Goal: Task Accomplishment & Management: Use online tool/utility

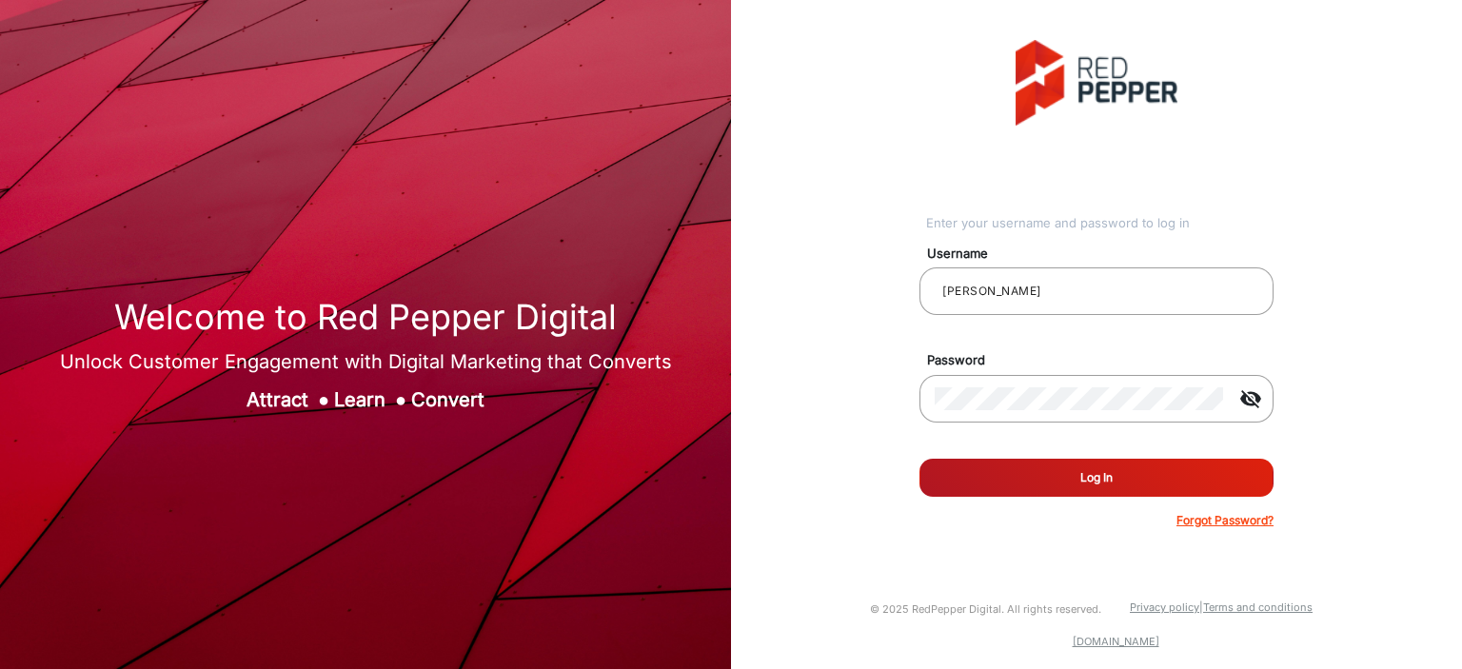
click at [1115, 390] on button "Log In" at bounding box center [1096, 478] width 354 height 38
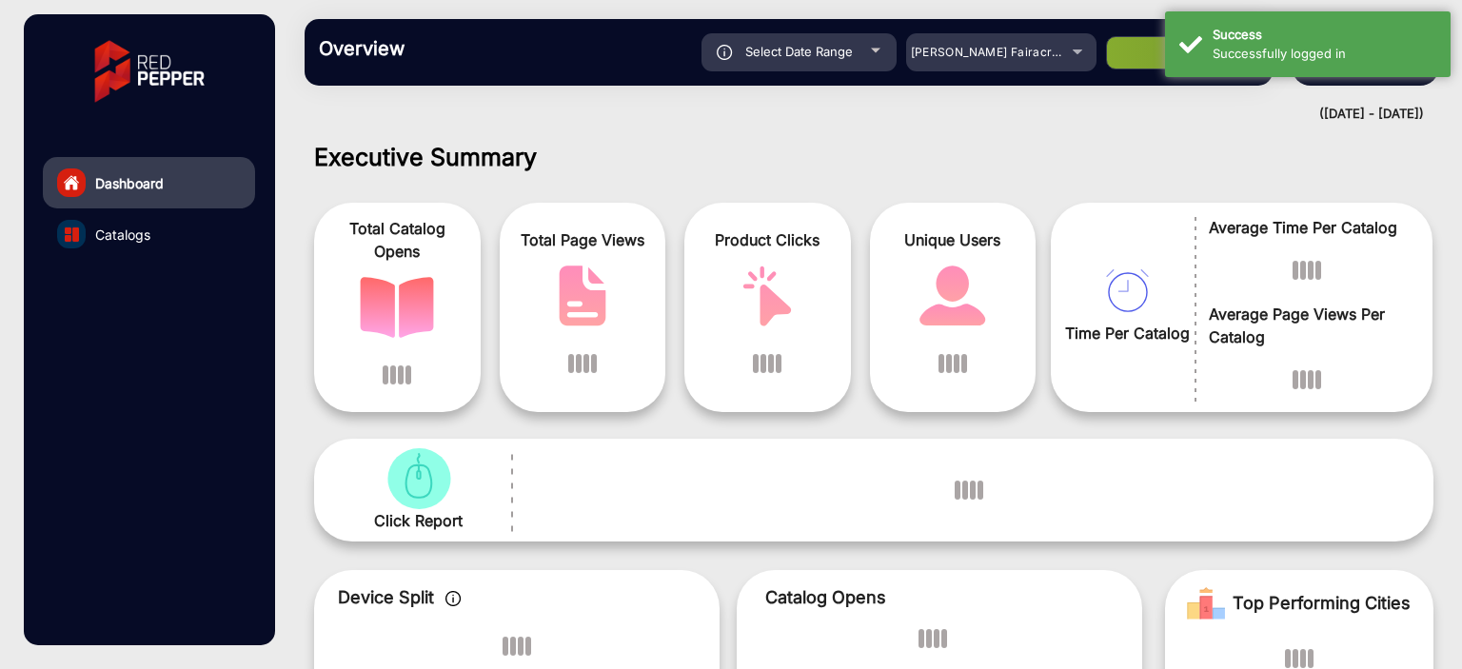
scroll to position [14, 0]
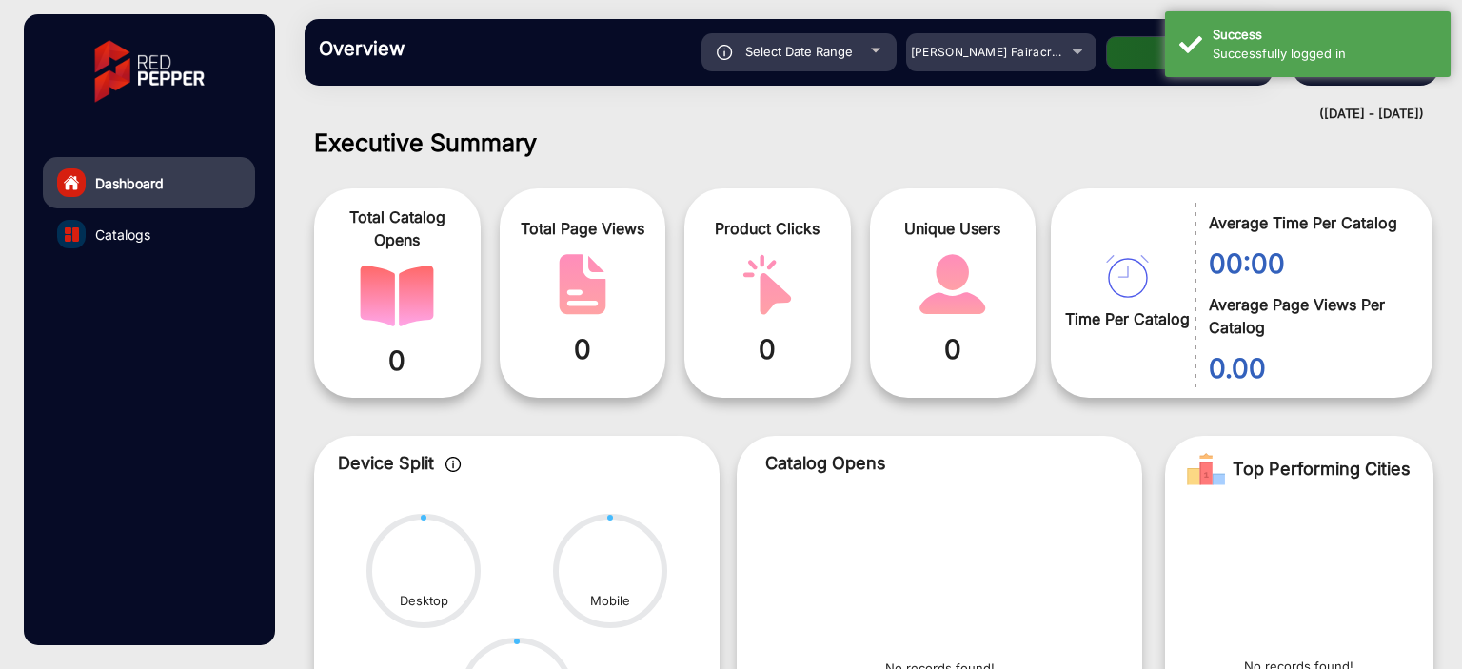
click at [866, 51] on div "Select Date Range" at bounding box center [798, 52] width 195 height 38
type input "[DATE]"
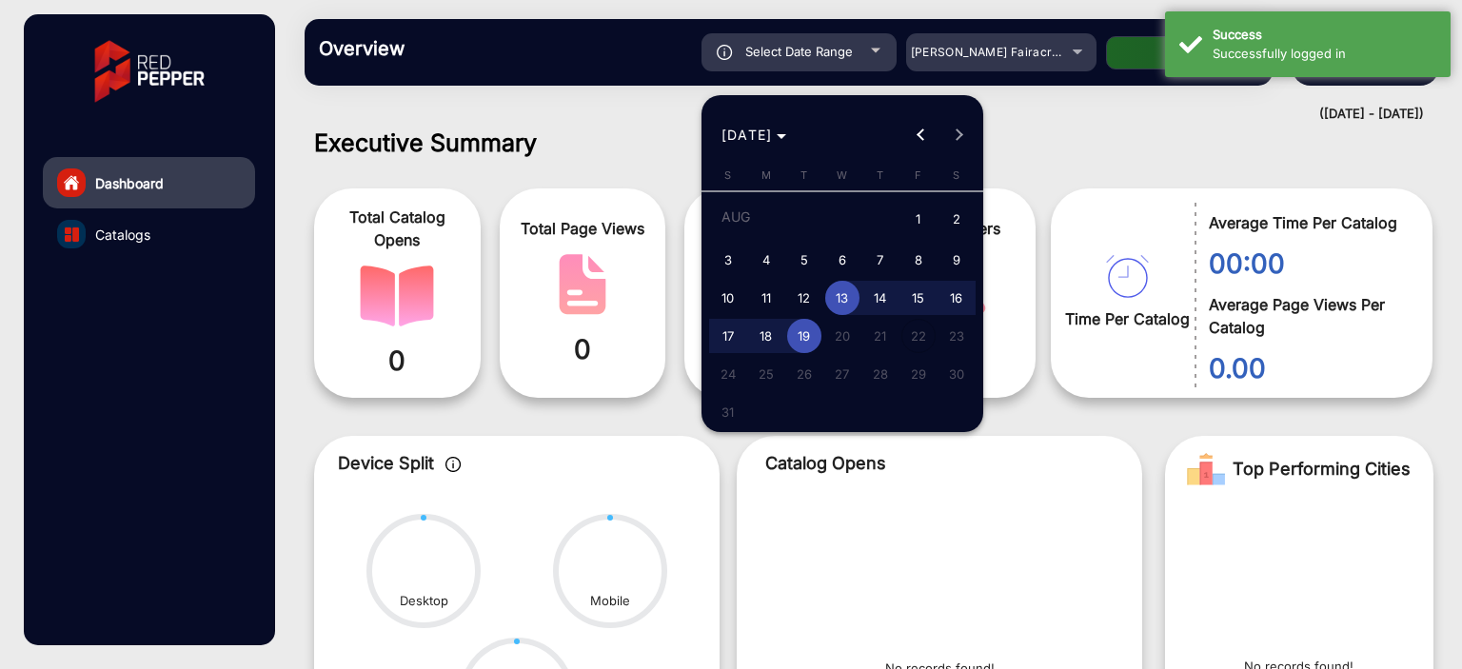
click at [970, 56] on div at bounding box center [731, 334] width 1462 height 669
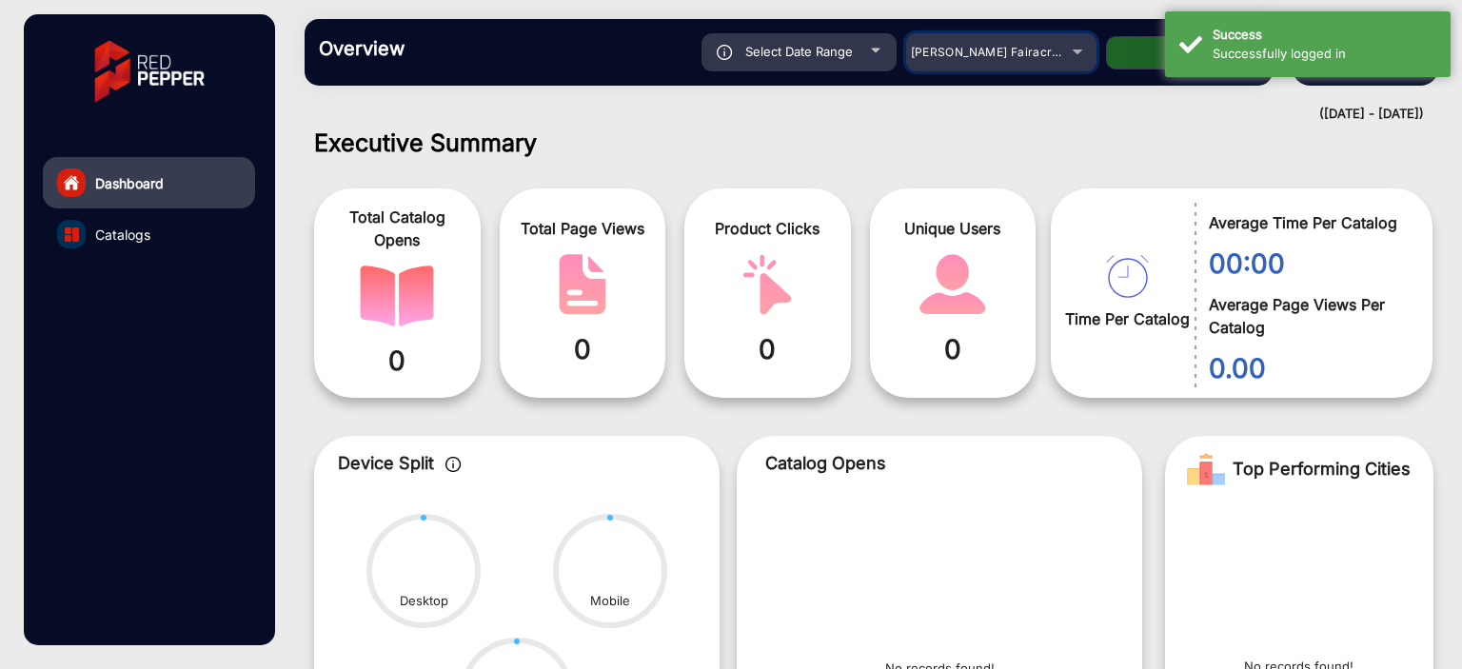
click at [973, 56] on span "[PERSON_NAME] Fairacre Farms" at bounding box center [1005, 52] width 188 height 14
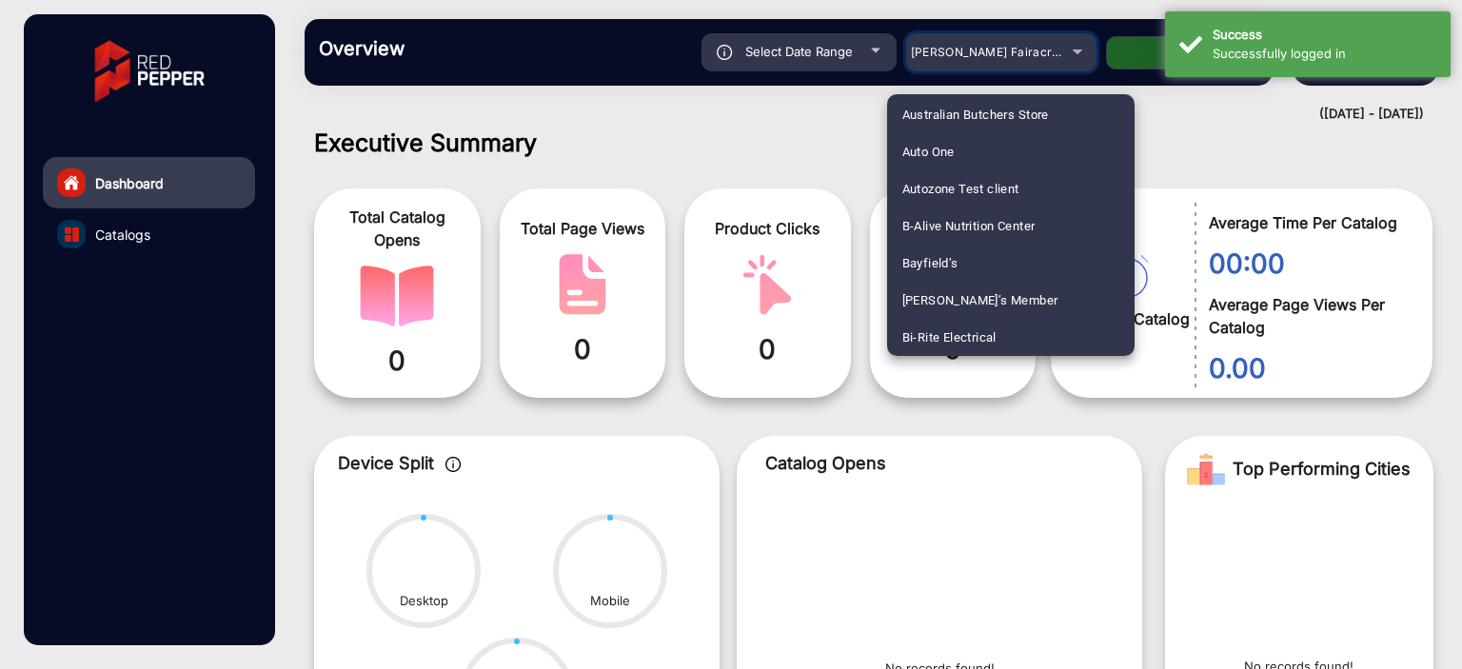
scroll to position [487, 0]
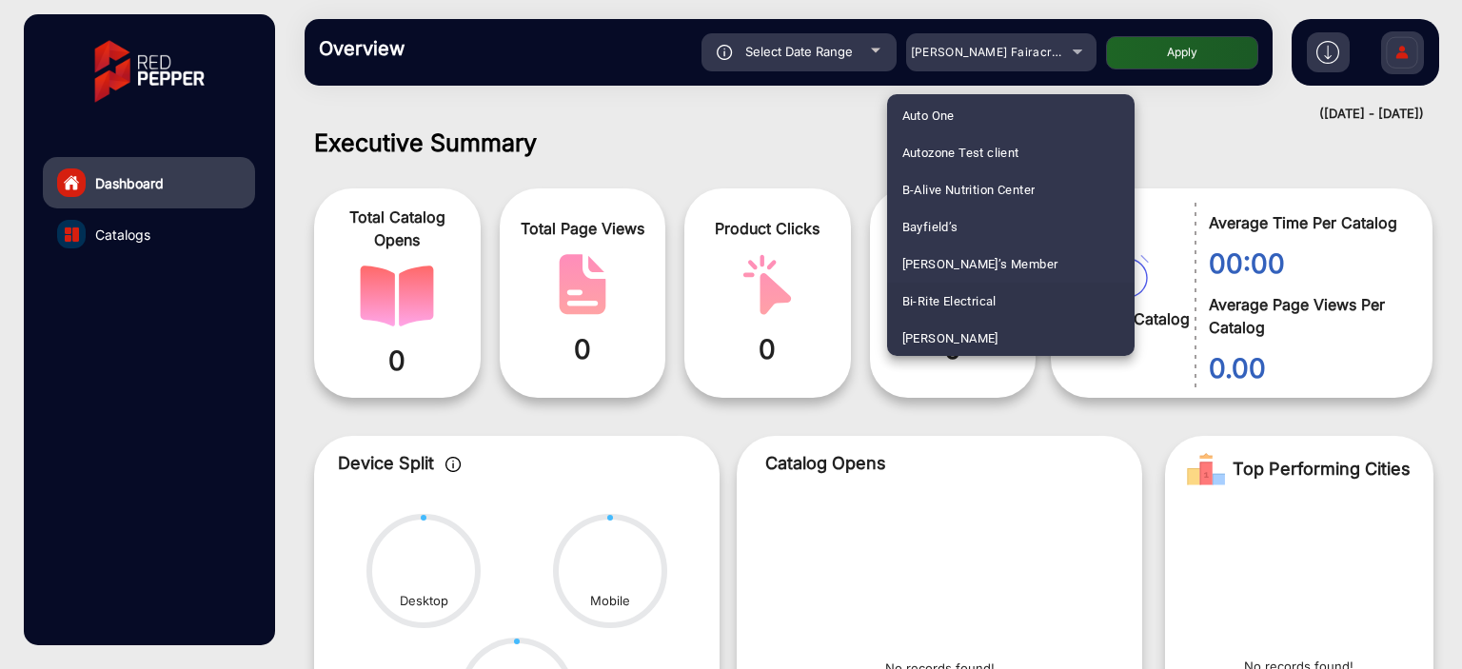
click at [950, 306] on span "Bi-Rite Electrical" at bounding box center [949, 301] width 94 height 37
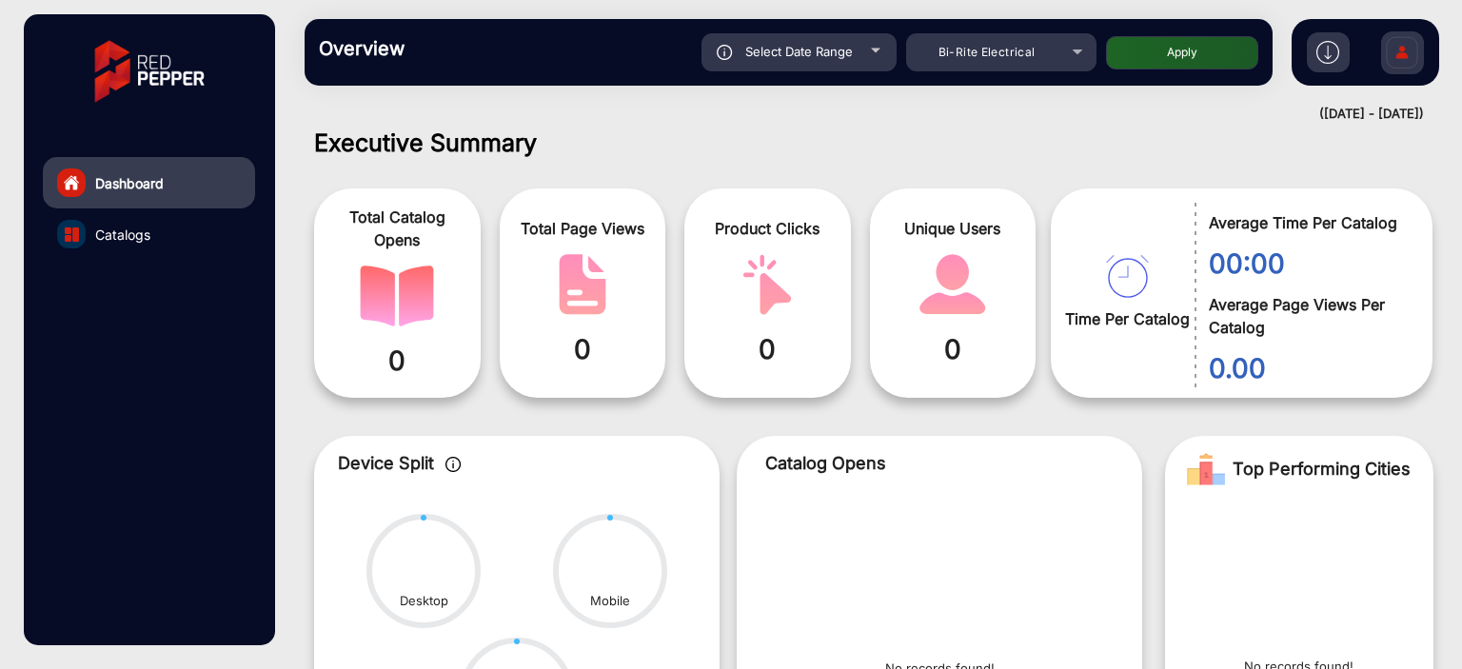
click at [856, 60] on div "Select Date Range" at bounding box center [798, 52] width 195 height 38
type input "[DATE]"
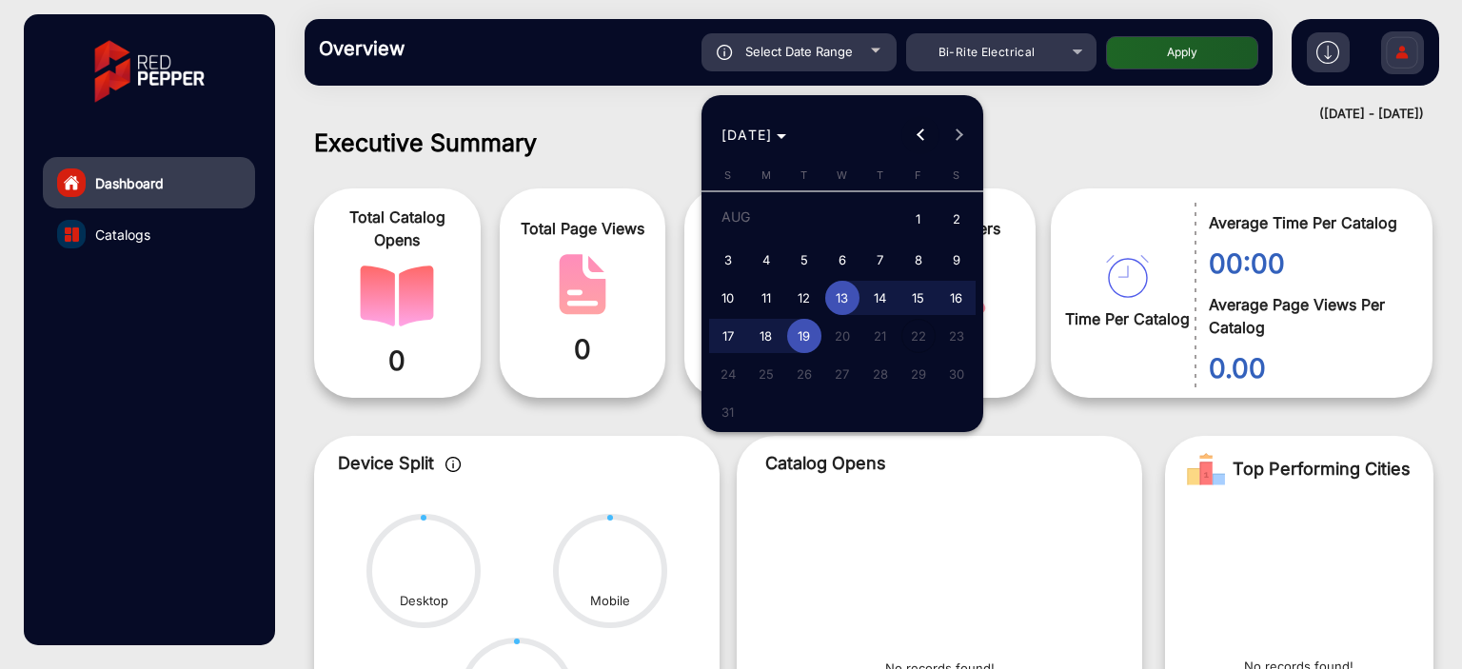
click at [906, 133] on span "Previous month" at bounding box center [920, 135] width 38 height 38
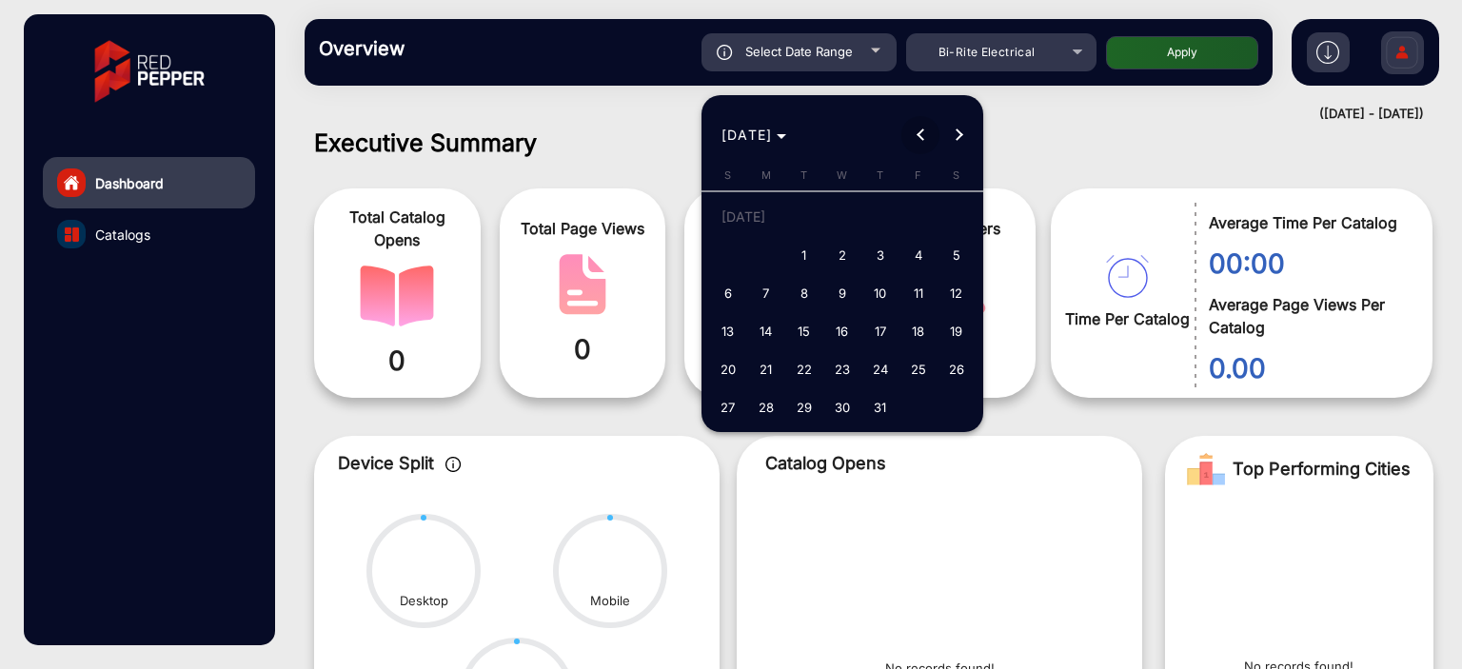
click at [906, 133] on span "Previous month" at bounding box center [920, 135] width 38 height 38
click at [887, 211] on span "1" at bounding box center [880, 220] width 34 height 39
type input "[DATE]"
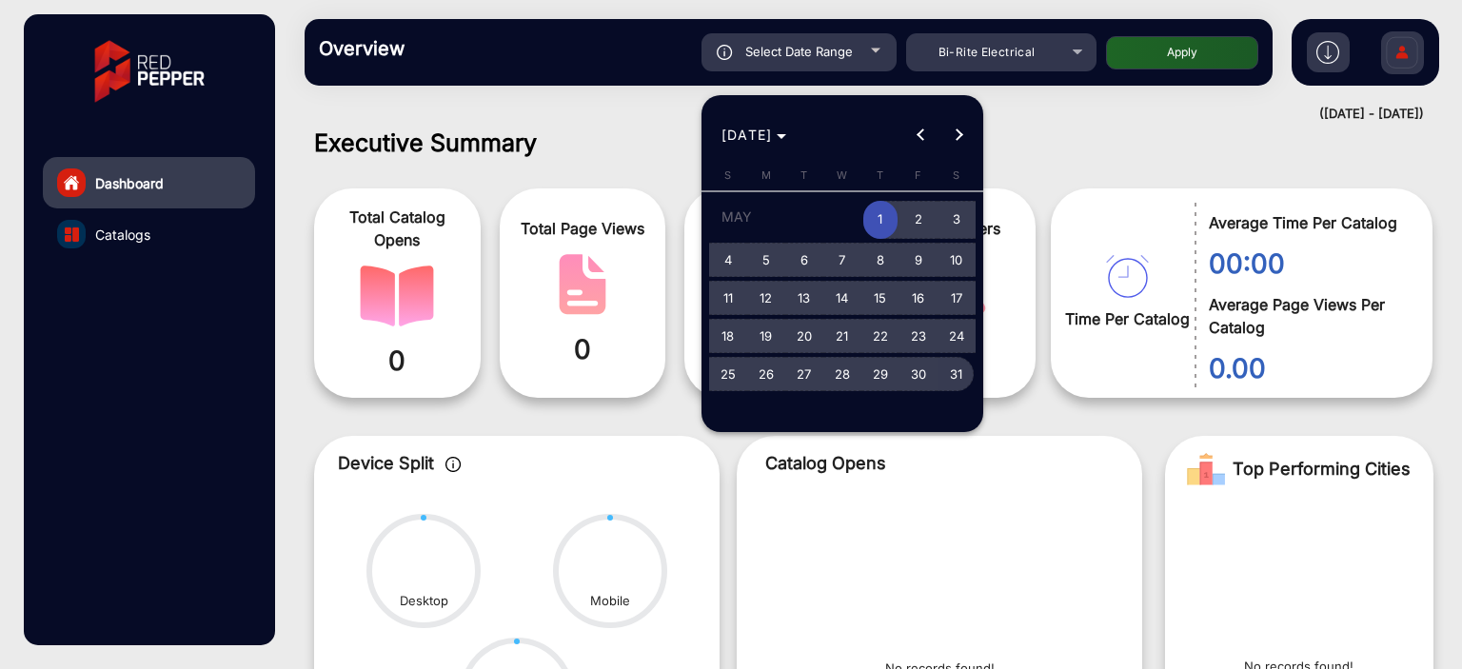
click at [960, 374] on span "31" at bounding box center [956, 374] width 34 height 34
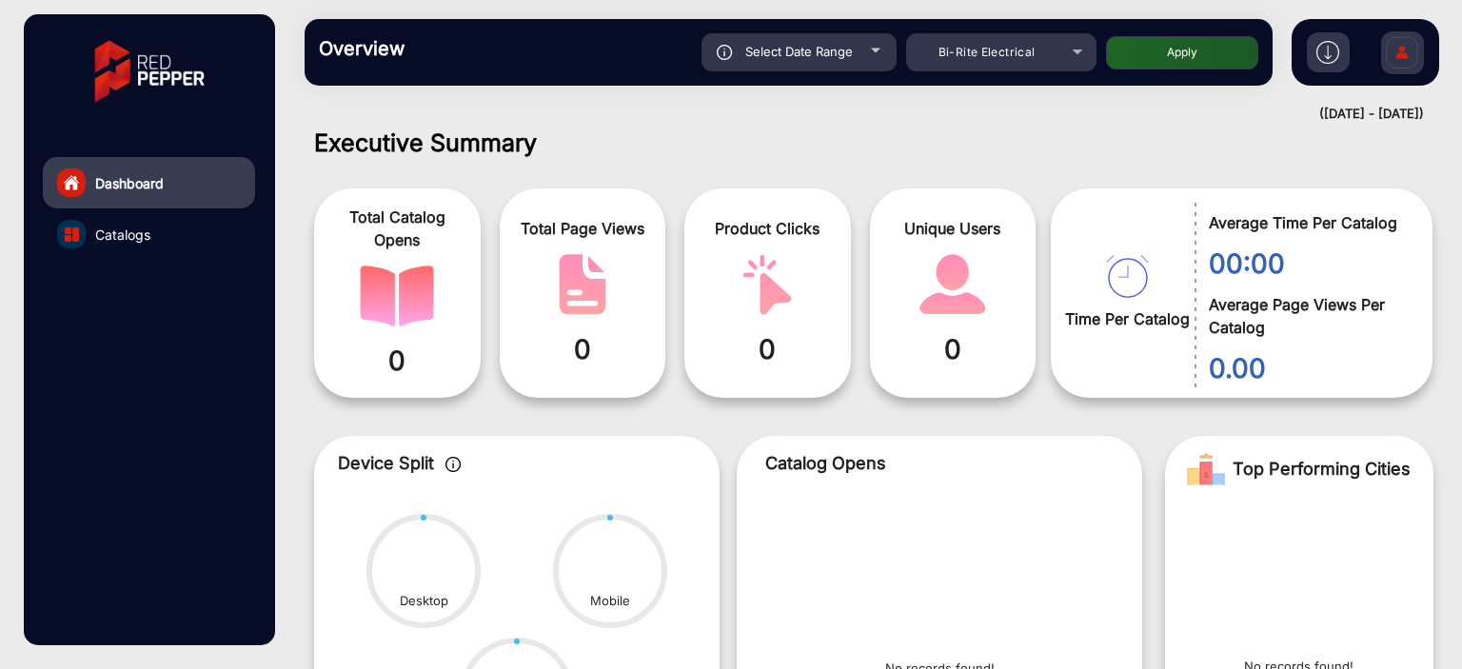
type input "[DATE]"
click at [1109, 60] on button "Apply" at bounding box center [1182, 52] width 152 height 33
type input "[DATE]"
click at [1118, 61] on button "Apply" at bounding box center [1182, 52] width 152 height 33
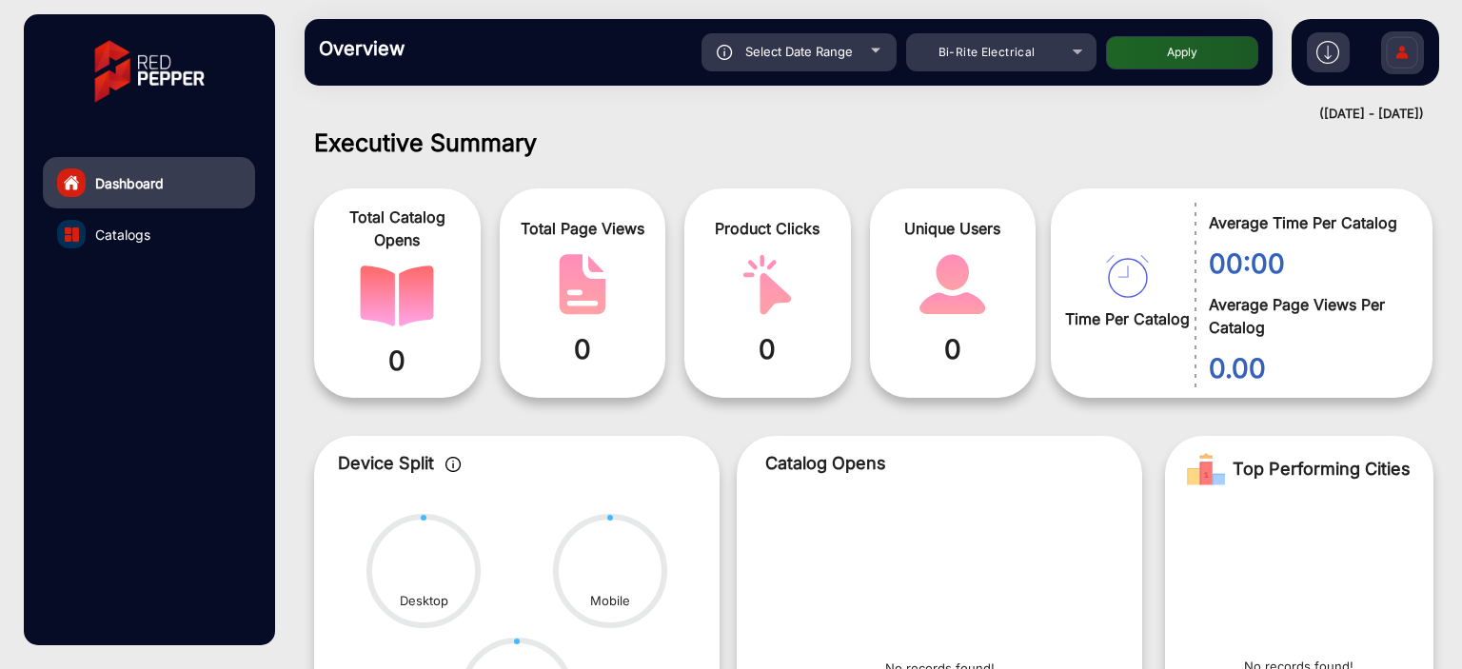
type input "[DATE]"
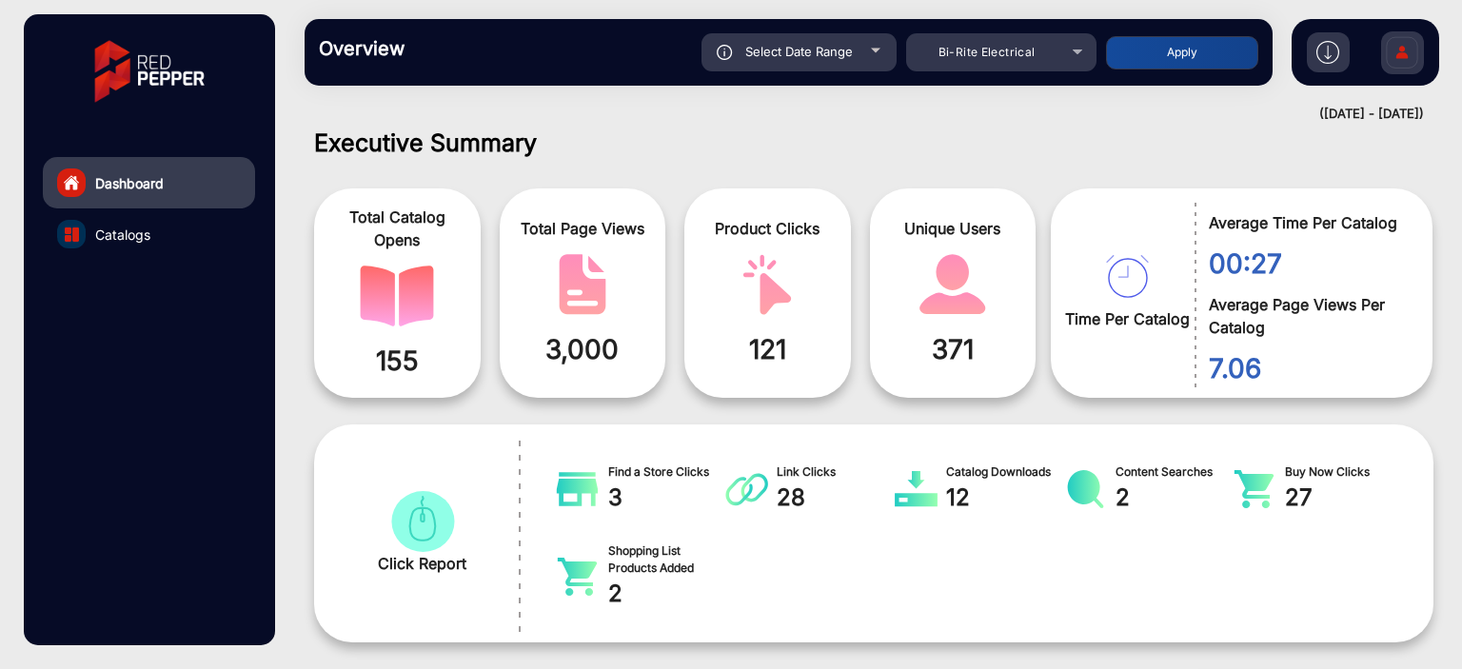
drag, startPoint x: 429, startPoint y: 364, endPoint x: 362, endPoint y: 361, distance: 67.7
click at [362, 361] on span "155" at bounding box center [397, 361] width 138 height 40
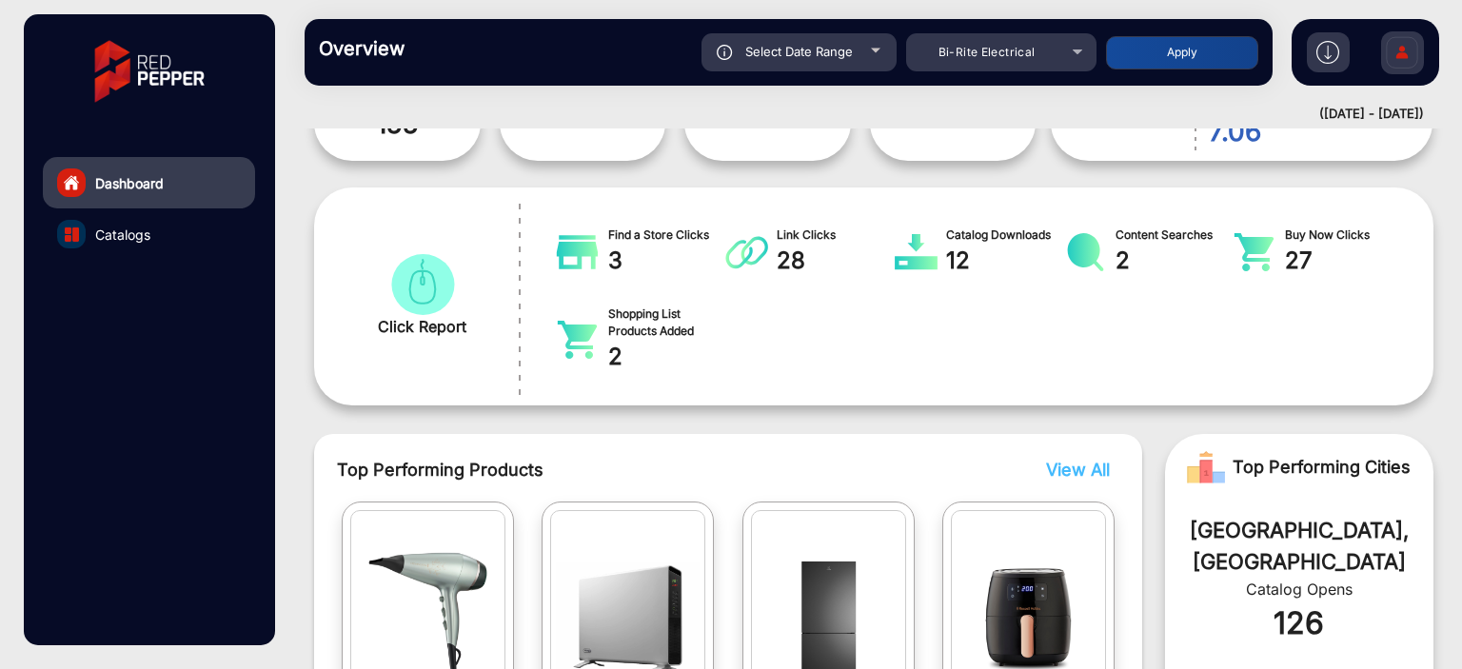
scroll to position [14, 0]
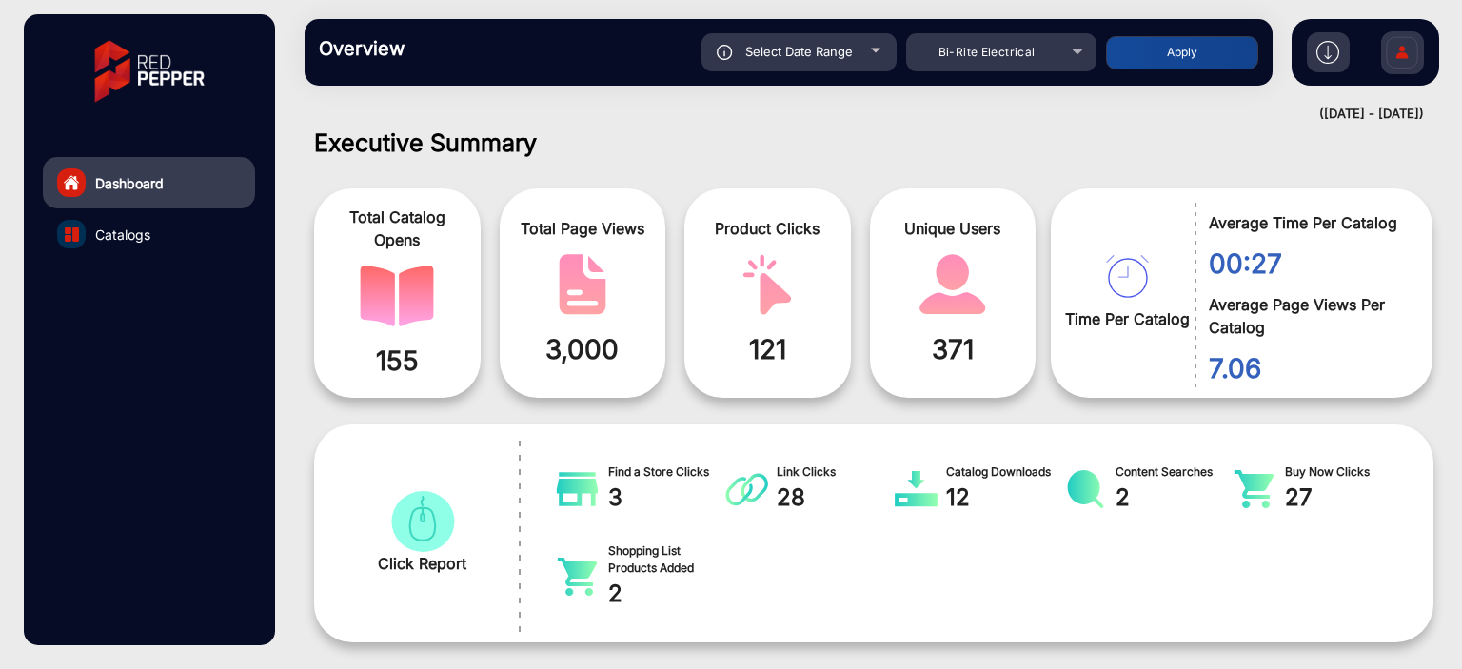
click at [165, 235] on link "Catalogs" at bounding box center [149, 233] width 212 height 51
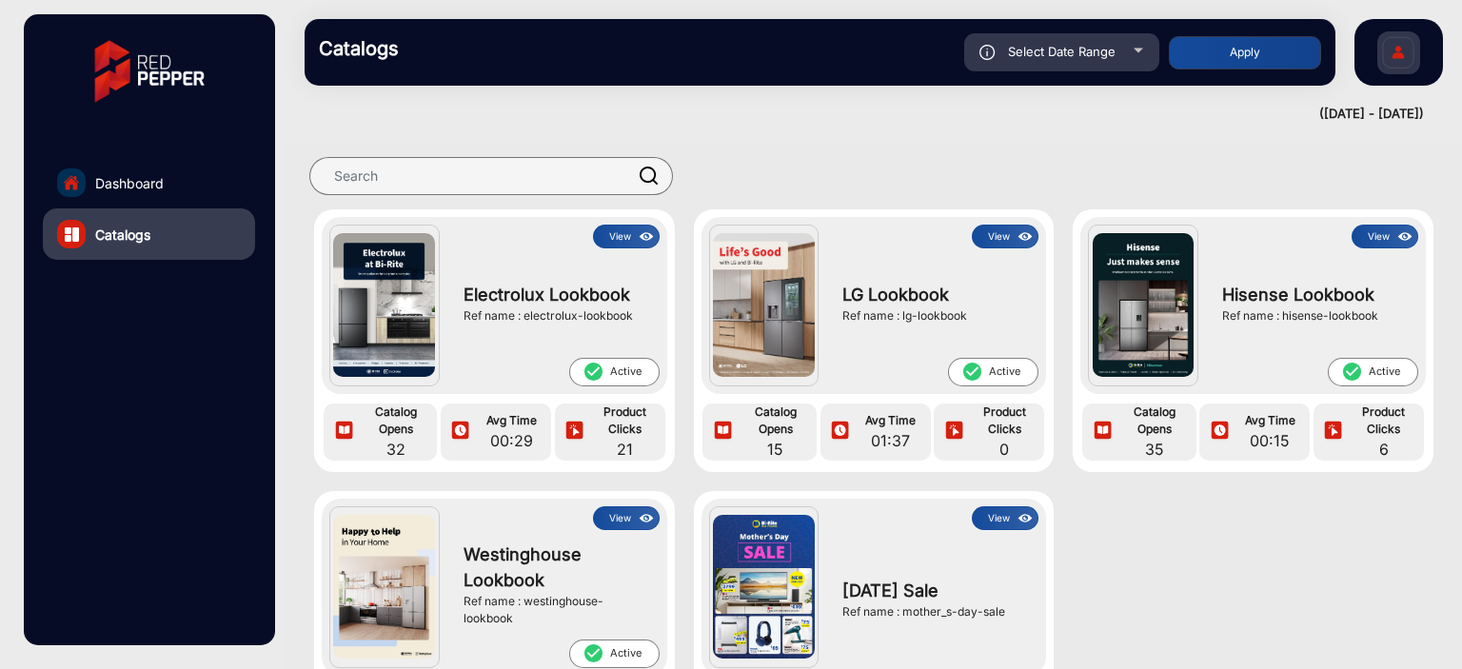
click at [190, 184] on link "Dashboard" at bounding box center [149, 182] width 212 height 51
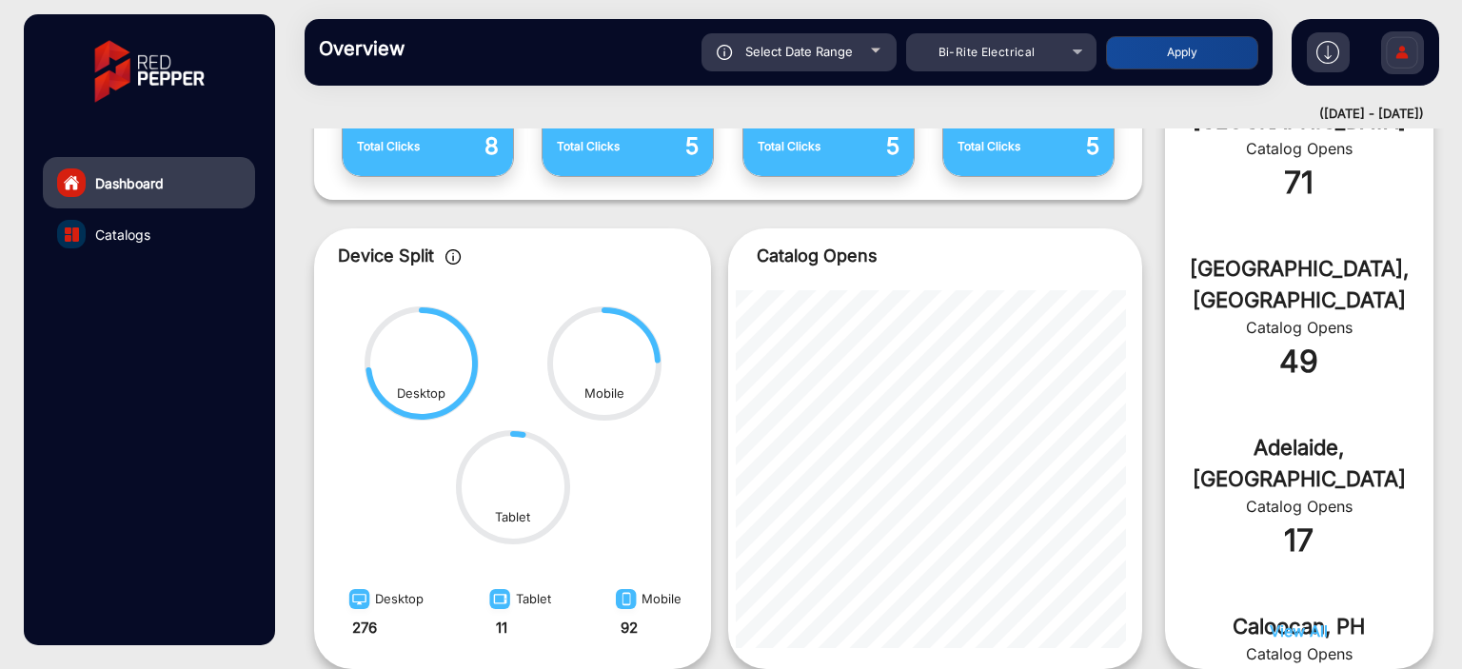
scroll to position [992, 0]
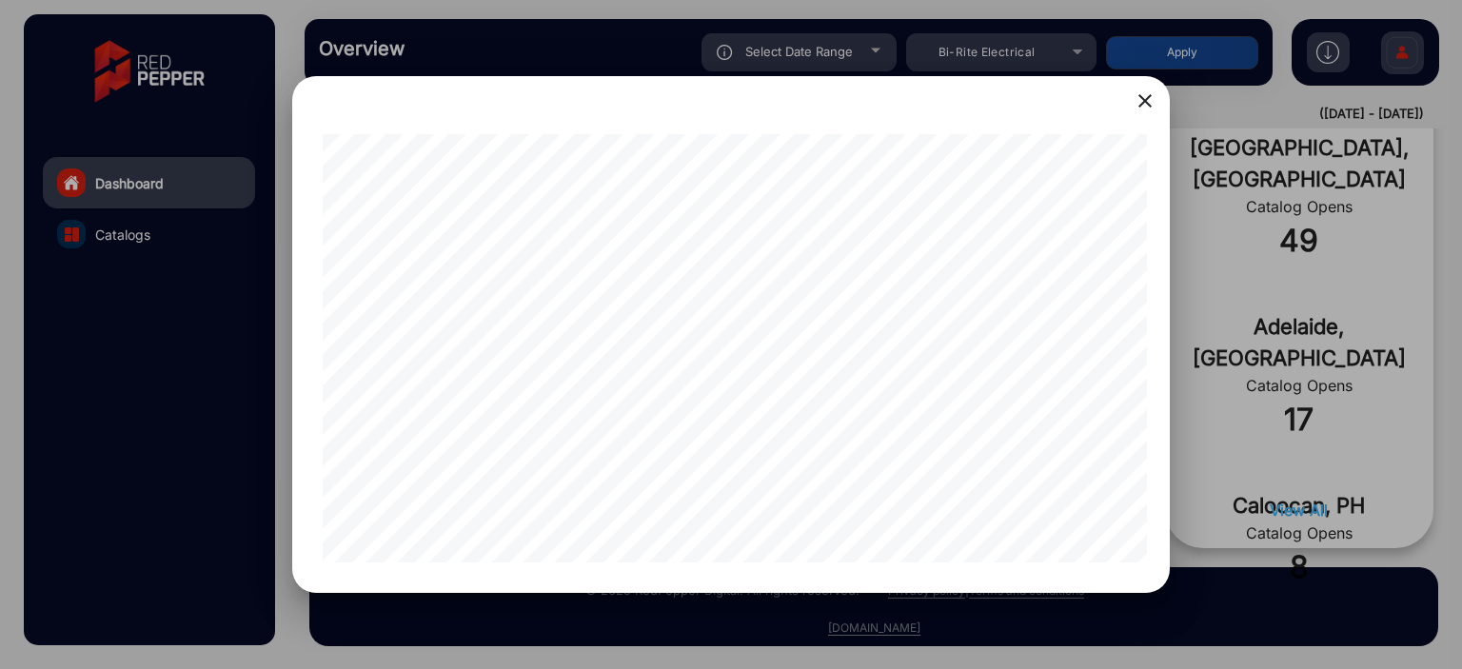
click at [1138, 95] on mat-icon "close" at bounding box center [1144, 100] width 23 height 23
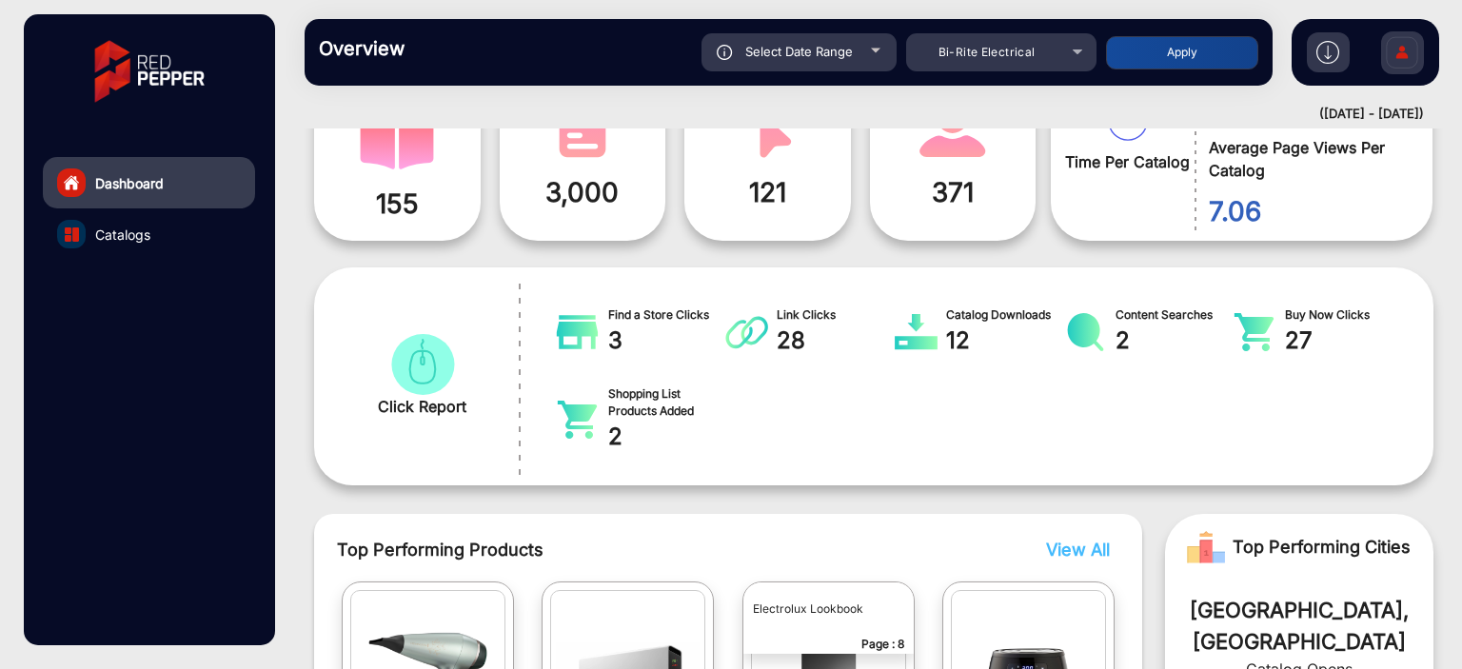
scroll to position [0, 0]
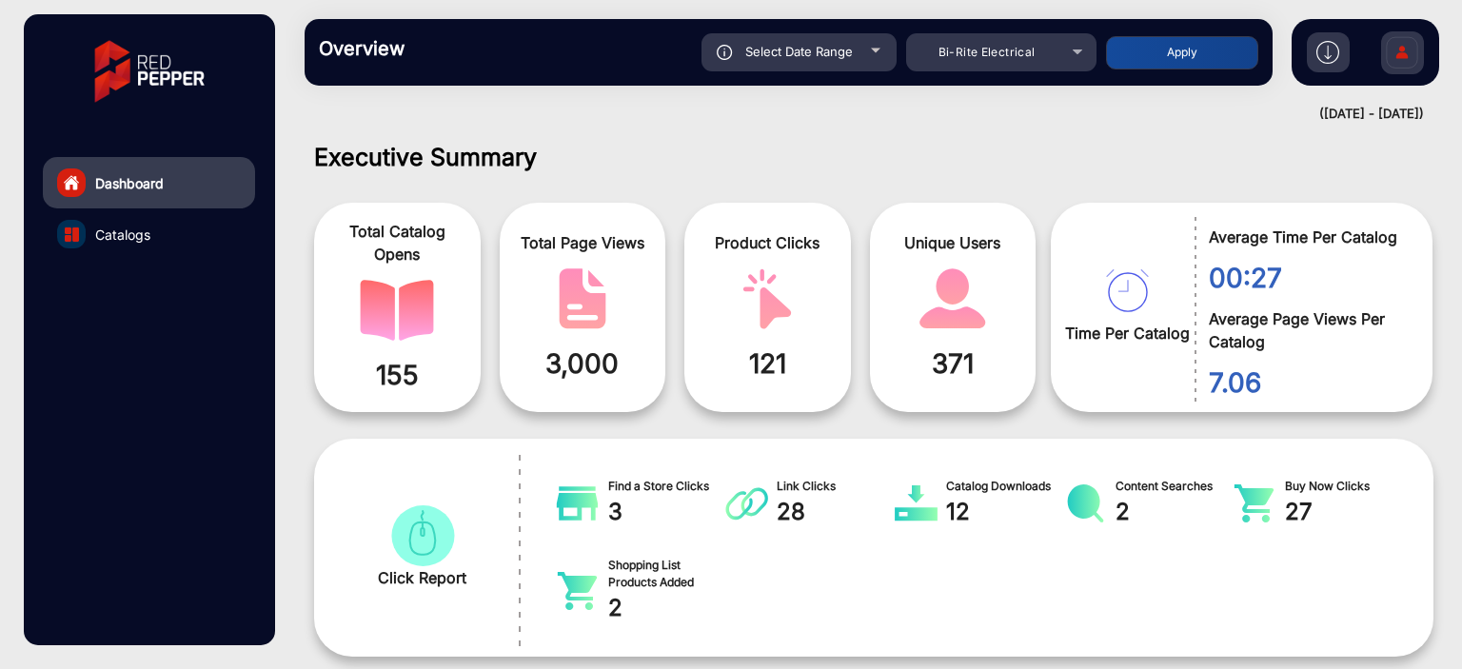
click at [178, 227] on link "Catalogs" at bounding box center [149, 233] width 212 height 51
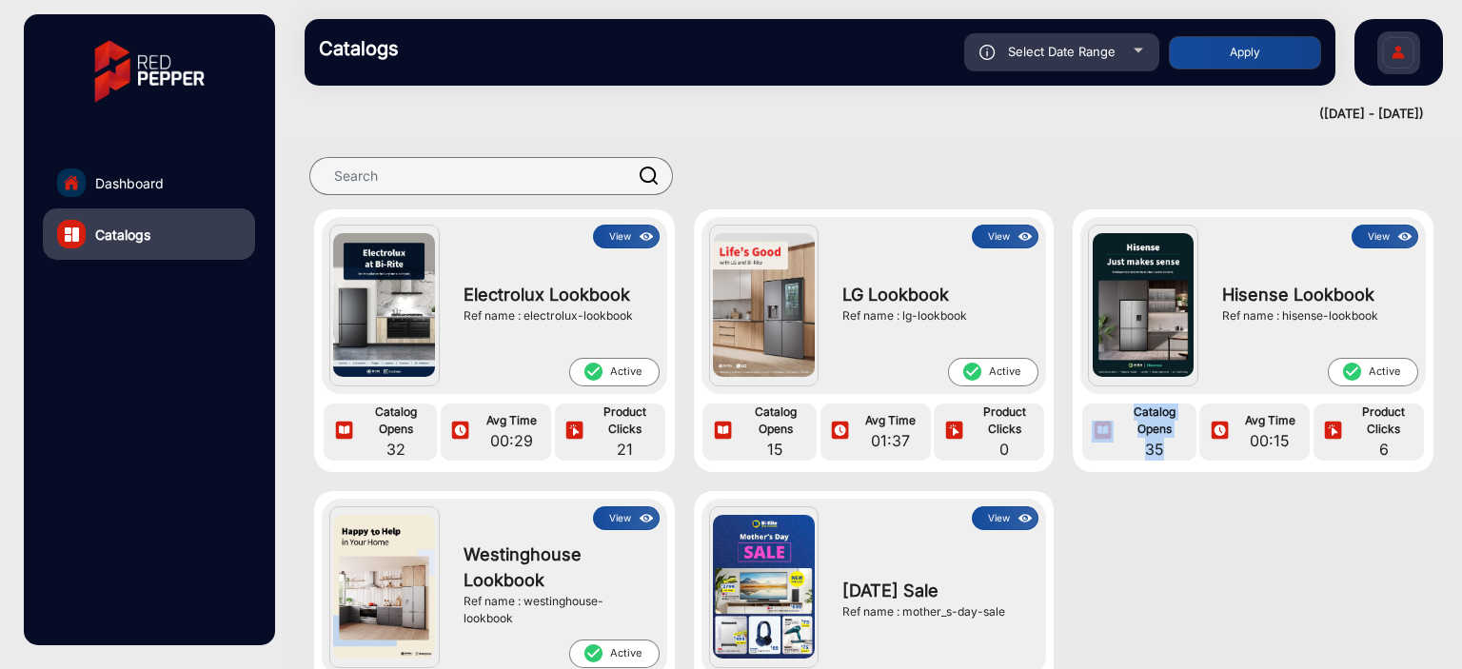
drag, startPoint x: 1158, startPoint y: 444, endPoint x: 1050, endPoint y: 456, distance: 109.1
click at [1069, 390] on div "View Hisense Lookbook Ref name : hisense-lookbook check_circle Active Catalog O…" at bounding box center [1253, 340] width 380 height 263
drag, startPoint x: 780, startPoint y: 444, endPoint x: 727, endPoint y: 443, distance: 53.3
click at [767, 390] on span "15" at bounding box center [775, 449] width 73 height 23
click at [393, 390] on span "32" at bounding box center [396, 449] width 73 height 23
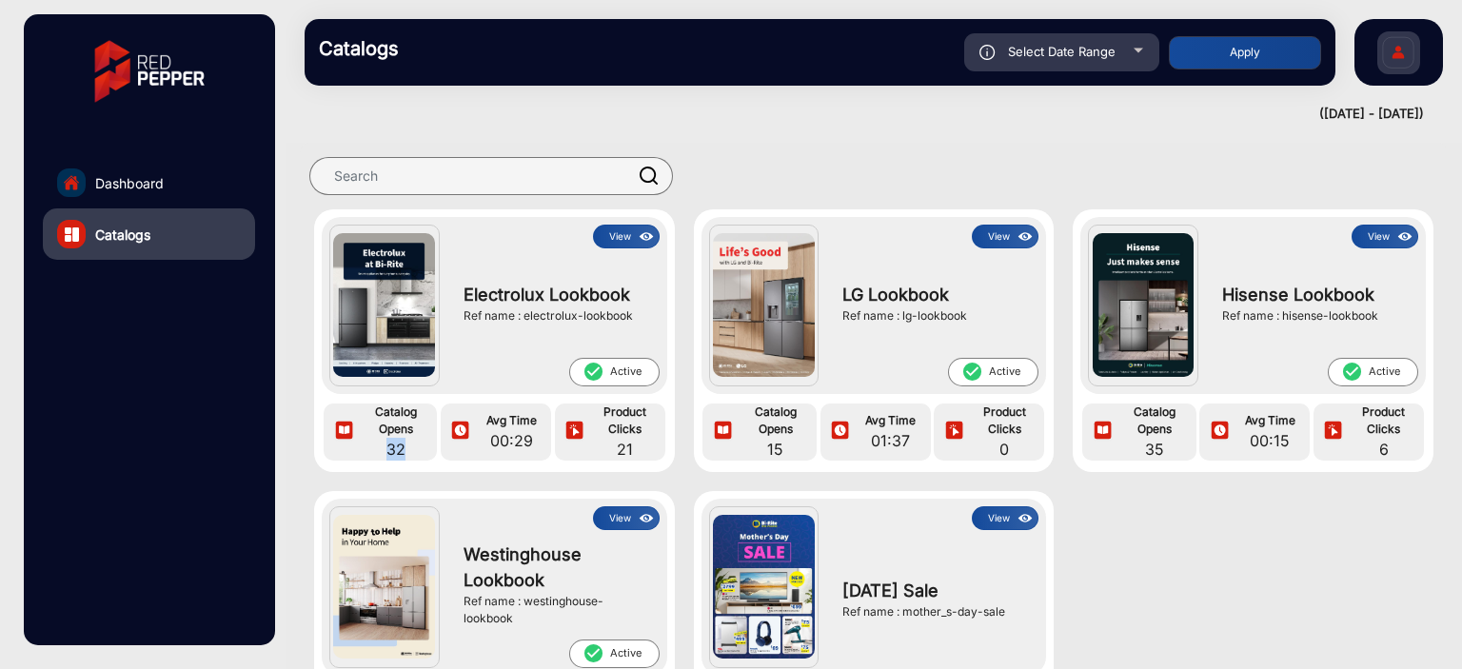
click at [393, 390] on span "32" at bounding box center [396, 449] width 73 height 23
click at [1156, 390] on span "35" at bounding box center [1154, 449] width 73 height 23
drag, startPoint x: 1156, startPoint y: 443, endPoint x: 1146, endPoint y: 457, distance: 16.9
click at [1146, 390] on span "35" at bounding box center [1154, 449] width 73 height 23
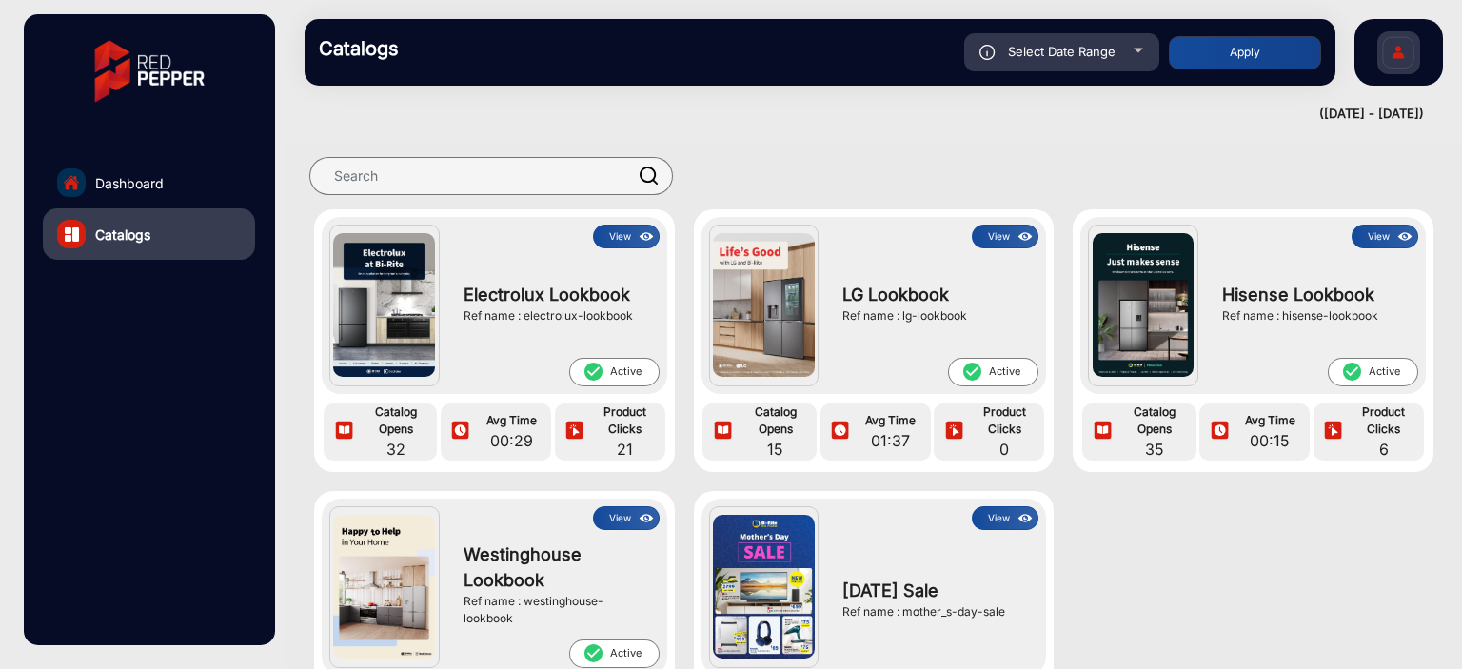
click at [1155, 390] on span "35" at bounding box center [1154, 449] width 73 height 23
click at [199, 195] on link "Dashboard" at bounding box center [149, 182] width 212 height 51
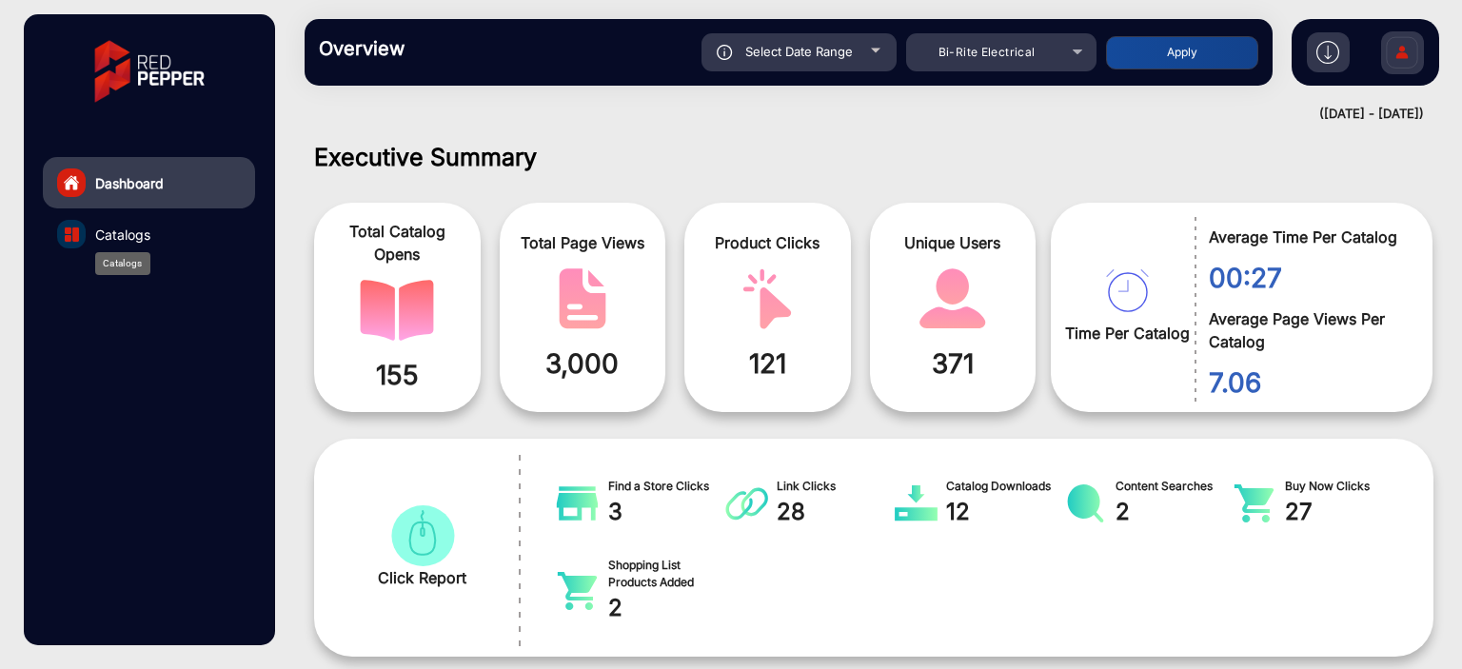
click at [126, 239] on span "Catalogs" at bounding box center [122, 235] width 55 height 20
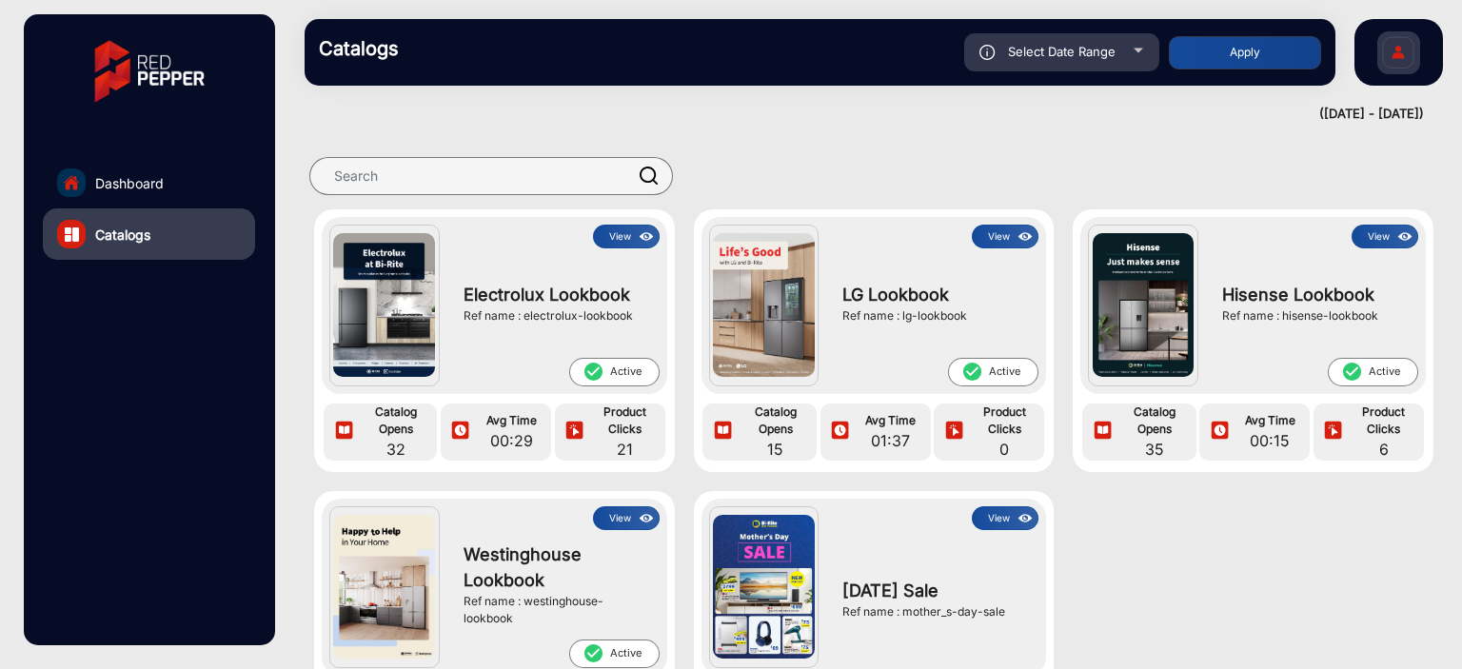
click at [1074, 50] on span "Select Date Range" at bounding box center [1062, 51] width 108 height 15
type input "[DATE]"
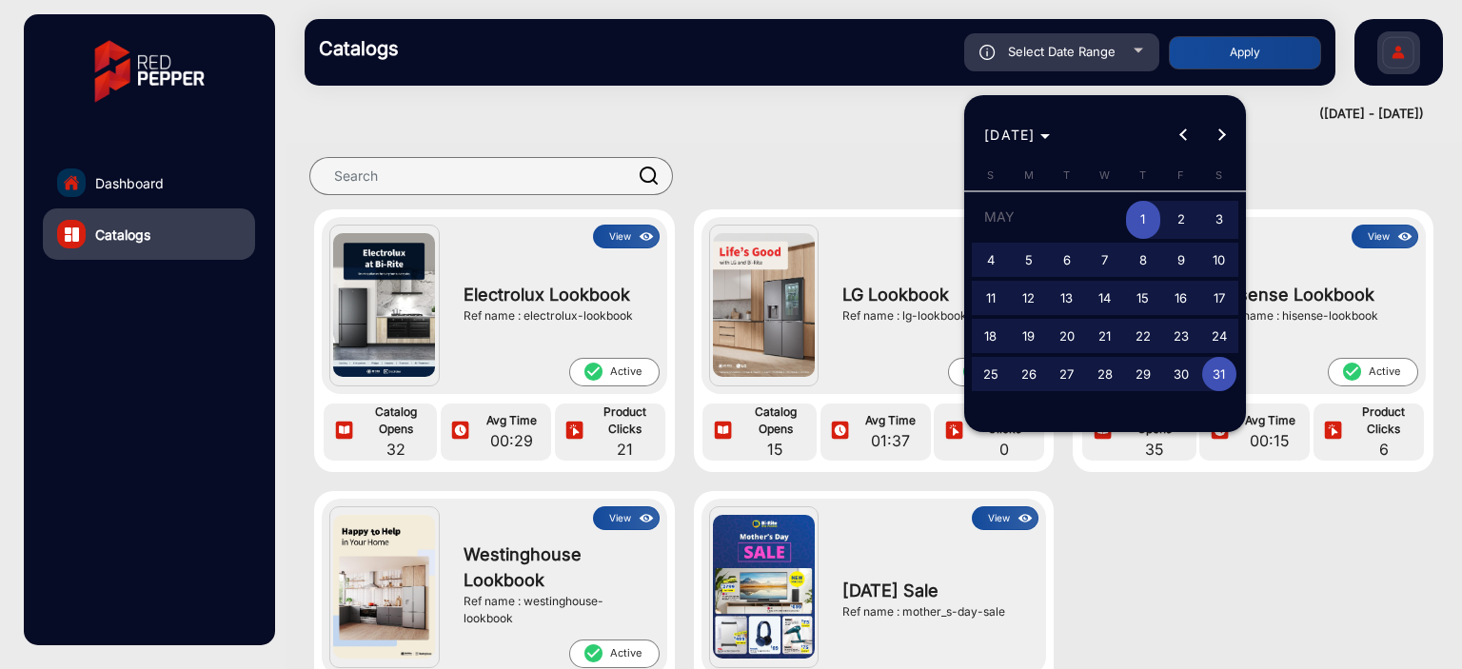
click at [763, 172] on div at bounding box center [731, 334] width 1462 height 669
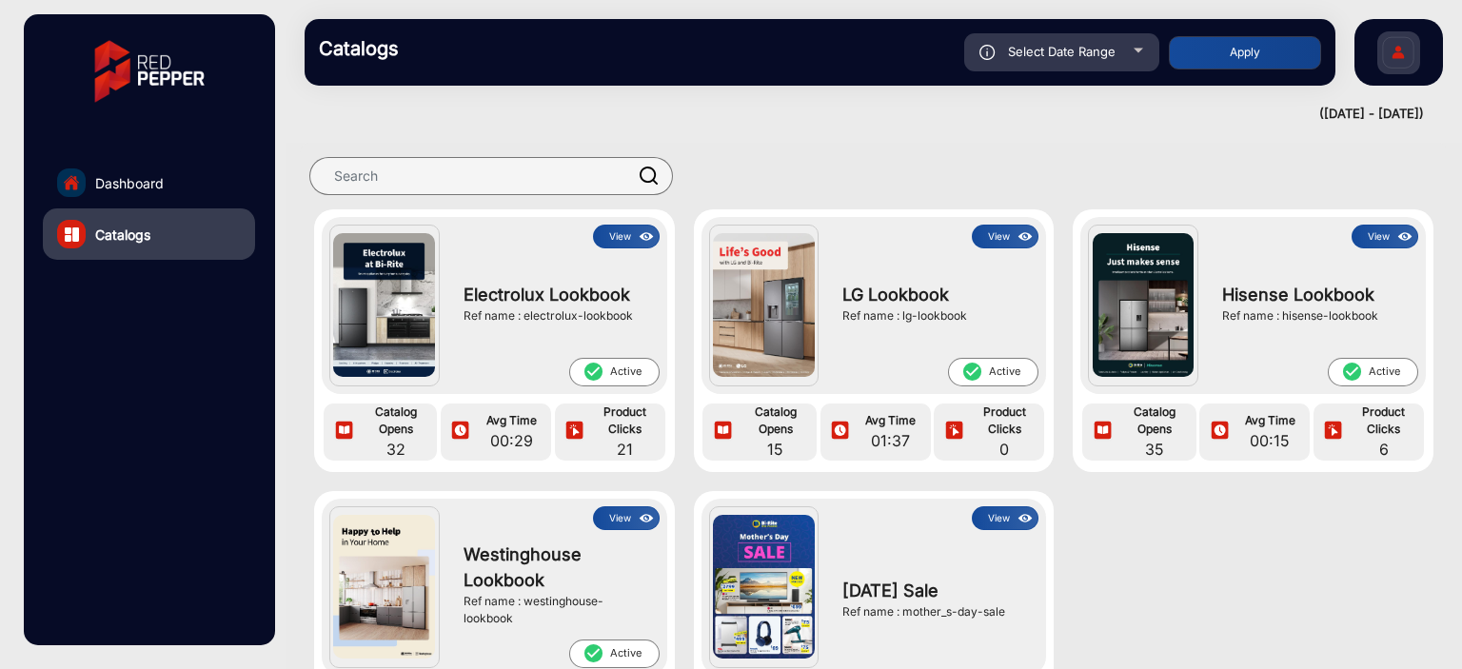
click at [643, 227] on img at bounding box center [647, 237] width 22 height 21
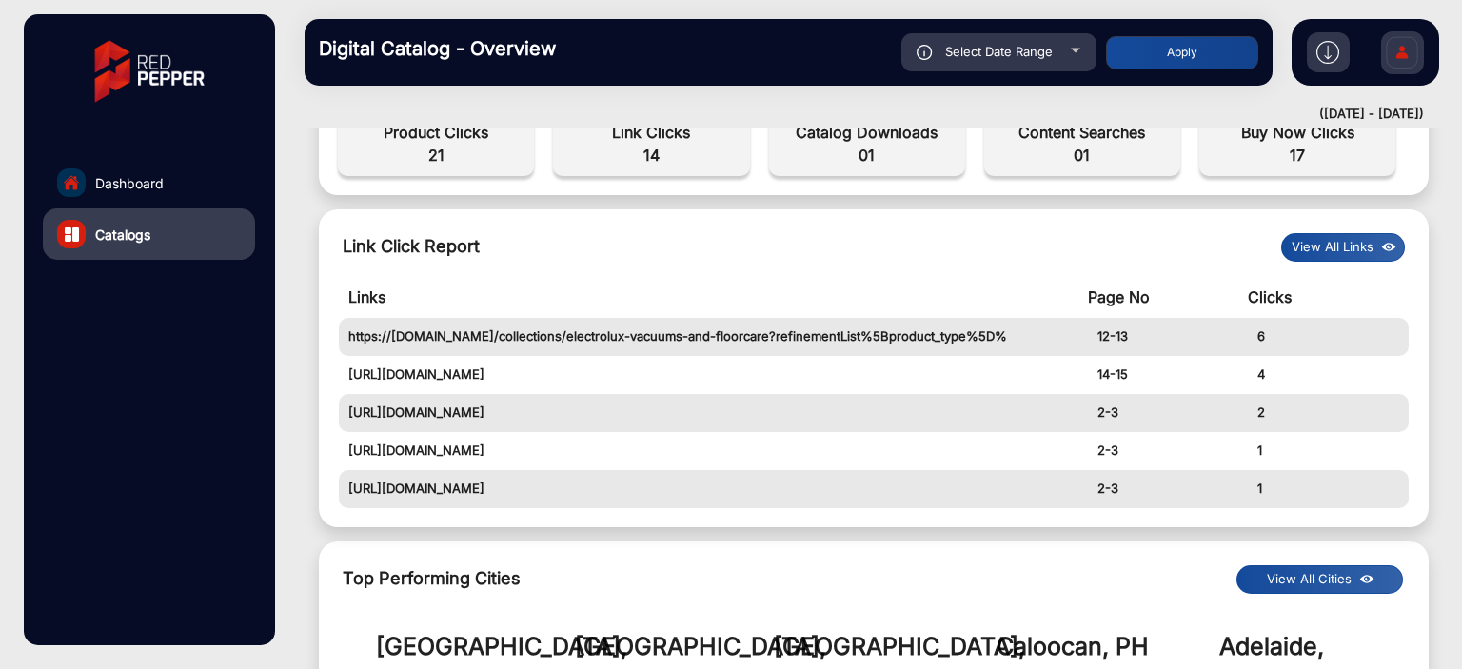
scroll to position [680, 0]
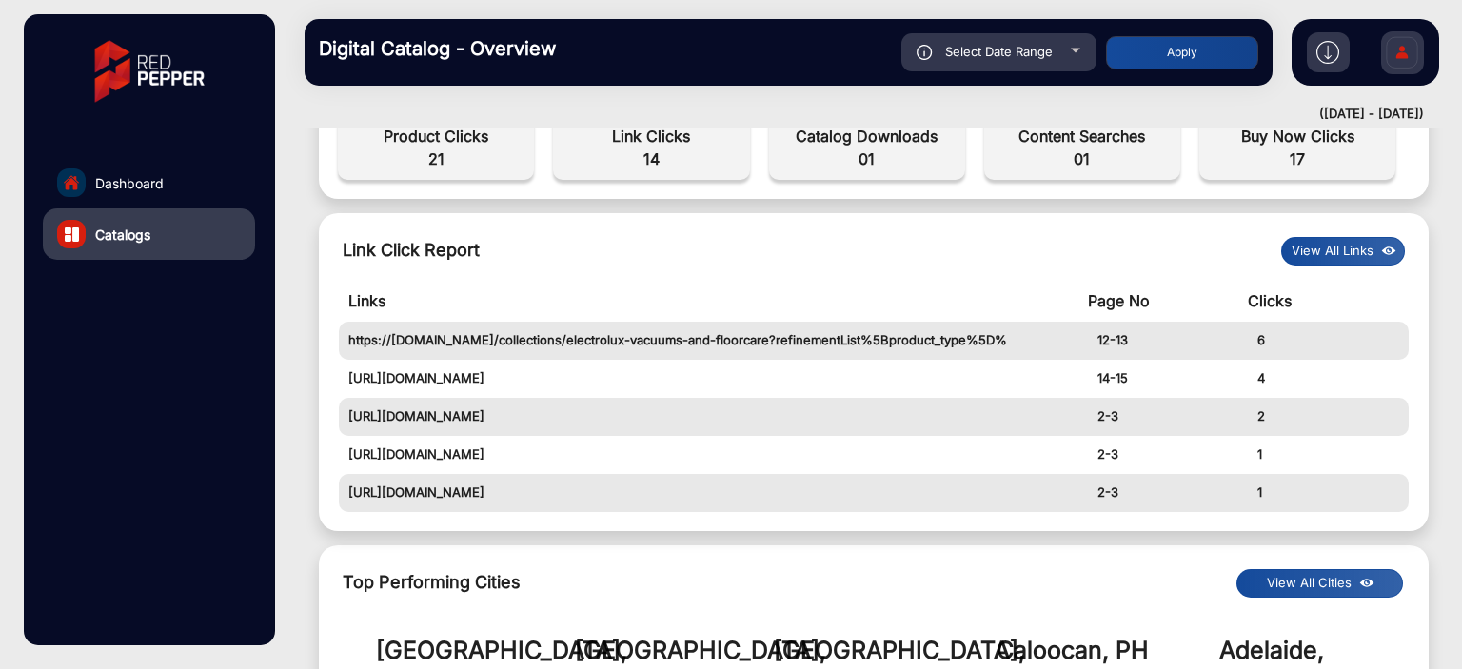
click at [1335, 249] on button "View All Links" at bounding box center [1343, 251] width 124 height 29
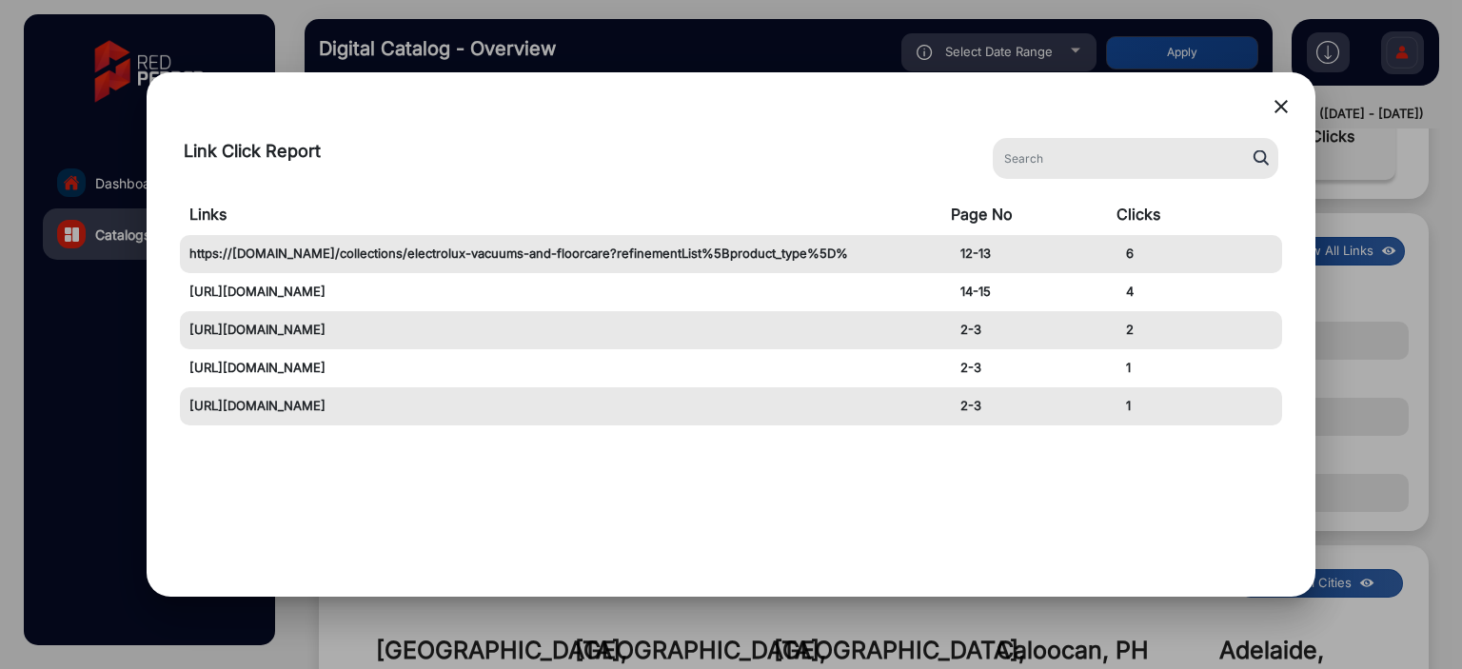
click at [1279, 107] on mat-icon "close" at bounding box center [1281, 106] width 23 height 23
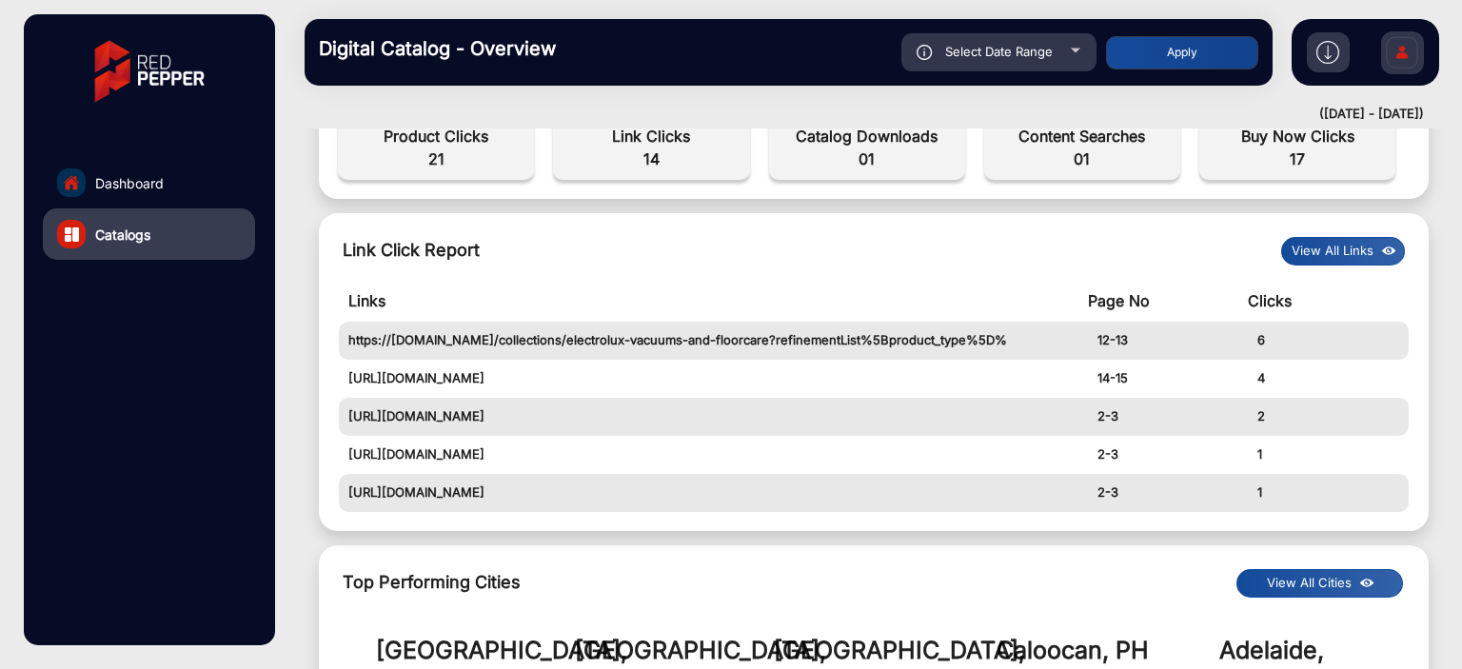
click at [1082, 45] on div "Select Date Range" at bounding box center [998, 52] width 195 height 38
type input "[DATE]"
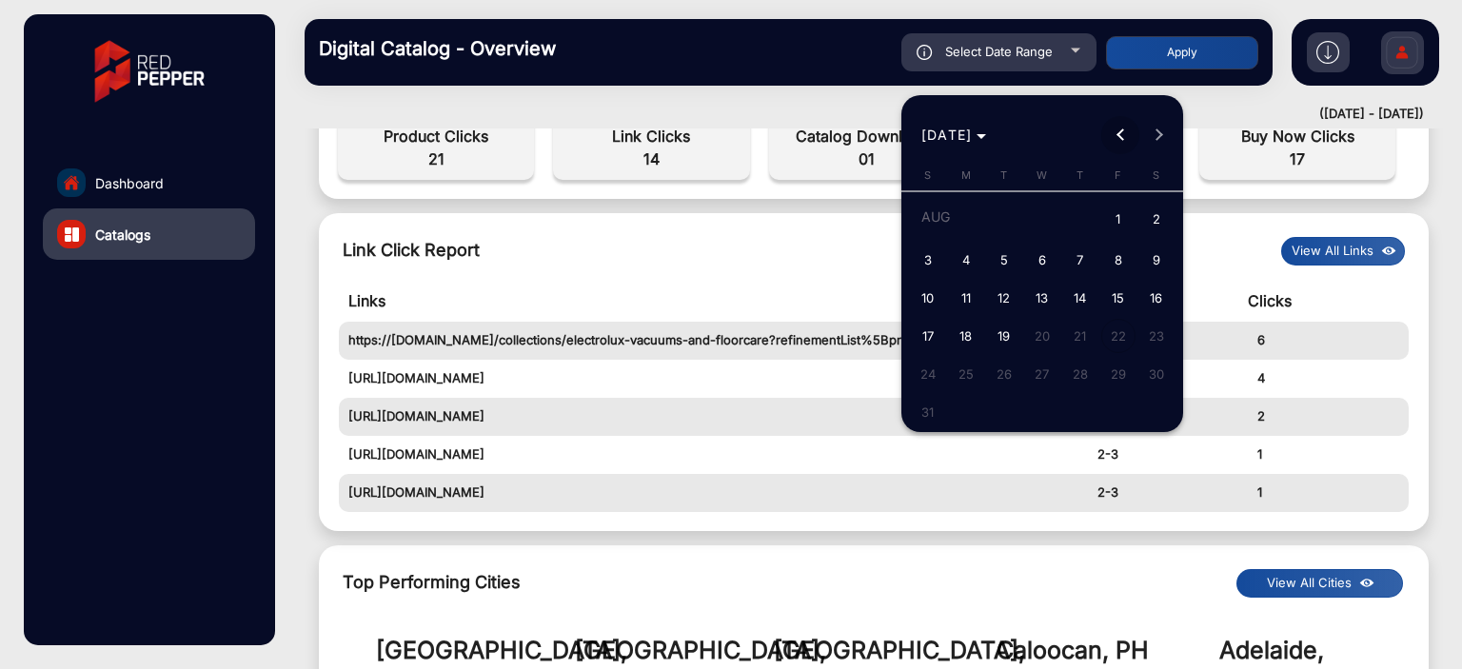
click at [1115, 126] on span "Previous month" at bounding box center [1120, 135] width 38 height 38
click at [1211, 159] on div at bounding box center [731, 334] width 1462 height 669
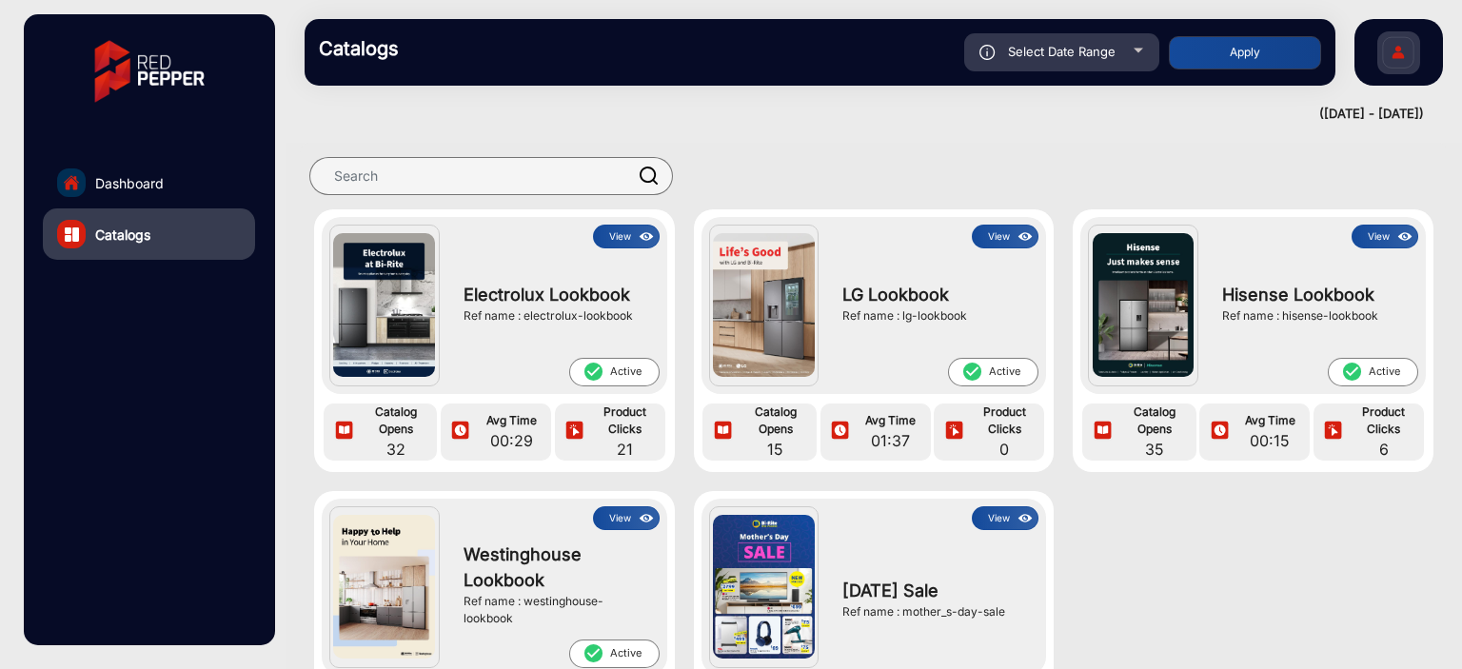
click at [1098, 68] on div "Select Date Range" at bounding box center [1061, 52] width 195 height 38
type input "[DATE]"
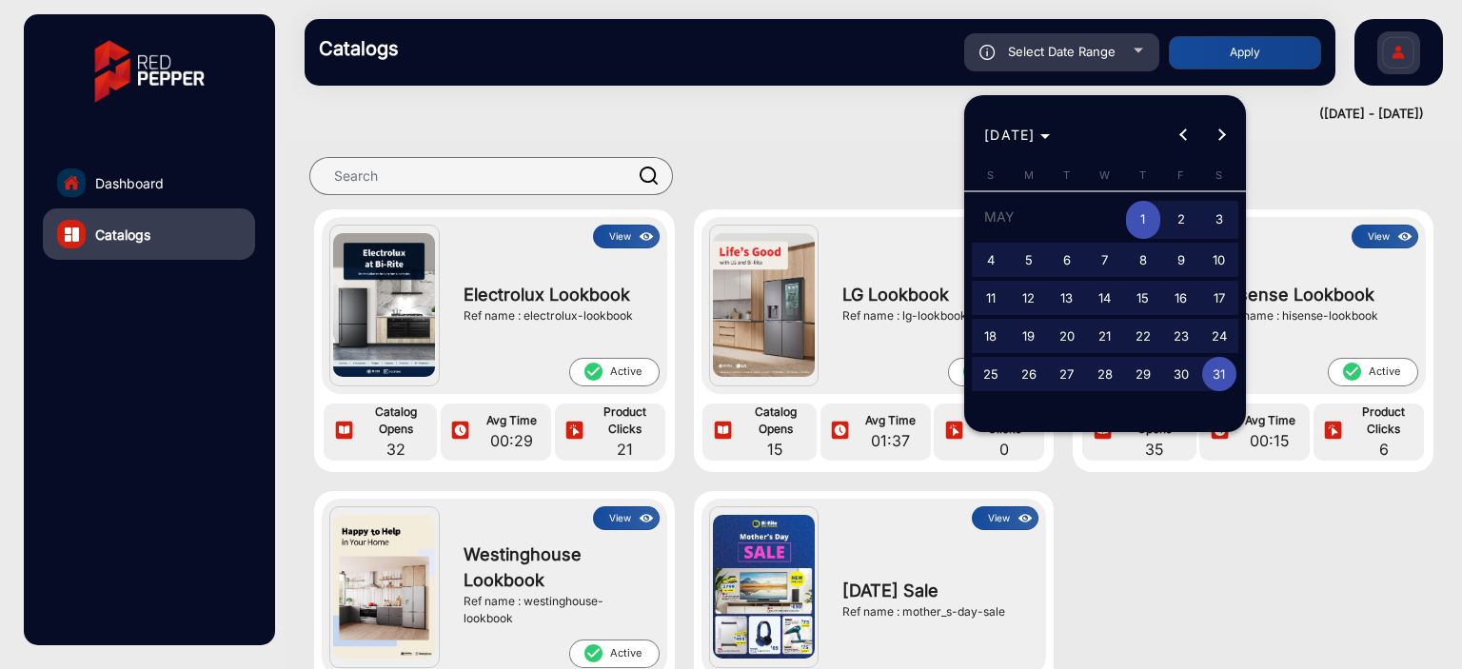
click at [1143, 220] on span "1" at bounding box center [1143, 220] width 34 height 39
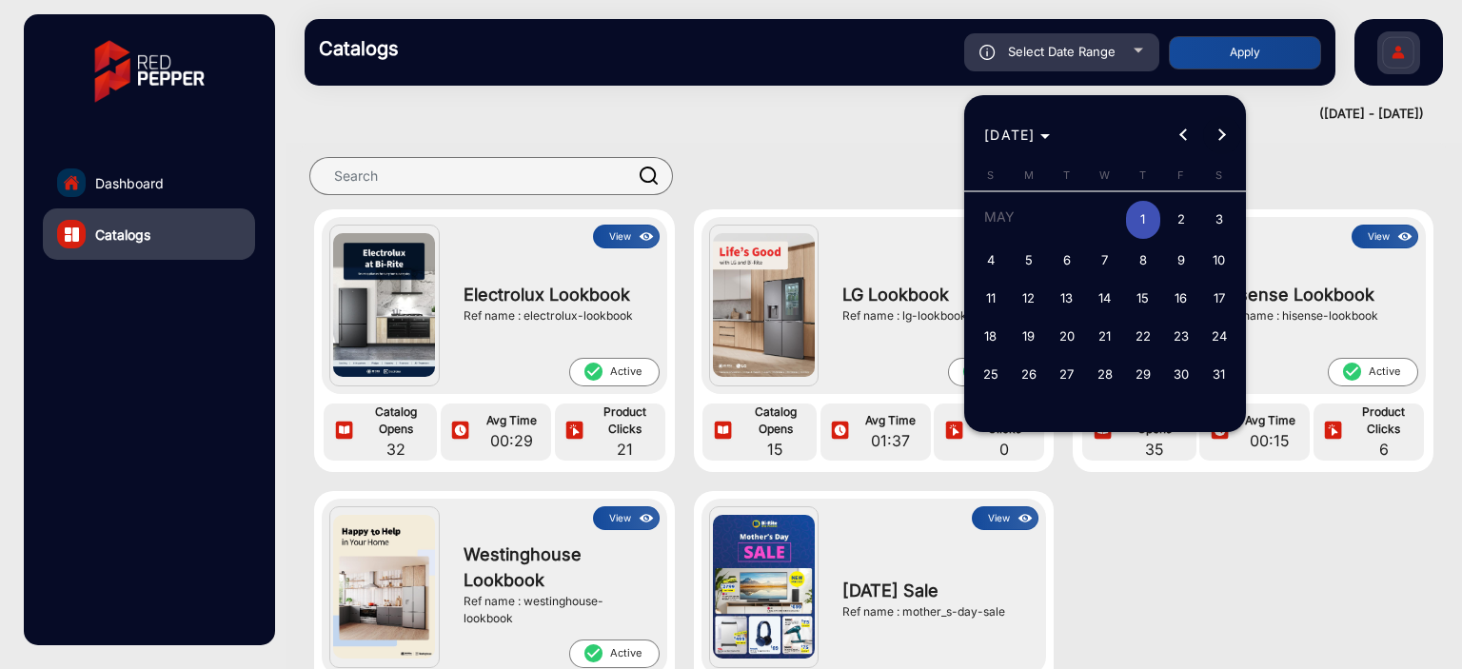
click at [1231, 133] on span "Next month" at bounding box center [1222, 135] width 38 height 38
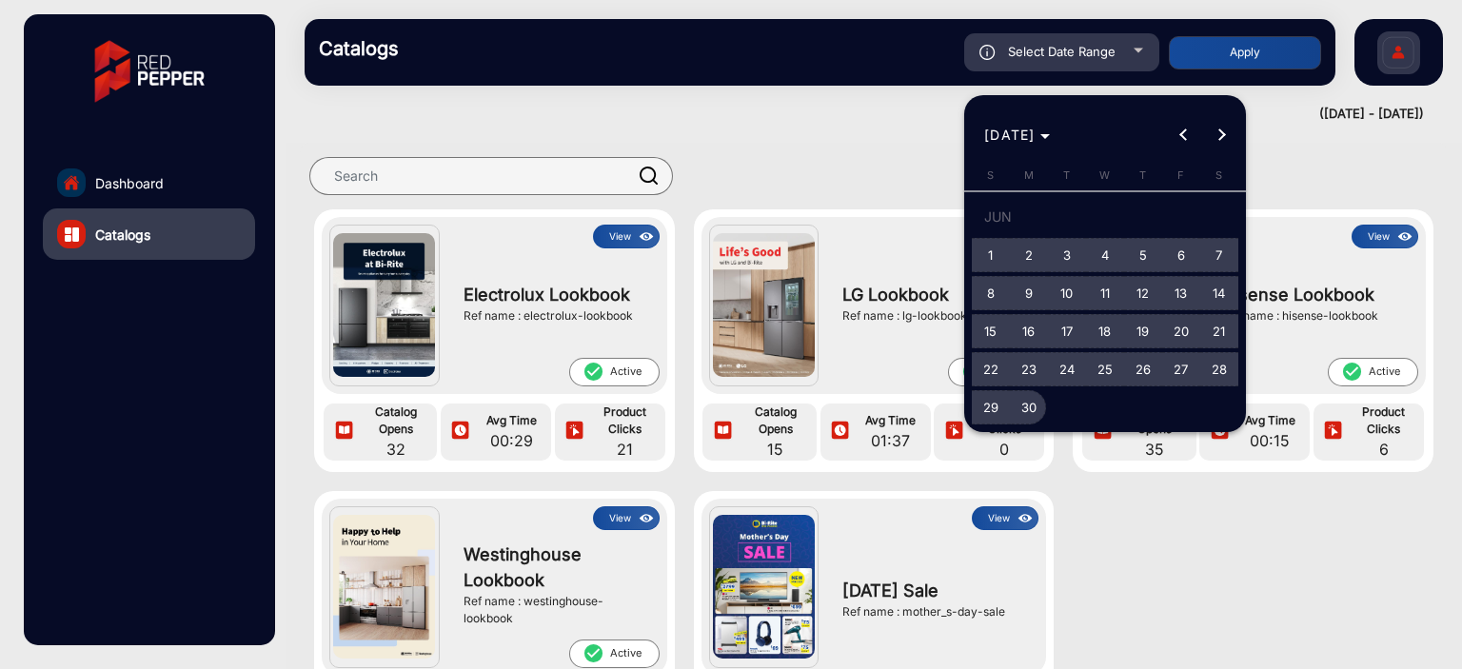
click at [1045, 390] on button "30" at bounding box center [1029, 407] width 38 height 38
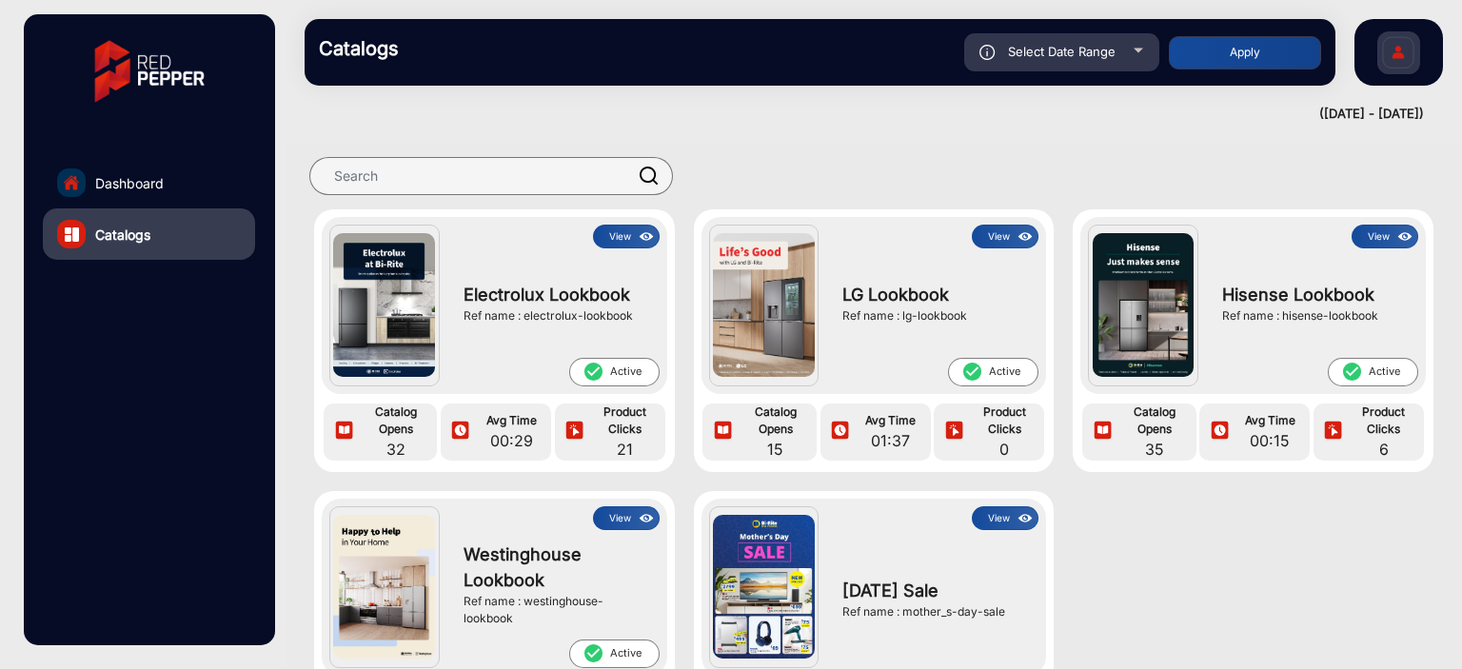
type input "[DATE]"
click at [1260, 40] on button "Apply" at bounding box center [1245, 52] width 152 height 33
type input "[DATE]"
click at [624, 234] on button "View" at bounding box center [626, 237] width 67 height 24
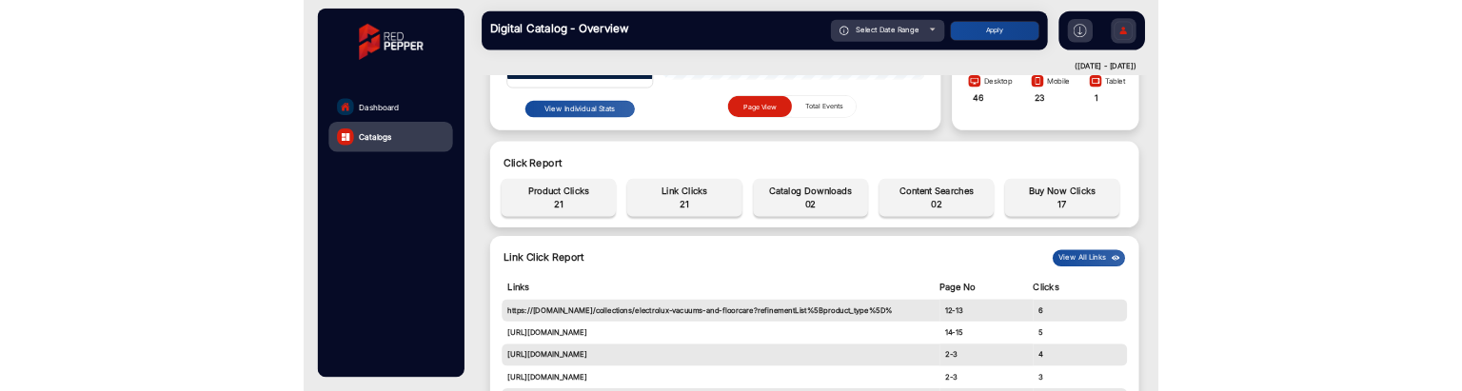
scroll to position [776, 0]
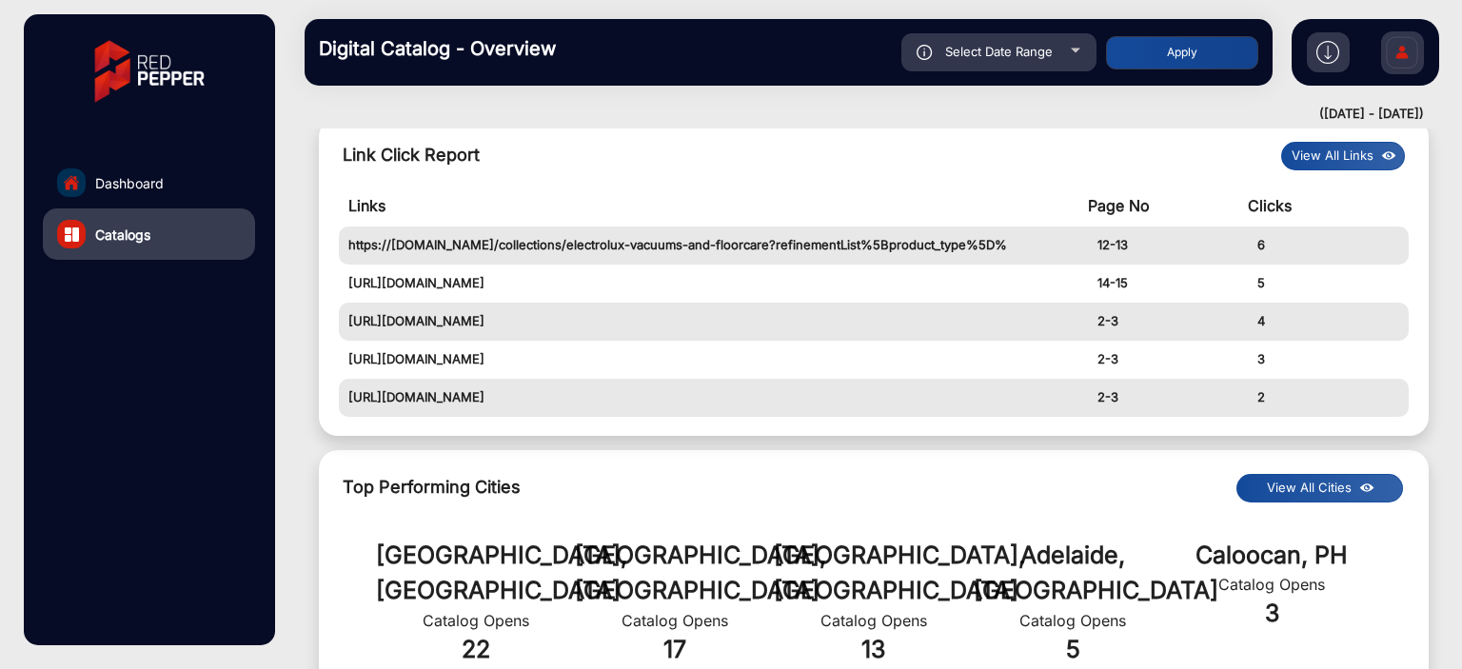
click at [1310, 163] on button "View All Links" at bounding box center [1343, 156] width 124 height 29
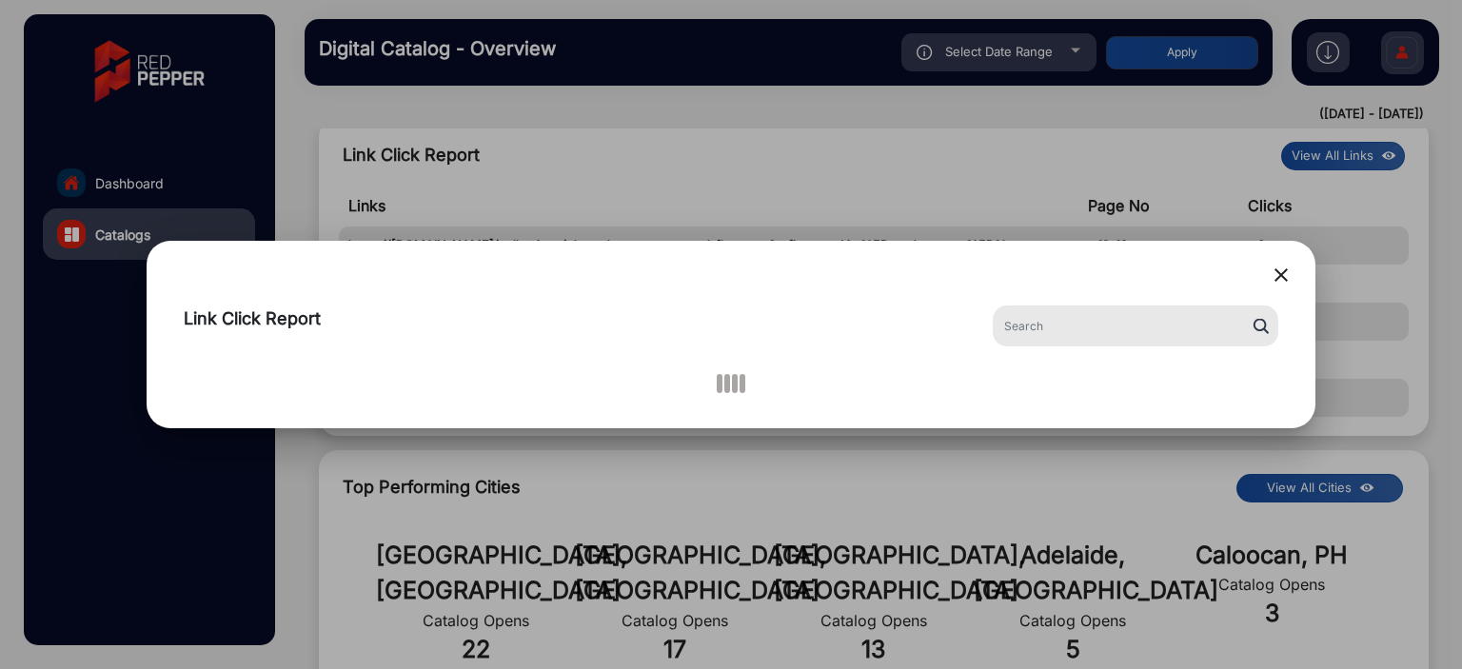
drag, startPoint x: 955, startPoint y: 522, endPoint x: 971, endPoint y: 511, distance: 18.5
click at [971, 390] on div at bounding box center [731, 334] width 1462 height 669
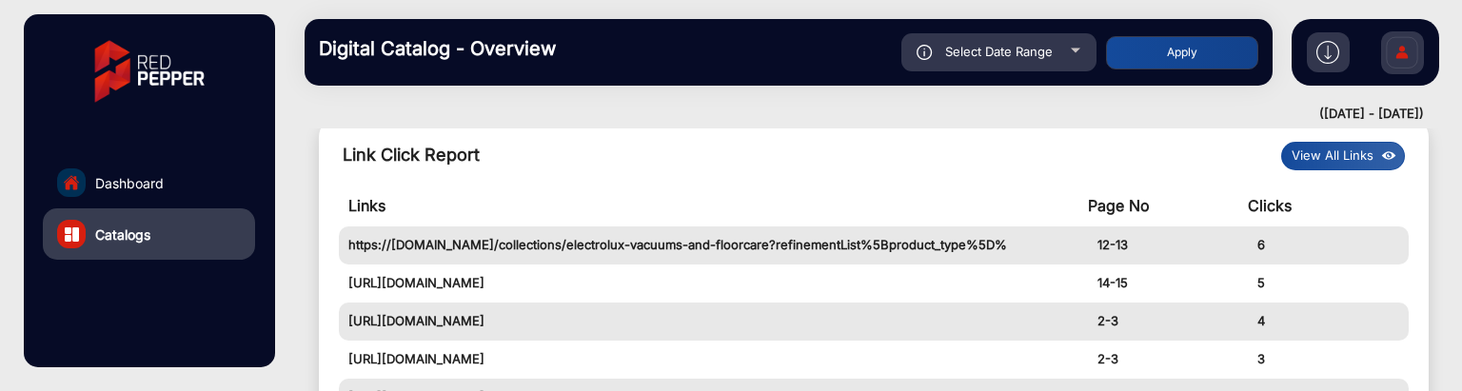
click at [1330, 157] on button "View All Links" at bounding box center [1343, 156] width 124 height 29
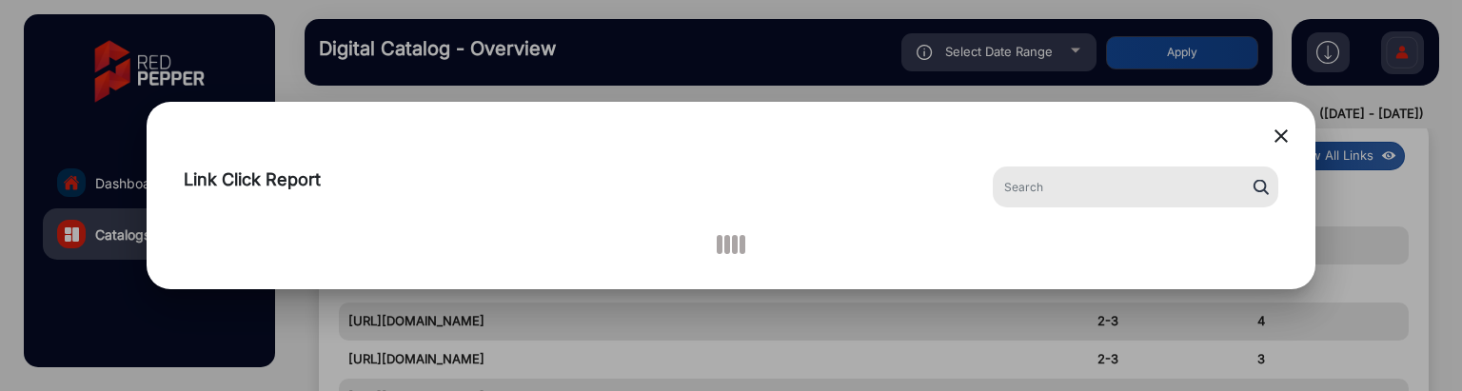
click at [1281, 140] on mat-icon "close" at bounding box center [1281, 136] width 23 height 23
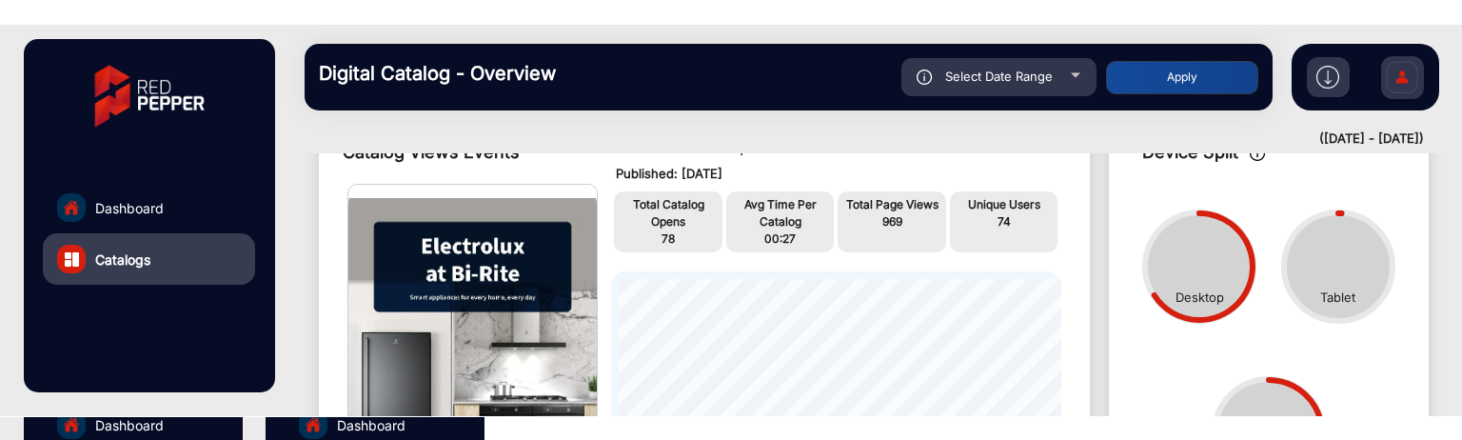
scroll to position [0, 0]
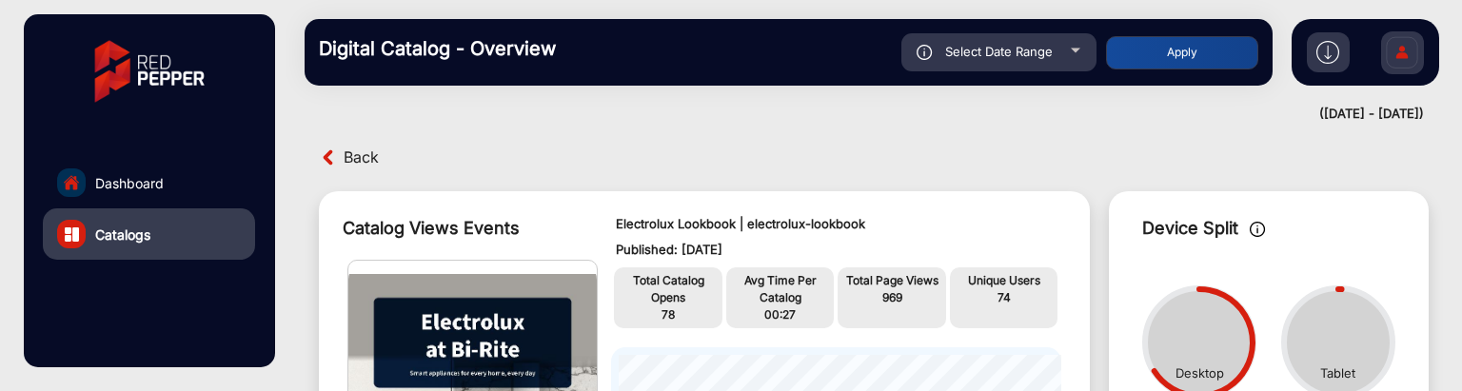
click at [354, 159] on span "Back" at bounding box center [361, 158] width 35 height 30
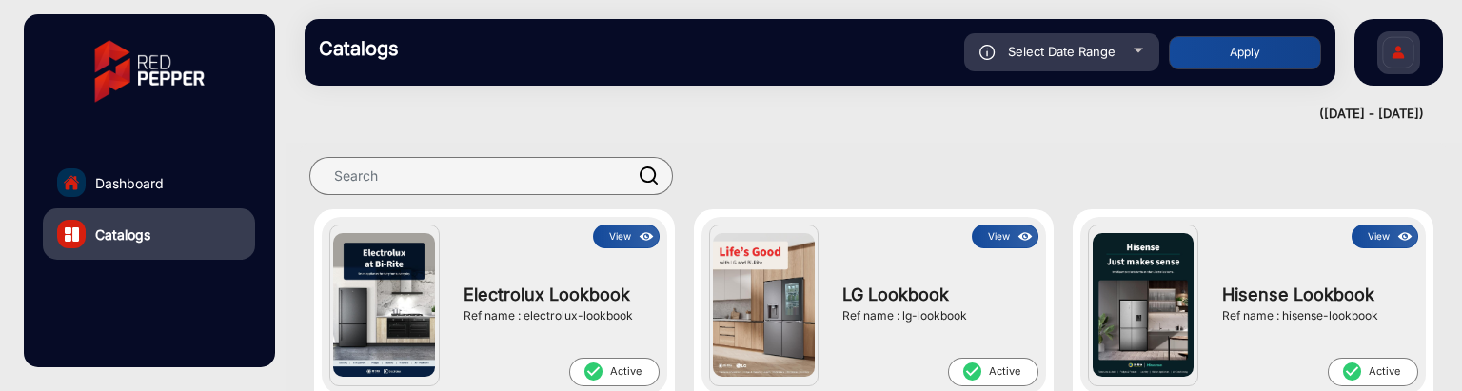
click at [1096, 61] on div "Select Date Range" at bounding box center [1061, 52] width 195 height 38
type input "[DATE]"
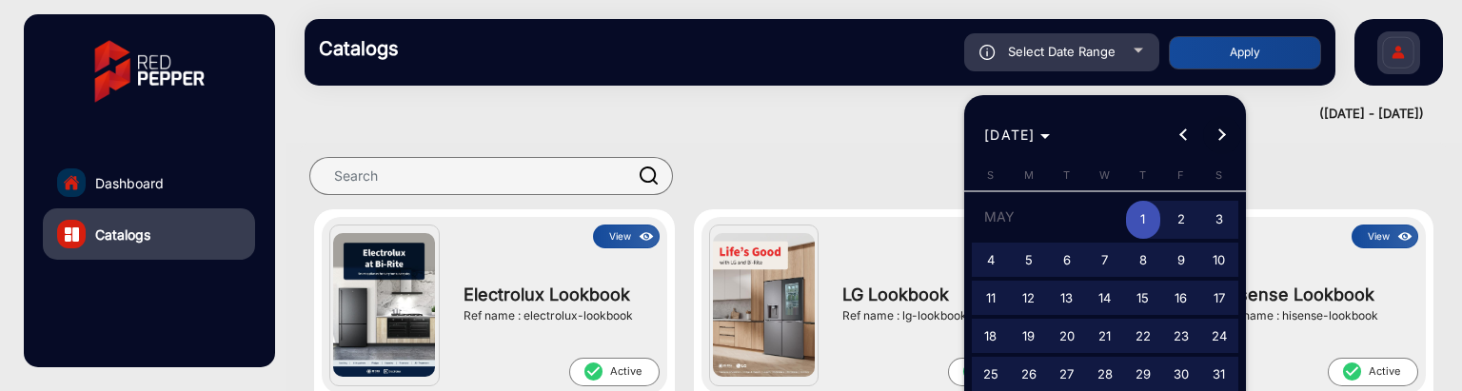
click at [1222, 134] on button "Next month" at bounding box center [1222, 135] width 38 height 38
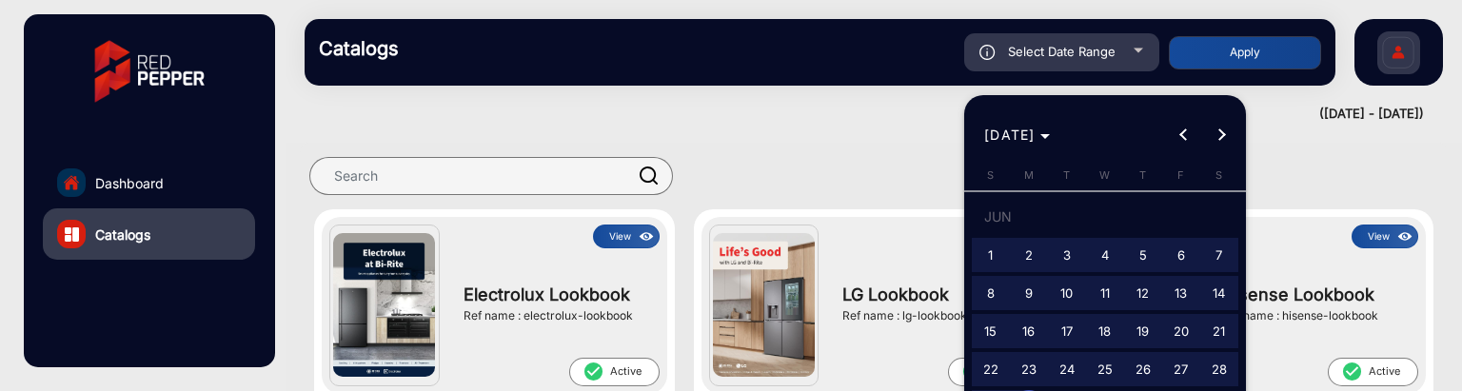
click at [987, 250] on span "1" at bounding box center [991, 255] width 34 height 34
type input "[DATE]"
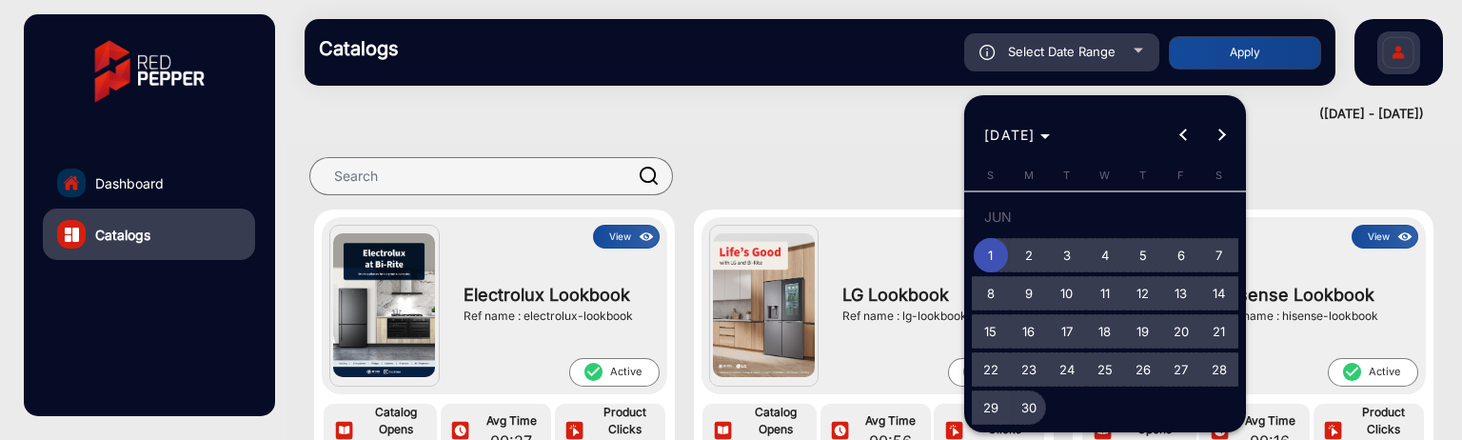
click at [1035, 390] on span "30" at bounding box center [1029, 407] width 34 height 34
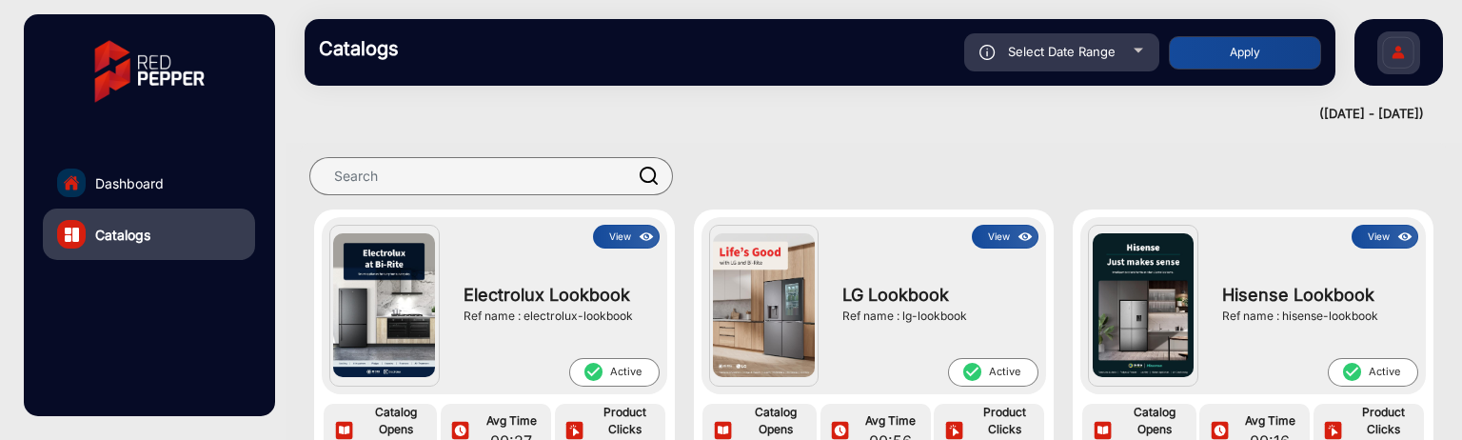
type input "[DATE]"
click at [1252, 59] on button "Apply" at bounding box center [1245, 52] width 152 height 33
type input "[DATE]"
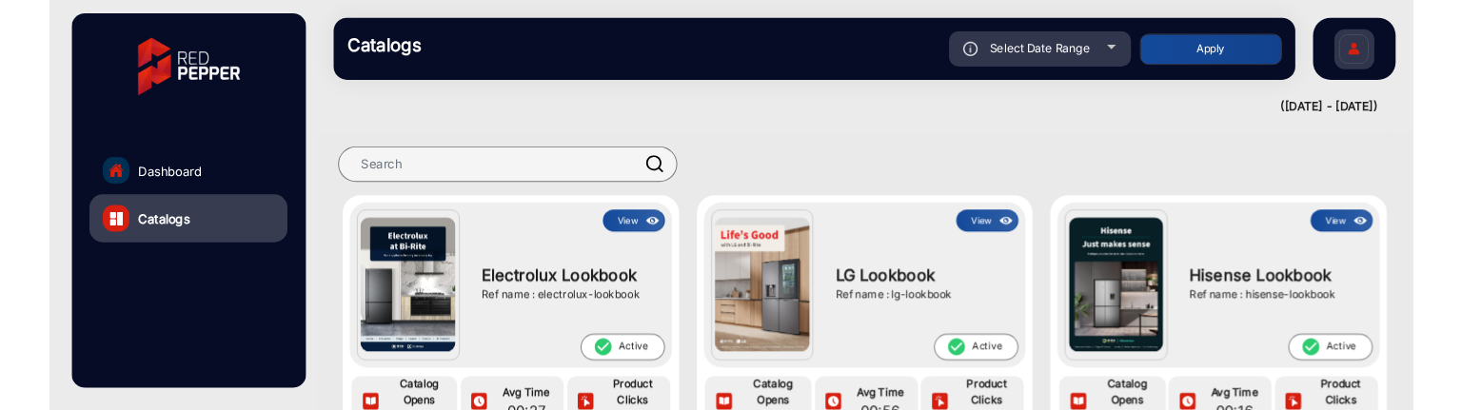
scroll to position [14, 0]
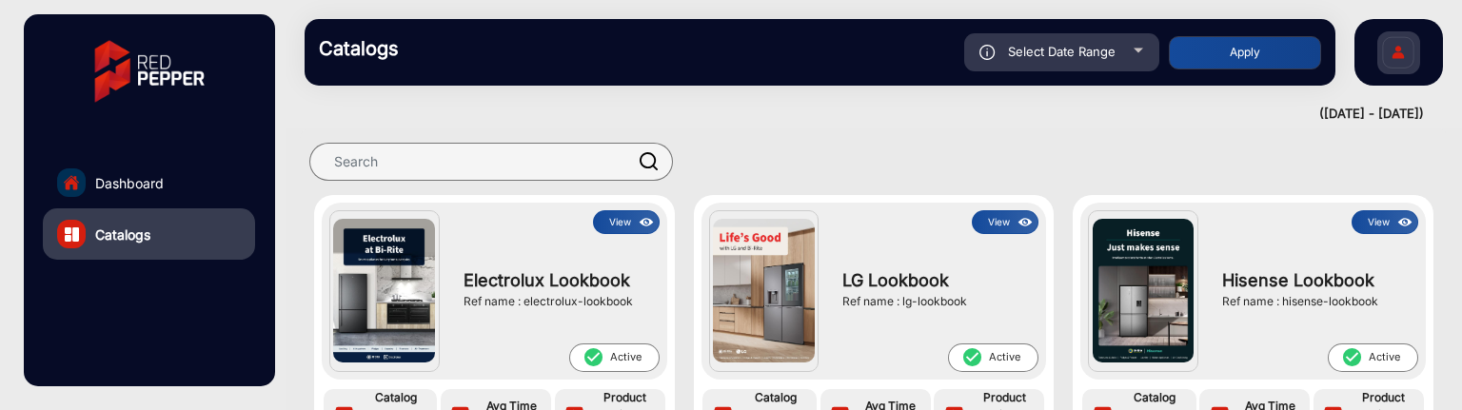
click at [628, 219] on button "View" at bounding box center [626, 222] width 67 height 24
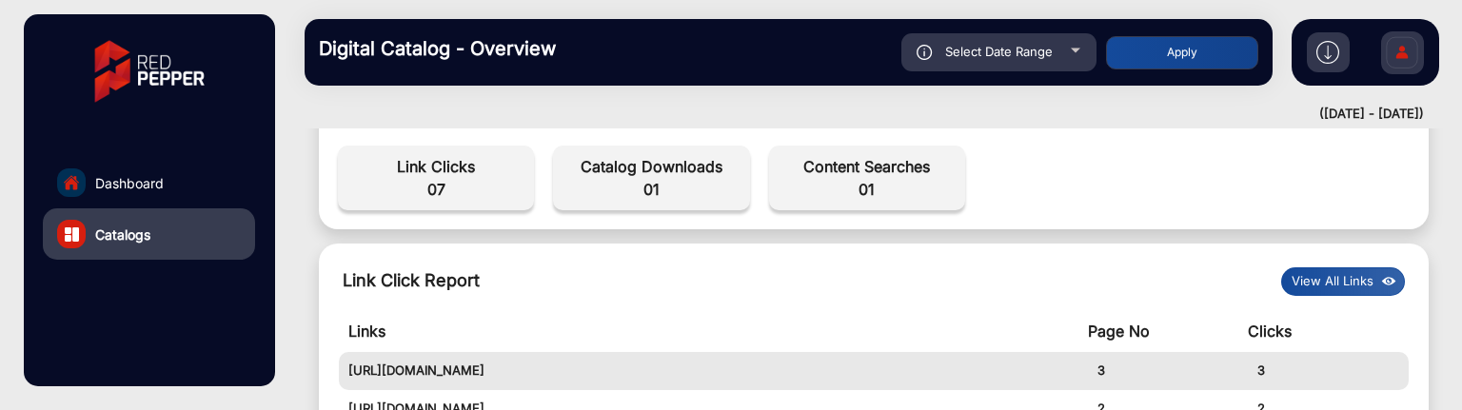
scroll to position [680, 0]
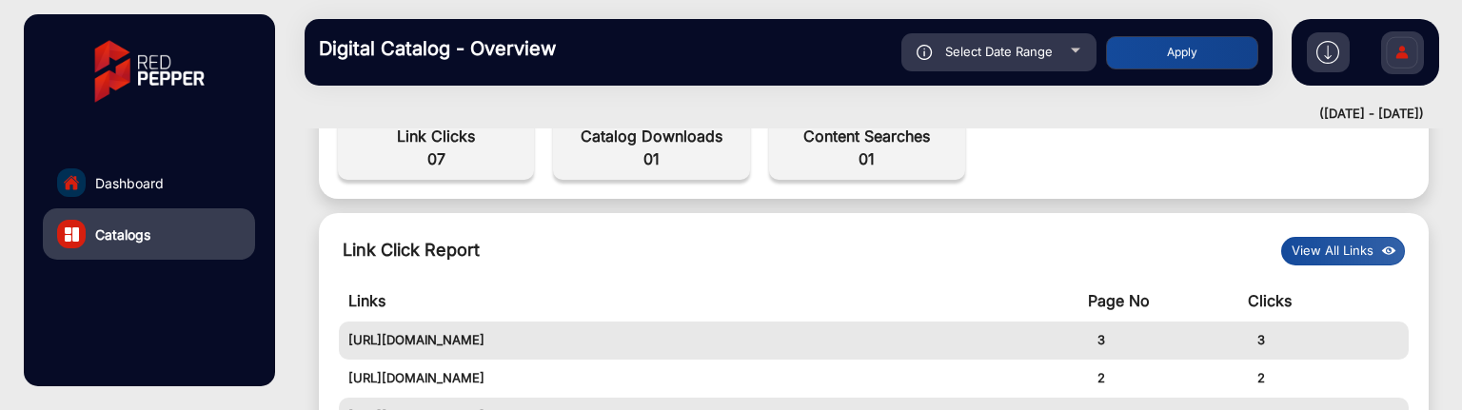
click at [1306, 266] on div "Link Click Report View All Links Links Page No Clicks [URL][DOMAIN_NAME] 3 3 [U…" at bounding box center [874, 353] width 1110 height 280
click at [1311, 256] on button "View All Links" at bounding box center [1343, 251] width 124 height 29
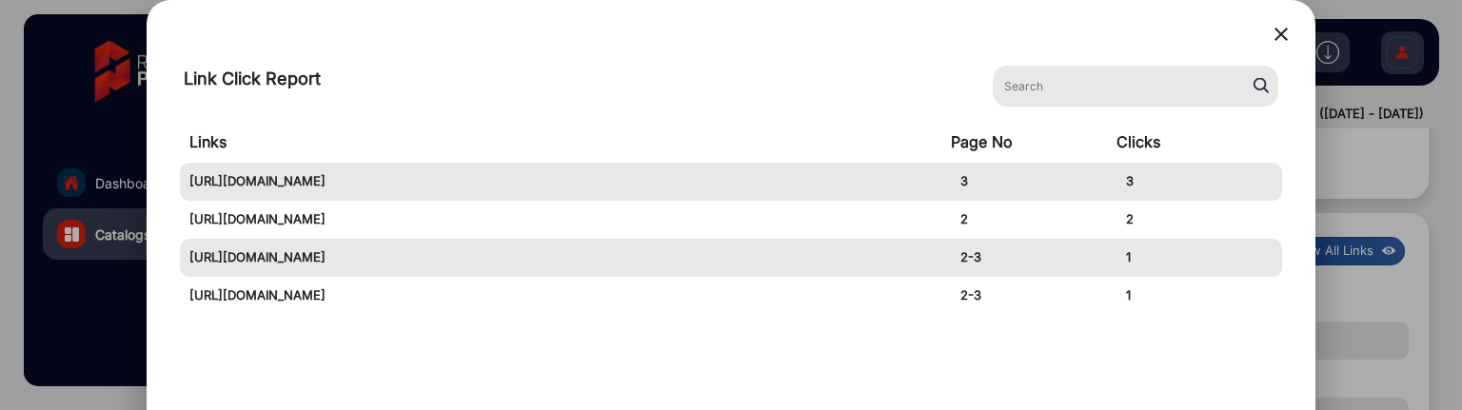
click at [1282, 33] on mat-icon "close" at bounding box center [1281, 34] width 23 height 23
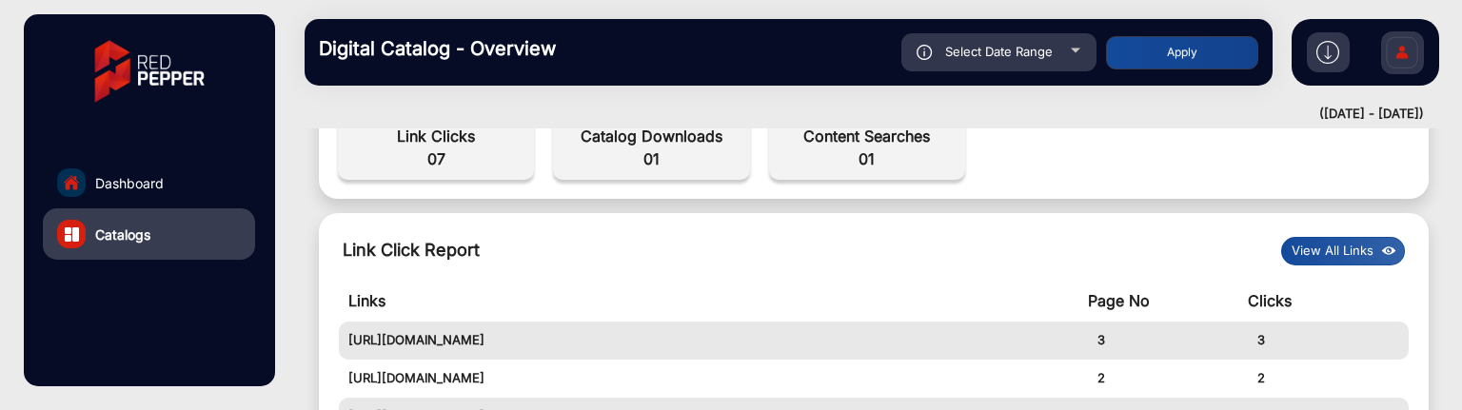
click at [1026, 62] on div "Select Date Range" at bounding box center [998, 52] width 195 height 38
type input "[DATE]"
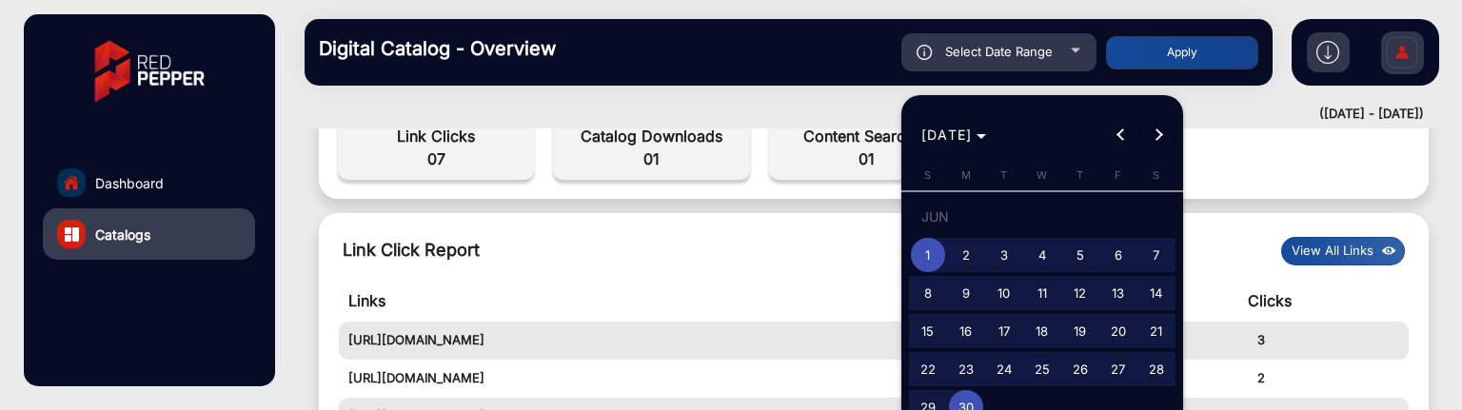
click at [1149, 133] on span "Next month" at bounding box center [1158, 135] width 38 height 38
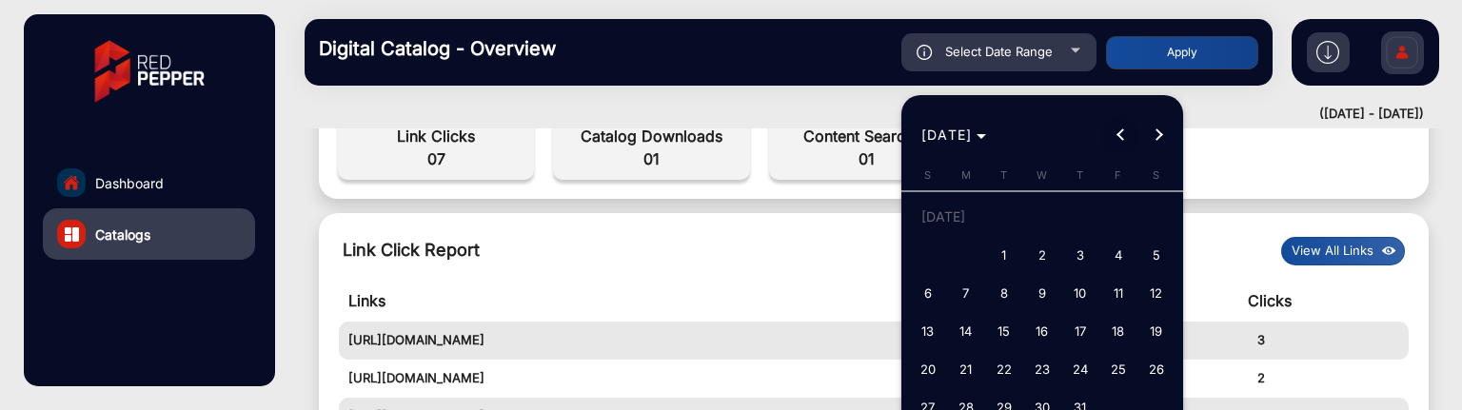
click at [1130, 131] on span "Previous month" at bounding box center [1120, 135] width 38 height 38
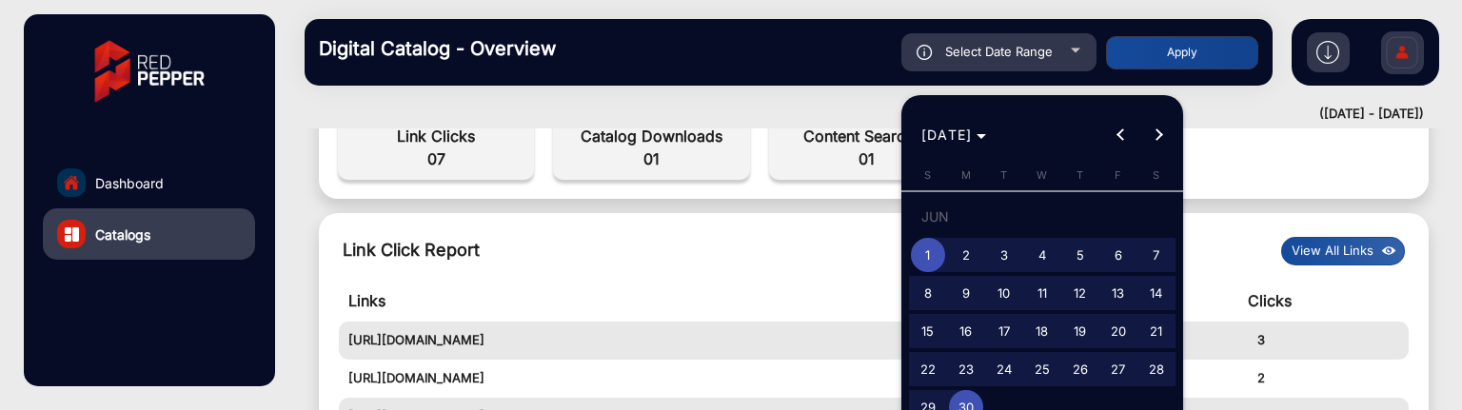
click at [932, 248] on span "1" at bounding box center [928, 255] width 34 height 34
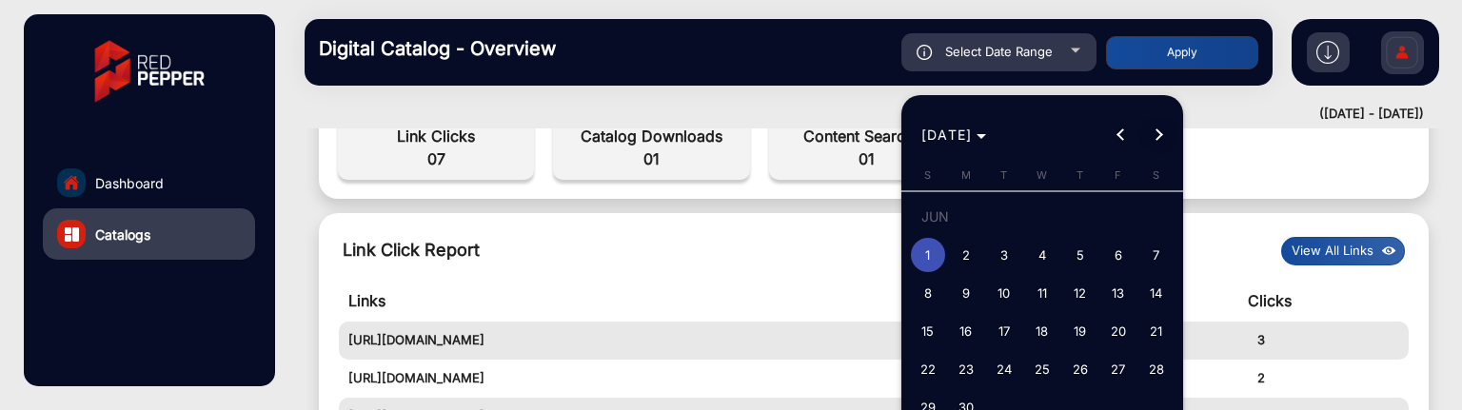
click at [1156, 128] on button "Next month" at bounding box center [1158, 135] width 38 height 38
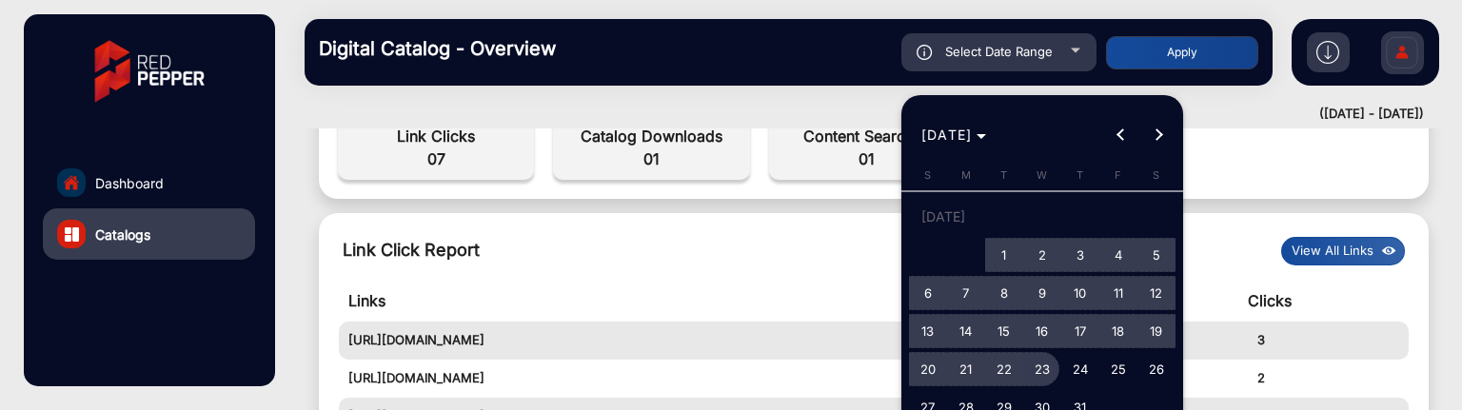
click at [1032, 351] on button "23" at bounding box center [1042, 369] width 38 height 38
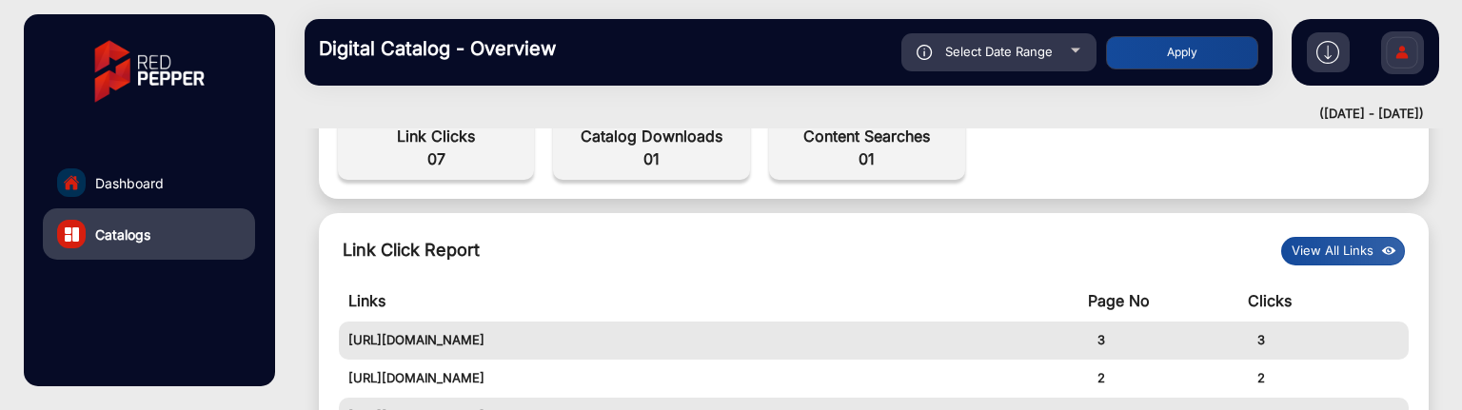
type input "[DATE]"
click at [1168, 54] on button "Apply" at bounding box center [1182, 52] width 152 height 33
type input "[DATE]"
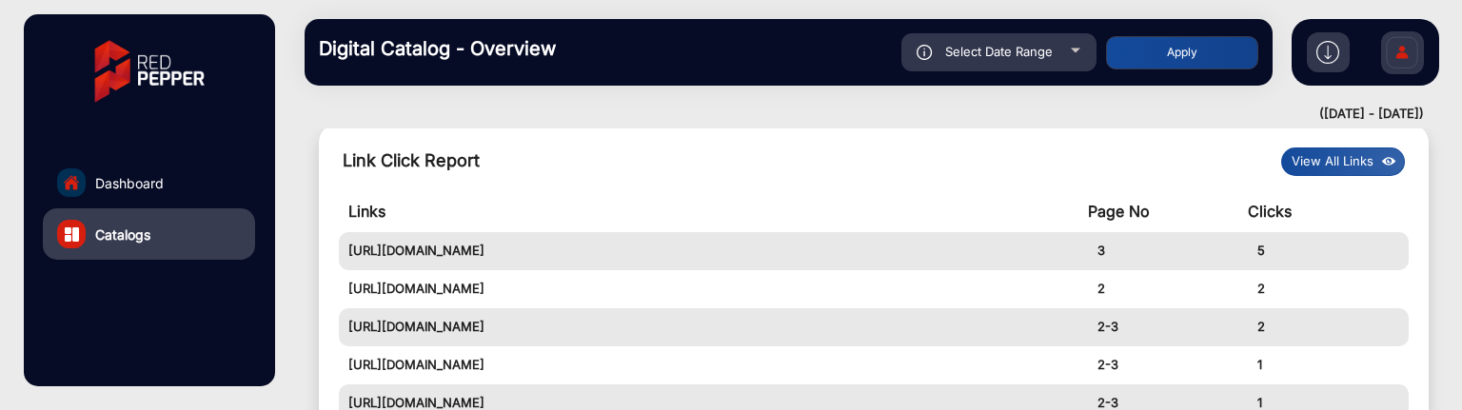
scroll to position [776, 0]
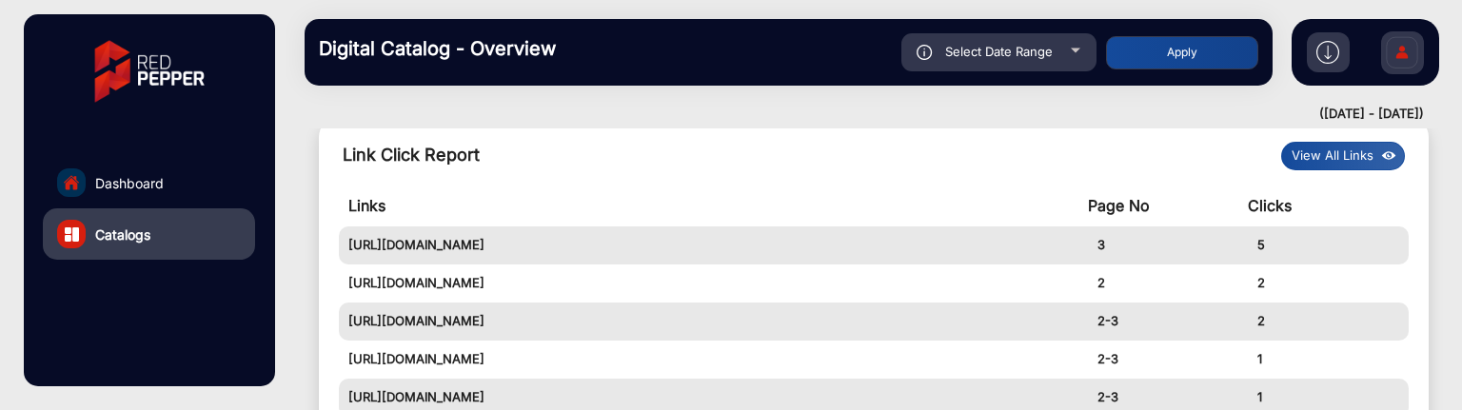
click at [1325, 157] on button "View All Links" at bounding box center [1343, 156] width 124 height 29
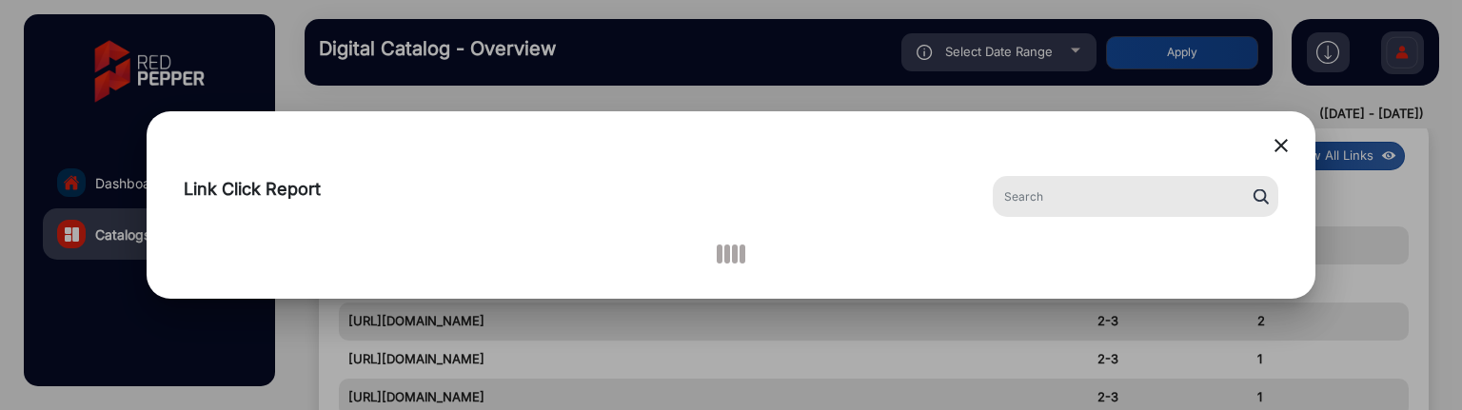
click at [1279, 148] on mat-icon "close" at bounding box center [1281, 145] width 23 height 23
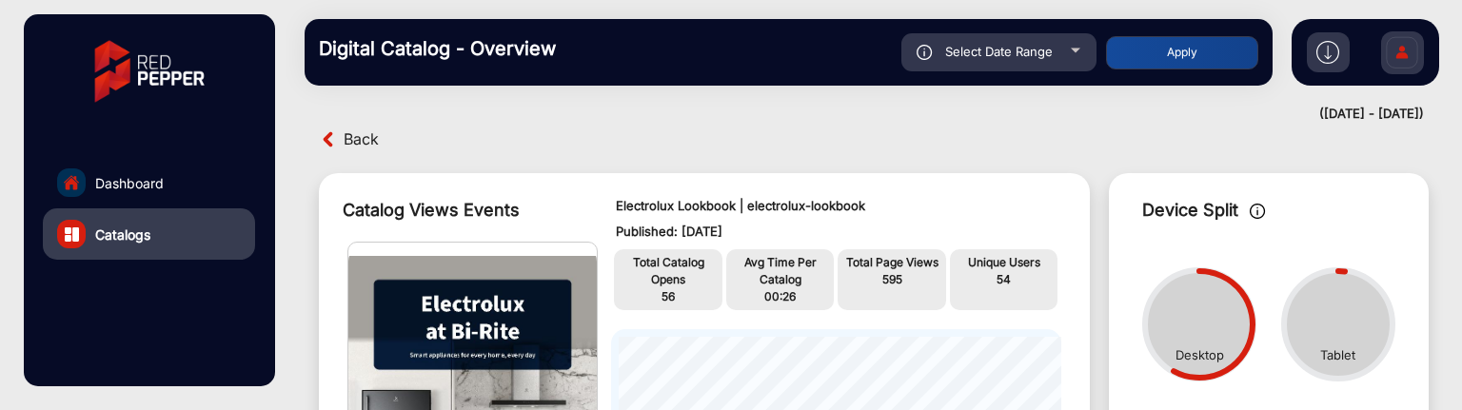
scroll to position [0, 0]
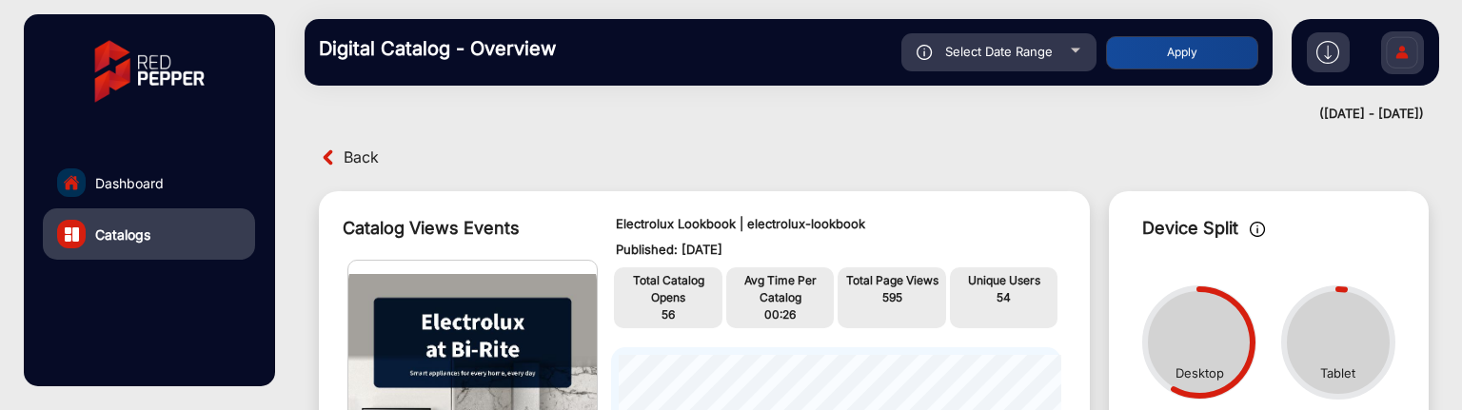
click at [352, 164] on span "Back" at bounding box center [361, 158] width 35 height 30
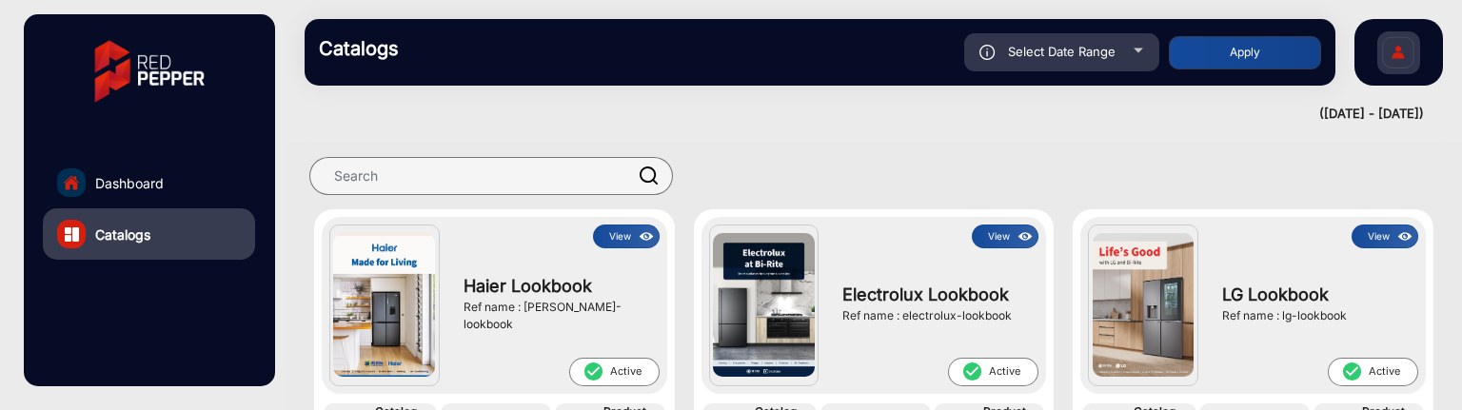
click at [1145, 56] on div "Select Date Range" at bounding box center [1061, 52] width 195 height 38
type input "[DATE]"
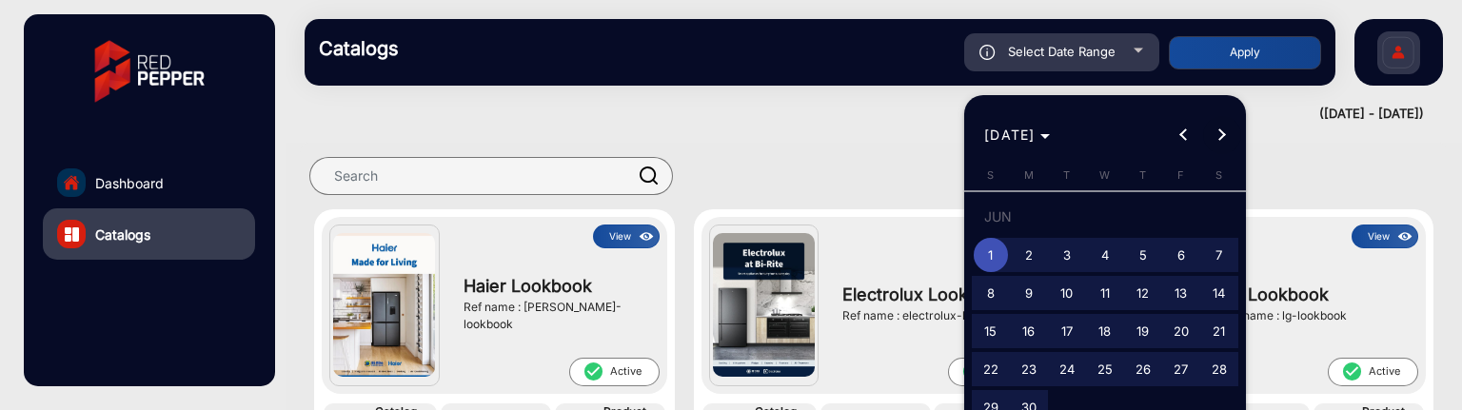
click at [1219, 125] on span "Next month" at bounding box center [1222, 135] width 38 height 38
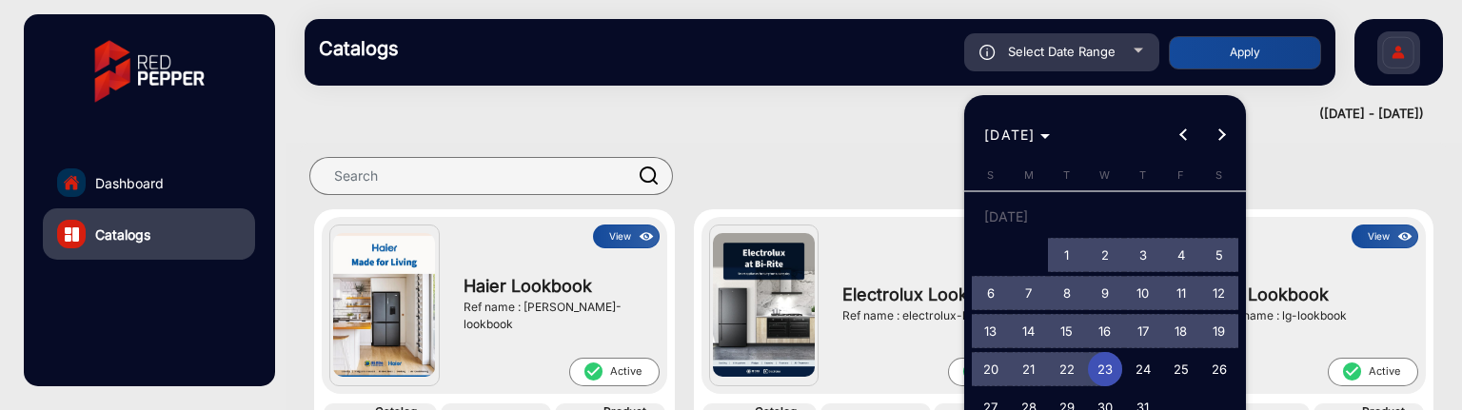
click at [1076, 250] on span "1" at bounding box center [1067, 255] width 34 height 34
type input "[DATE]"
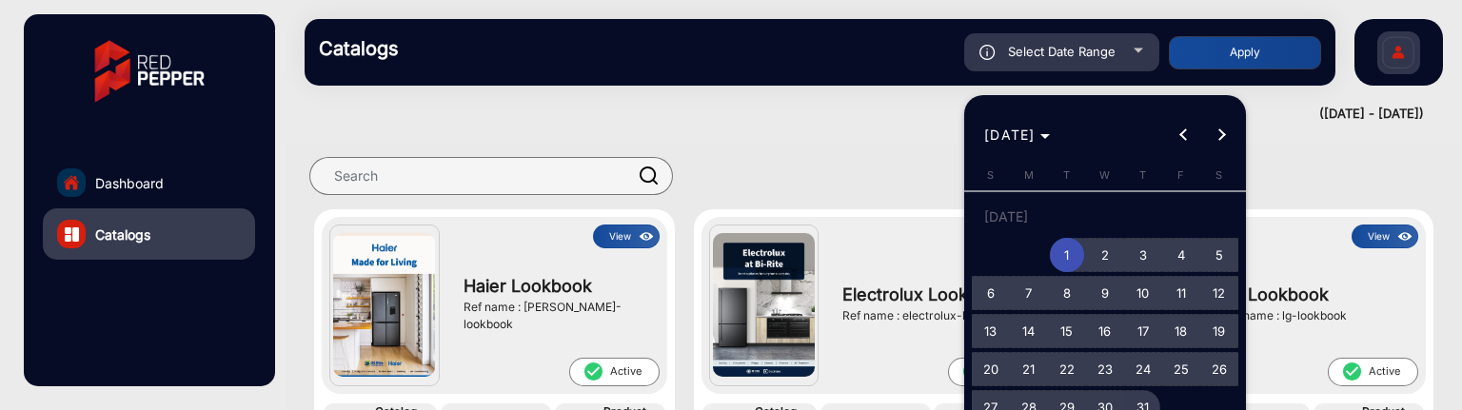
click at [1143, 390] on span "31" at bounding box center [1143, 407] width 34 height 34
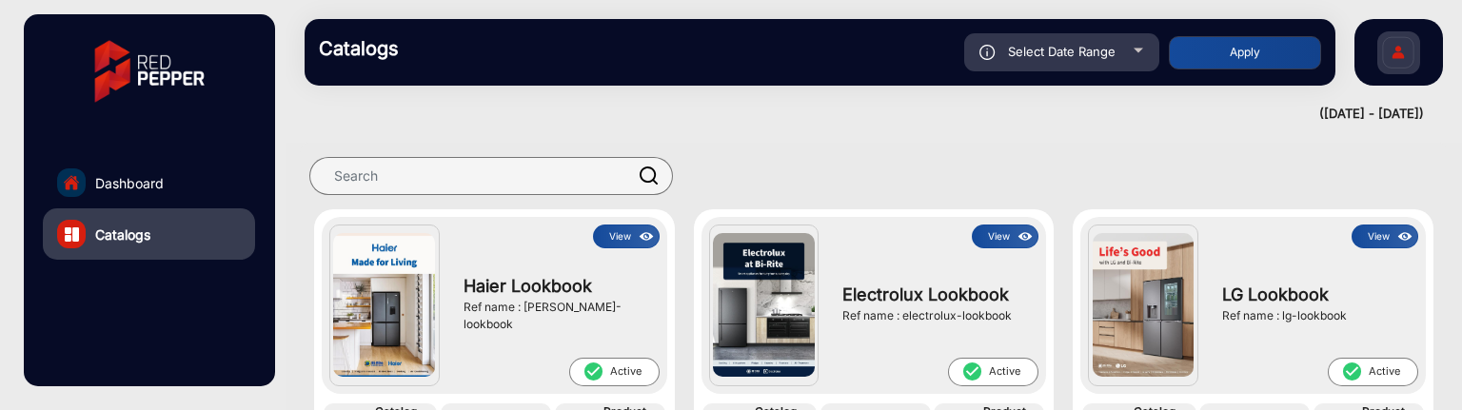
type input "[DATE]"
click at [1249, 50] on button "Apply" at bounding box center [1245, 52] width 152 height 33
type input "[DATE]"
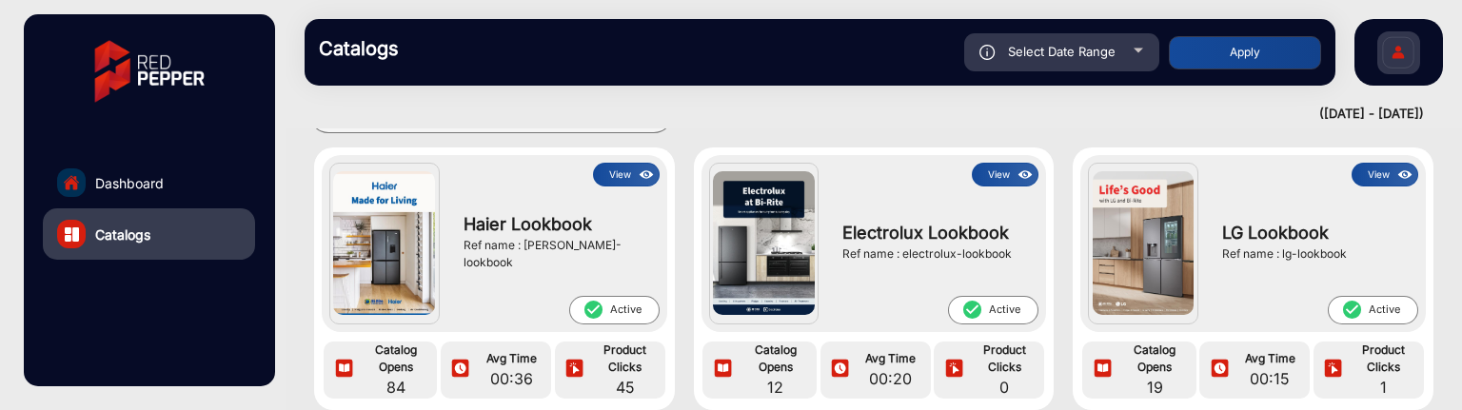
scroll to position [95, 0]
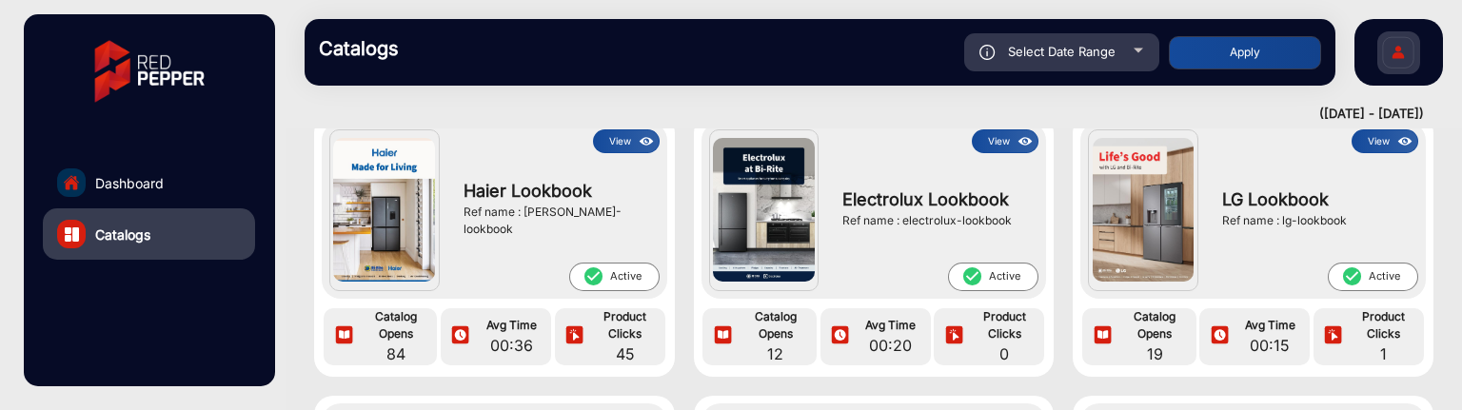
click at [990, 139] on button "View" at bounding box center [1005, 141] width 67 height 24
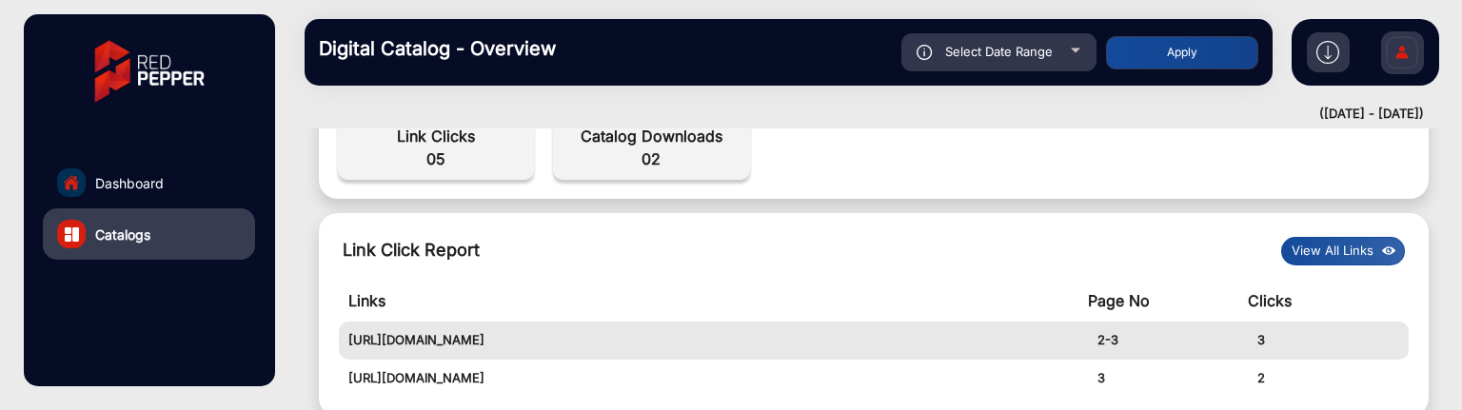
scroll to position [776, 0]
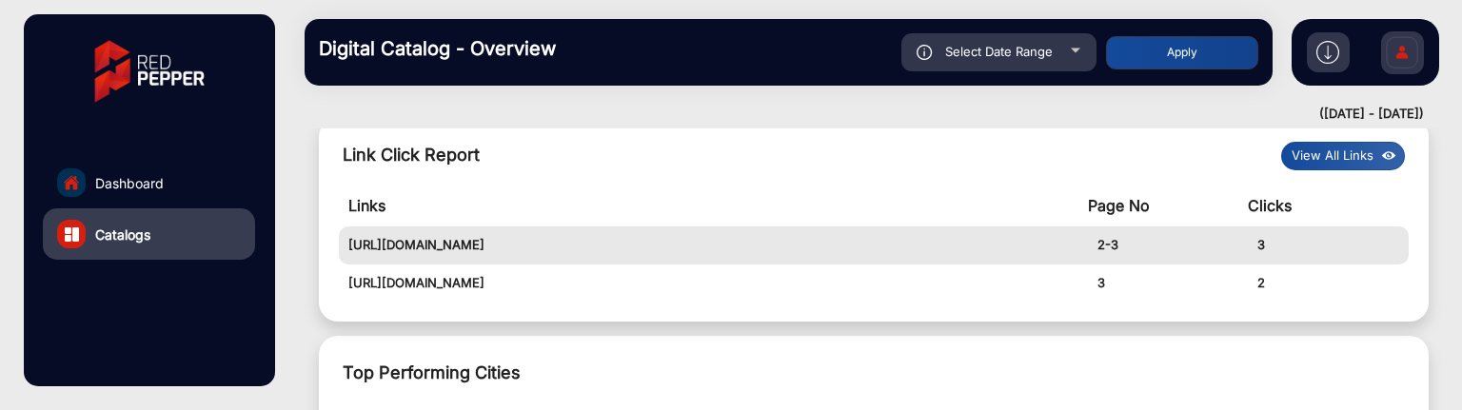
click at [1324, 157] on button "View All Links" at bounding box center [1343, 156] width 124 height 29
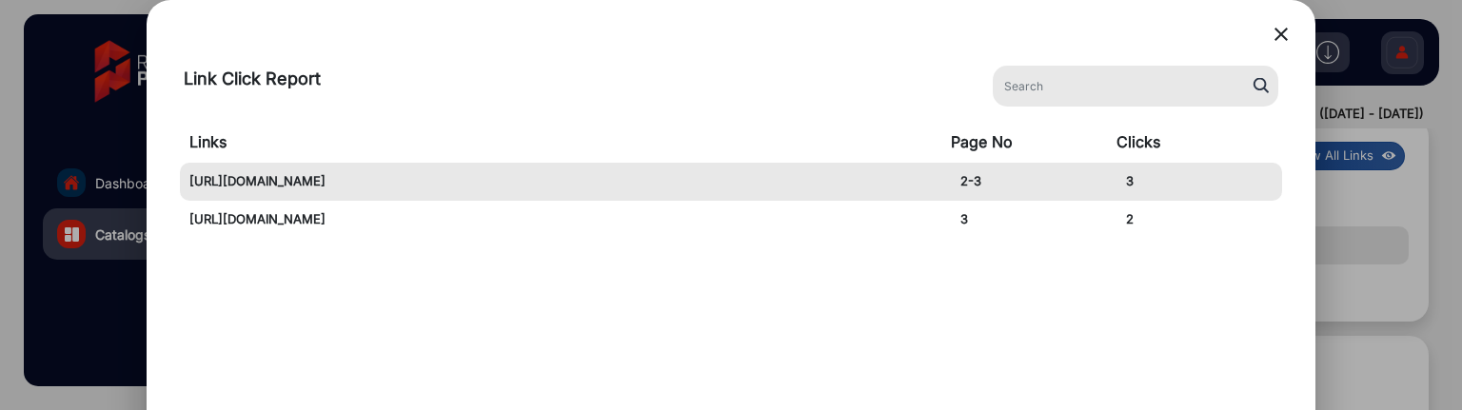
click at [1287, 33] on mat-icon "close" at bounding box center [1281, 34] width 23 height 23
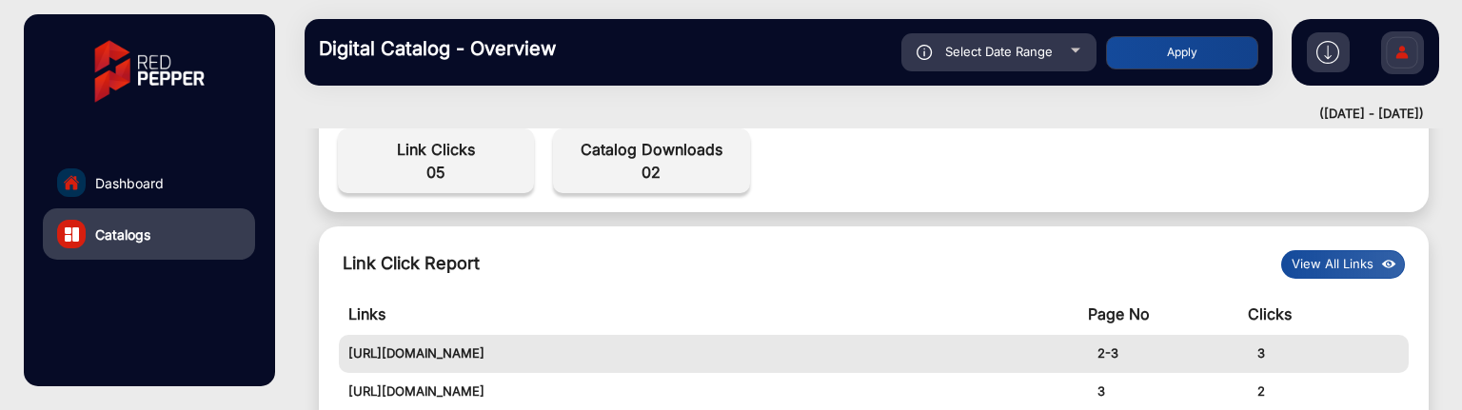
scroll to position [585, 0]
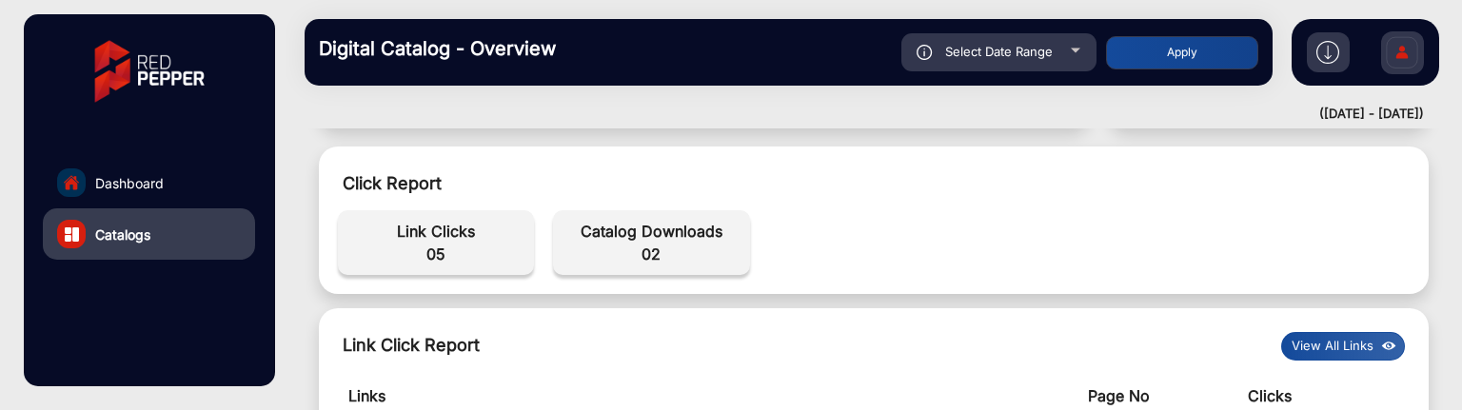
click at [1074, 54] on div "Select Date Range" at bounding box center [998, 52] width 195 height 38
type input "[DATE]"
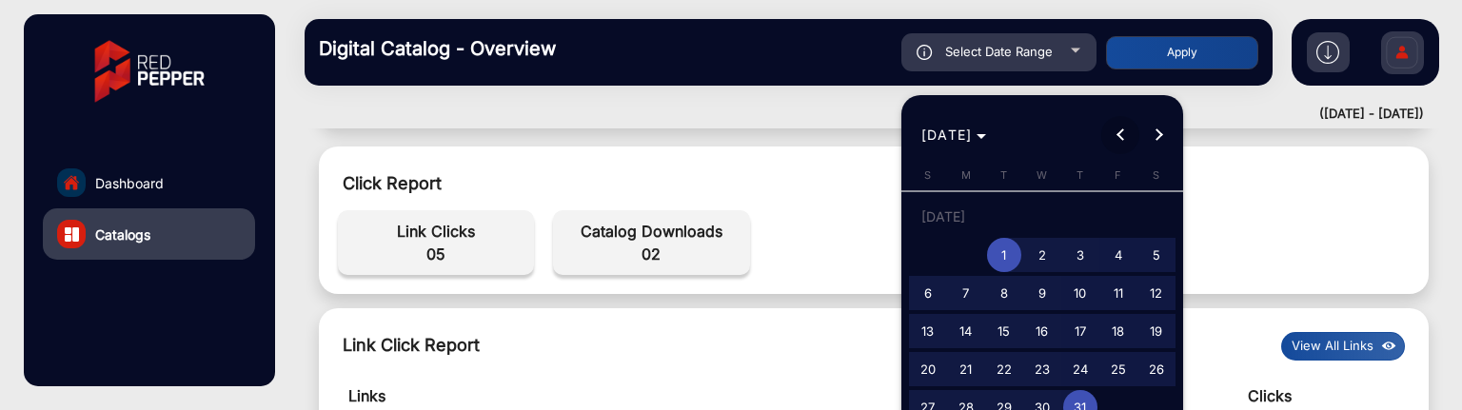
click at [1123, 128] on span "Previous month" at bounding box center [1120, 135] width 38 height 38
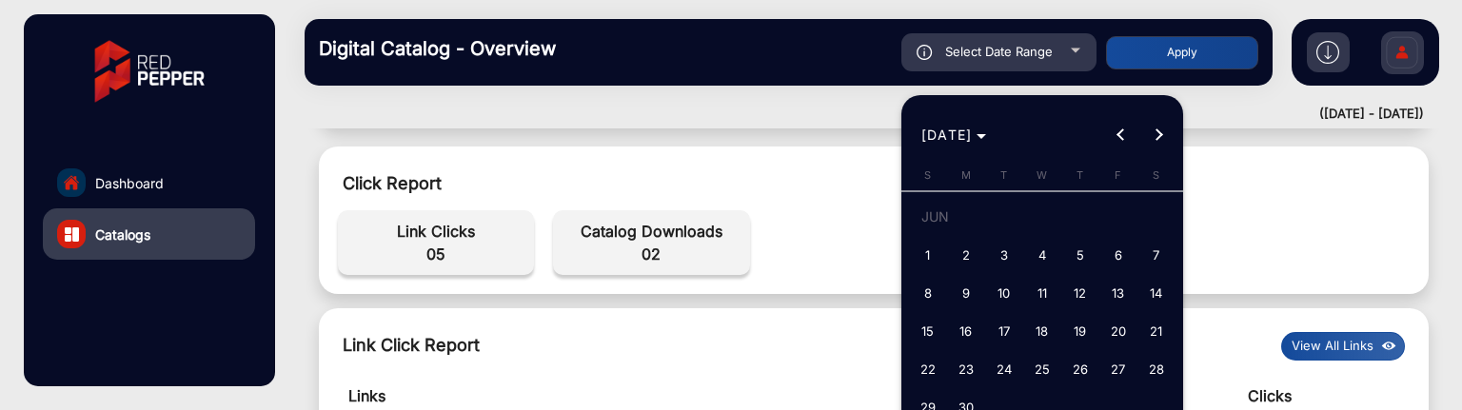
click at [1008, 329] on span "17" at bounding box center [1004, 331] width 34 height 34
type input "[DATE]"
click at [1159, 128] on span "Next month" at bounding box center [1158, 135] width 38 height 38
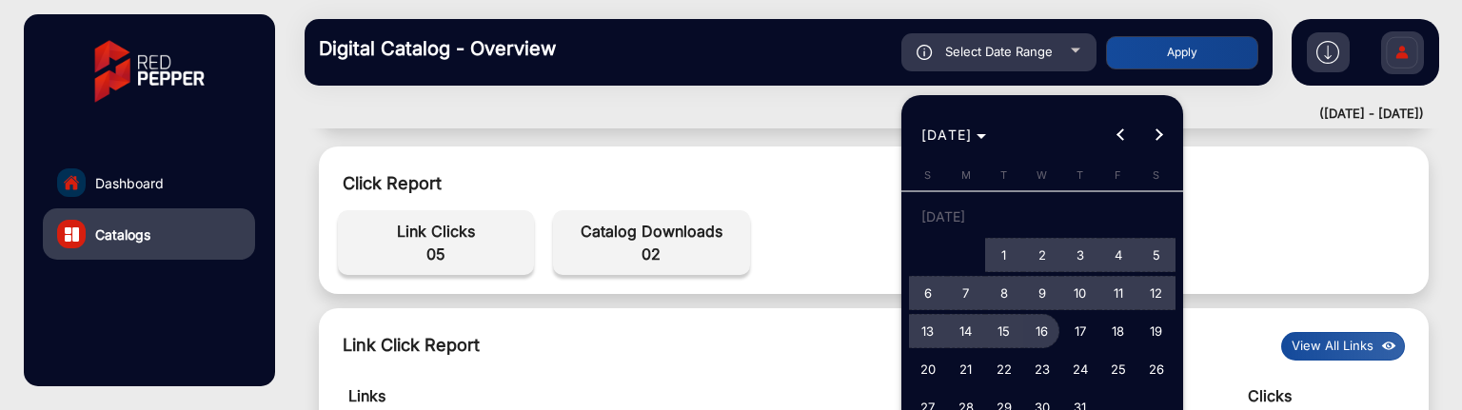
click at [1045, 326] on span "16" at bounding box center [1042, 331] width 34 height 34
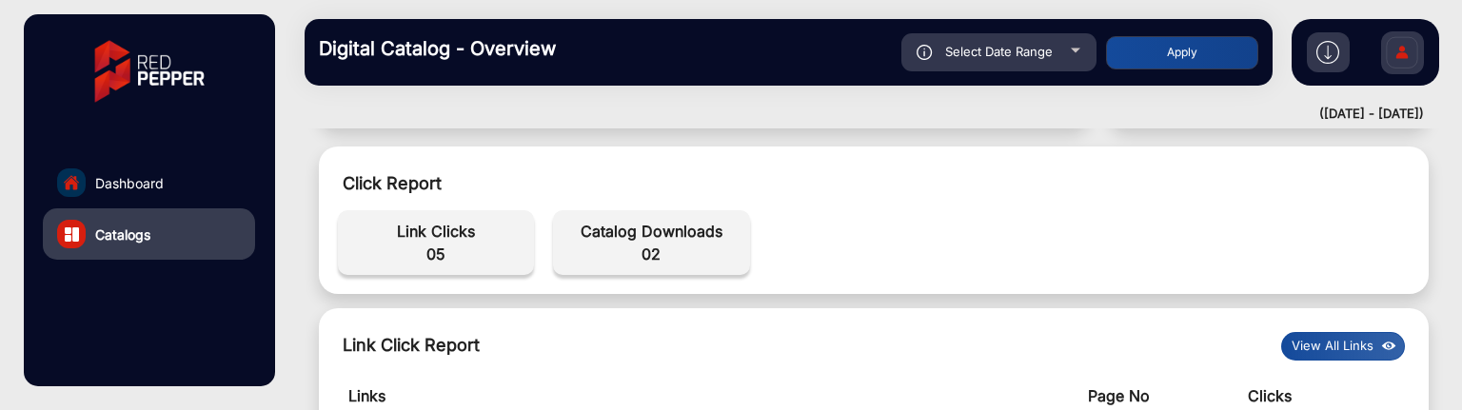
type input "[DATE]"
click at [1154, 54] on button "Apply" at bounding box center [1182, 52] width 152 height 33
type input "[DATE]"
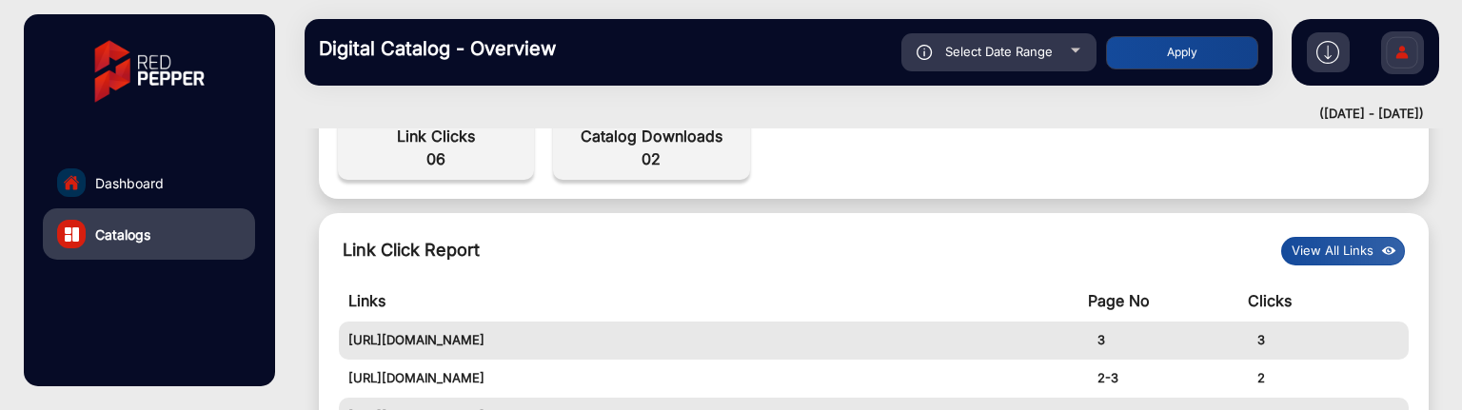
click at [1330, 255] on button "View All Links" at bounding box center [1343, 251] width 124 height 29
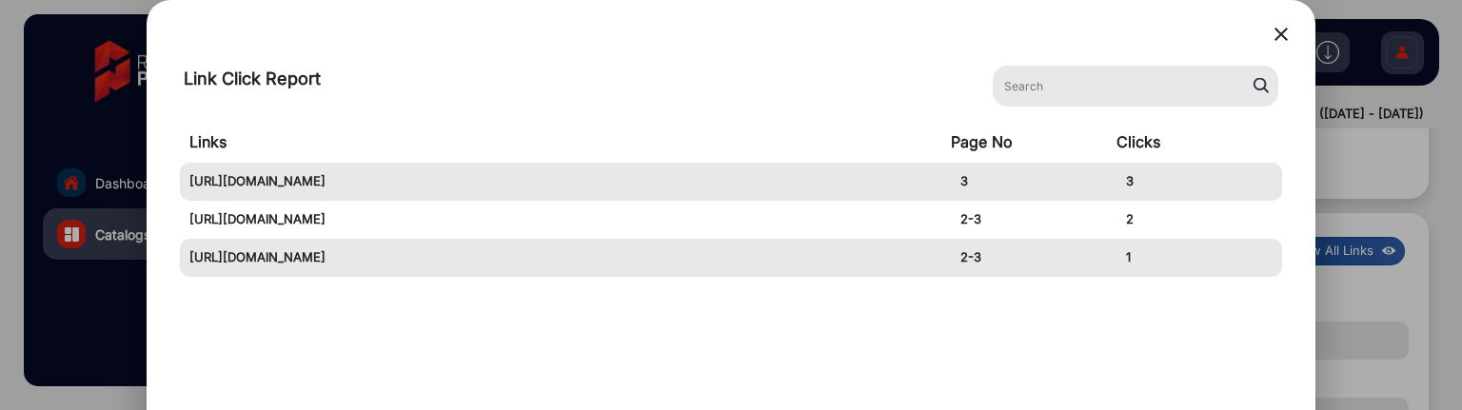
click at [1277, 39] on mat-icon "close" at bounding box center [1281, 34] width 23 height 23
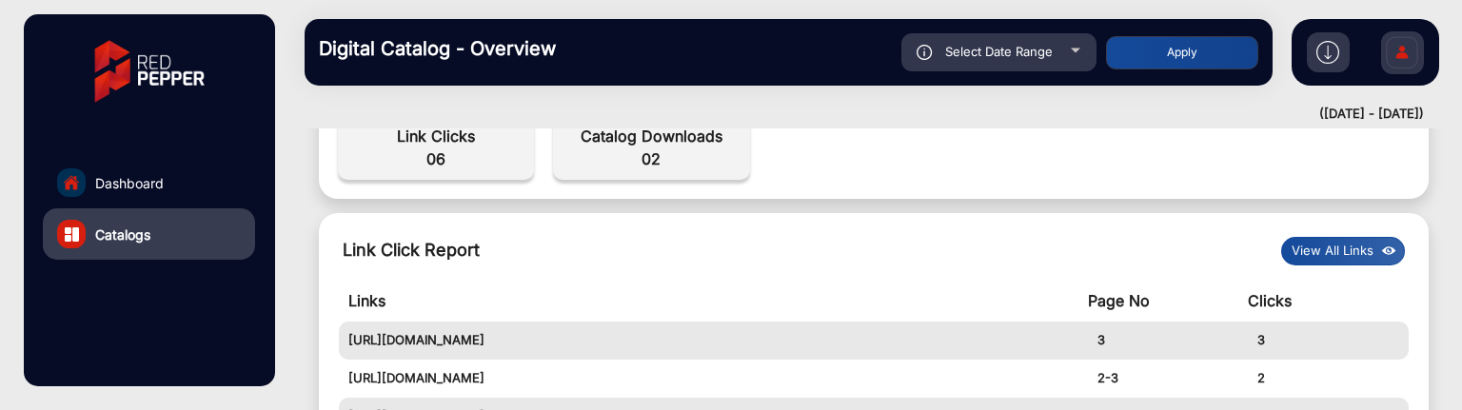
click at [1076, 58] on div "Select Date Range" at bounding box center [998, 52] width 195 height 38
type input "[DATE]"
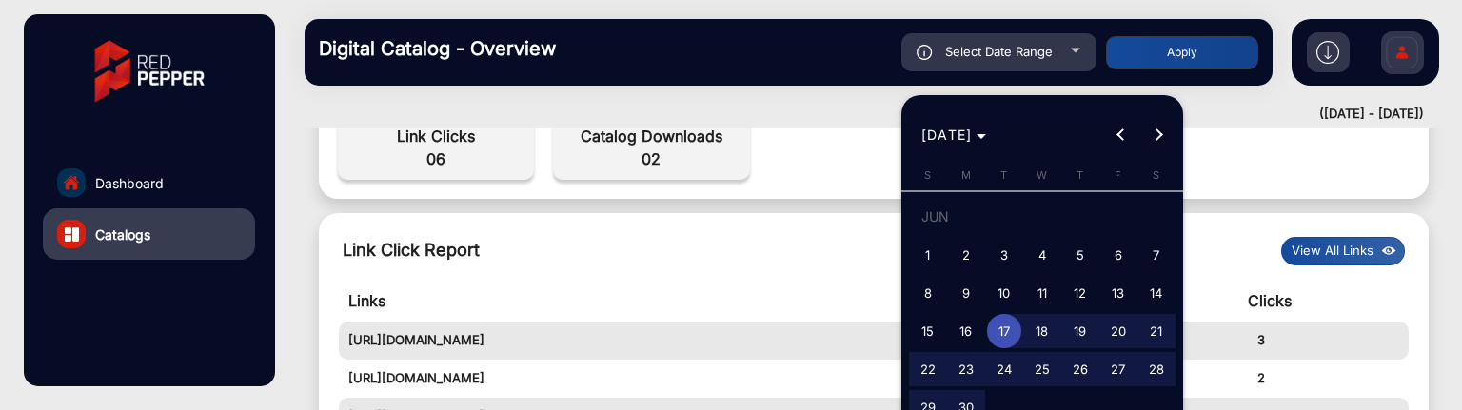
click at [934, 251] on span "1" at bounding box center [928, 255] width 34 height 34
type input "[DATE]"
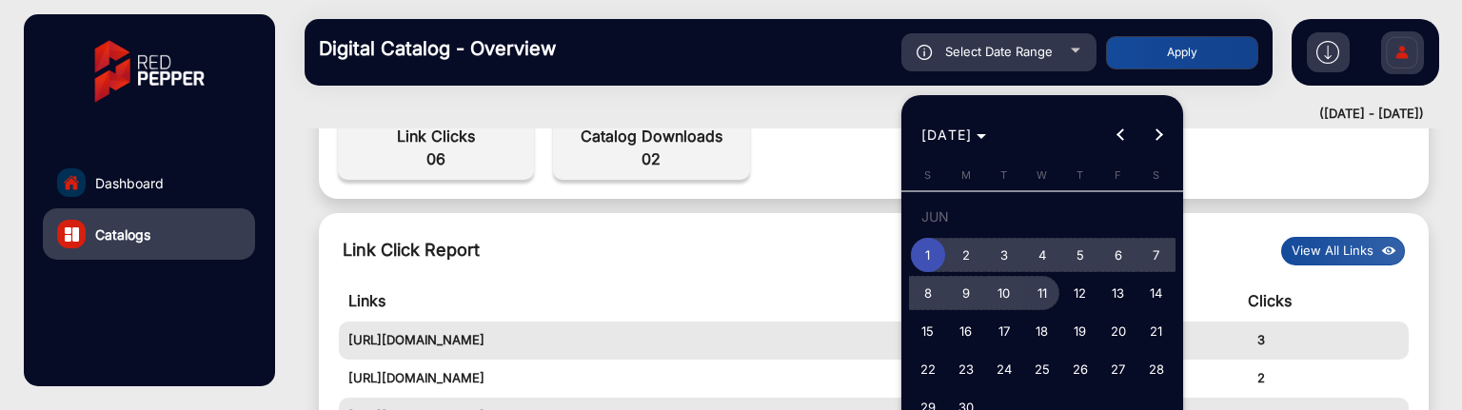
click at [1038, 284] on span "11" at bounding box center [1042, 293] width 34 height 34
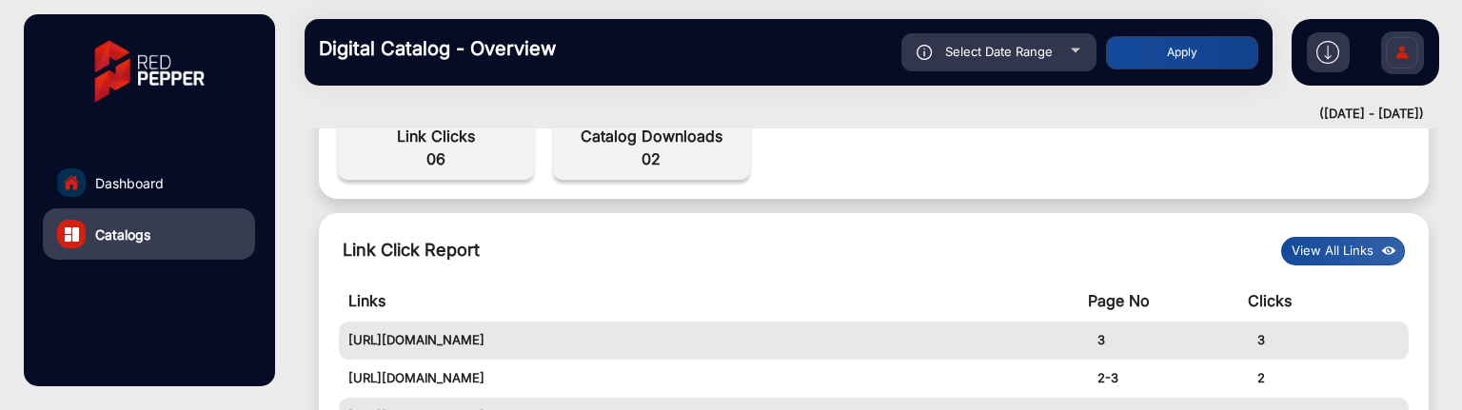
type input "[DATE]"
click at [1162, 51] on button "Apply" at bounding box center [1182, 52] width 152 height 33
type input "[DATE]"
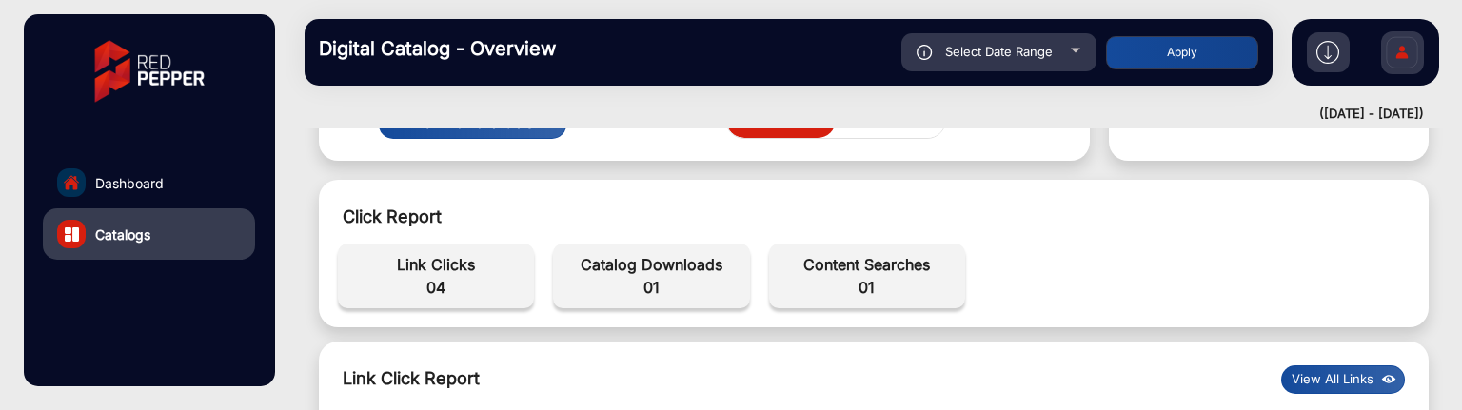
scroll to position [585, 0]
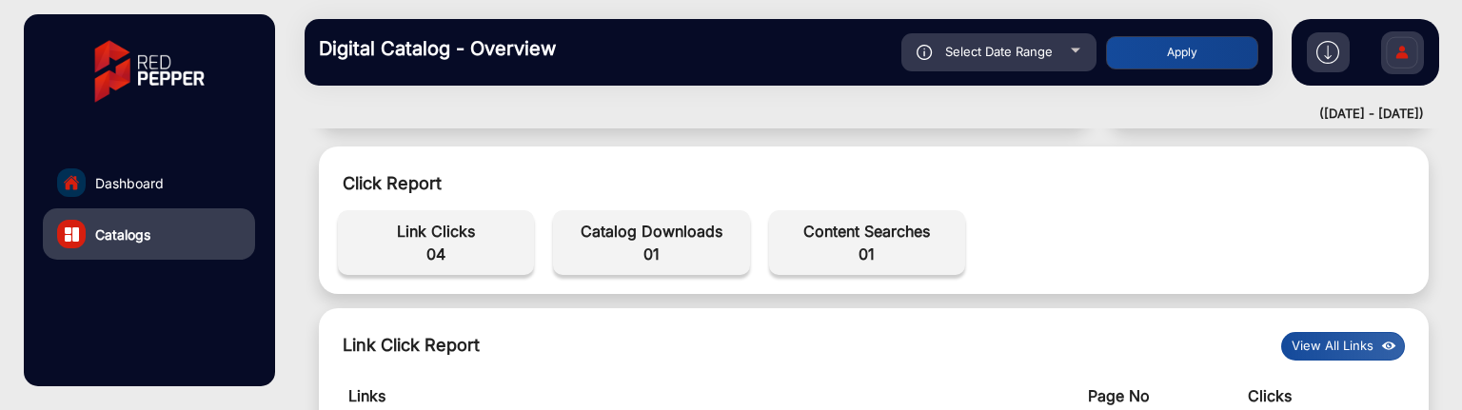
click at [1345, 349] on button "View All Links" at bounding box center [1343, 346] width 124 height 29
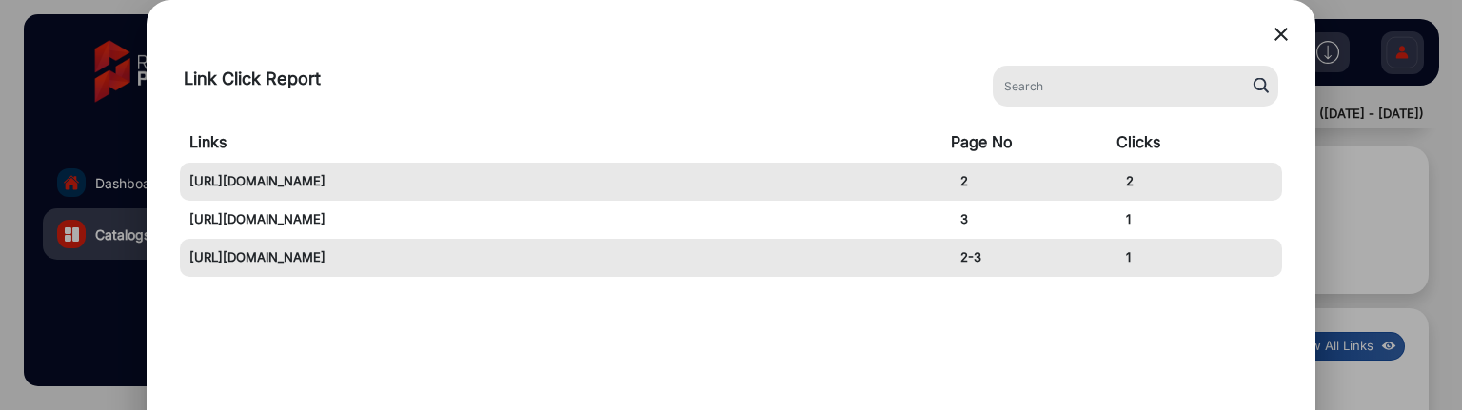
click at [1275, 35] on mat-icon "close" at bounding box center [1281, 34] width 23 height 23
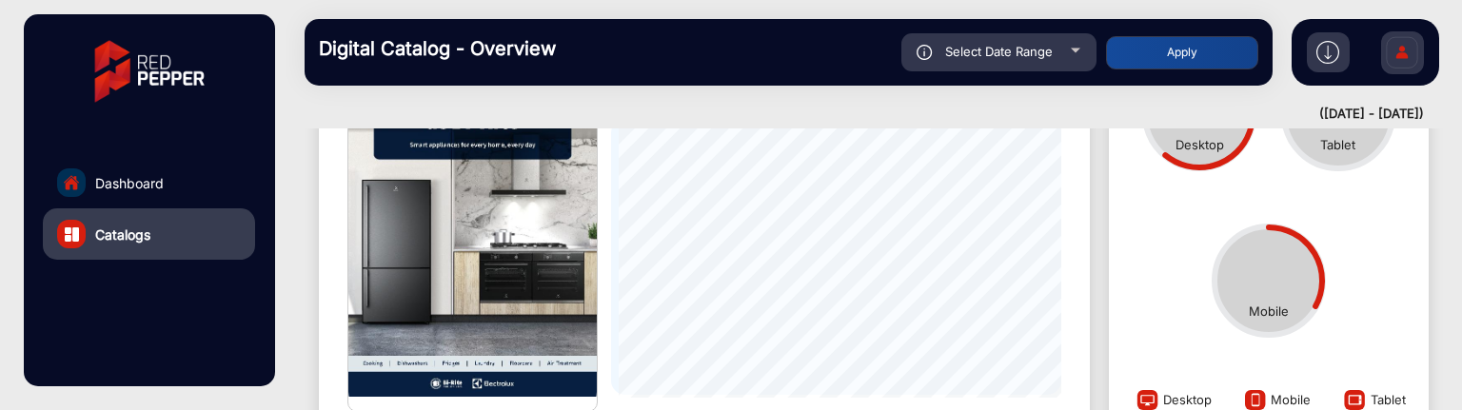
scroll to position [205, 0]
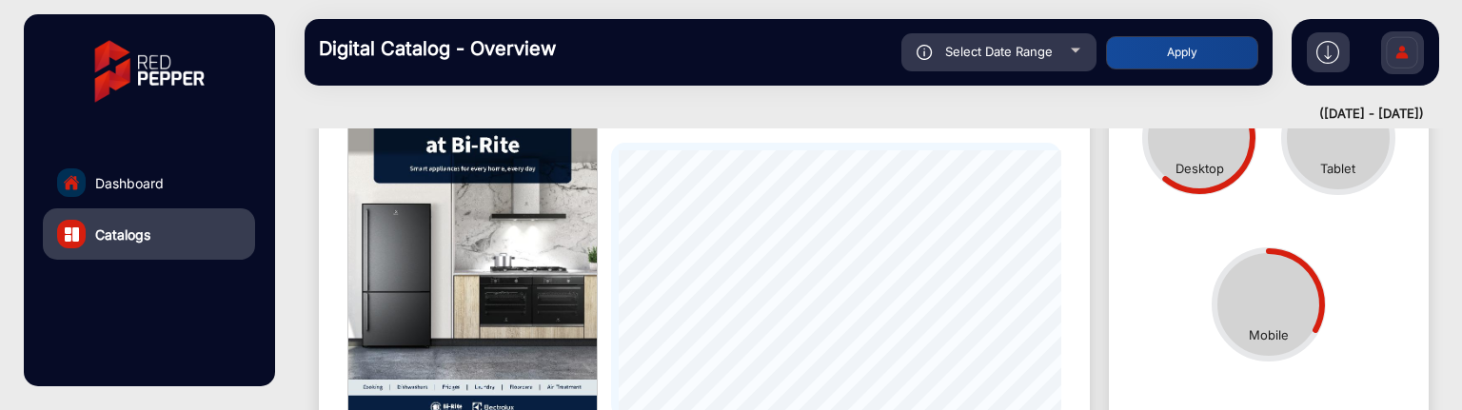
click at [1054, 64] on div "Select Date Range" at bounding box center [998, 52] width 195 height 38
type input "[DATE]"
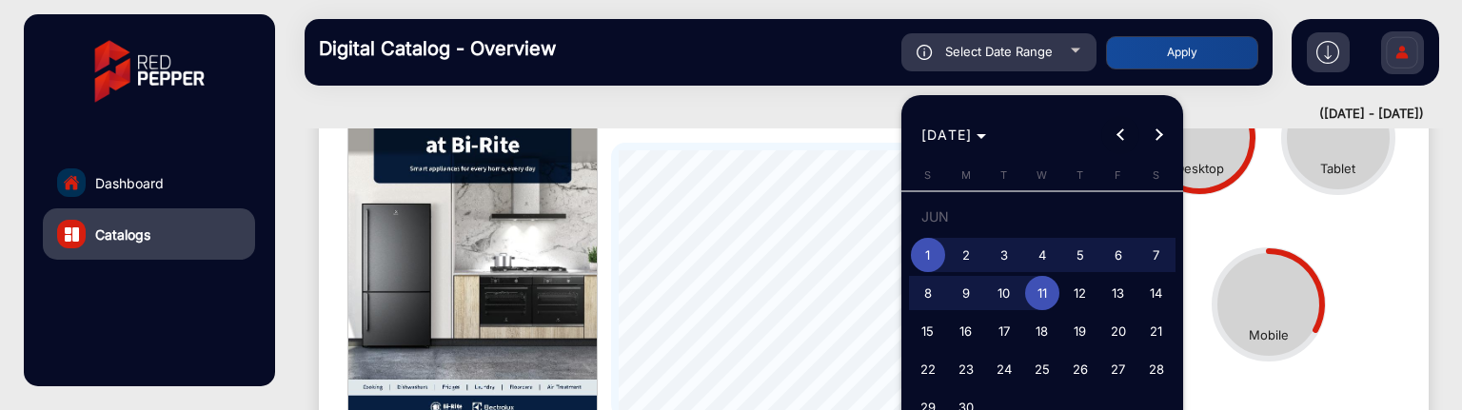
click at [1112, 127] on span "Previous month" at bounding box center [1120, 135] width 38 height 38
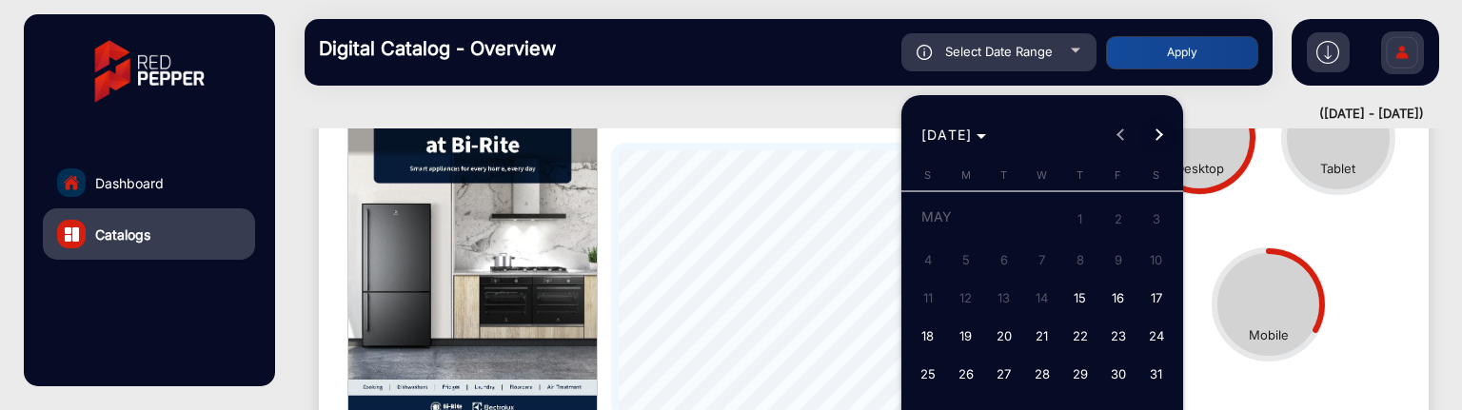
click at [1151, 138] on span "Next month" at bounding box center [1158, 135] width 38 height 38
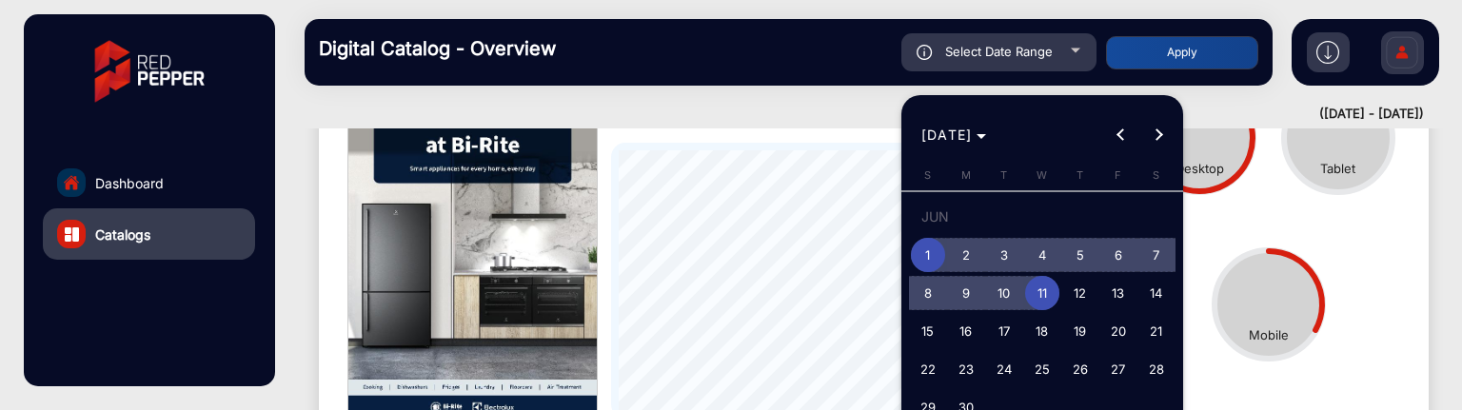
click at [940, 251] on span "1" at bounding box center [928, 255] width 34 height 34
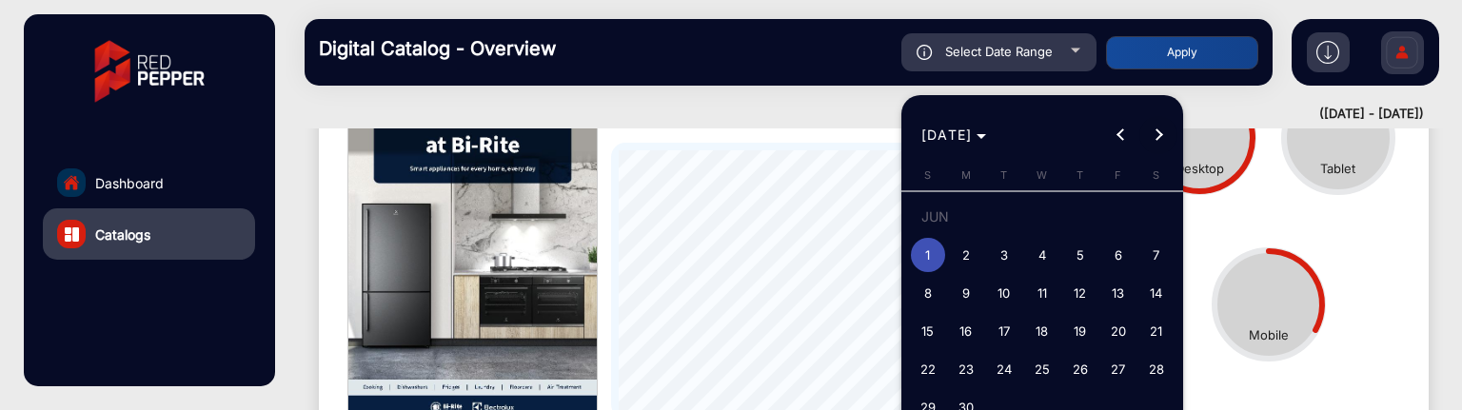
click at [1154, 134] on button "Next month" at bounding box center [1158, 135] width 38 height 38
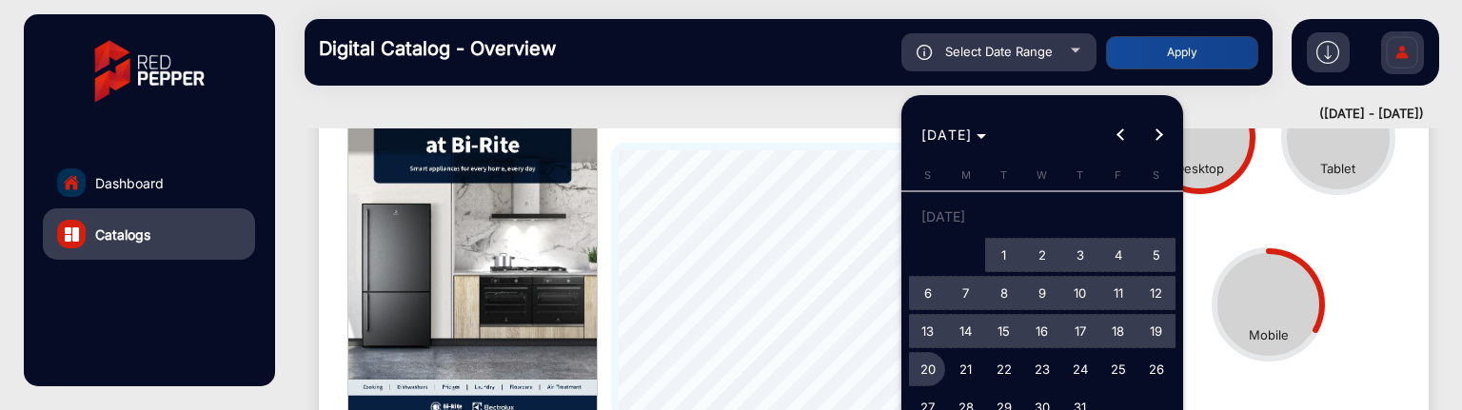
click at [936, 378] on span "20" at bounding box center [928, 369] width 34 height 34
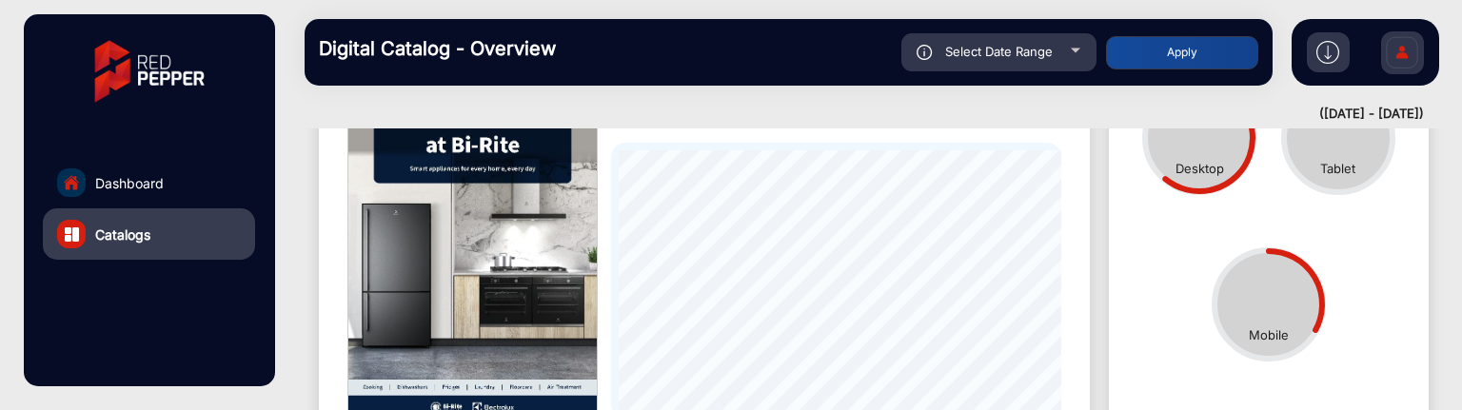
type input "[DATE]"
click at [1174, 56] on button "Apply" at bounding box center [1182, 52] width 152 height 33
type input "[DATE]"
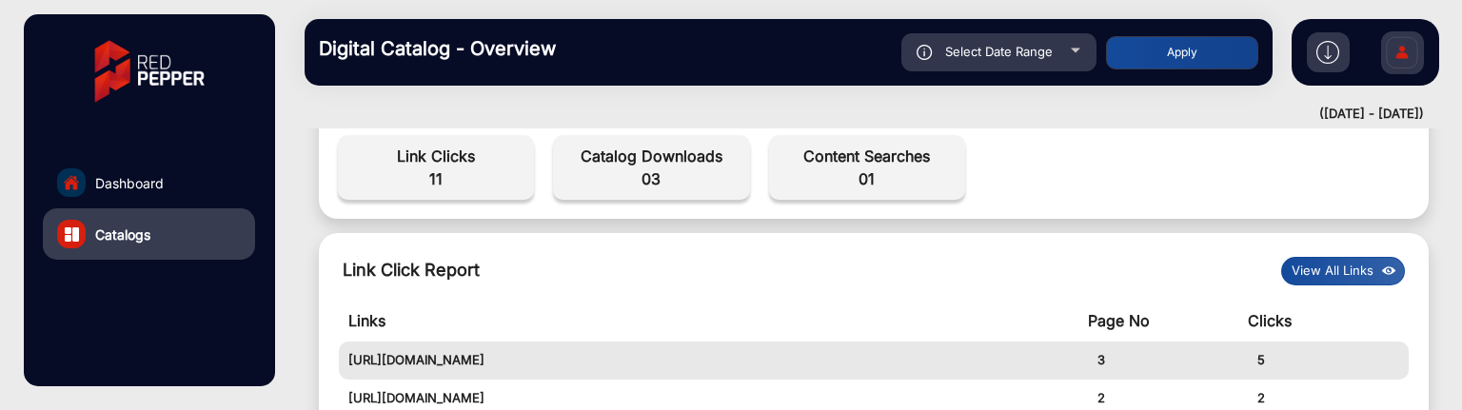
scroll to position [680, 0]
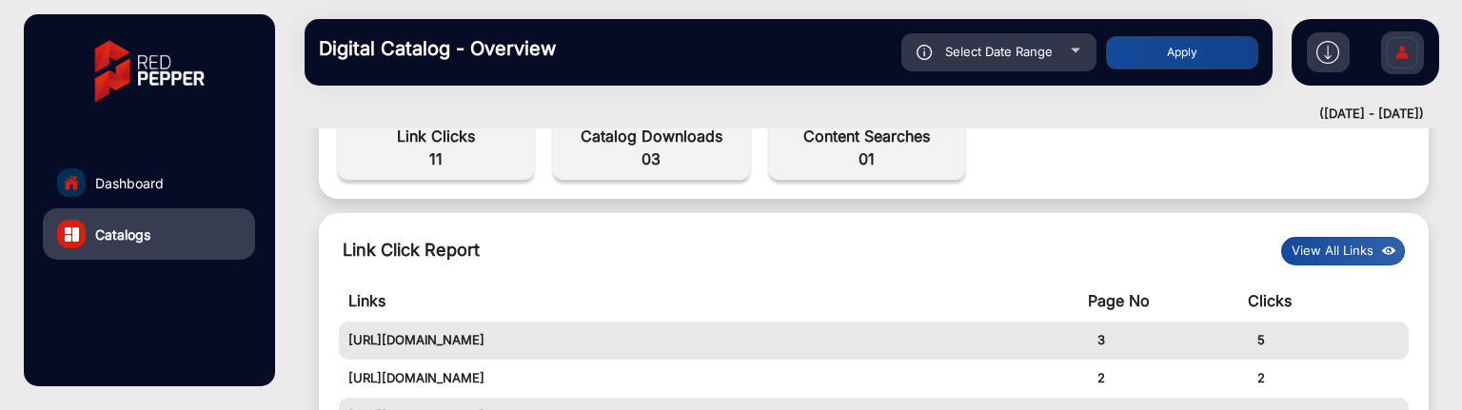
click at [1321, 242] on button "View All Links" at bounding box center [1343, 251] width 124 height 29
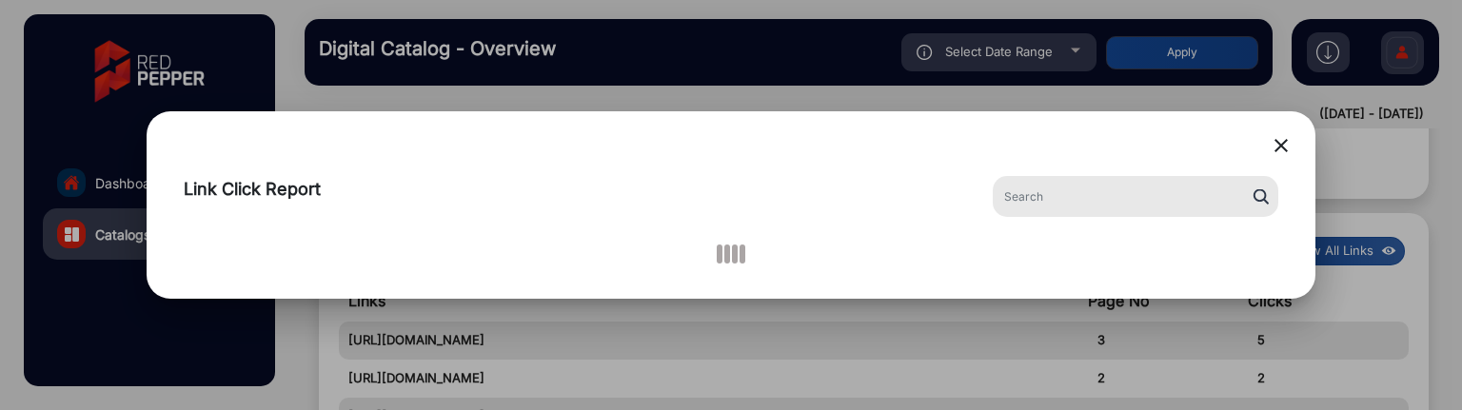
click at [1282, 140] on mat-icon "close" at bounding box center [1281, 145] width 23 height 23
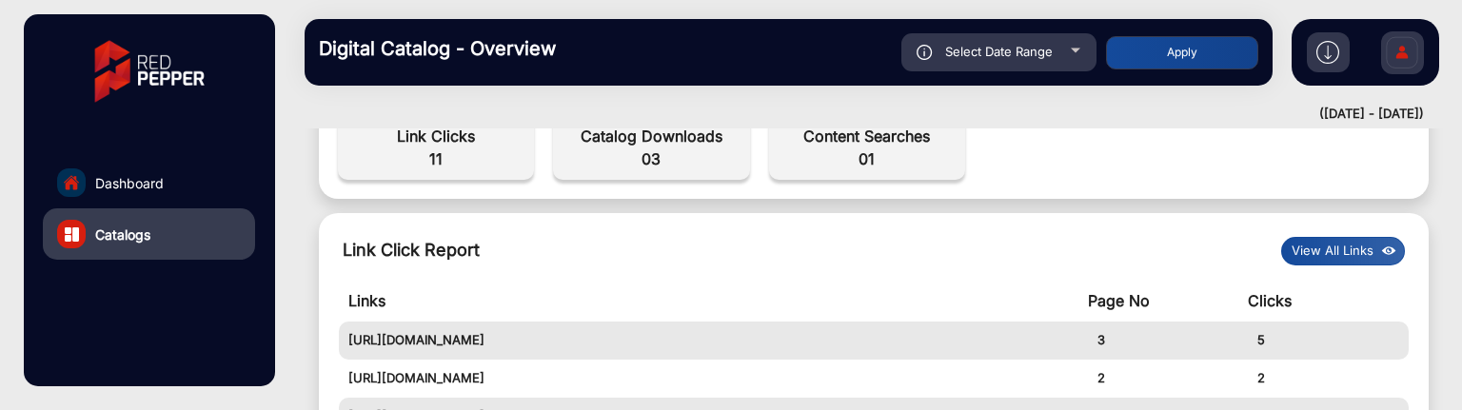
click at [1041, 61] on div "Select Date Range" at bounding box center [998, 52] width 195 height 38
type input "[DATE]"
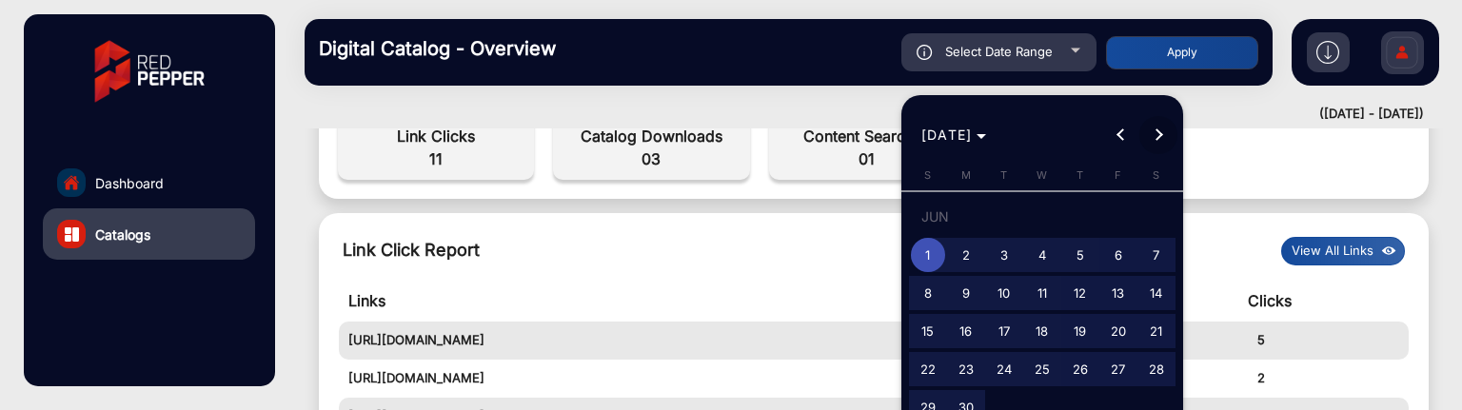
click at [1148, 146] on span "Next month" at bounding box center [1158, 135] width 38 height 38
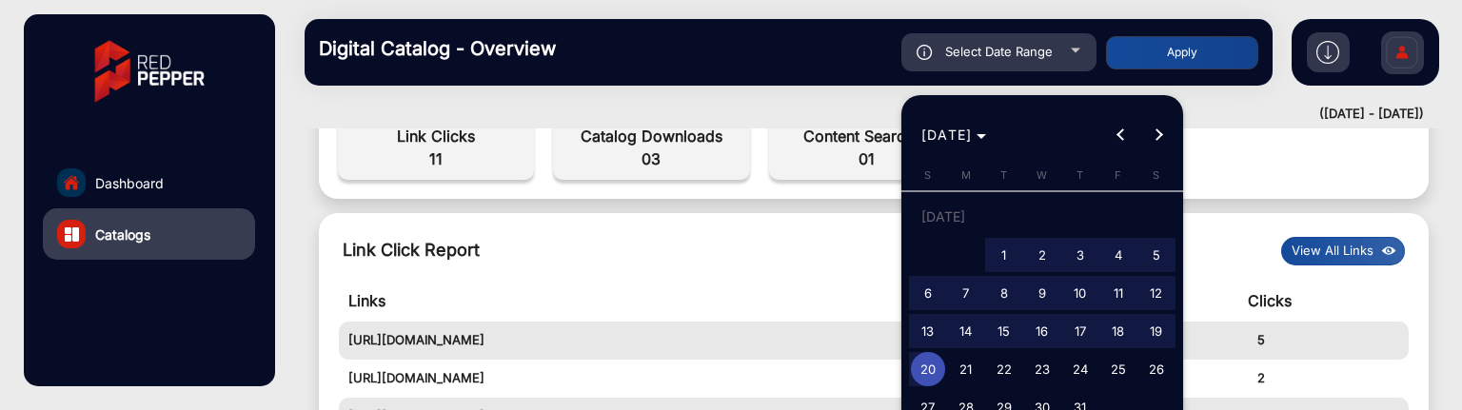
click at [940, 357] on button "20" at bounding box center [928, 369] width 38 height 38
click at [1088, 368] on span "24" at bounding box center [1080, 369] width 34 height 34
type input "[DATE]"
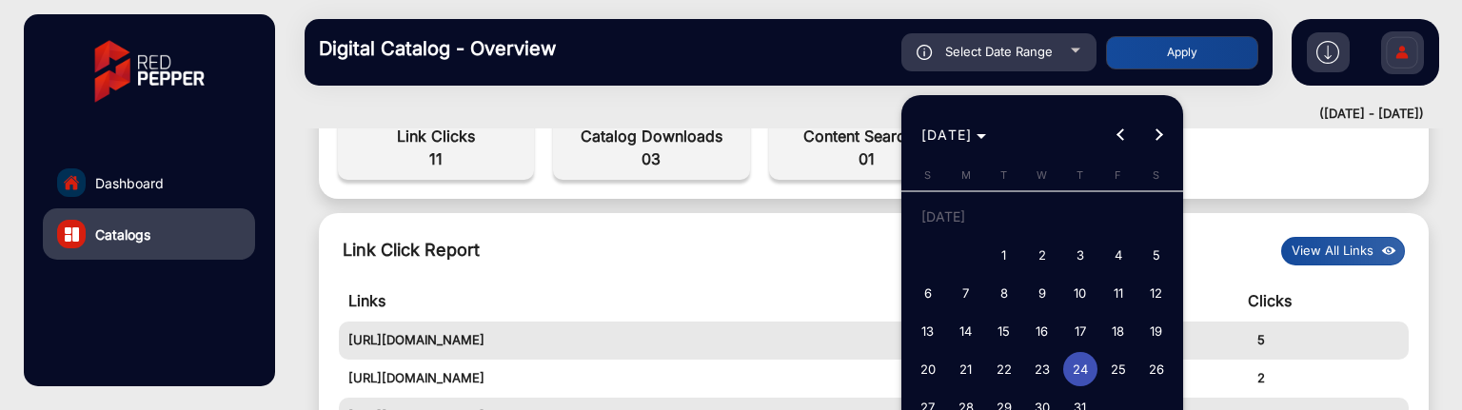
click at [916, 372] on span "20" at bounding box center [928, 369] width 34 height 34
type input "[DATE]"
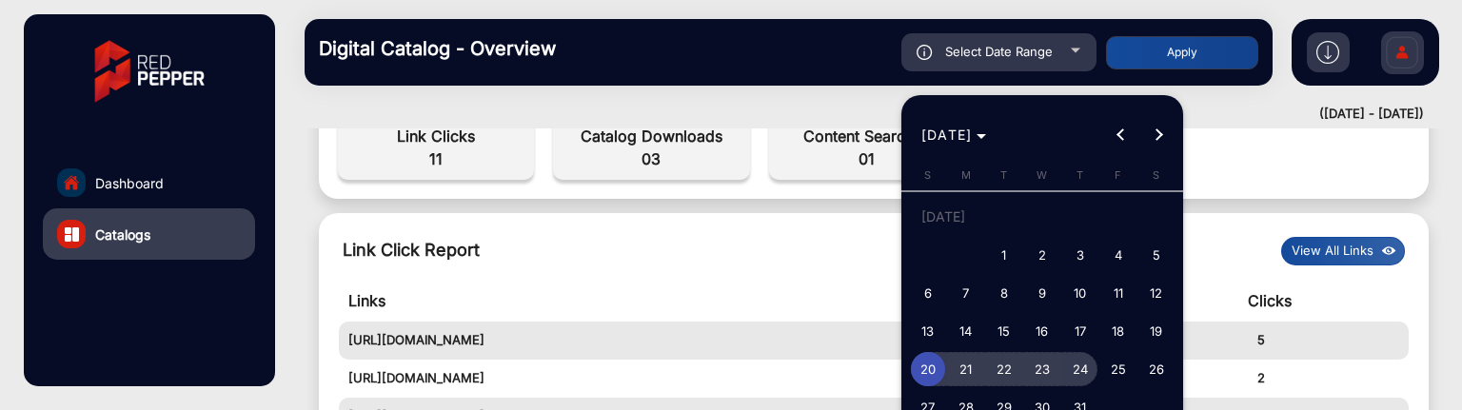
click at [1095, 354] on button "24" at bounding box center [1080, 369] width 38 height 38
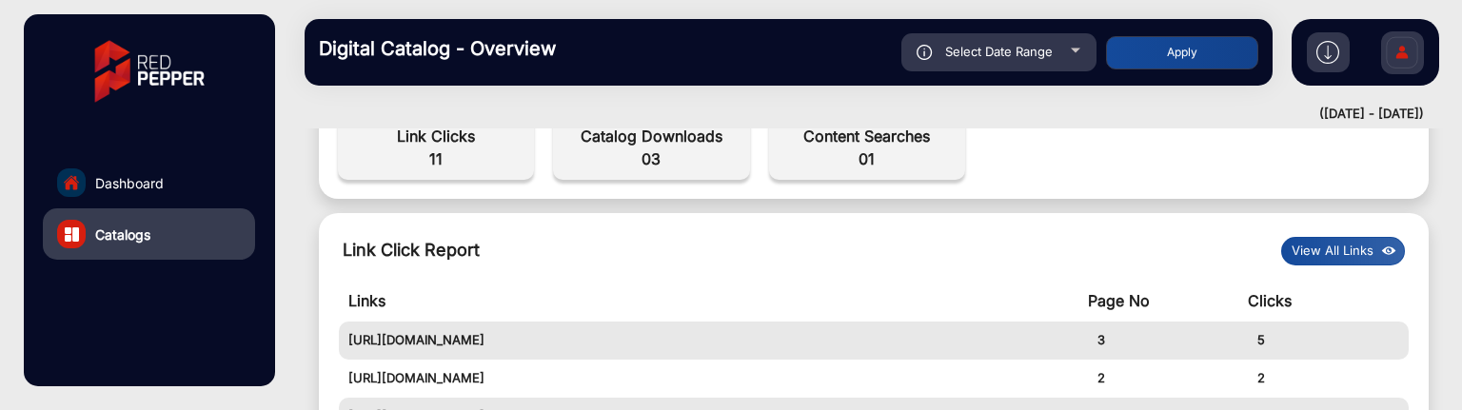
type input "[DATE]"
drag, startPoint x: 1142, startPoint y: 90, endPoint x: 1146, endPoint y: 72, distance: 18.5
click at [1142, 88] on div "Digital Catalog - Overview Select Date Range [DATE] [DATE] – [DATE] End date Bi…" at bounding box center [874, 52] width 1176 height 105
click at [1150, 55] on button "Apply" at bounding box center [1182, 52] width 152 height 33
type input "[DATE]"
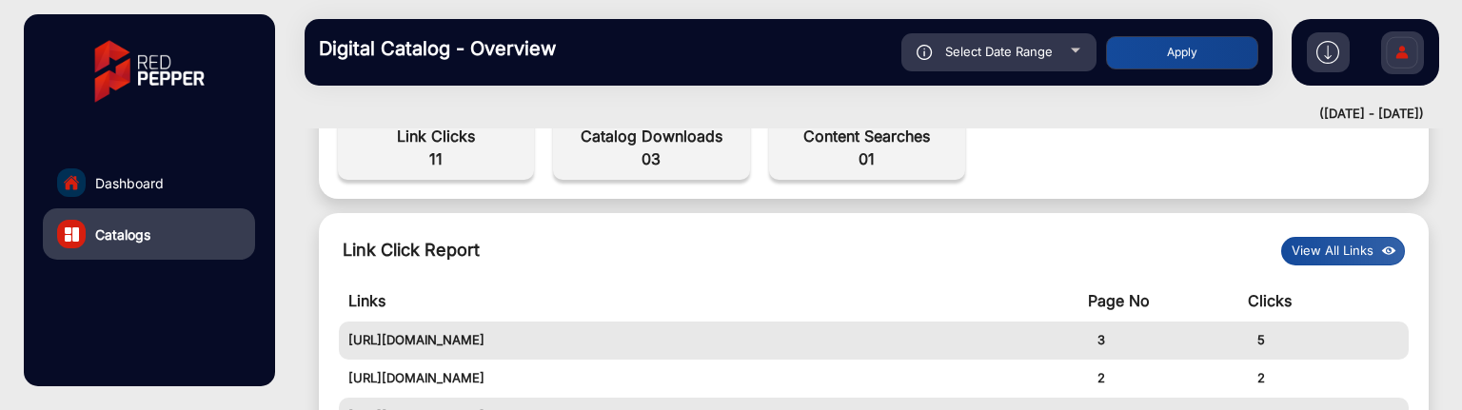
type input "[DATE]"
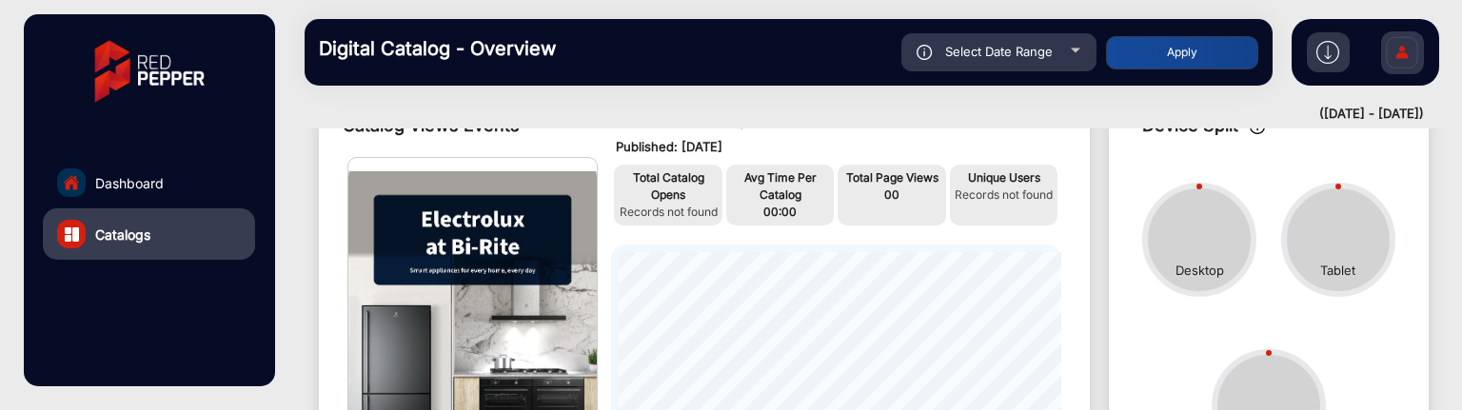
scroll to position [14, 0]
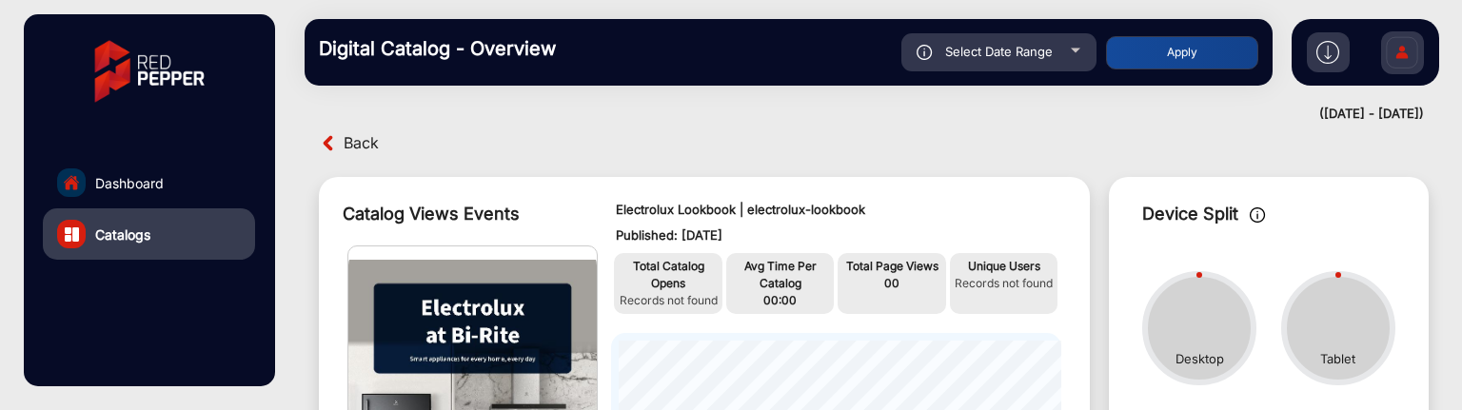
click at [1030, 60] on div "Select Date Range" at bounding box center [998, 52] width 195 height 38
type input "[DATE]"
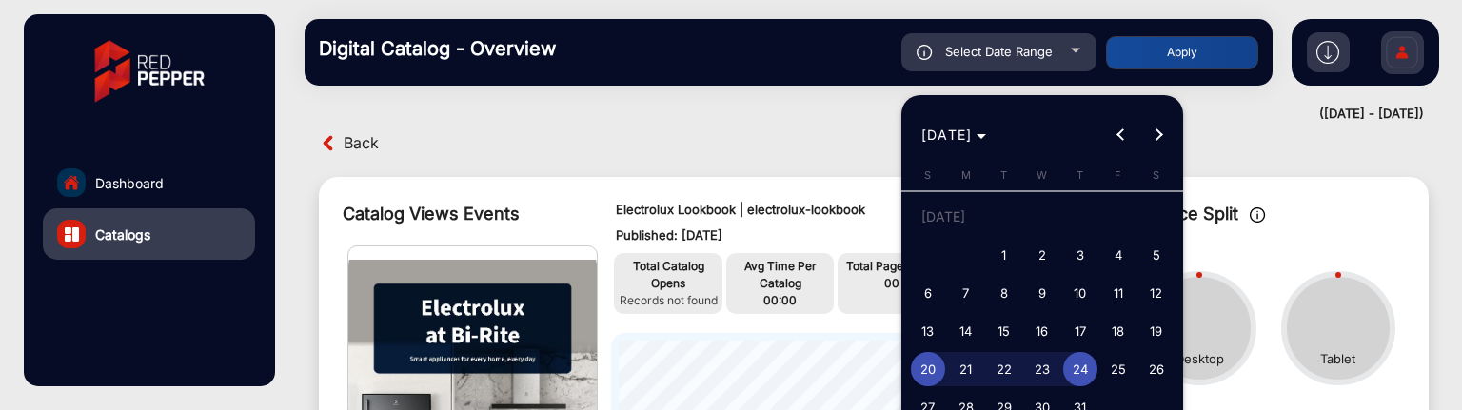
click at [927, 368] on span "20" at bounding box center [928, 369] width 34 height 34
click at [1078, 370] on span "24" at bounding box center [1080, 369] width 34 height 34
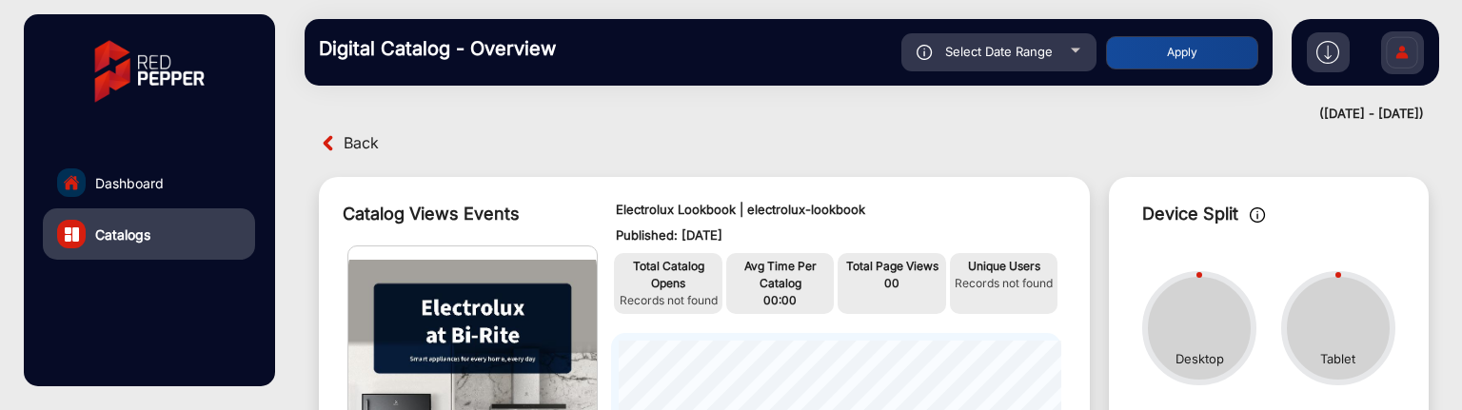
type input "[DATE]"
click at [1172, 60] on button "Apply" at bounding box center [1182, 52] width 152 height 33
type input "[DATE]"
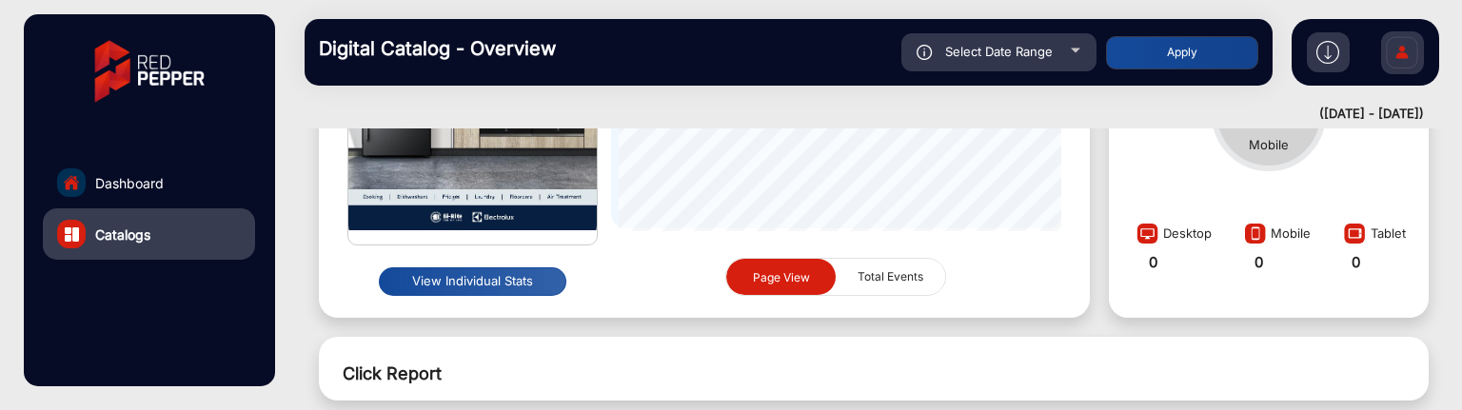
scroll to position [109, 0]
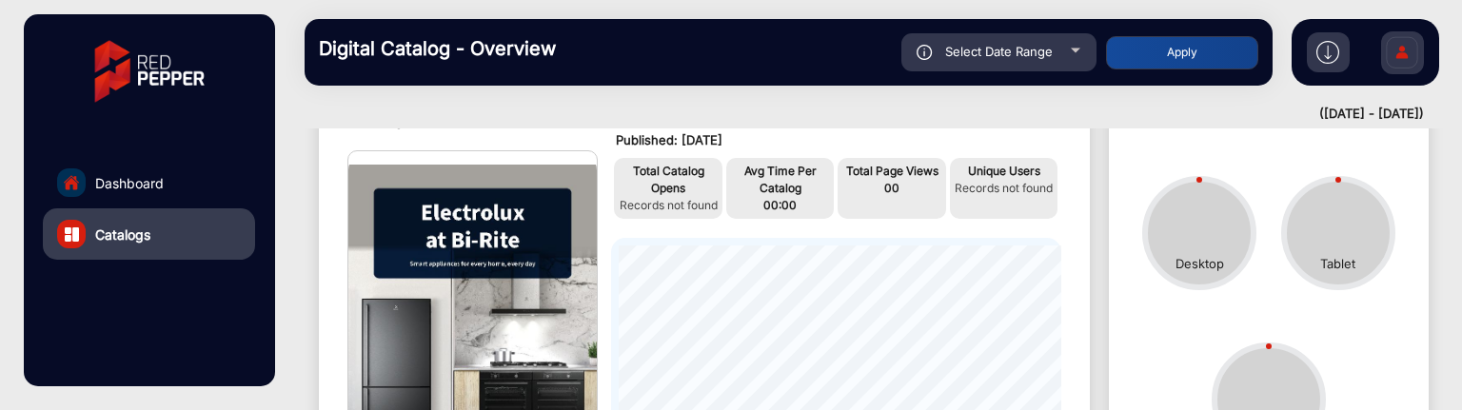
click at [1020, 66] on div "Select Date Range" at bounding box center [998, 52] width 195 height 38
type input "[DATE]"
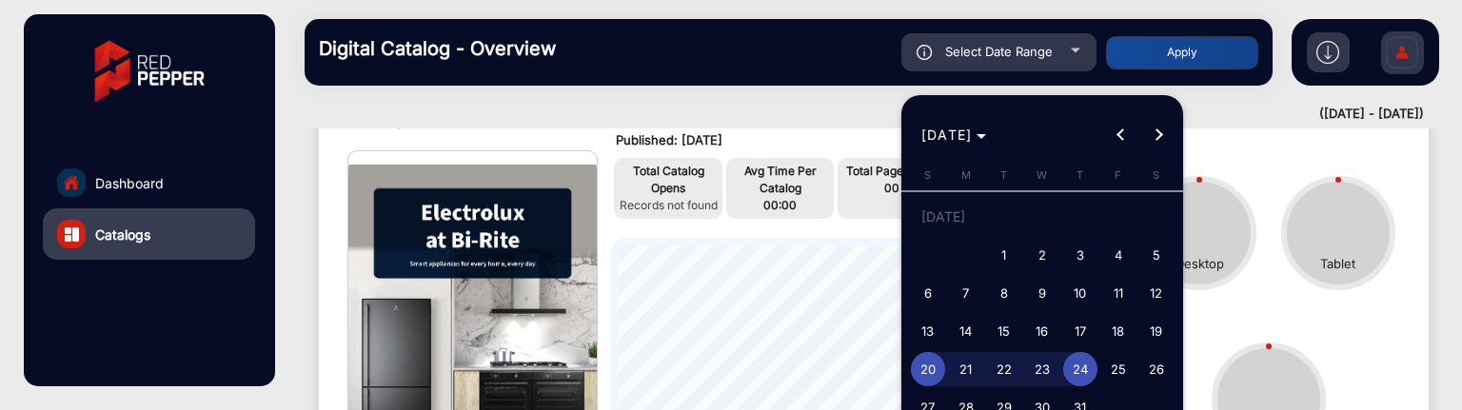
click at [931, 332] on span "13" at bounding box center [928, 331] width 34 height 34
type input "[DATE]"
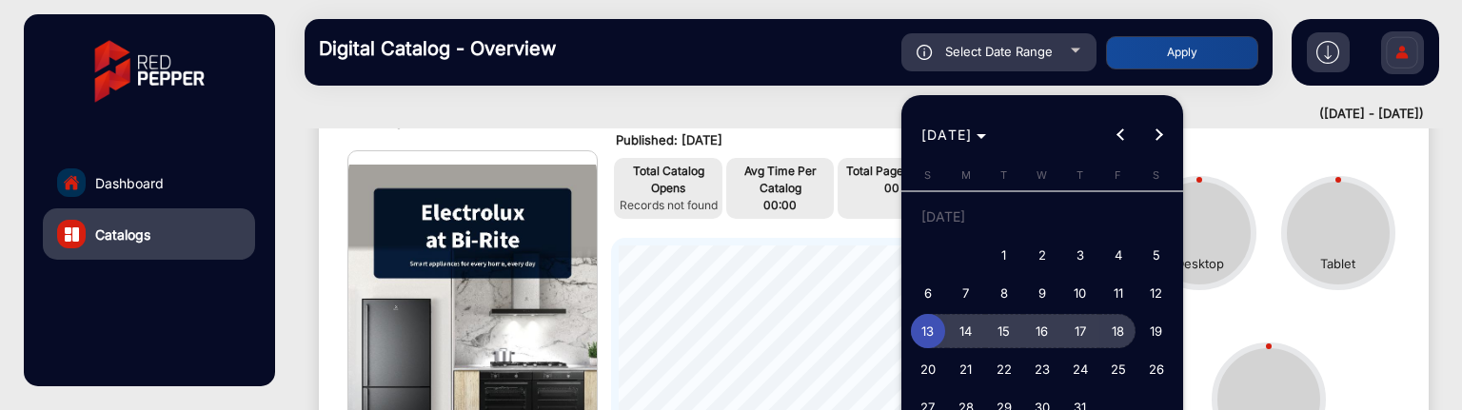
click at [1121, 330] on span "18" at bounding box center [1118, 331] width 34 height 34
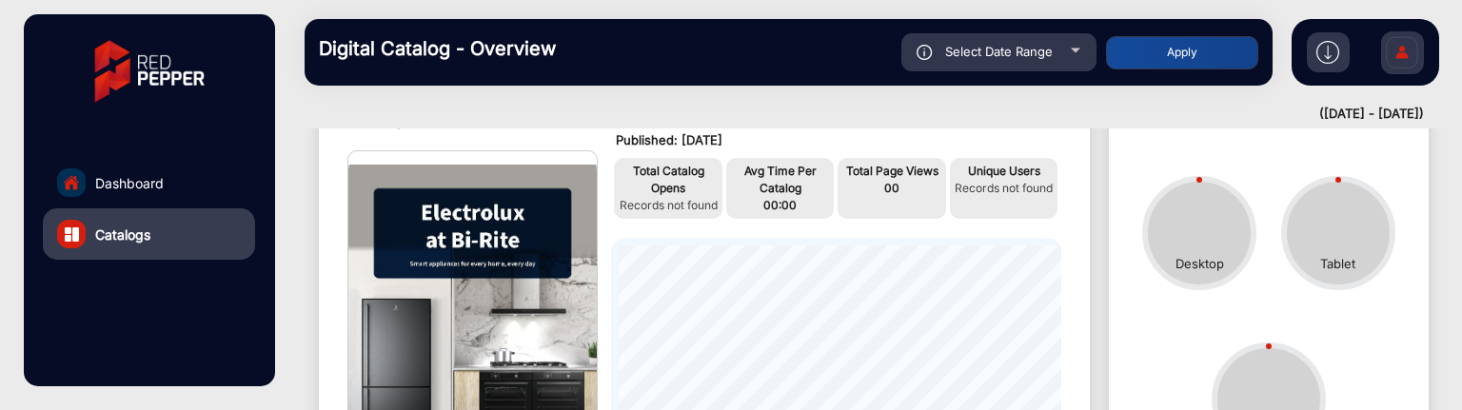
type input "[DATE]"
click at [1170, 58] on button "Apply" at bounding box center [1182, 52] width 152 height 33
type input "[DATE]"
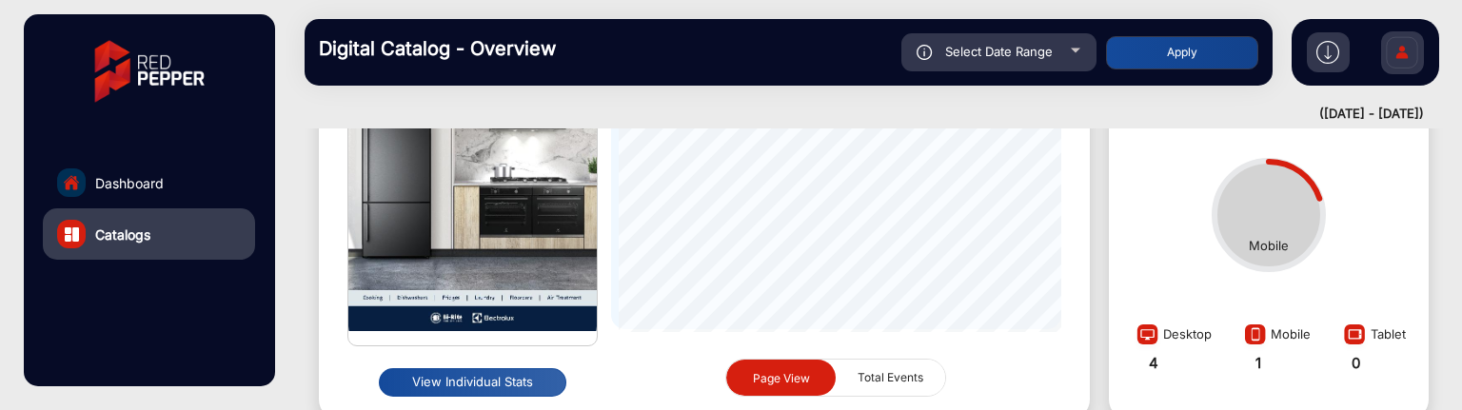
scroll to position [395, 0]
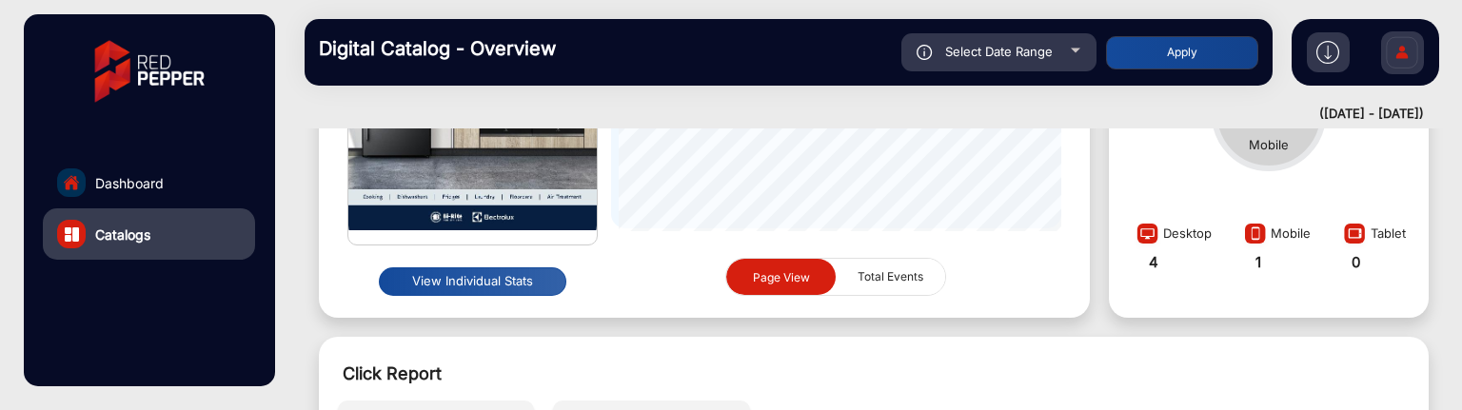
click at [1048, 57] on span "Select Date Range" at bounding box center [999, 51] width 108 height 15
type input "[DATE]"
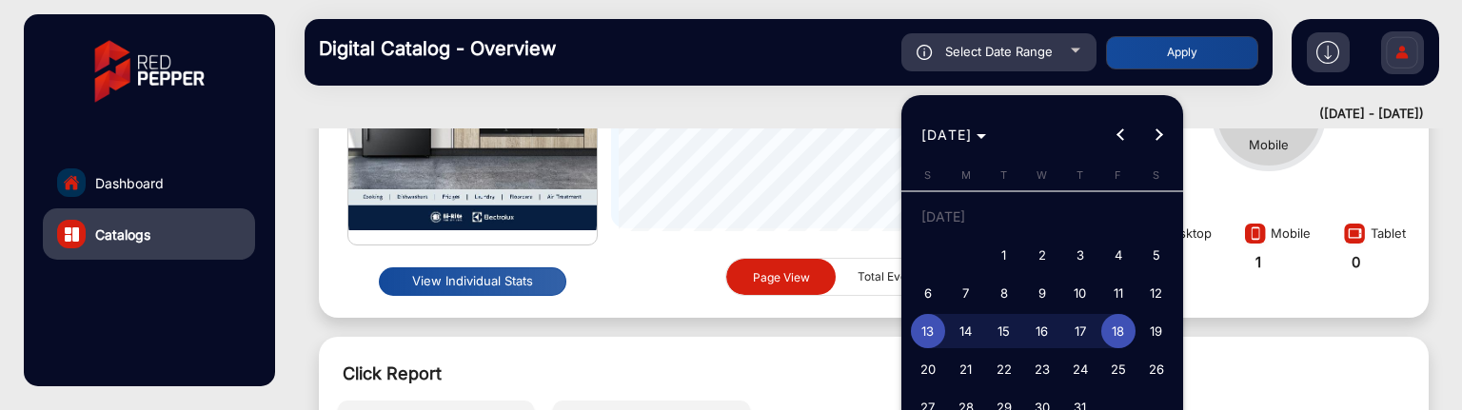
click at [1172, 330] on span "19" at bounding box center [1156, 331] width 34 height 34
type input "[DATE]"
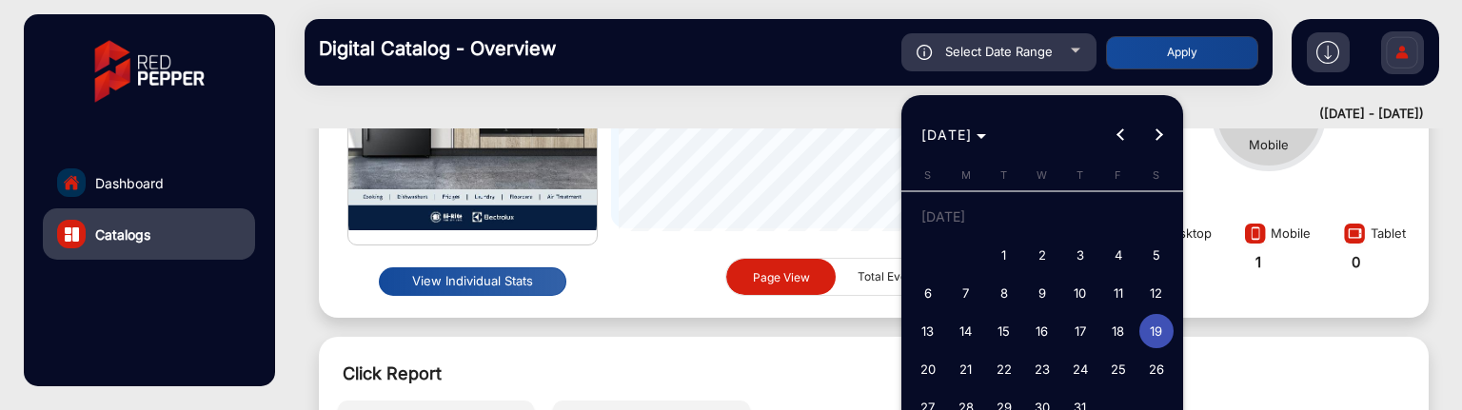
click at [1172, 330] on span "19" at bounding box center [1156, 331] width 34 height 34
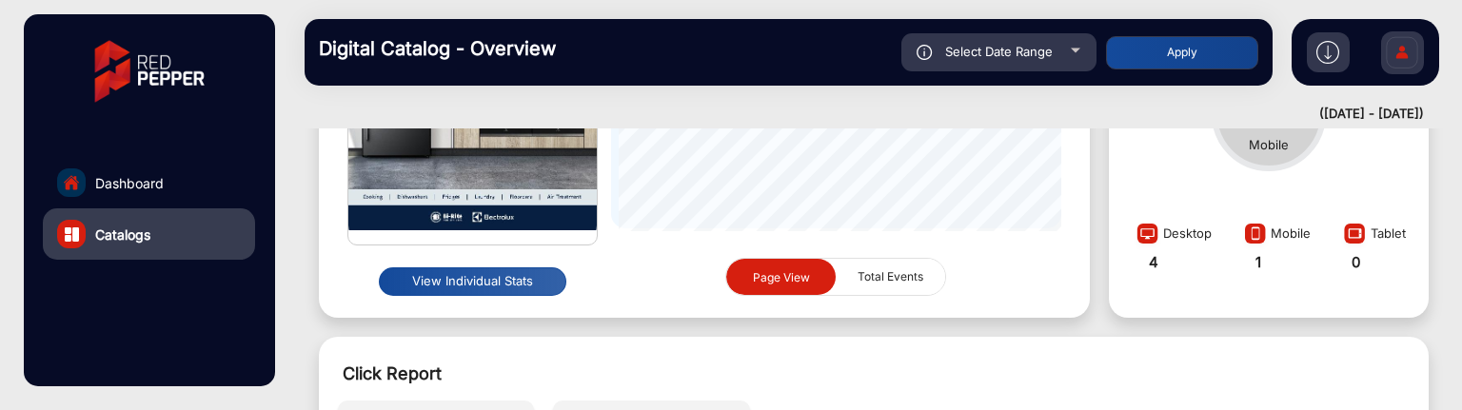
type input "[DATE]"
click at [1191, 64] on button "Apply" at bounding box center [1182, 52] width 152 height 33
type input "[DATE]"
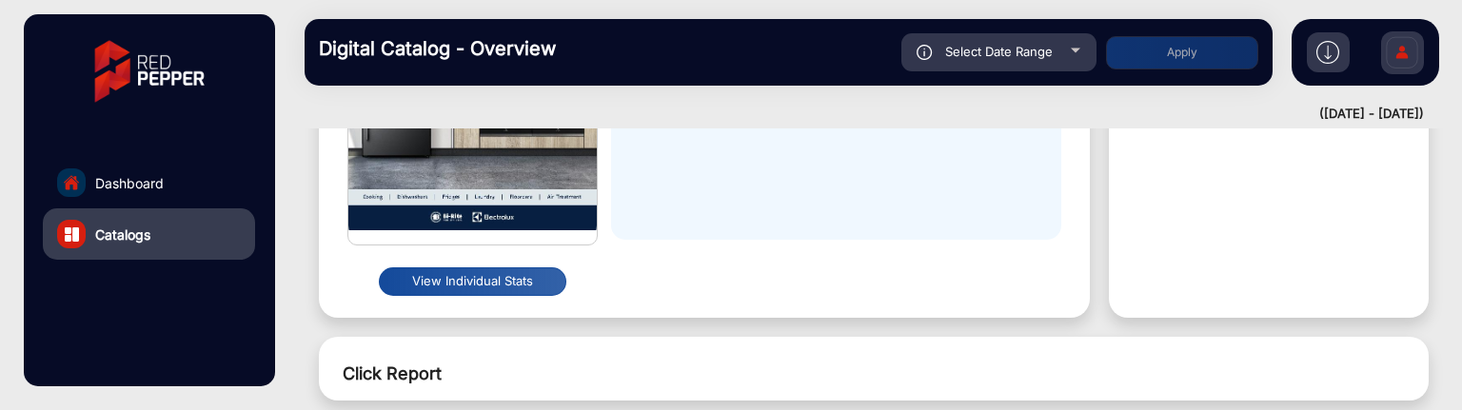
scroll to position [14, 0]
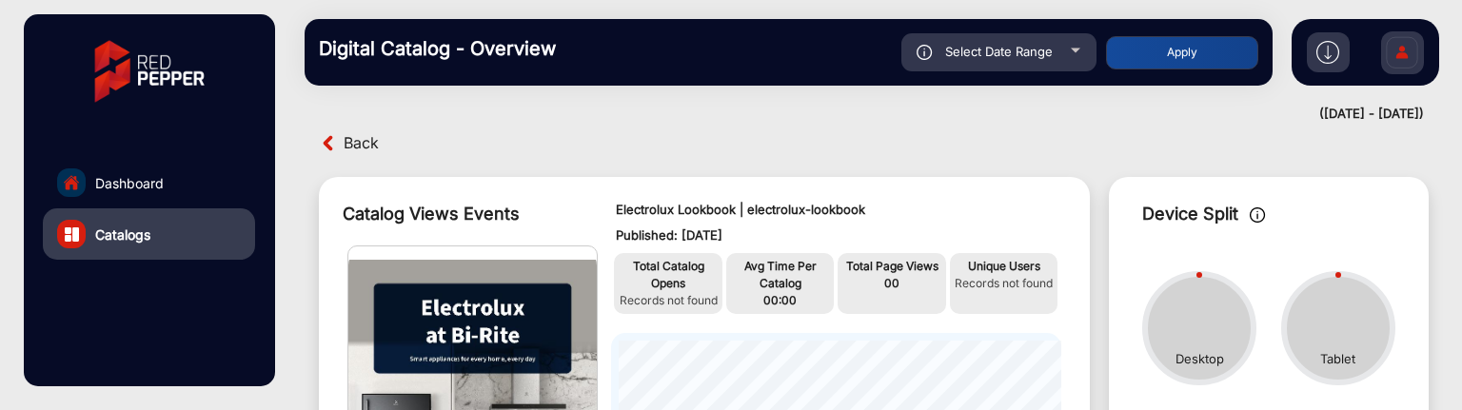
click at [1045, 52] on span "Select Date Range" at bounding box center [999, 51] width 108 height 15
type input "[DATE]"
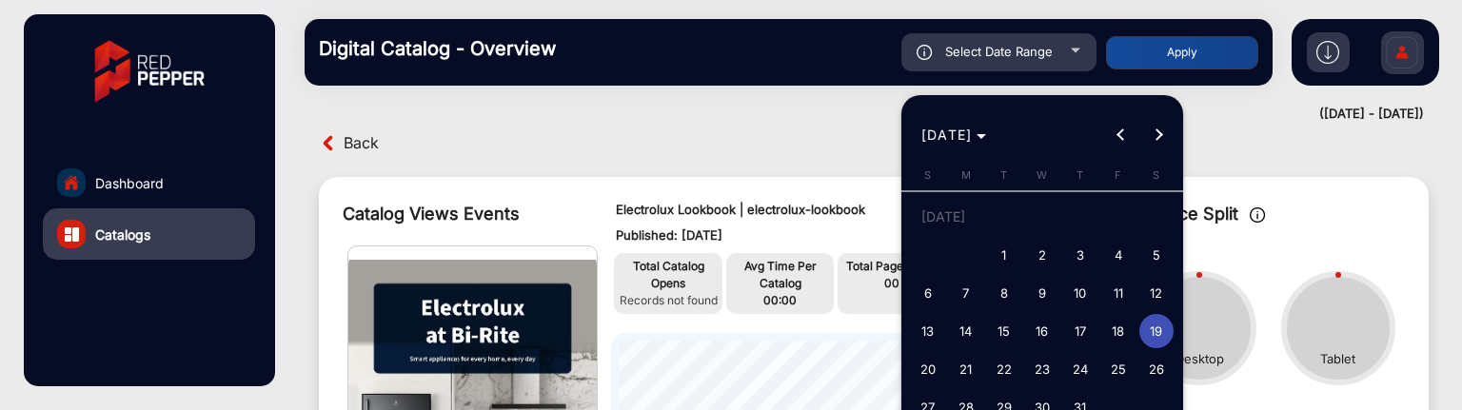
click at [934, 373] on span "20" at bounding box center [928, 369] width 34 height 34
type input "[DATE]"
click at [934, 373] on span "20" at bounding box center [928, 369] width 34 height 34
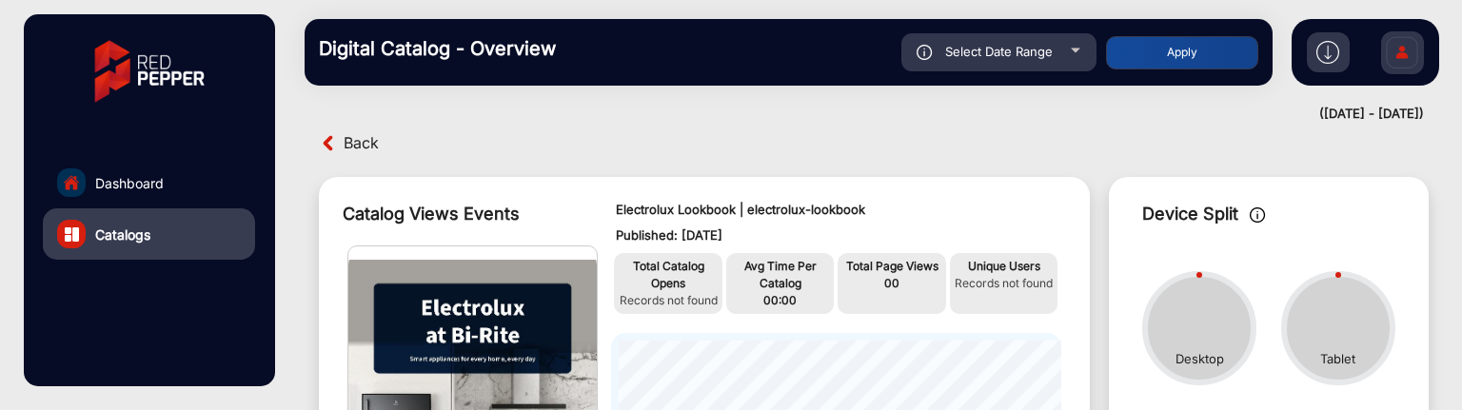
type input "[DATE]"
click at [1134, 51] on button "Apply" at bounding box center [1182, 52] width 152 height 33
type input "[DATE]"
click at [1034, 52] on span "Select Date Range" at bounding box center [999, 51] width 108 height 15
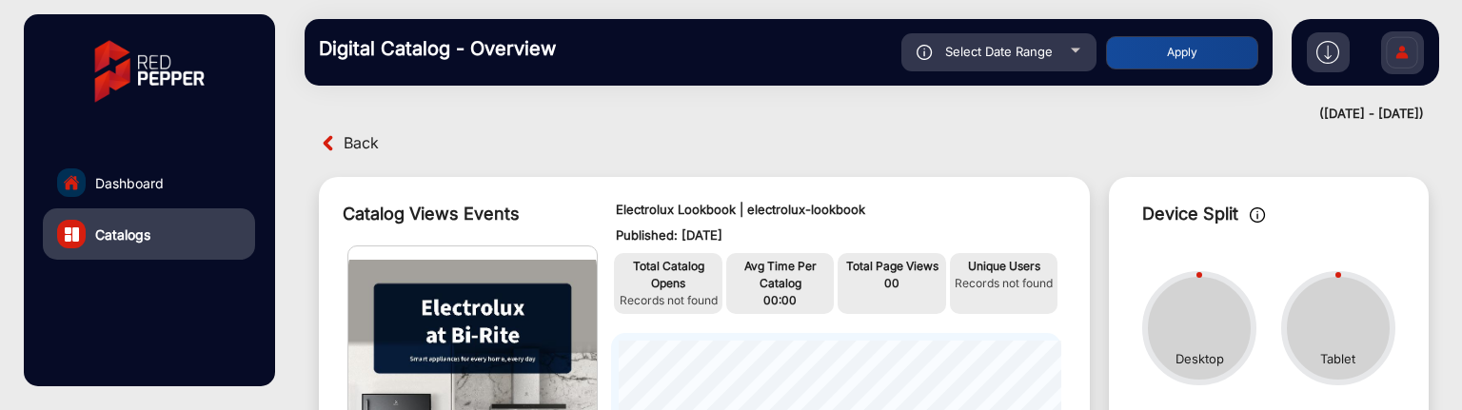
type input "[DATE]"
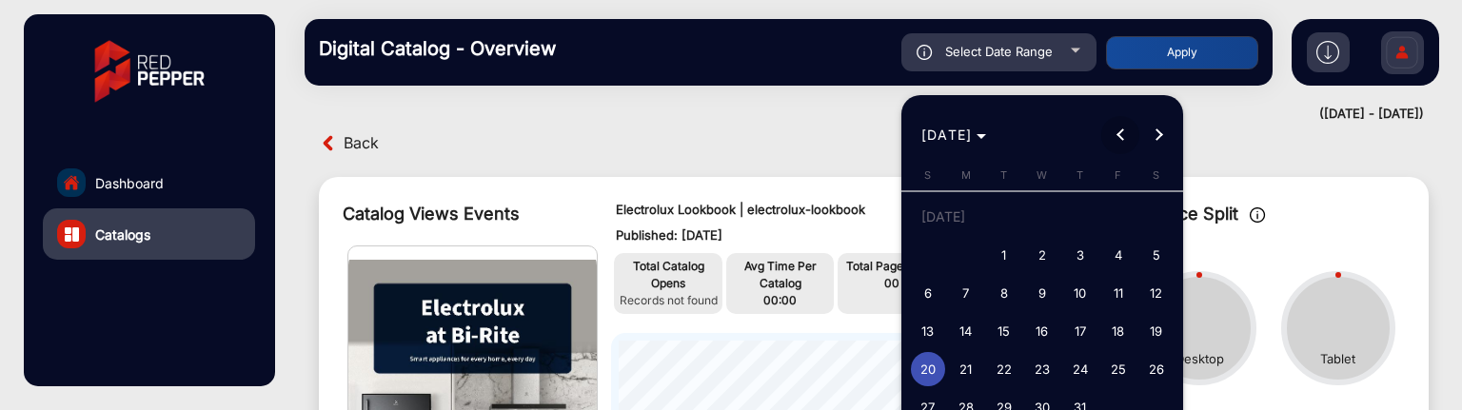
click at [1104, 125] on span "Previous month" at bounding box center [1120, 135] width 38 height 38
click at [1101, 336] on span "20" at bounding box center [1118, 331] width 34 height 34
type input "[DATE]"
click at [1096, 336] on span "19" at bounding box center [1080, 331] width 34 height 34
type input "[DATE]"
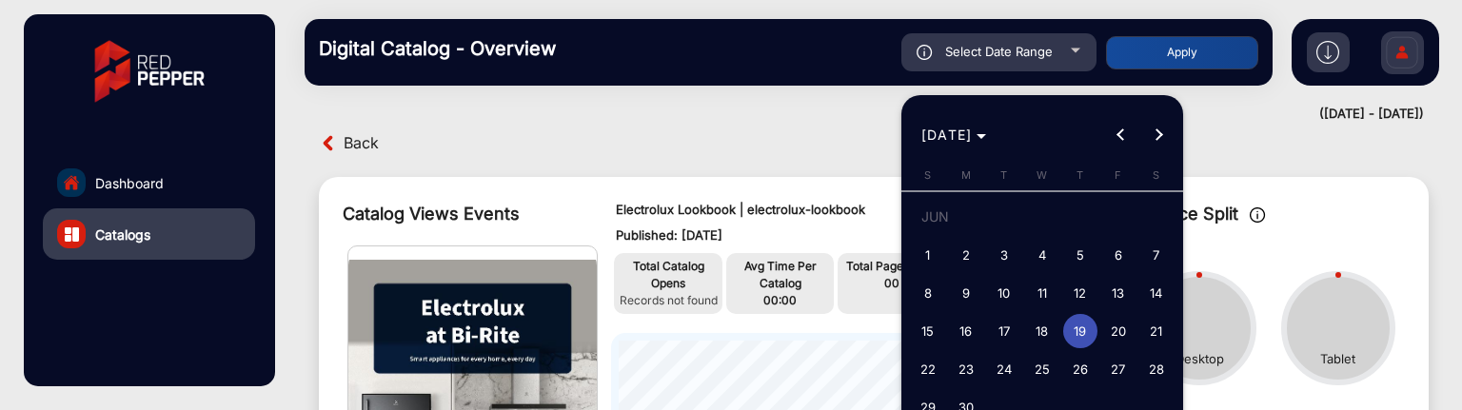
click at [1085, 332] on span "19" at bounding box center [1080, 331] width 34 height 34
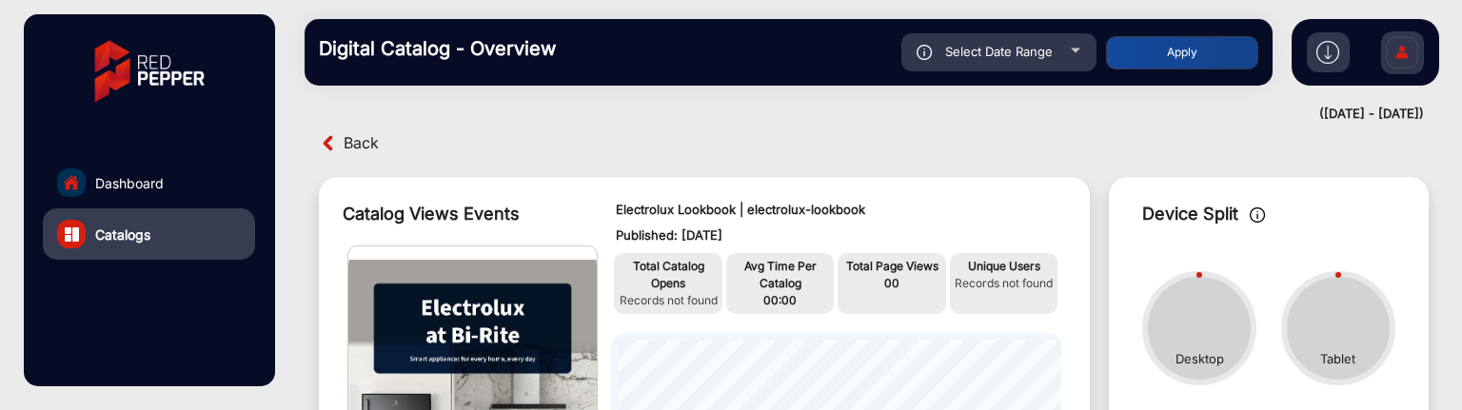
type input "[DATE]"
click at [1184, 33] on div "Select Date Range [DATE] [DATE] – [DATE] End date Bi-Rite Electrical Apply" at bounding box center [835, 52] width 845 height 38
click at [1180, 54] on button "Apply" at bounding box center [1182, 52] width 152 height 33
type input "[DATE]"
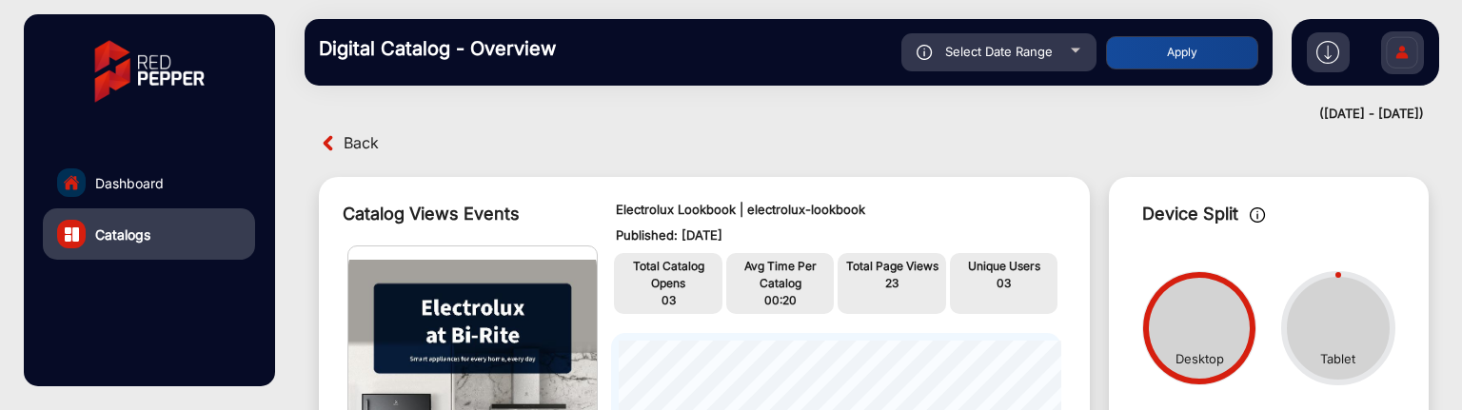
click at [1028, 52] on span "Select Date Range" at bounding box center [999, 51] width 108 height 15
type input "[DATE]"
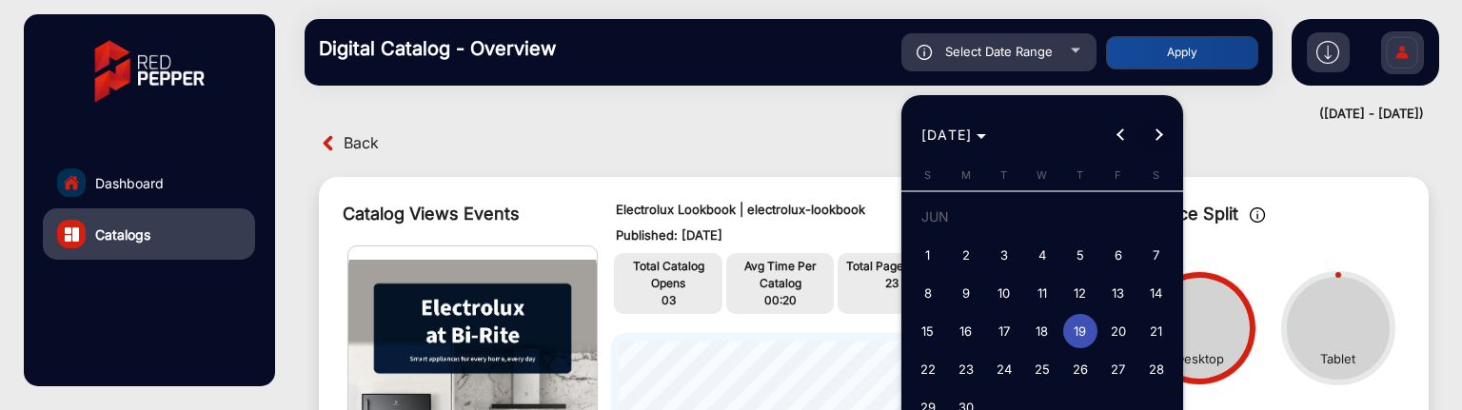
click at [1165, 136] on span "Next month" at bounding box center [1158, 135] width 38 height 38
click at [1147, 337] on span "19" at bounding box center [1156, 331] width 34 height 34
type input "[DATE]"
click at [1147, 337] on span "19" at bounding box center [1156, 331] width 34 height 34
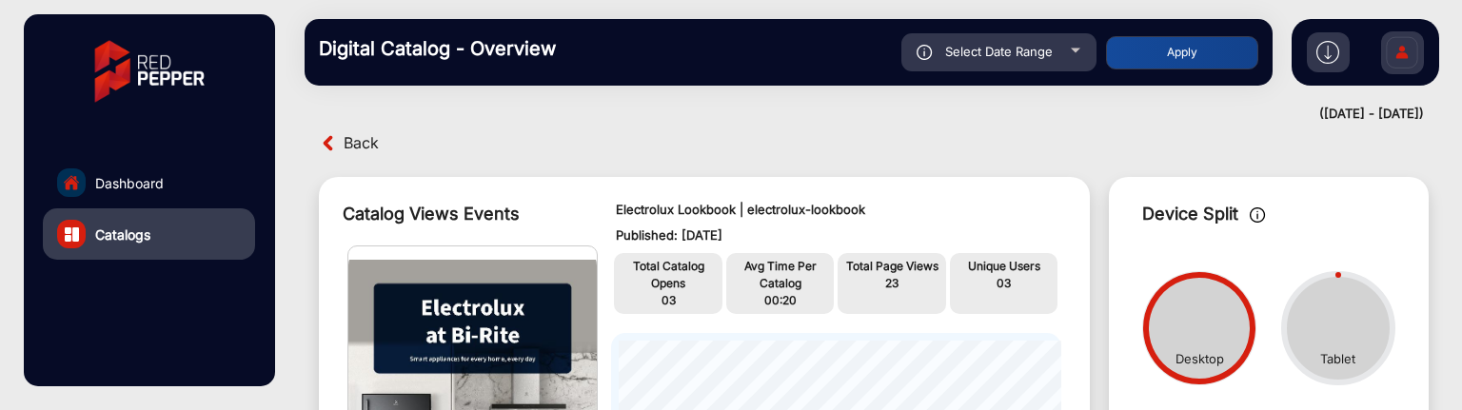
type input "[DATE]"
click at [1232, 53] on button "Apply" at bounding box center [1182, 52] width 152 height 33
type input "[DATE]"
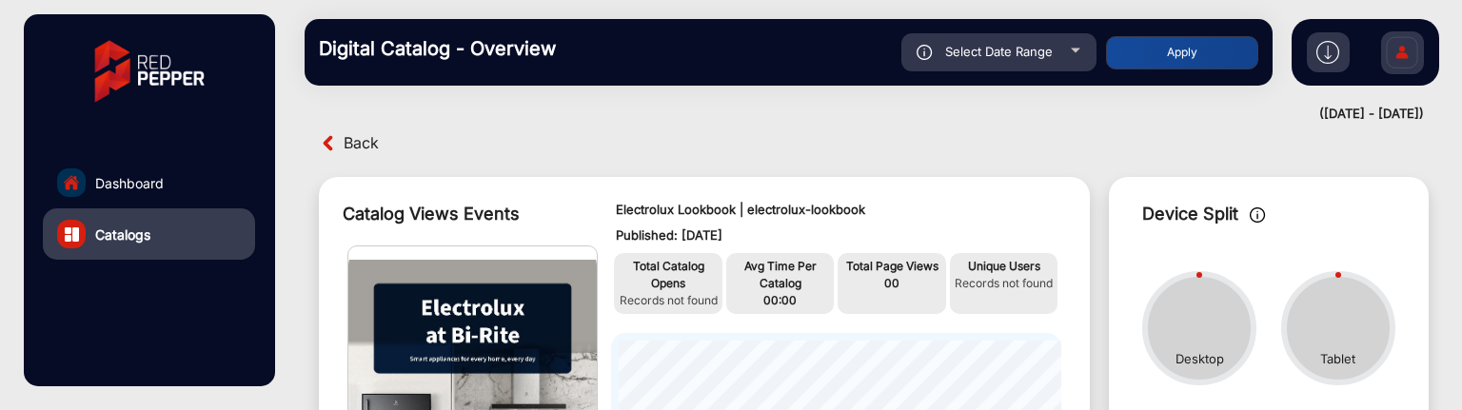
click at [1064, 54] on div "Select Date Range" at bounding box center [998, 52] width 195 height 38
type input "[DATE]"
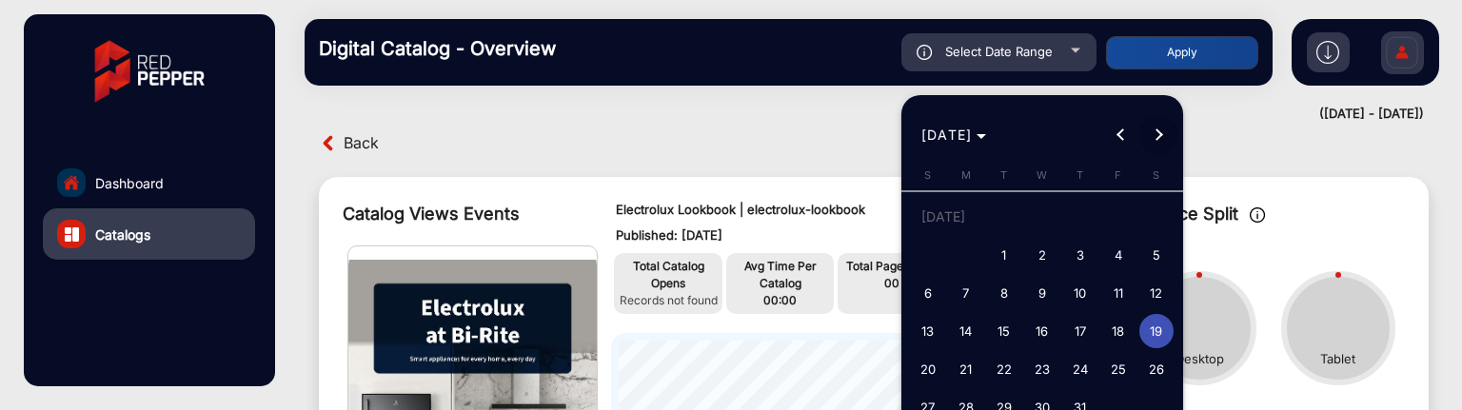
click at [1153, 138] on span "Next month" at bounding box center [1158, 135] width 38 height 38
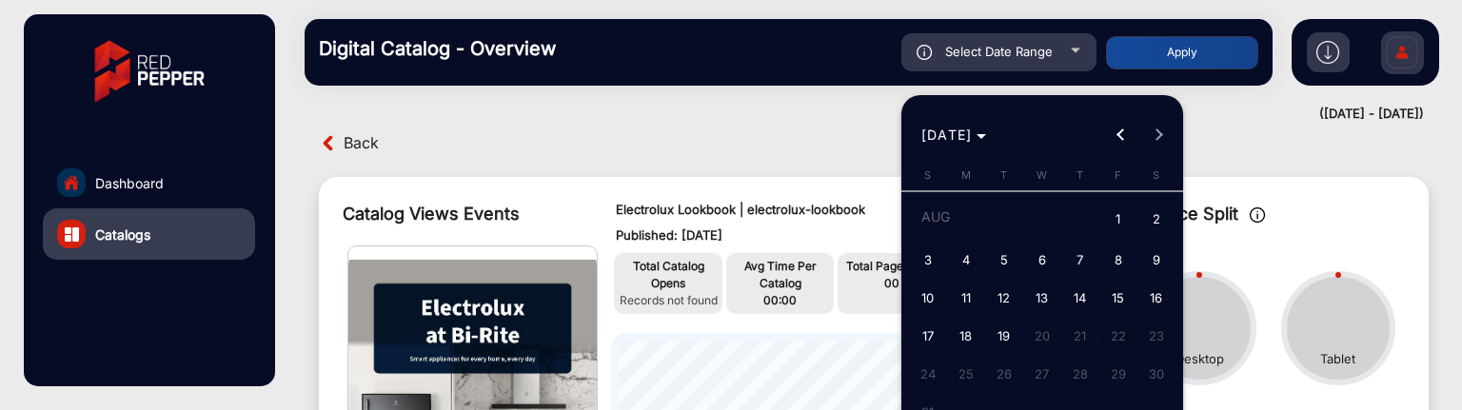
click at [1119, 210] on span "1" at bounding box center [1118, 220] width 34 height 39
type input "[DATE]"
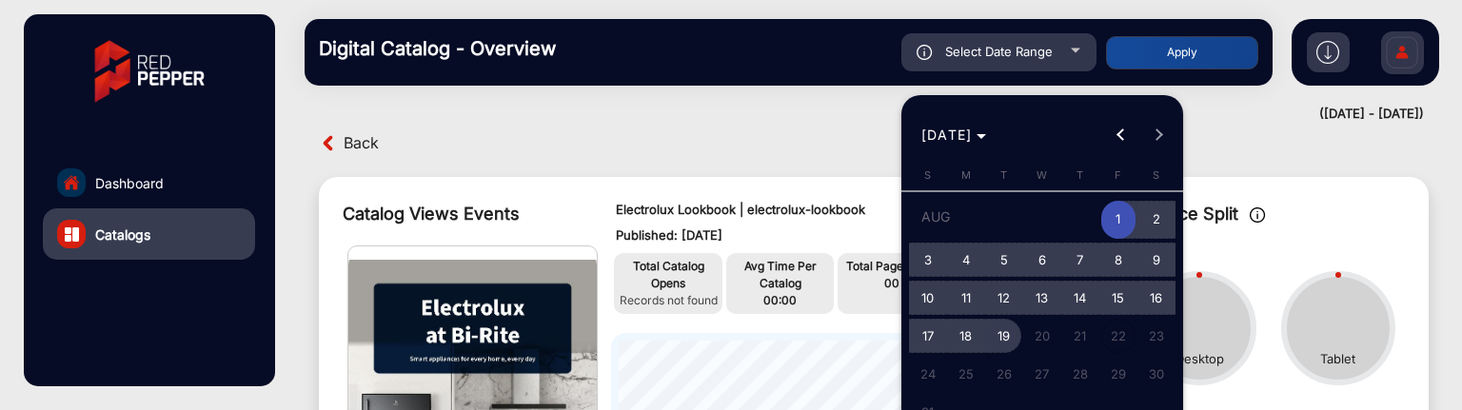
click at [1013, 329] on span "19" at bounding box center [1004, 336] width 34 height 34
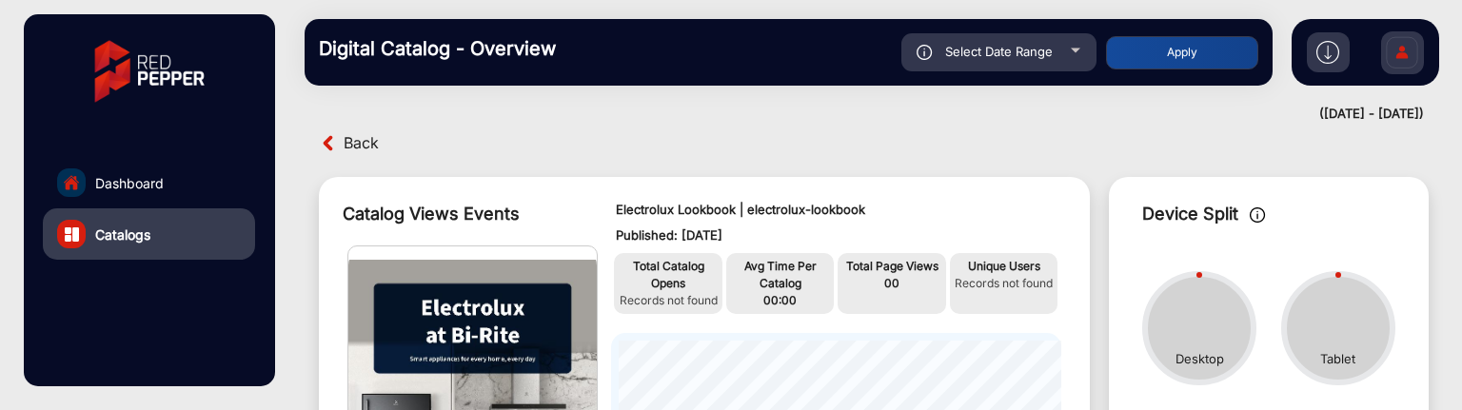
type input "[DATE]"
click at [1179, 56] on button "Apply" at bounding box center [1182, 52] width 152 height 33
type input "[DATE]"
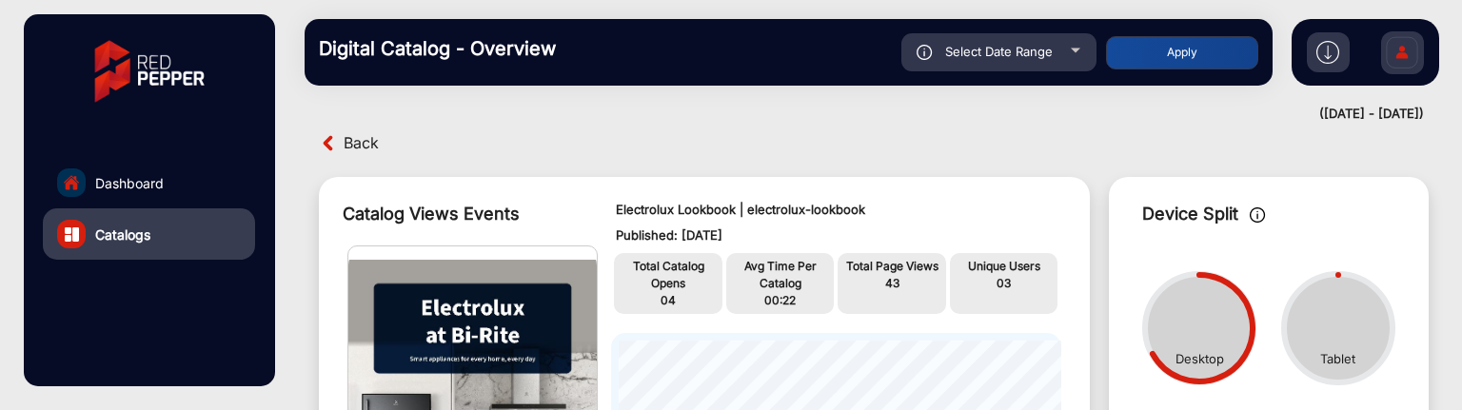
click at [1030, 58] on span "Select Date Range" at bounding box center [999, 51] width 108 height 15
type input "[DATE]"
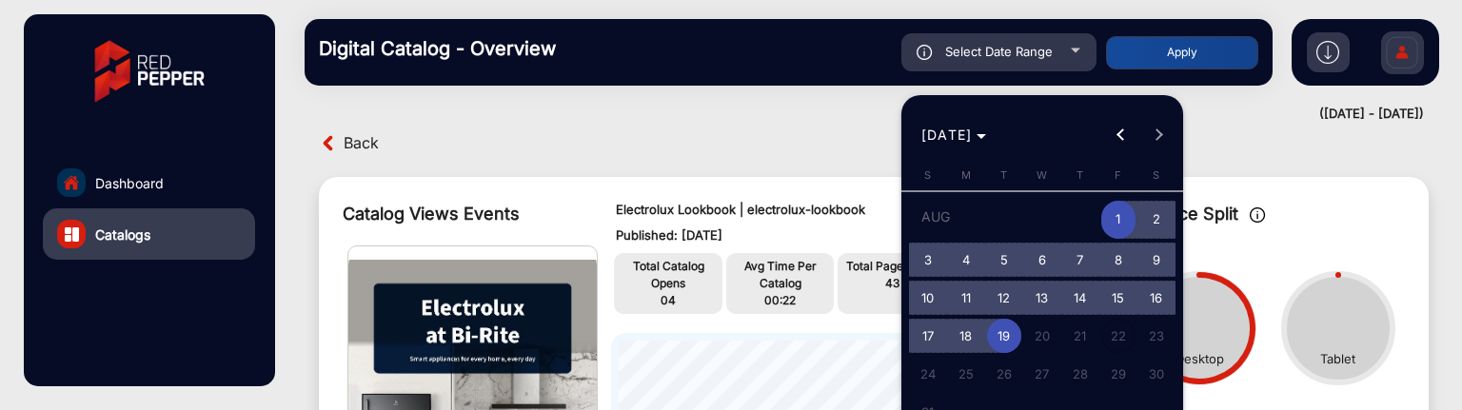
click at [1010, 336] on span "19" at bounding box center [1004, 336] width 34 height 34
type input "[DATE]"
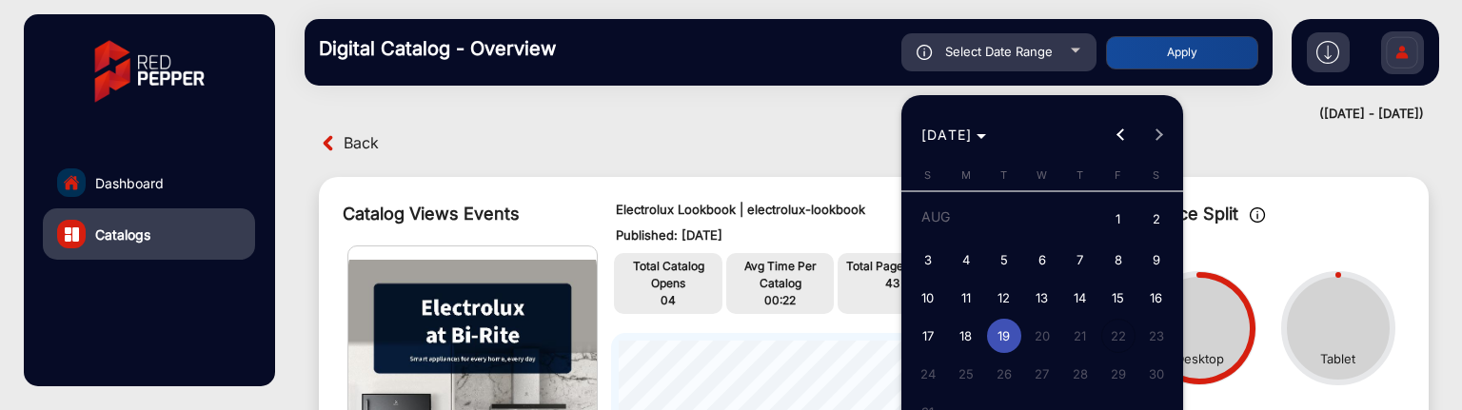
click at [1010, 336] on span "19" at bounding box center [1004, 336] width 34 height 34
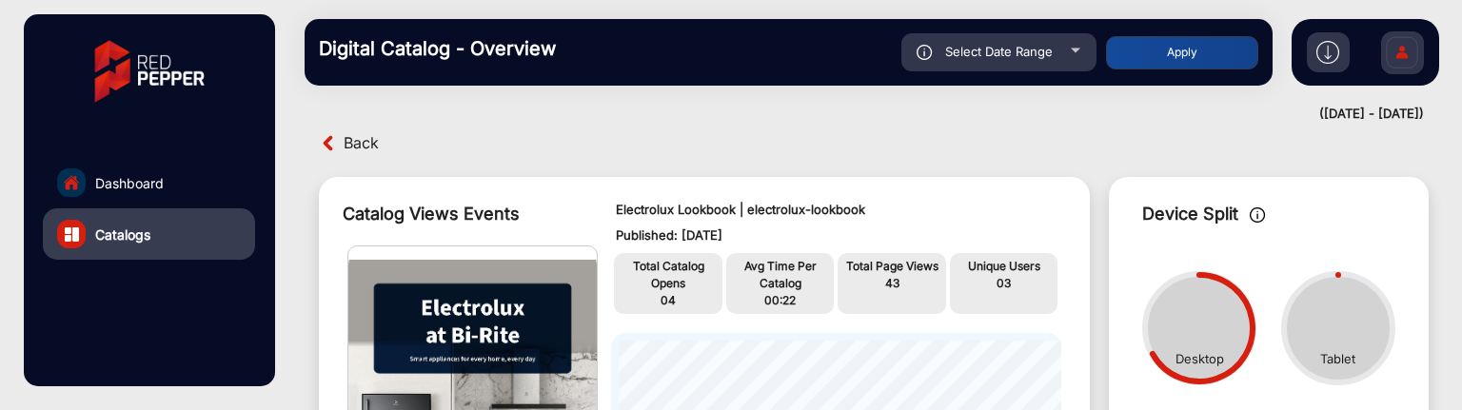
type input "[DATE]"
click at [1169, 38] on button "Apply" at bounding box center [1182, 52] width 152 height 33
type input "[DATE]"
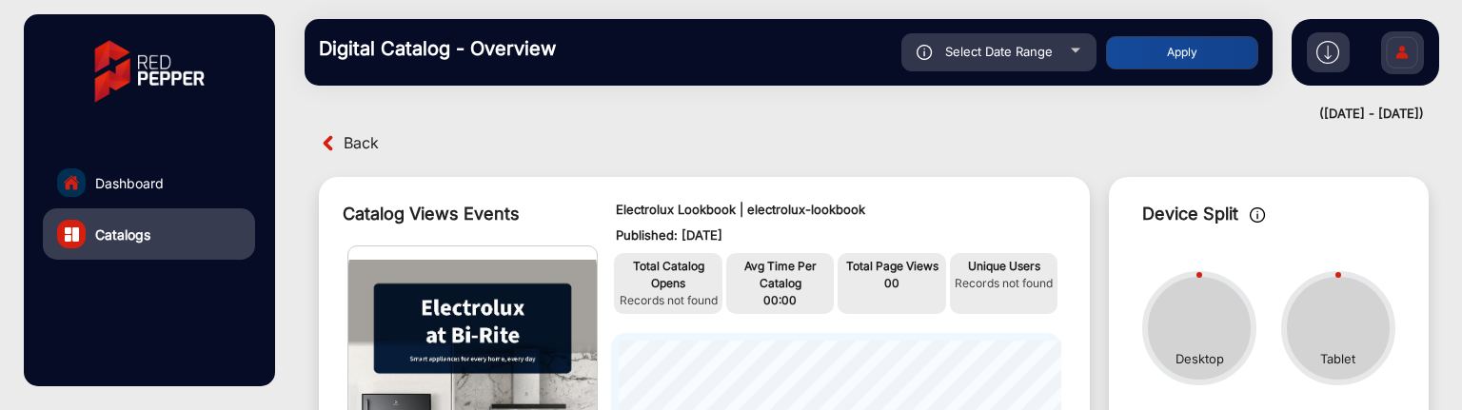
click at [1074, 61] on div "Select Date Range" at bounding box center [998, 52] width 195 height 38
type input "[DATE]"
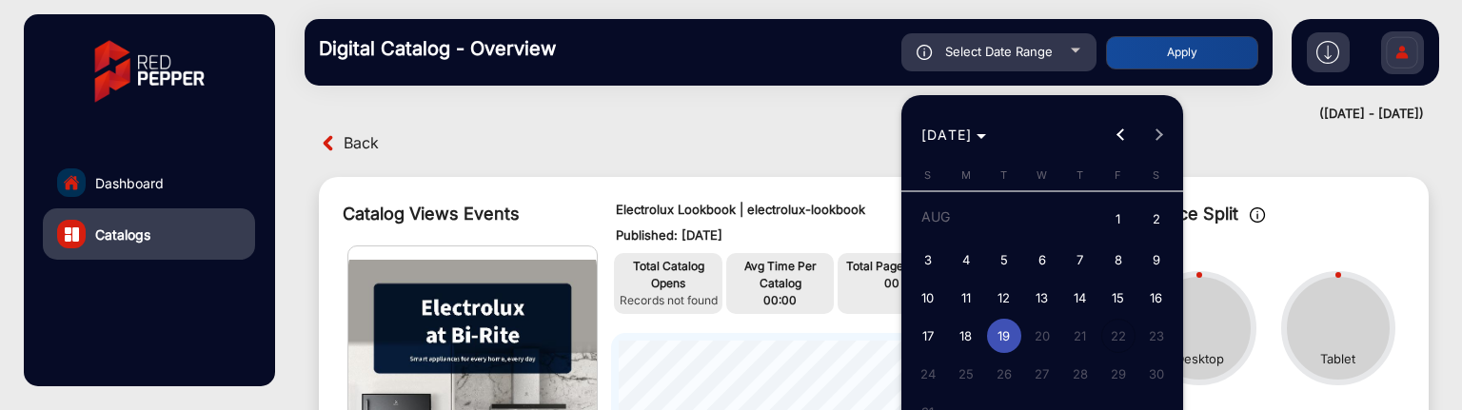
click at [979, 334] on span "18" at bounding box center [966, 336] width 34 height 34
type input "[DATE]"
click at [979, 334] on span "18" at bounding box center [966, 336] width 34 height 34
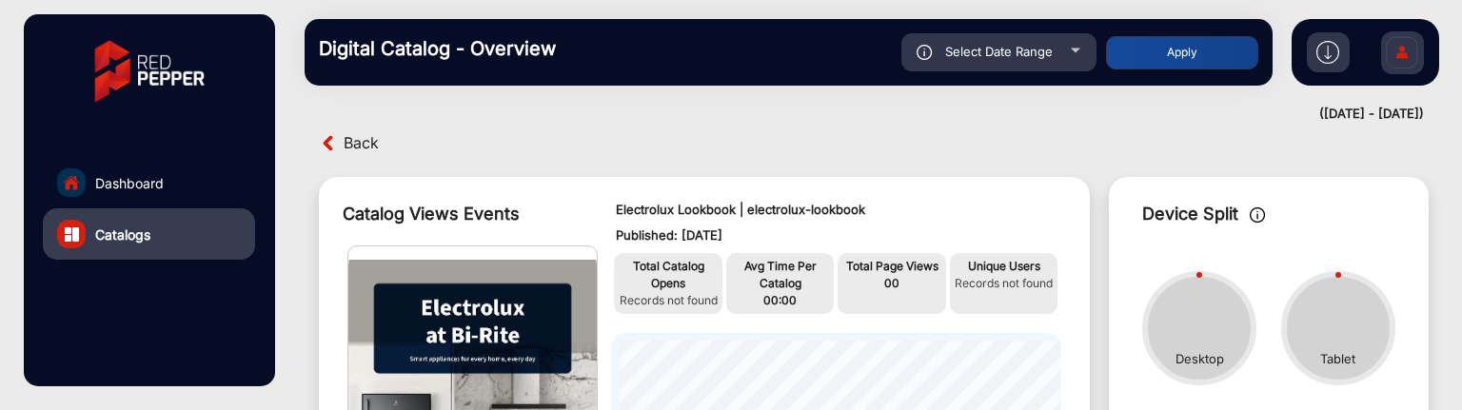
type input "[DATE]"
click at [1184, 52] on button "Apply" at bounding box center [1182, 52] width 152 height 33
type input "[DATE]"
click at [1058, 59] on div "Select Date Range" at bounding box center [998, 52] width 195 height 38
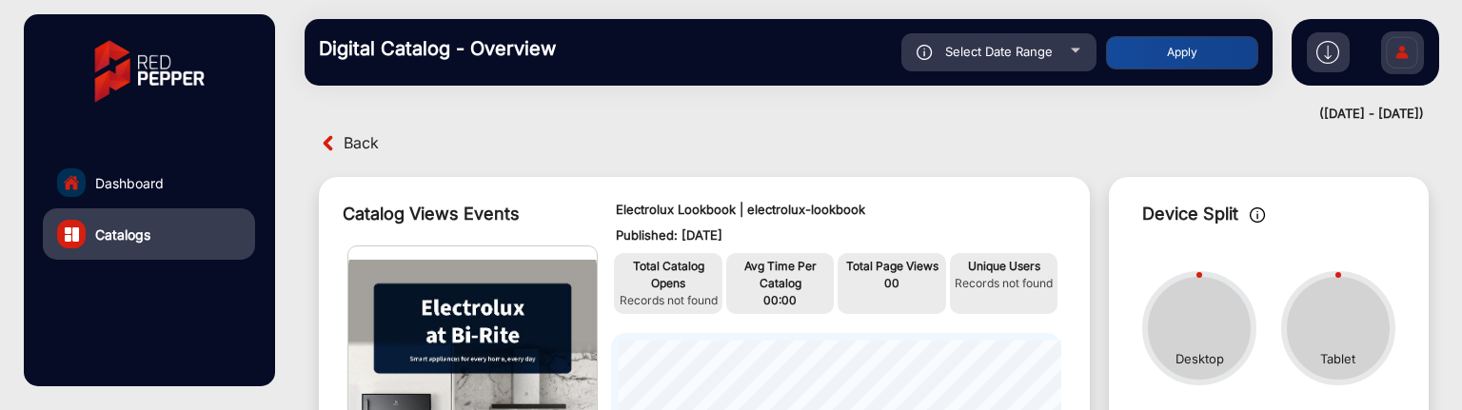
type input "[DATE]"
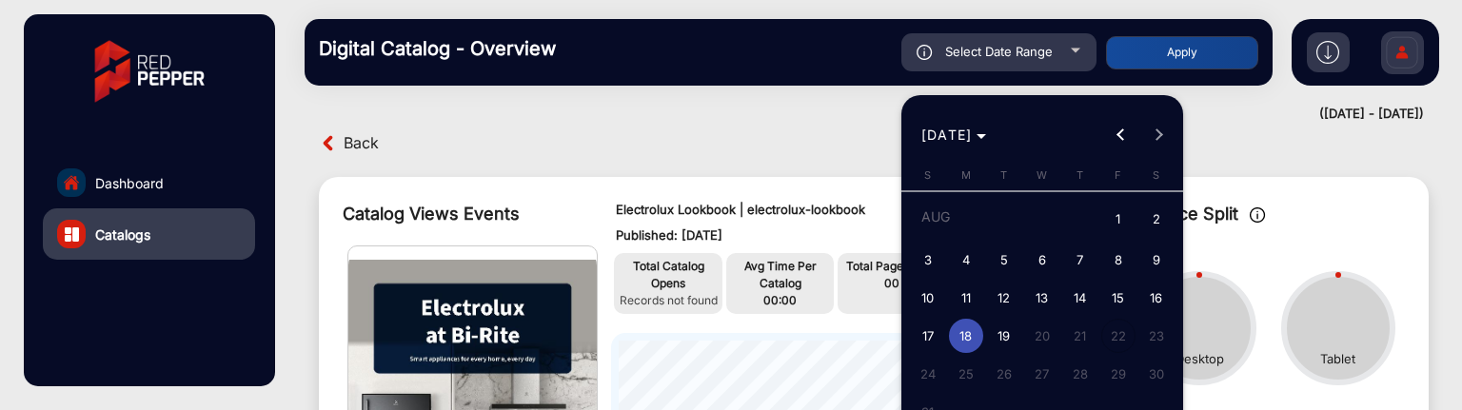
click at [936, 332] on span "17" at bounding box center [928, 336] width 34 height 34
type input "[DATE]"
click at [936, 332] on span "17" at bounding box center [928, 336] width 34 height 34
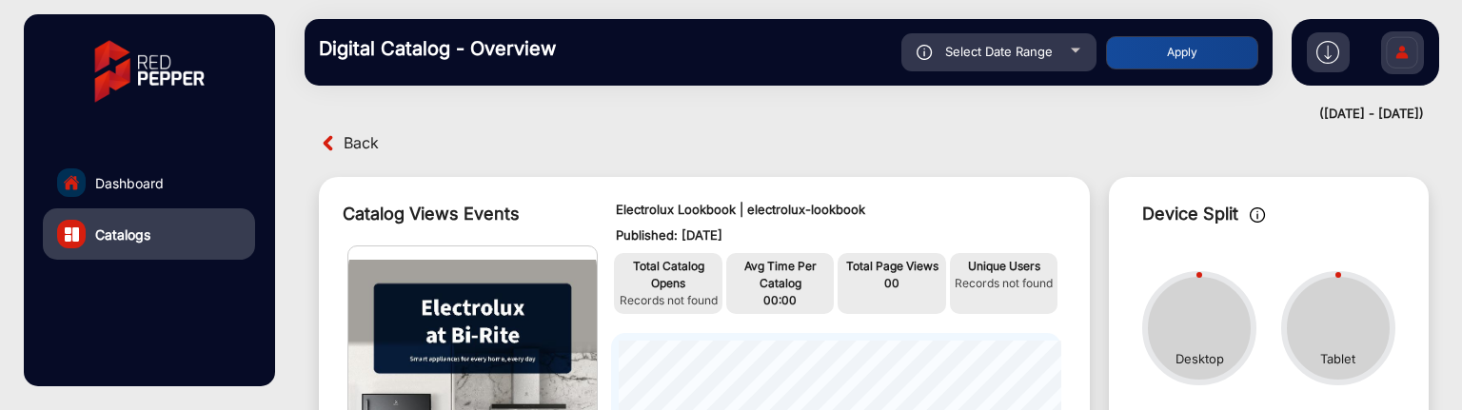
type input "[DATE]"
click at [1160, 36] on button "Apply" at bounding box center [1182, 52] width 152 height 33
type input "[DATE]"
click at [1078, 52] on div "Select Date Range" at bounding box center [998, 52] width 195 height 38
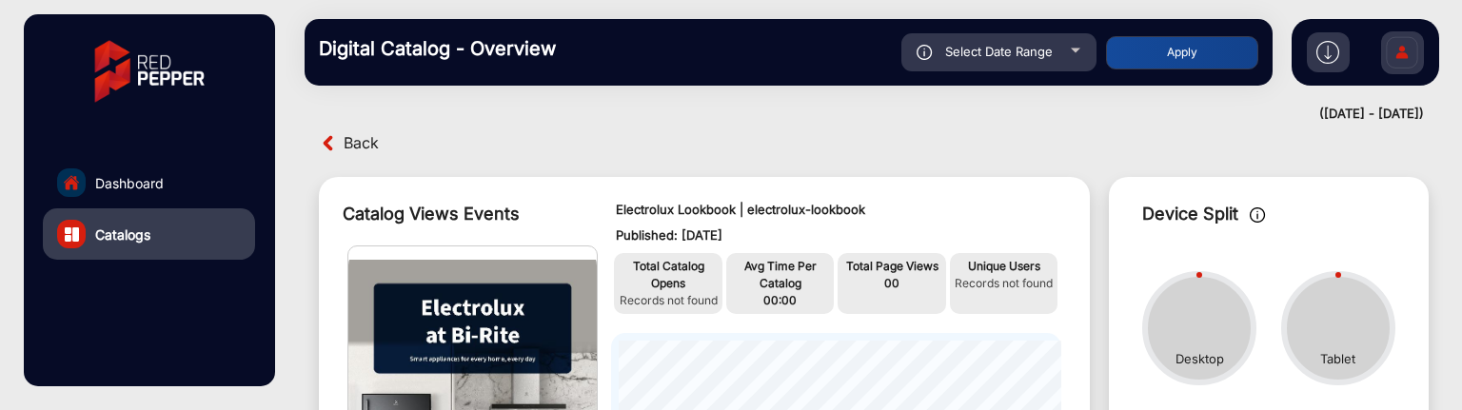
type input "[DATE]"
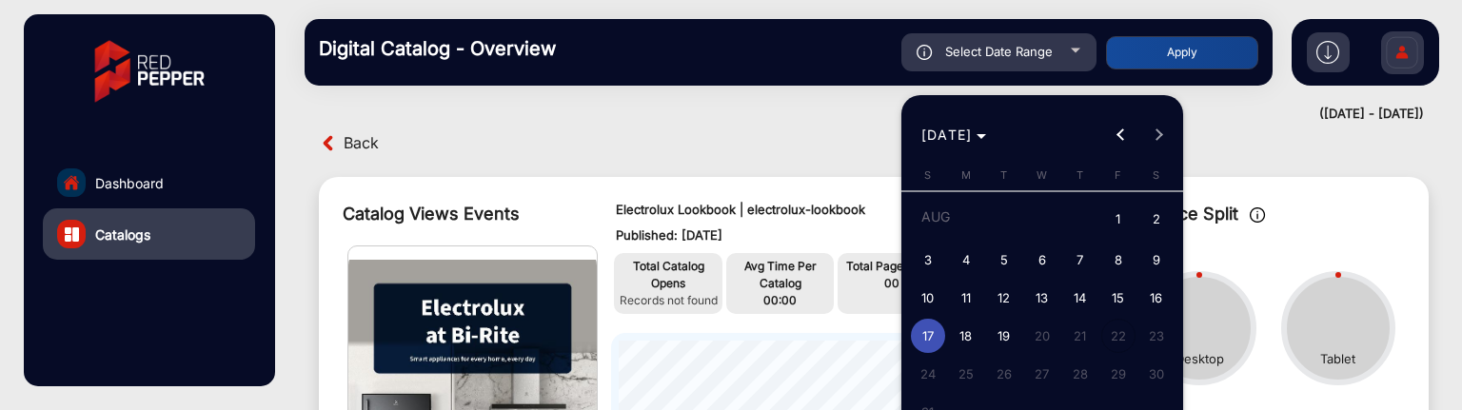
click at [1149, 285] on span "16" at bounding box center [1156, 298] width 34 height 34
type input "[DATE]"
click at [1149, 285] on span "16" at bounding box center [1156, 298] width 34 height 34
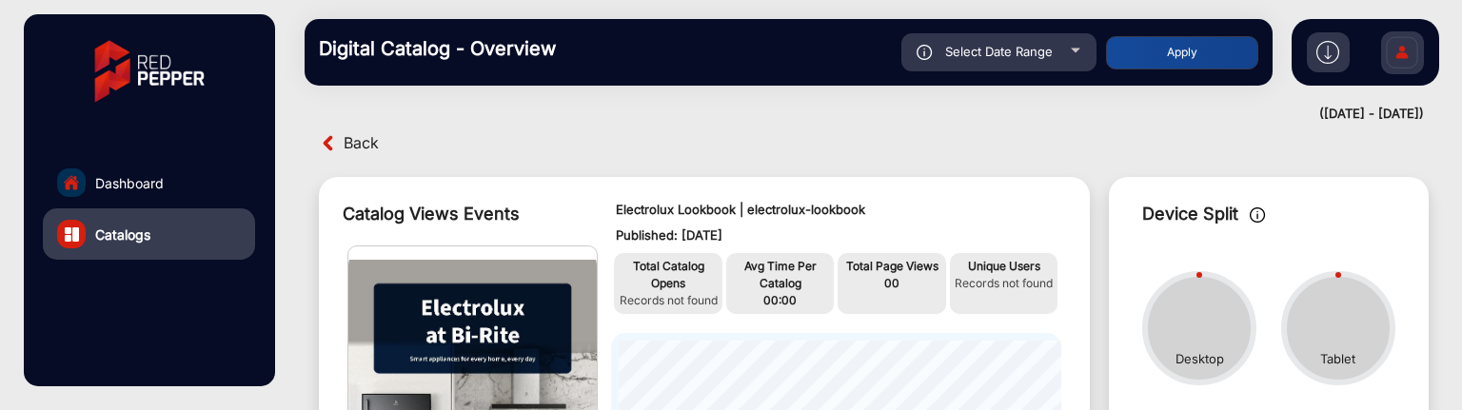
type input "[DATE]"
click at [1172, 55] on button "Apply" at bounding box center [1182, 52] width 152 height 33
type input "[DATE]"
click at [1078, 63] on div "Select Date Range" at bounding box center [998, 52] width 195 height 38
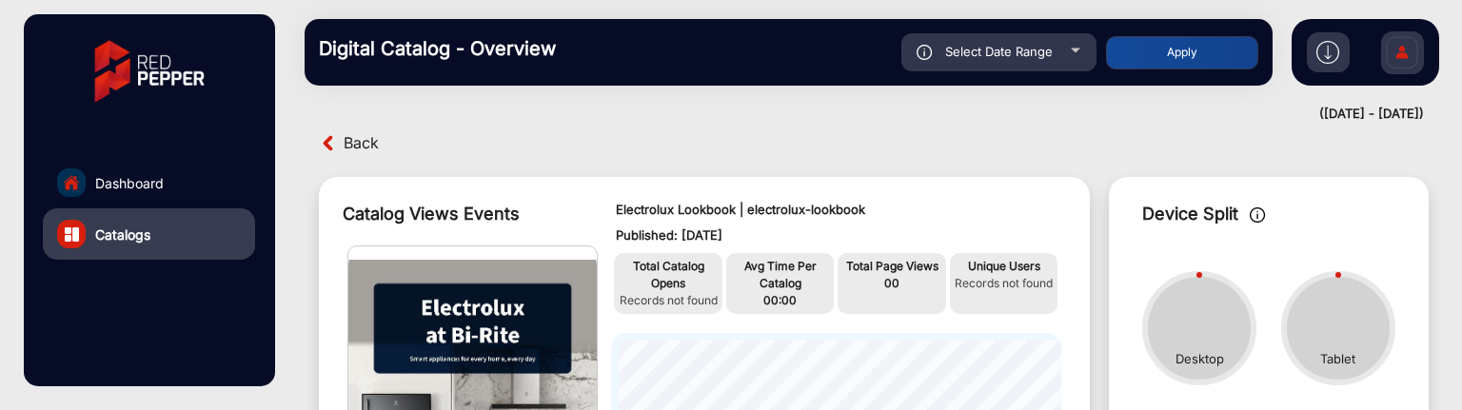
type input "[DATE]"
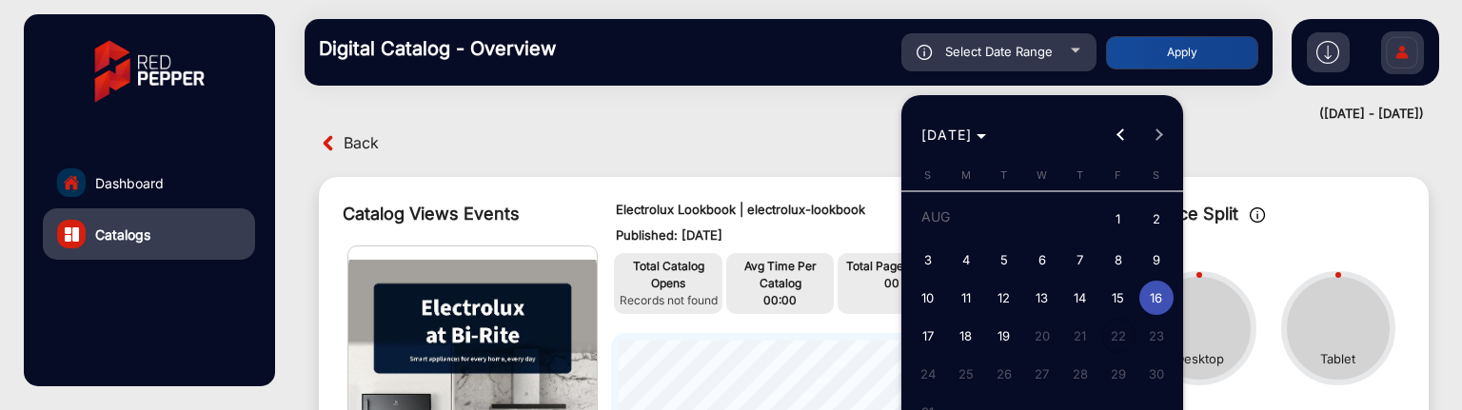
click at [1039, 292] on span "13" at bounding box center [1042, 298] width 34 height 34
type input "[DATE]"
click at [1039, 292] on span "13" at bounding box center [1042, 298] width 34 height 34
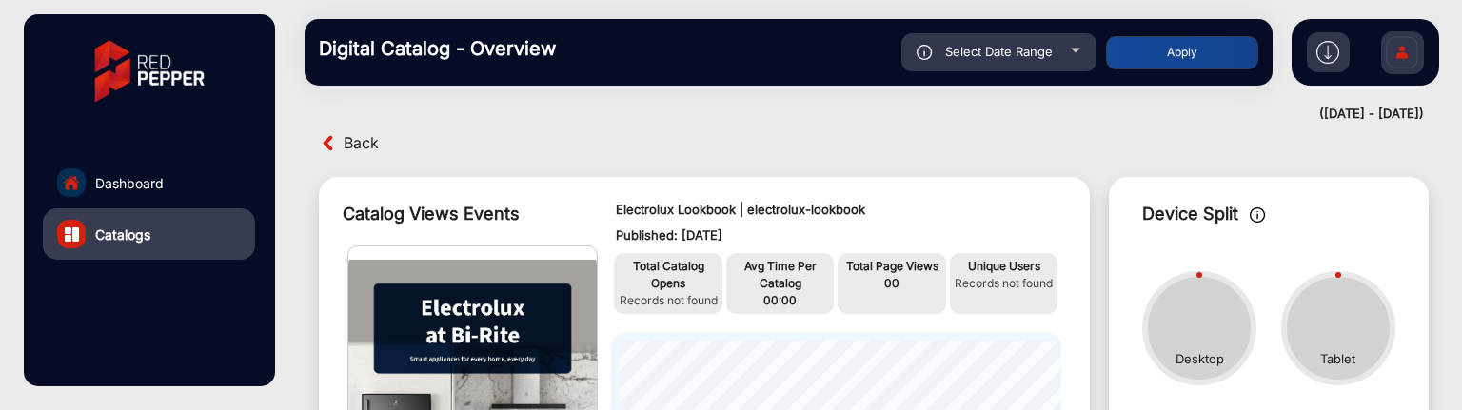
type input "[DATE]"
click at [1113, 47] on button "Apply" at bounding box center [1182, 52] width 152 height 33
type input "[DATE]"
click at [1024, 55] on span "Select Date Range" at bounding box center [999, 51] width 108 height 15
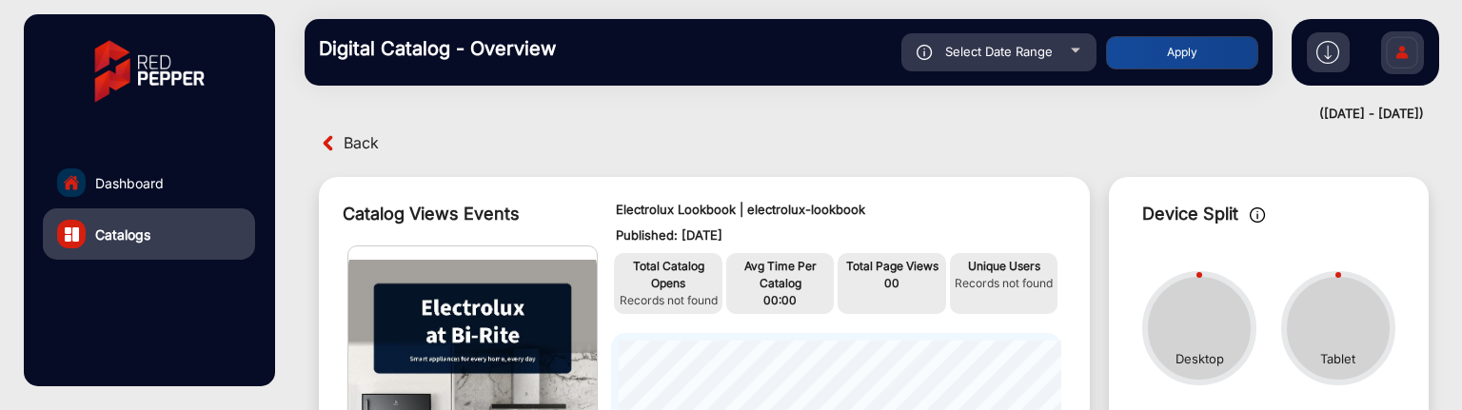
type input "[DATE]"
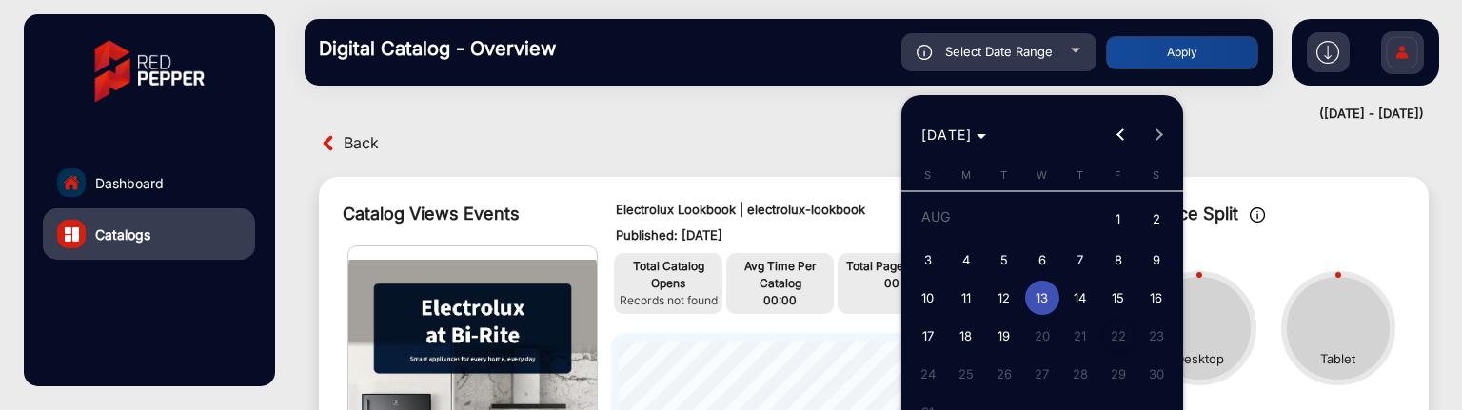
click at [1004, 272] on span "5" at bounding box center [1004, 260] width 34 height 34
type input "[DATE]"
click at [1004, 272] on span "5" at bounding box center [1004, 260] width 34 height 34
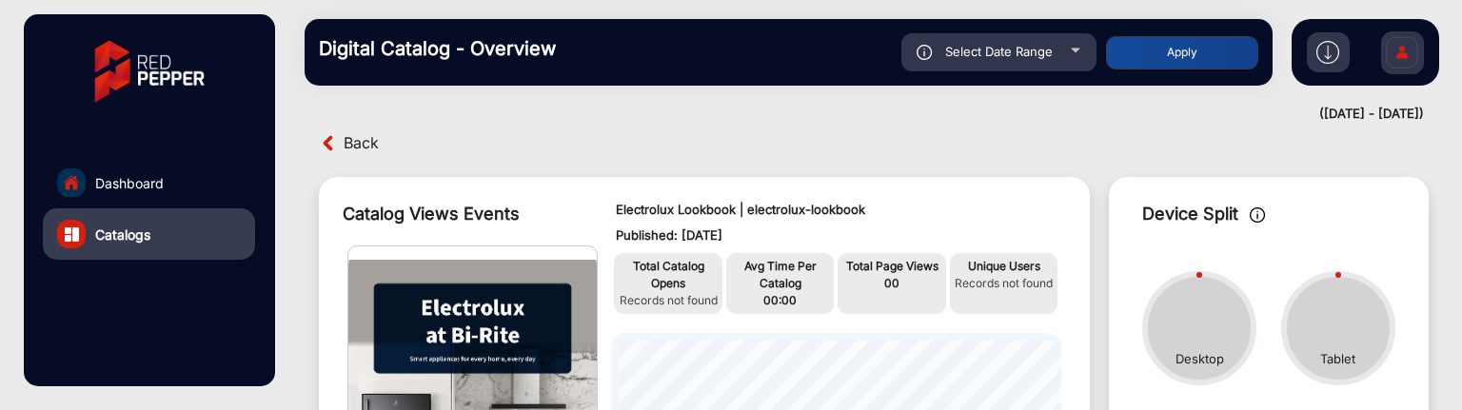
type input "[DATE]"
click at [1178, 37] on button "Apply" at bounding box center [1182, 52] width 152 height 33
type input "[DATE]"
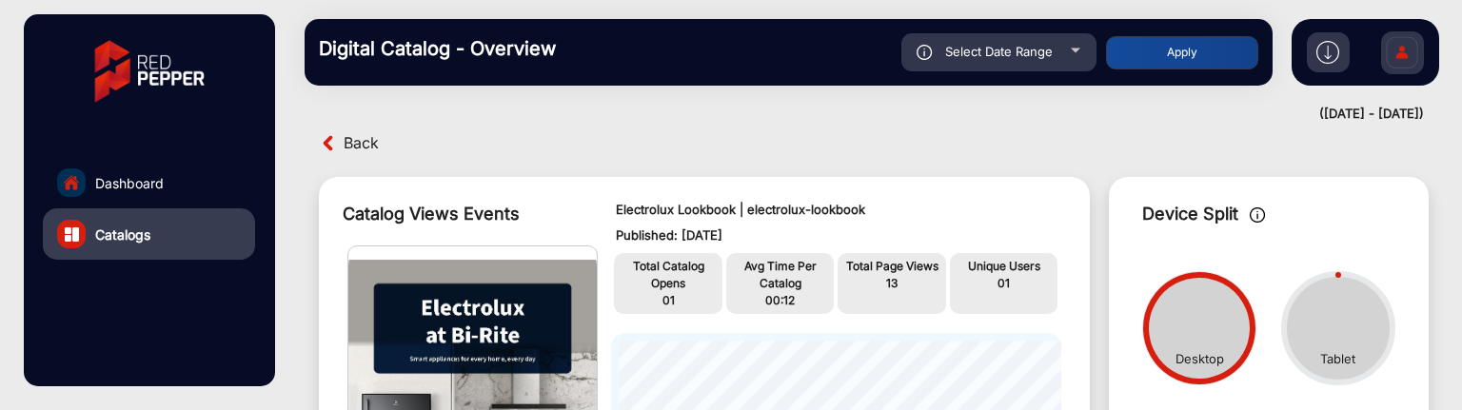
click at [1051, 53] on span "Select Date Range" at bounding box center [999, 51] width 108 height 15
type input "[DATE]"
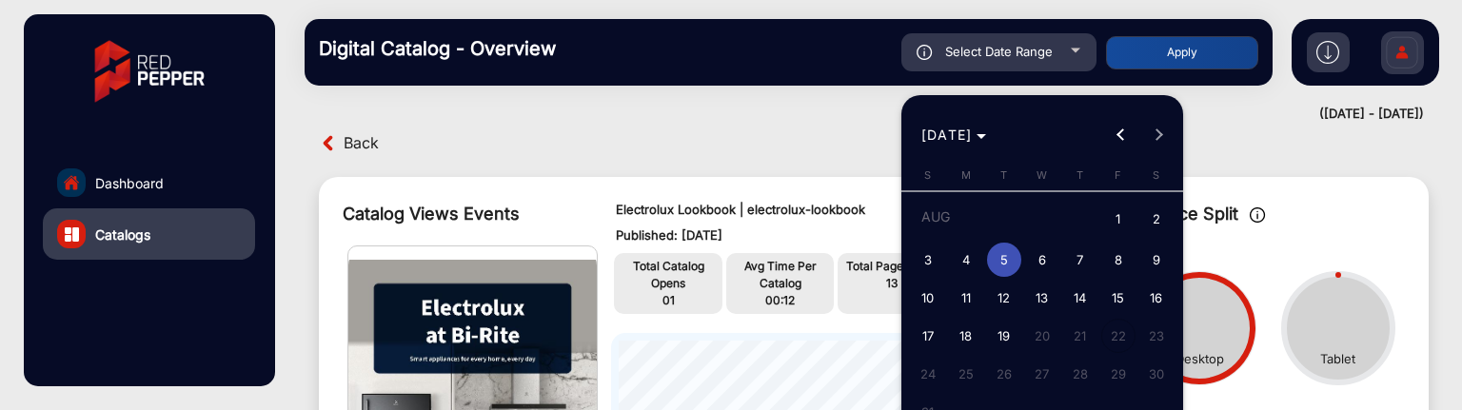
click at [1047, 269] on span "6" at bounding box center [1042, 260] width 34 height 34
type input "[DATE]"
click at [1047, 269] on span "6" at bounding box center [1042, 260] width 34 height 34
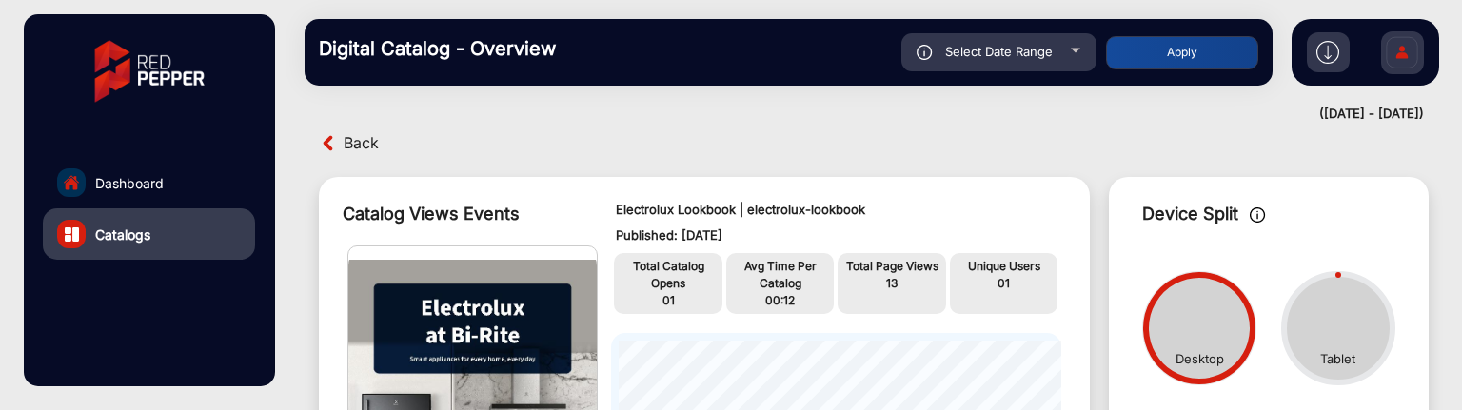
type input "[DATE]"
click at [1146, 59] on button "Apply" at bounding box center [1182, 52] width 152 height 33
type input "[DATE]"
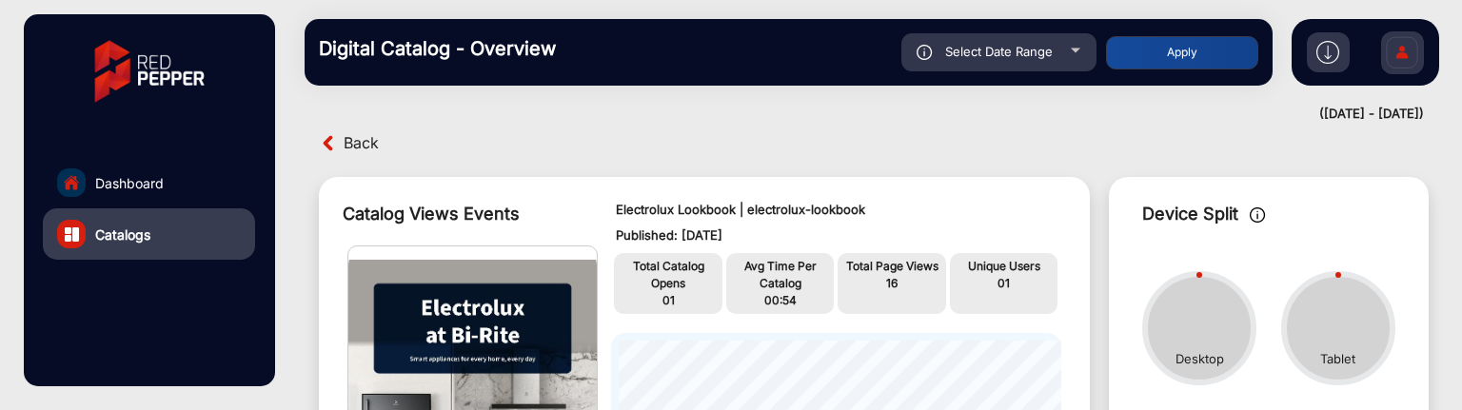
click at [1054, 44] on div "Select Date Range" at bounding box center [998, 52] width 195 height 38
type input "[DATE]"
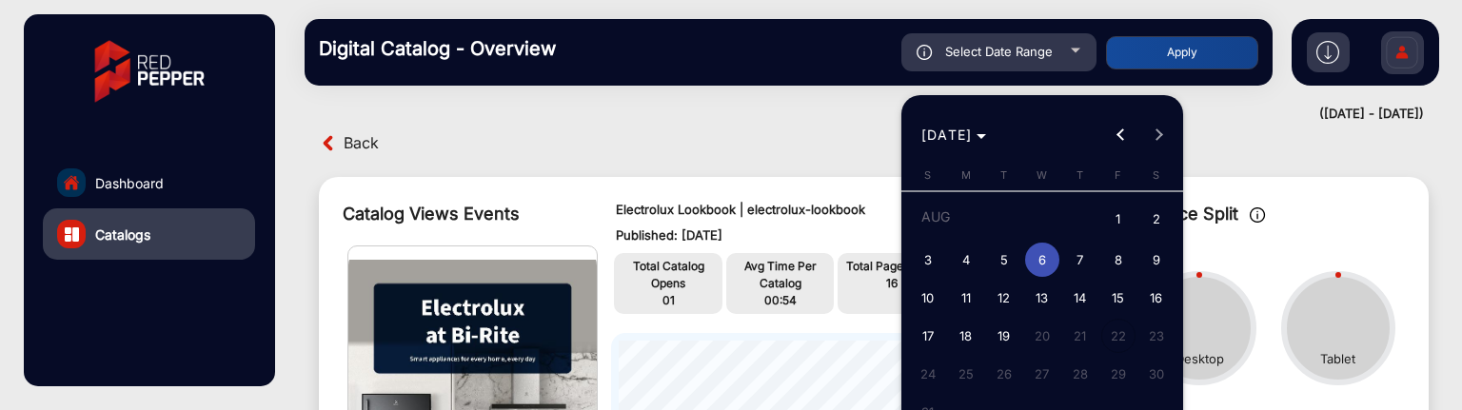
click at [1068, 264] on span "7" at bounding box center [1080, 260] width 34 height 34
type input "[DATE]"
click at [1068, 264] on span "7" at bounding box center [1080, 260] width 34 height 34
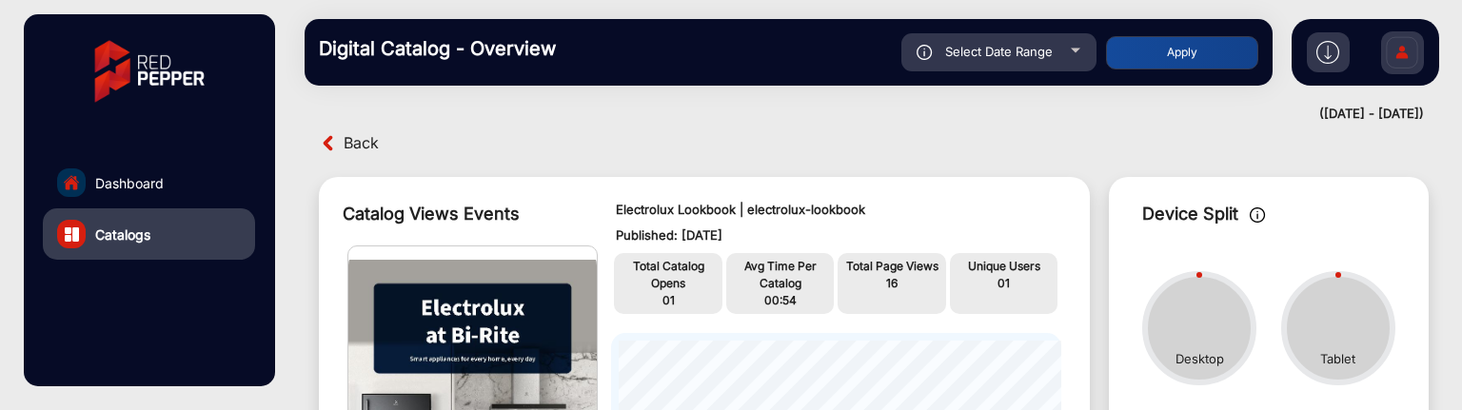
type input "[DATE]"
click at [1143, 64] on button "Apply" at bounding box center [1182, 52] width 152 height 33
type input "[DATE]"
click at [1078, 45] on div "Select Date Range" at bounding box center [998, 52] width 195 height 38
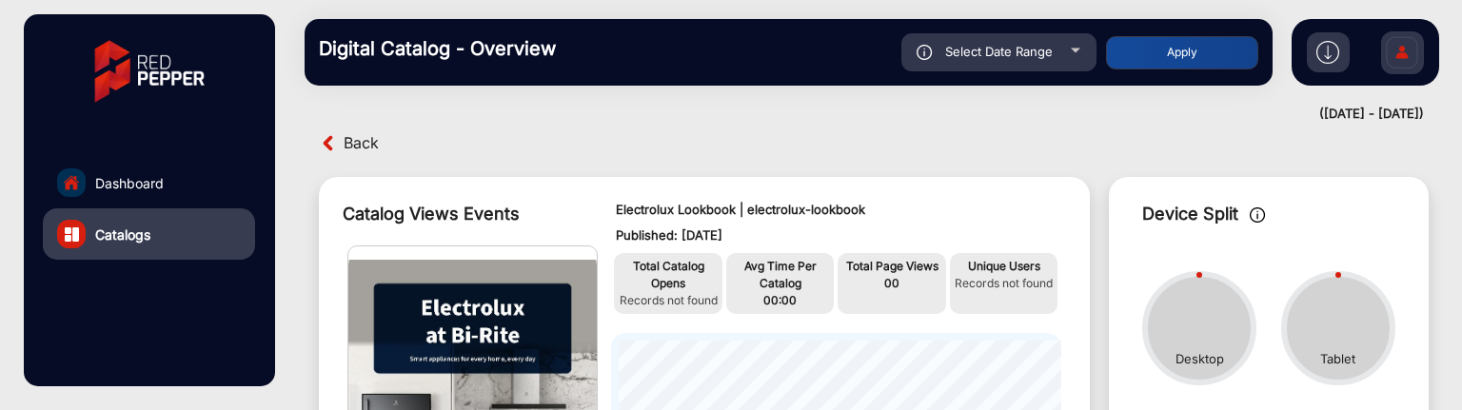
type input "[DATE]"
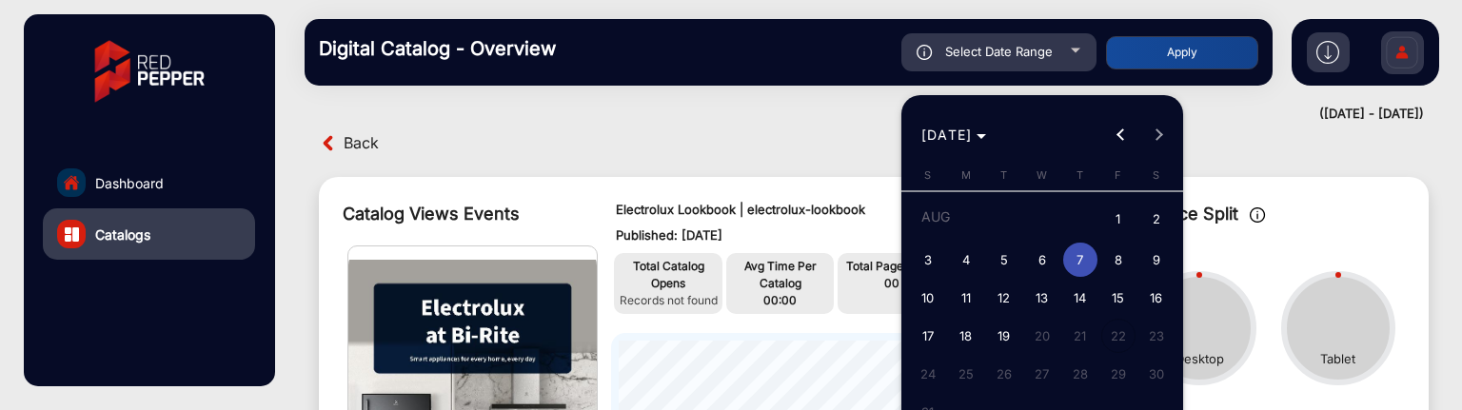
click at [1108, 211] on span "1" at bounding box center [1118, 220] width 34 height 39
type input "[DATE]"
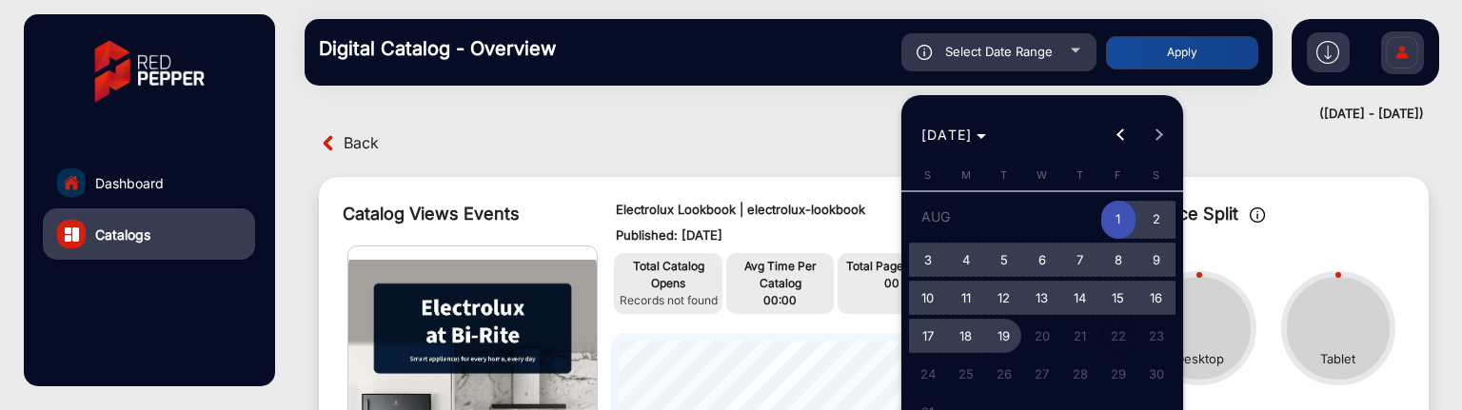
click at [1009, 334] on span "19" at bounding box center [1004, 336] width 34 height 34
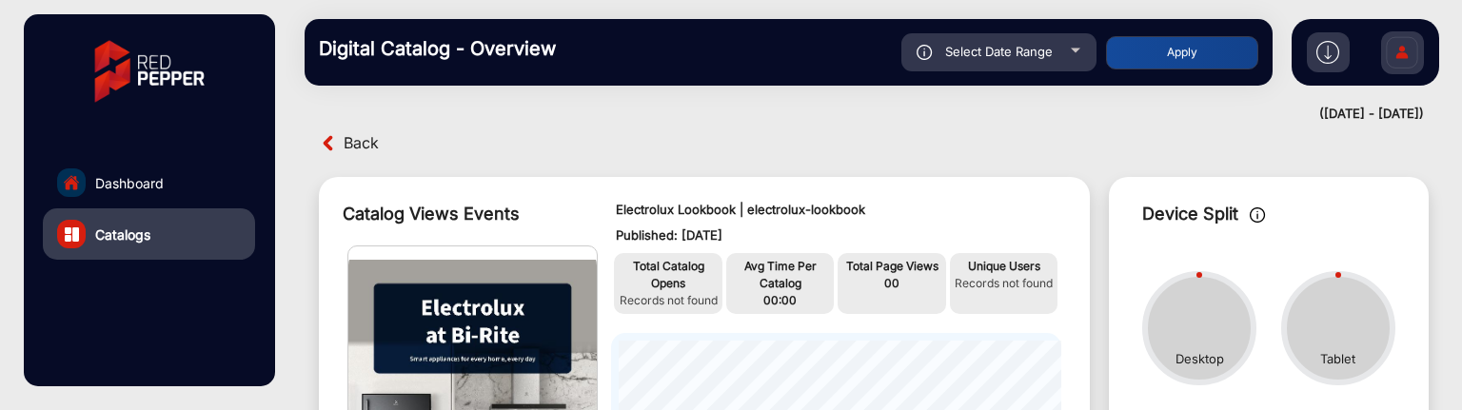
type input "[DATE]"
click at [1203, 50] on button "Apply" at bounding box center [1182, 52] width 152 height 33
type input "[DATE]"
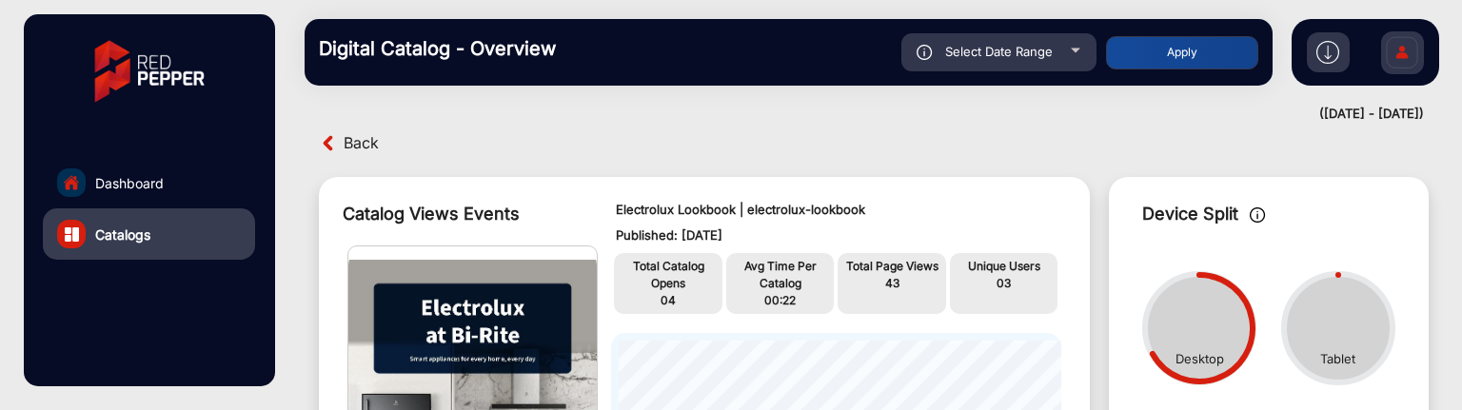
click at [360, 151] on span "Back" at bounding box center [361, 143] width 35 height 30
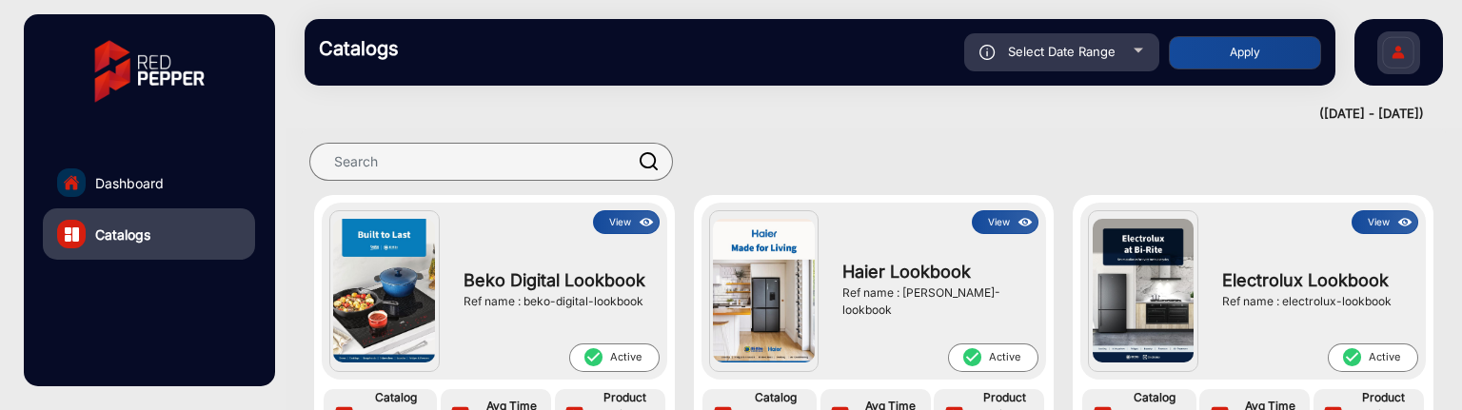
click at [1096, 64] on div "Select Date Range" at bounding box center [1061, 52] width 195 height 38
type input "[DATE]"
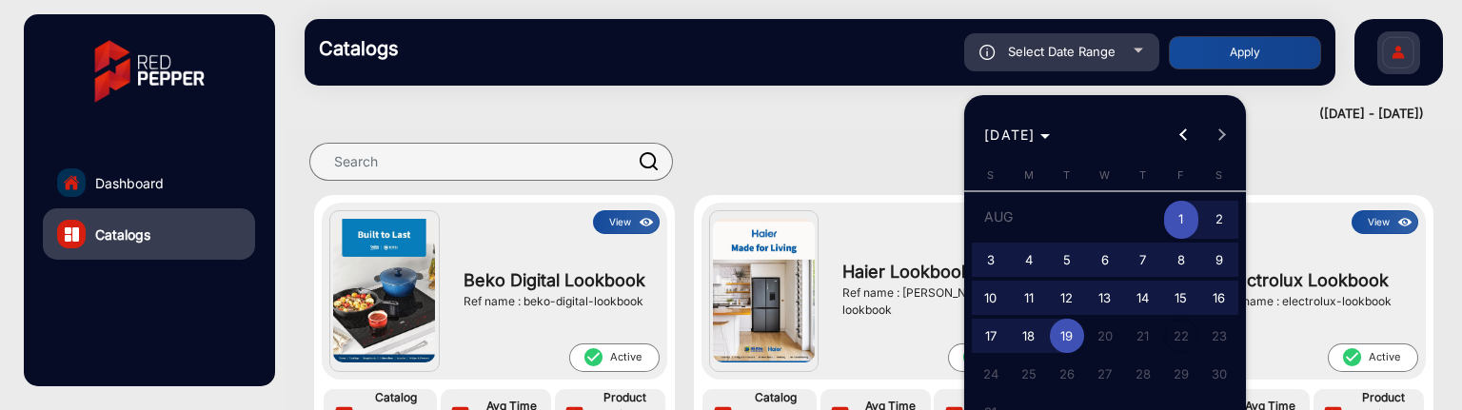
click at [1187, 219] on span "1" at bounding box center [1181, 220] width 34 height 39
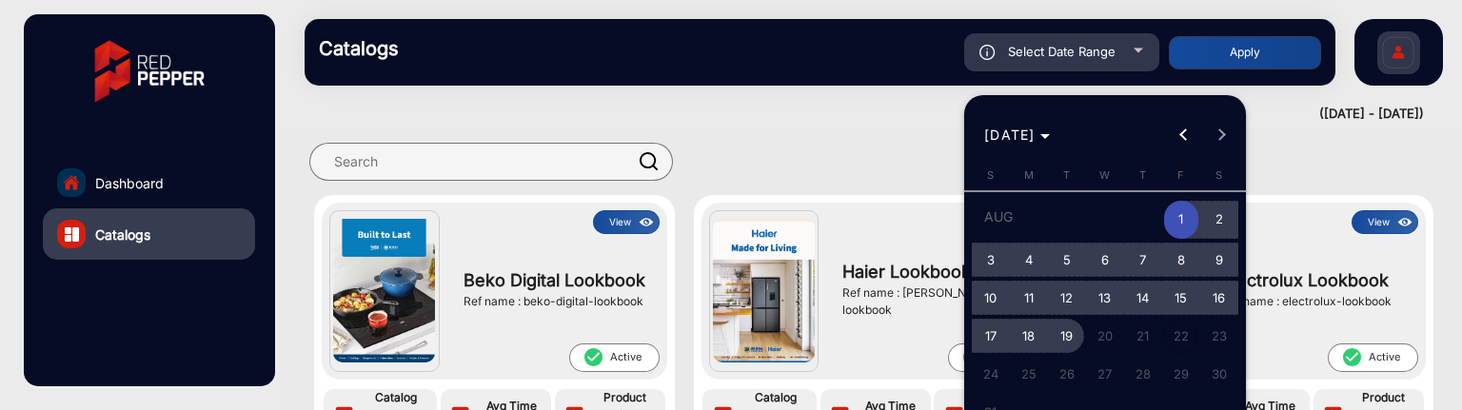
click at [1071, 338] on span "19" at bounding box center [1067, 336] width 34 height 34
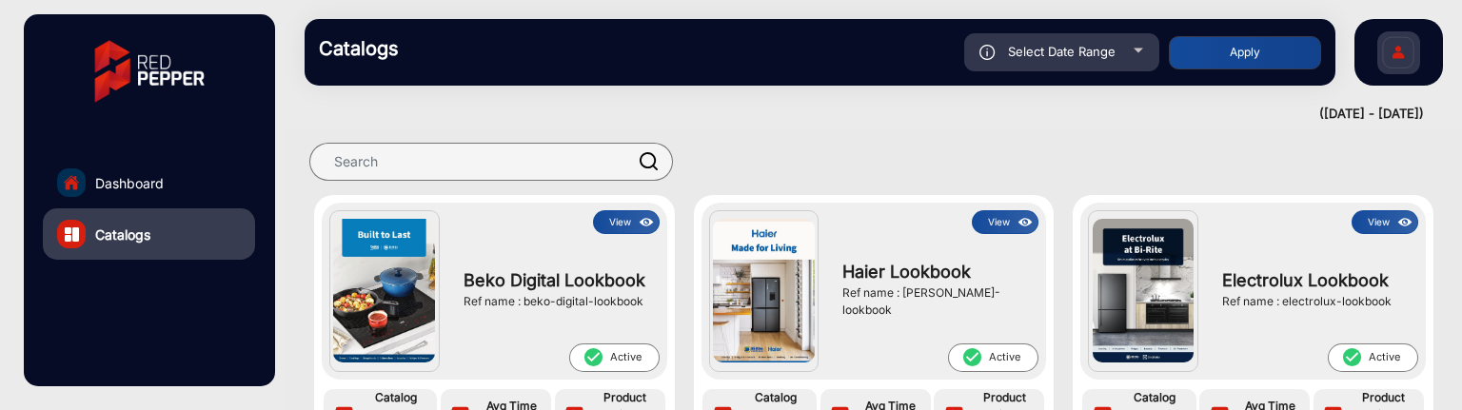
type input "[DATE]"
click at [1200, 52] on button "Apply" at bounding box center [1245, 52] width 152 height 33
type input "[DATE]"
click at [1099, 56] on span "Select Date Range" at bounding box center [1062, 51] width 108 height 15
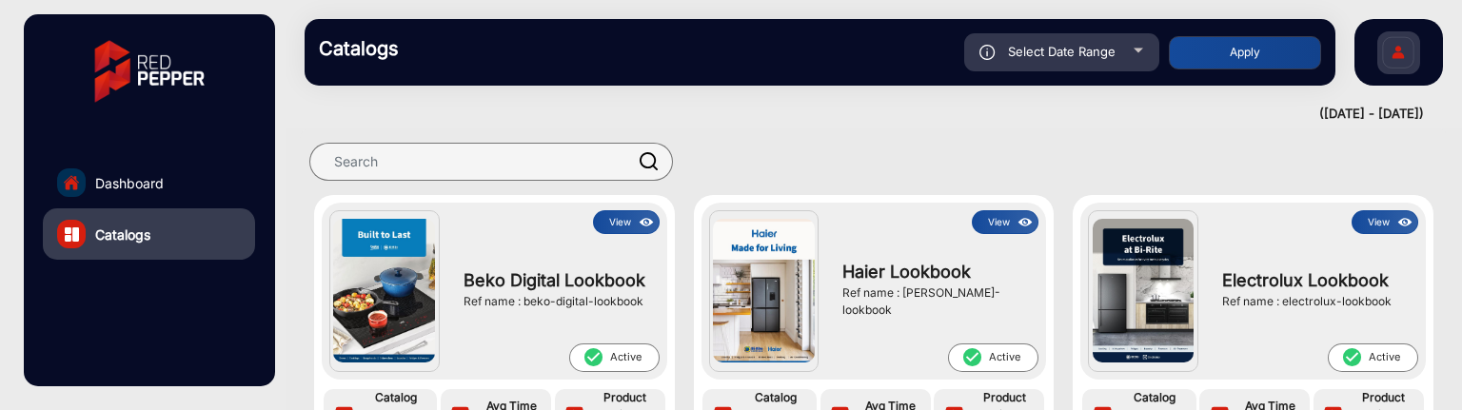
type input "[DATE]"
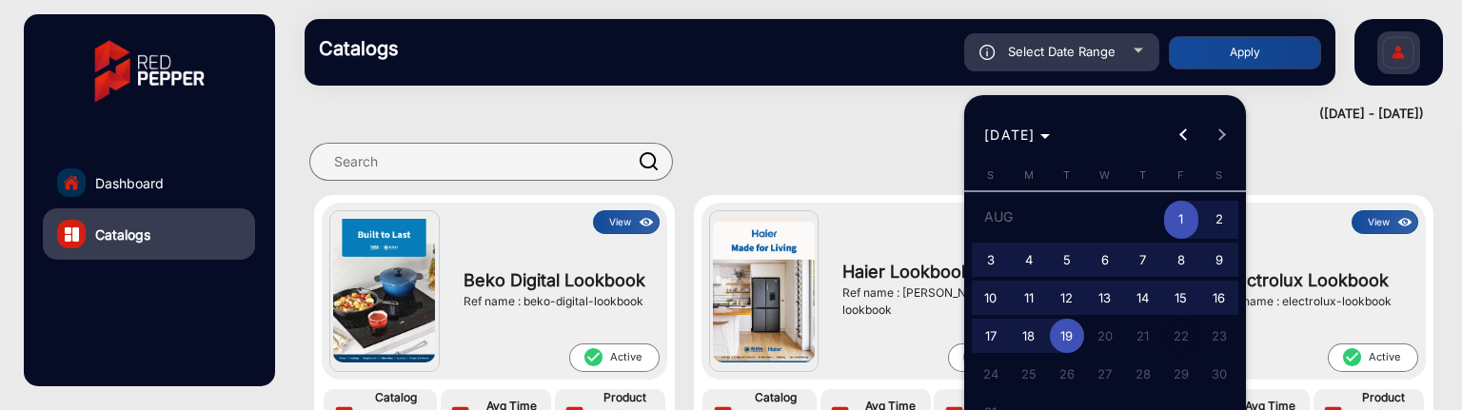
click at [1086, 307] on button "13" at bounding box center [1105, 298] width 38 height 38
type input "[DATE]"
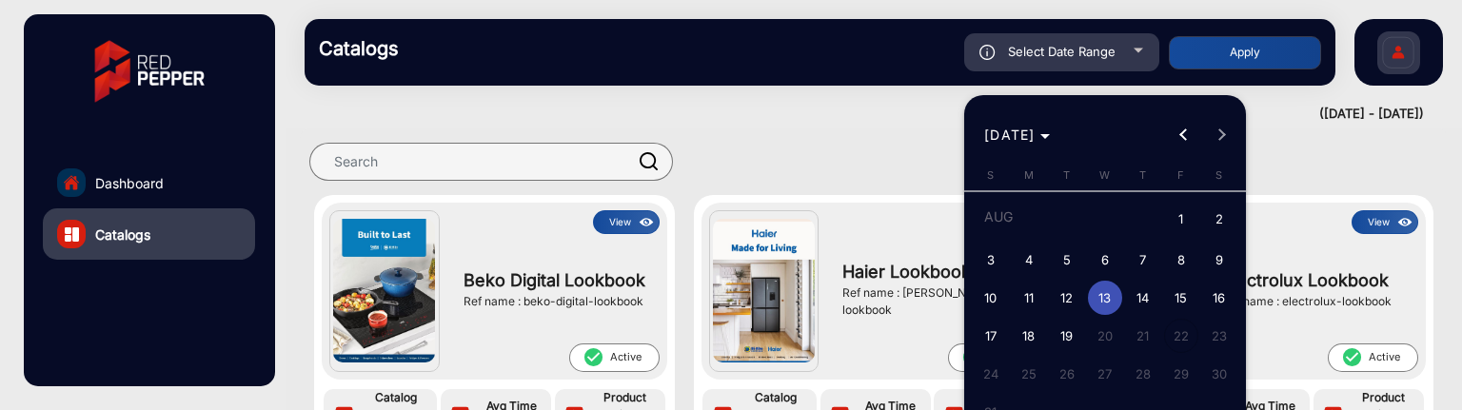
click at [1086, 307] on button "13" at bounding box center [1105, 298] width 38 height 38
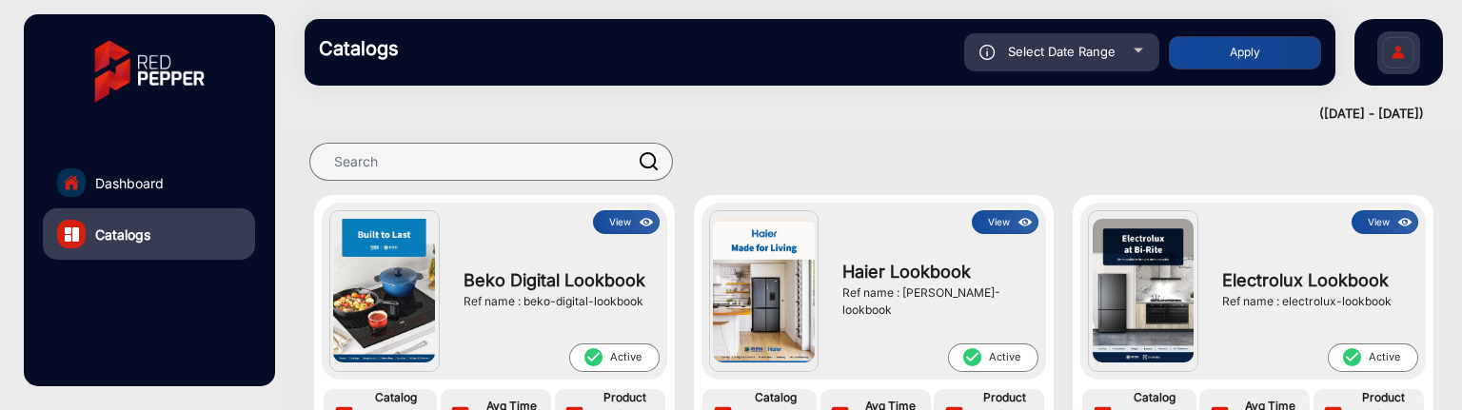
type input "[DATE]"
click at [1204, 53] on button "Apply" at bounding box center [1245, 52] width 152 height 33
type input "[DATE]"
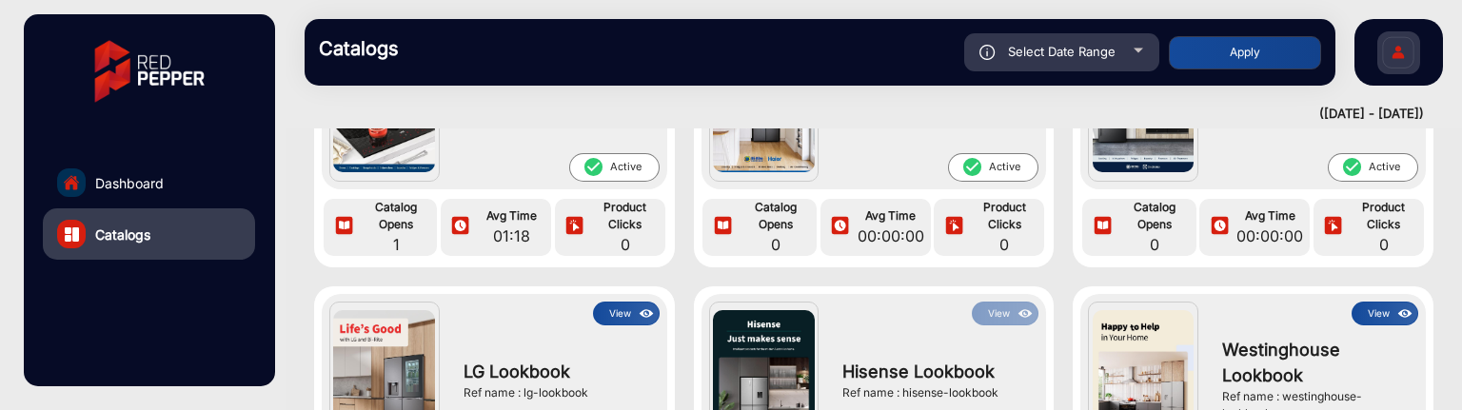
scroll to position [109, 0]
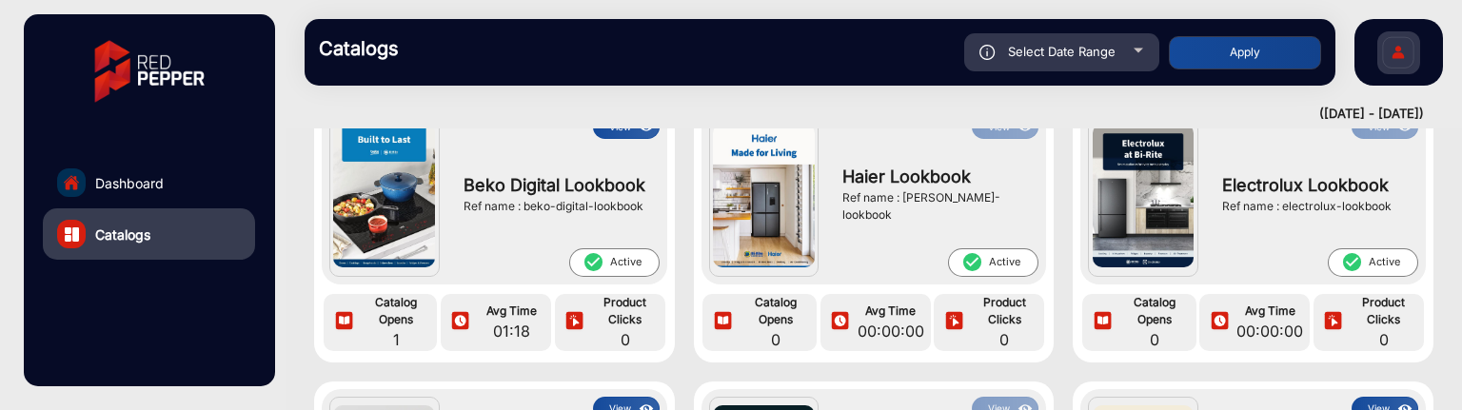
click at [1120, 59] on div "Select Date Range" at bounding box center [1061, 52] width 195 height 38
type input "[DATE]"
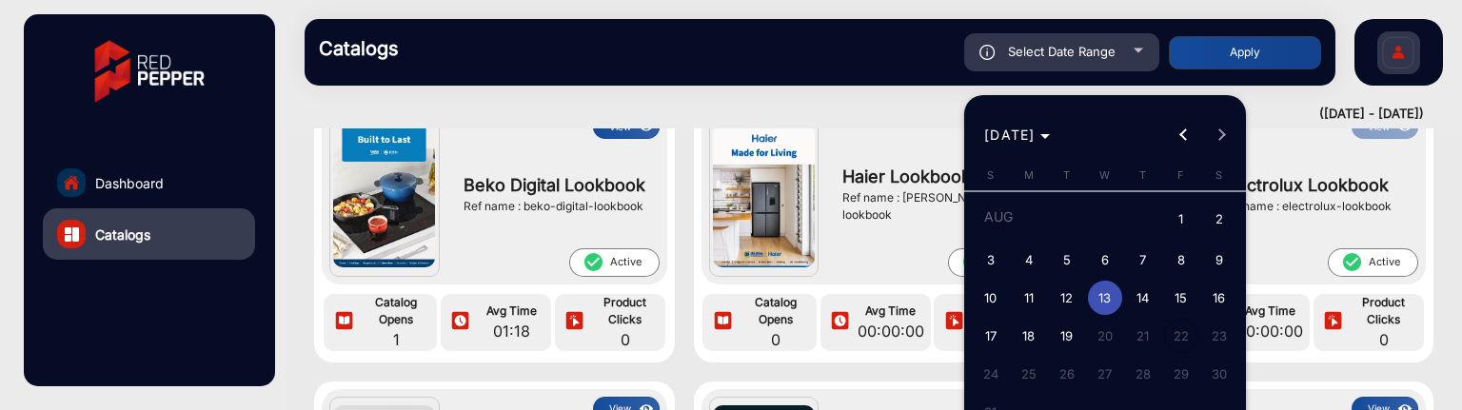
click at [1071, 304] on span "12" at bounding box center [1067, 298] width 34 height 34
type input "[DATE]"
click at [1066, 296] on span "12" at bounding box center [1067, 298] width 34 height 34
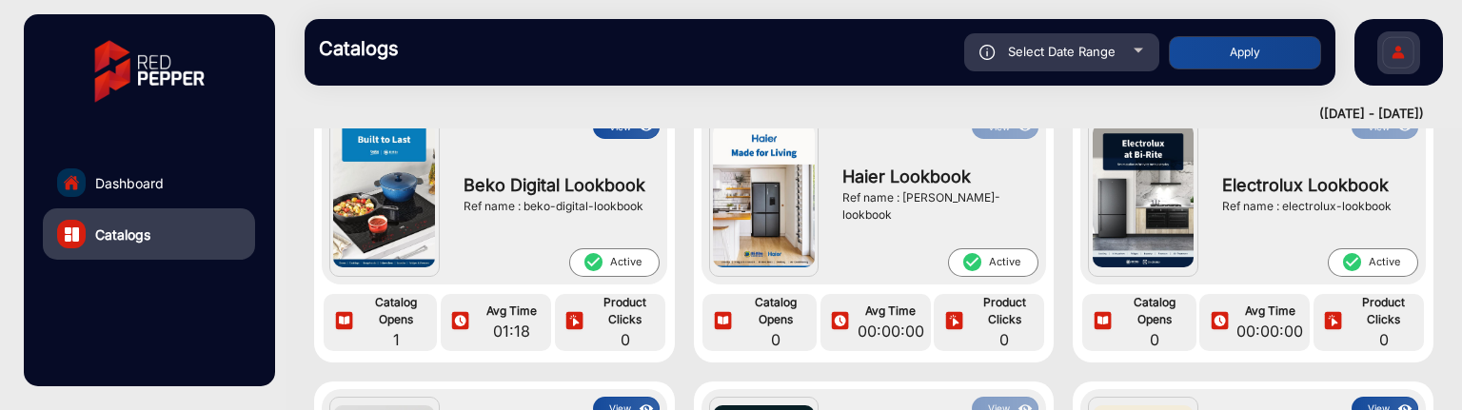
type input "[DATE]"
click at [1212, 45] on button "Apply" at bounding box center [1245, 52] width 152 height 33
type input "[DATE]"
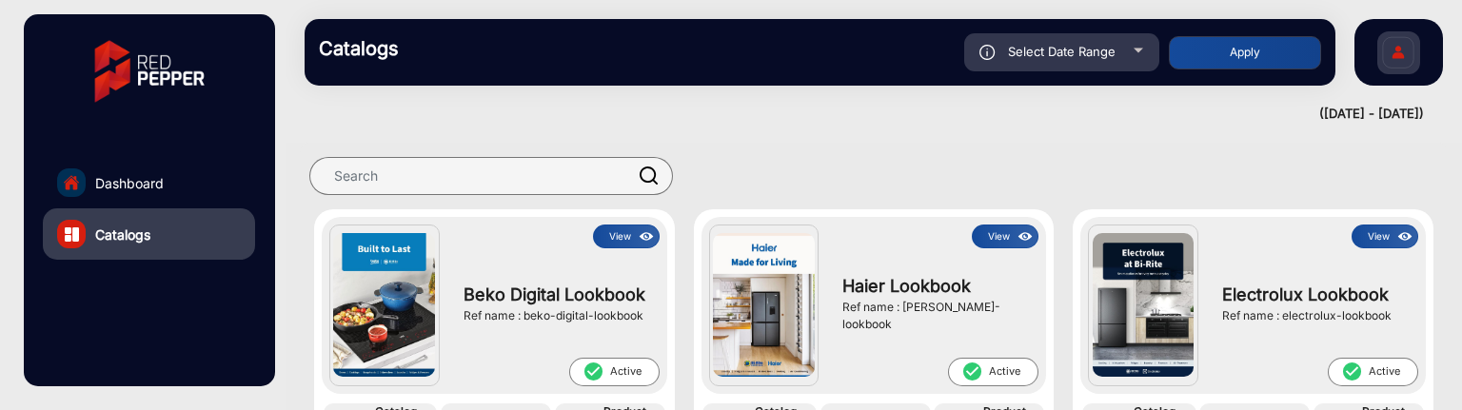
scroll to position [0, 0]
click at [1137, 56] on div "Select Date Range" at bounding box center [1061, 52] width 195 height 38
type input "[DATE]"
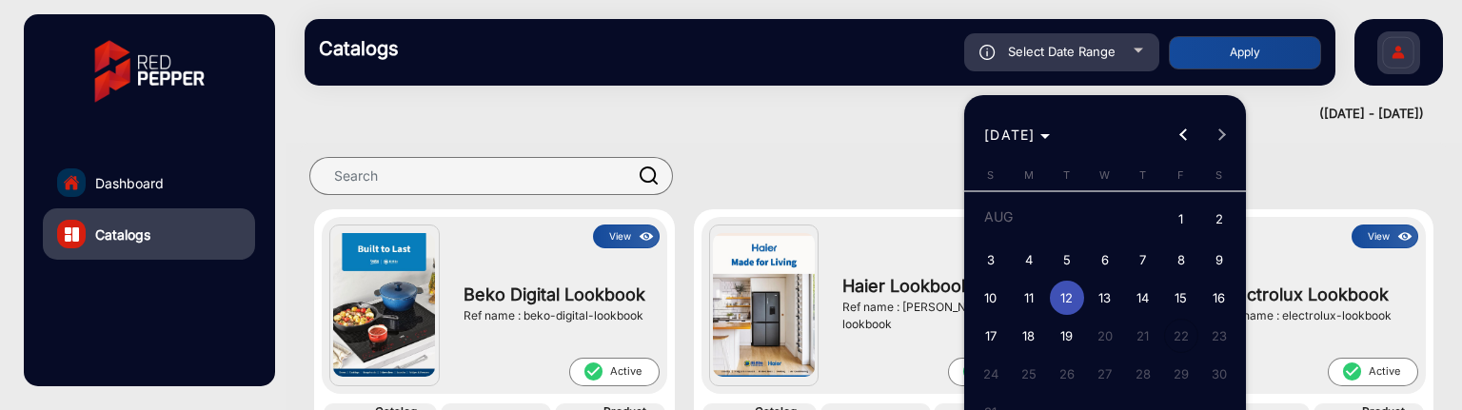
click at [1139, 262] on span "7" at bounding box center [1143, 260] width 34 height 34
type input "[DATE]"
click at [1139, 262] on span "7" at bounding box center [1143, 260] width 34 height 34
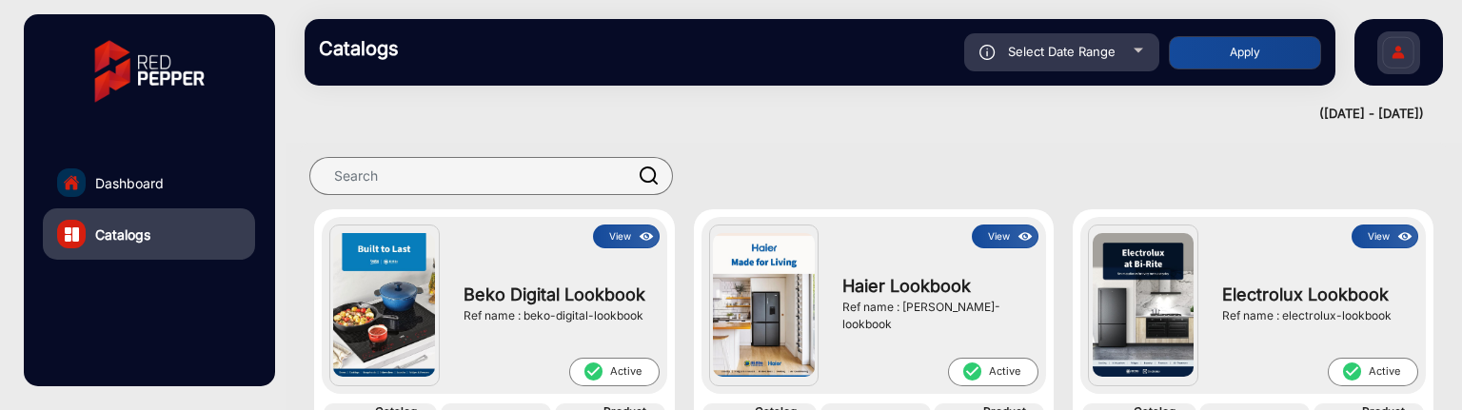
type input "[DATE]"
click at [1121, 39] on div "Select Date Range" at bounding box center [1061, 52] width 195 height 38
type input "[DATE]"
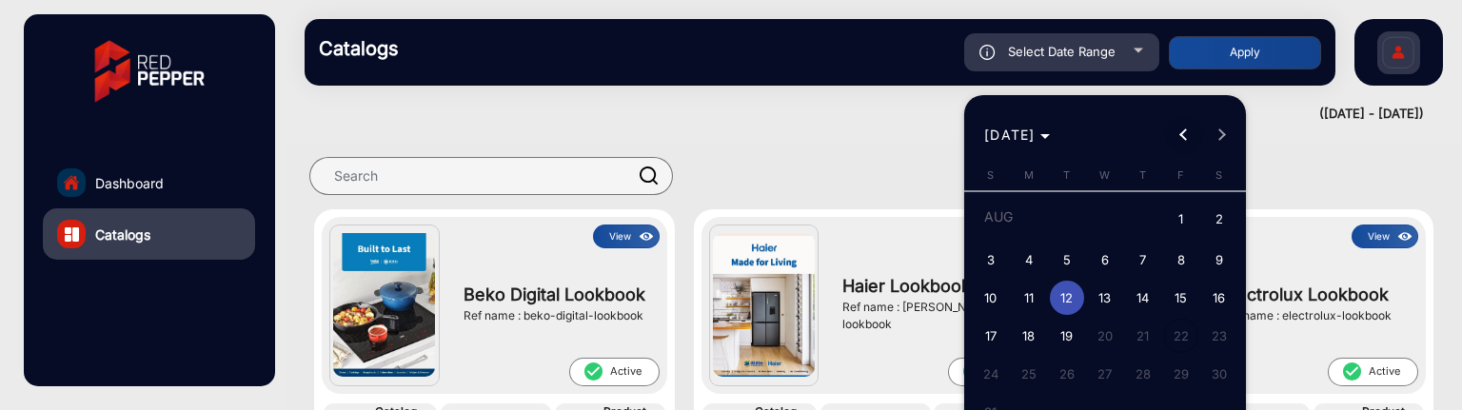
click at [1176, 128] on span "Previous month" at bounding box center [1184, 135] width 38 height 38
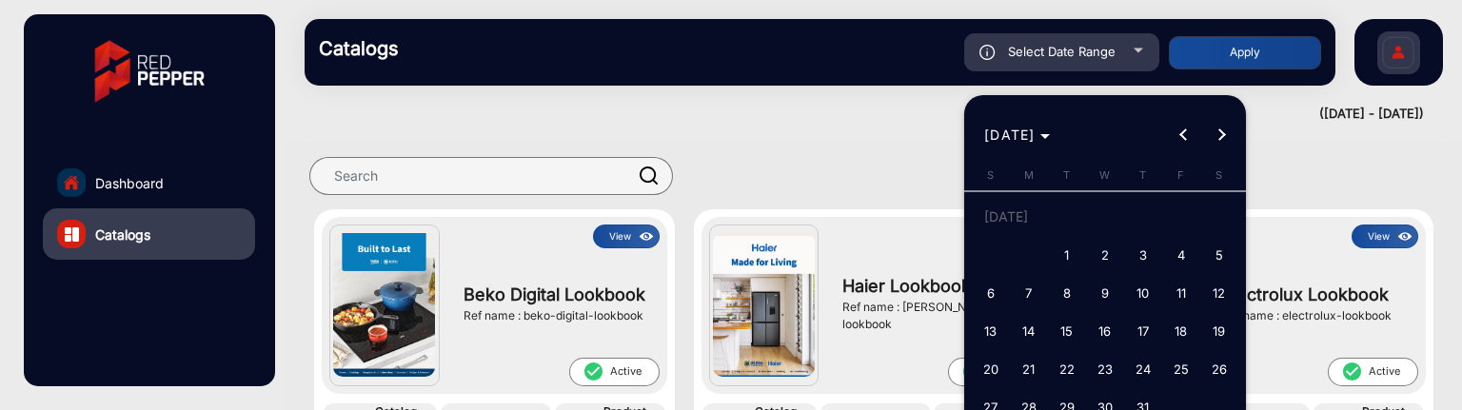
click at [996, 368] on span "20" at bounding box center [991, 369] width 34 height 34
type input "[DATE]"
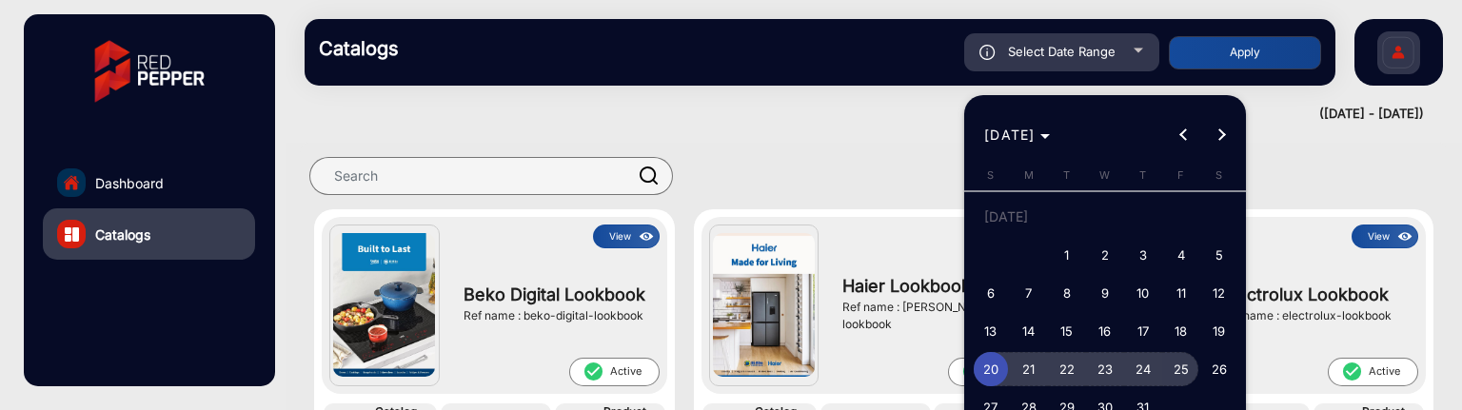
click at [1176, 366] on span "25" at bounding box center [1181, 369] width 34 height 34
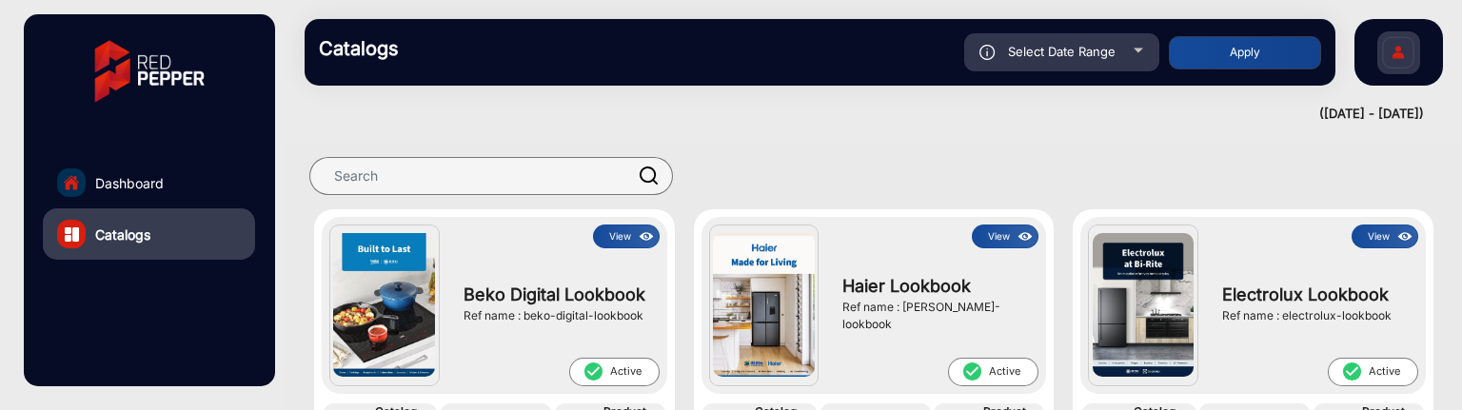
type input "[DATE]"
click at [1274, 36] on button "Apply" at bounding box center [1245, 52] width 152 height 33
type input "[DATE]"
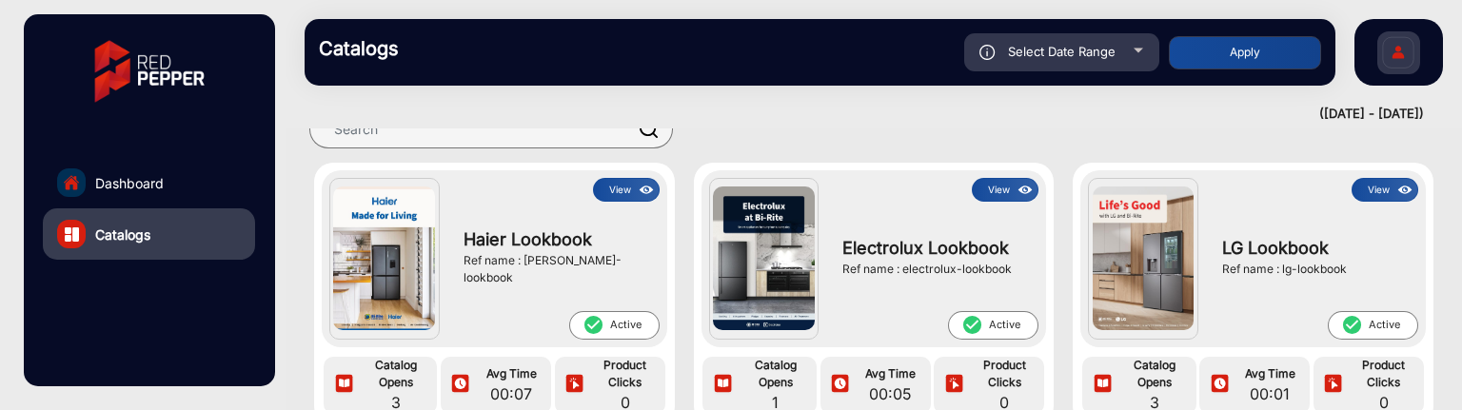
scroll to position [14, 0]
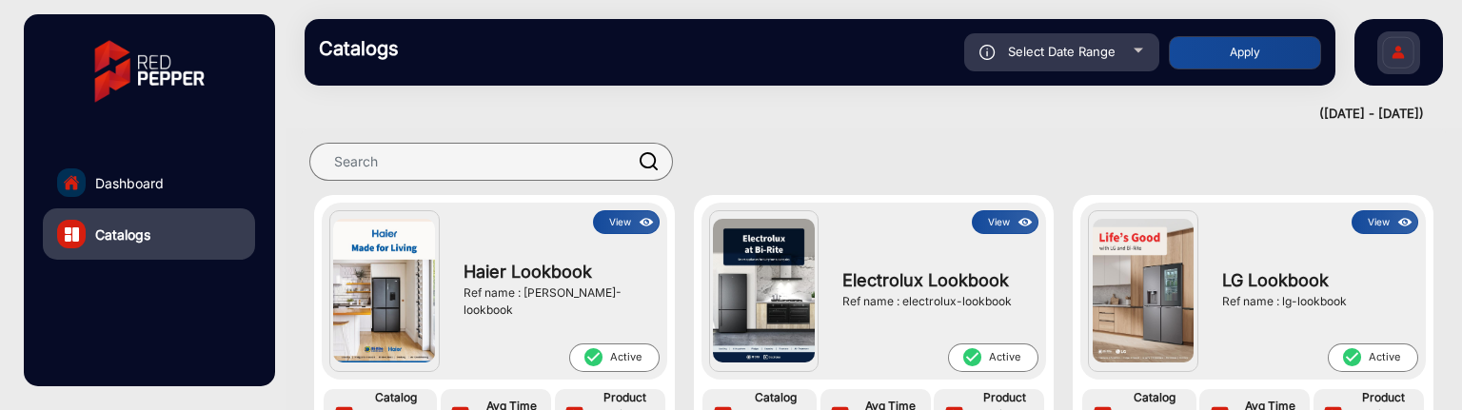
click at [1101, 47] on span "Select Date Range" at bounding box center [1062, 51] width 108 height 15
type input "[DATE]"
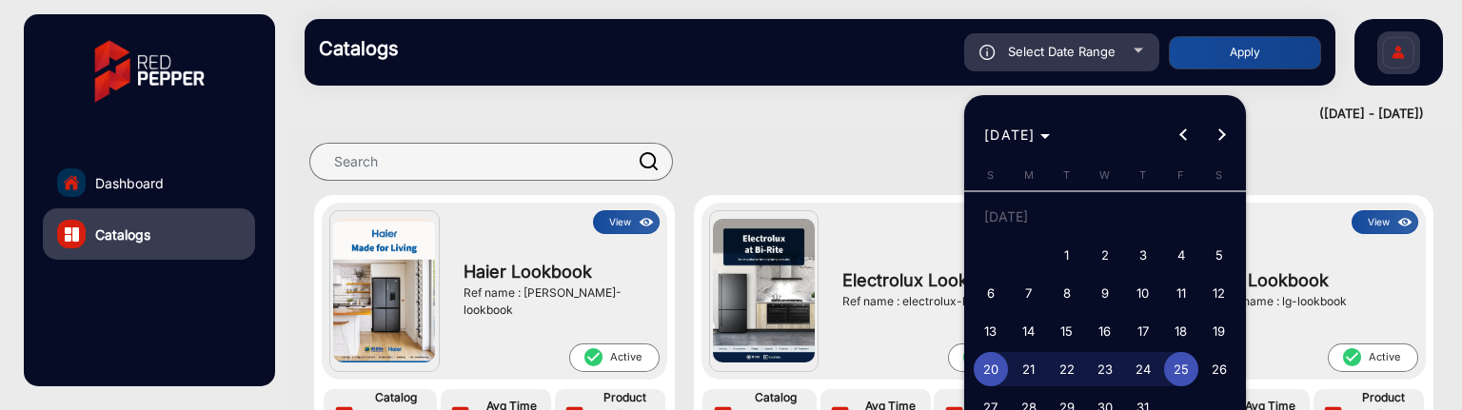
click at [1034, 364] on span "21" at bounding box center [1029, 369] width 34 height 34
type input "[DATE]"
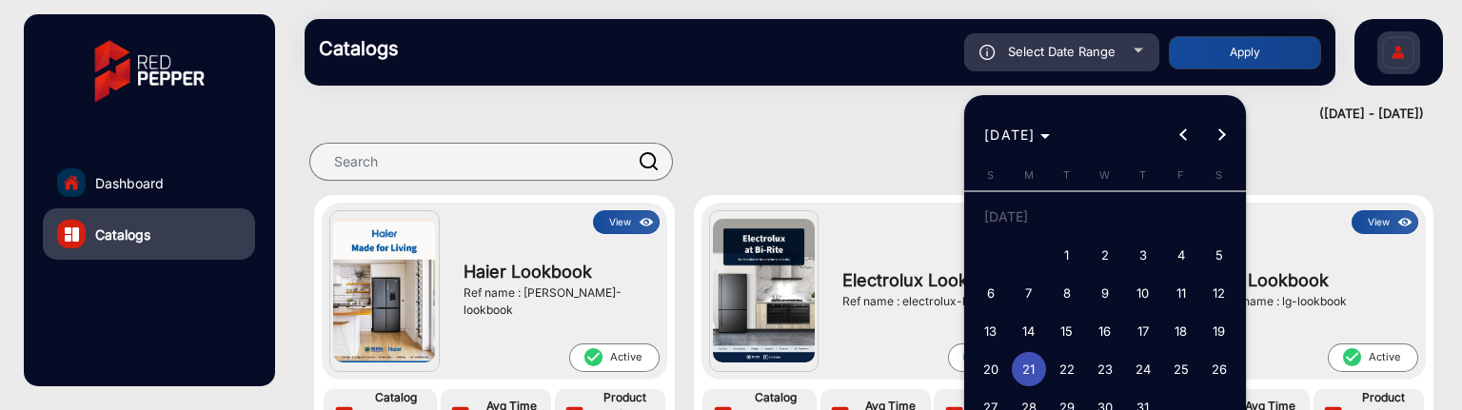
click at [1034, 364] on span "21" at bounding box center [1029, 369] width 34 height 34
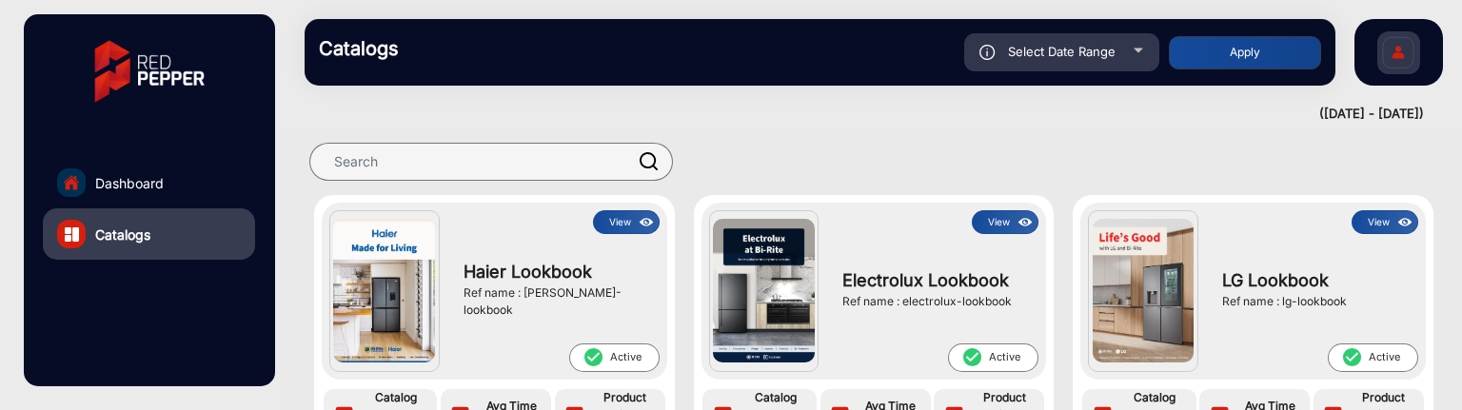
type input "[DATE]"
click at [1224, 47] on button "Apply" at bounding box center [1245, 52] width 152 height 33
type input "[DATE]"
click at [1076, 70] on div "Select Date Range" at bounding box center [1061, 52] width 195 height 38
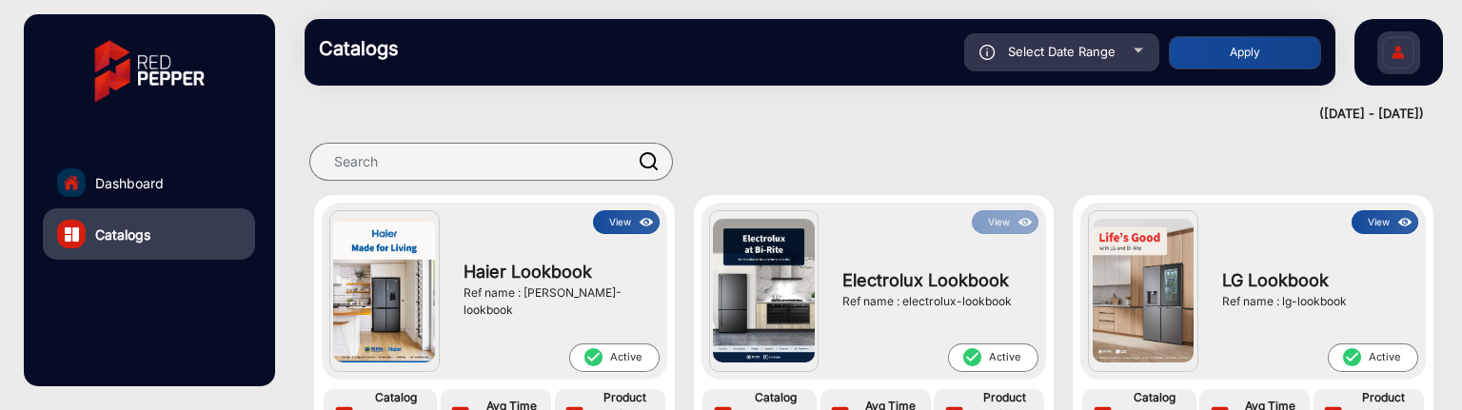
type input "[DATE]"
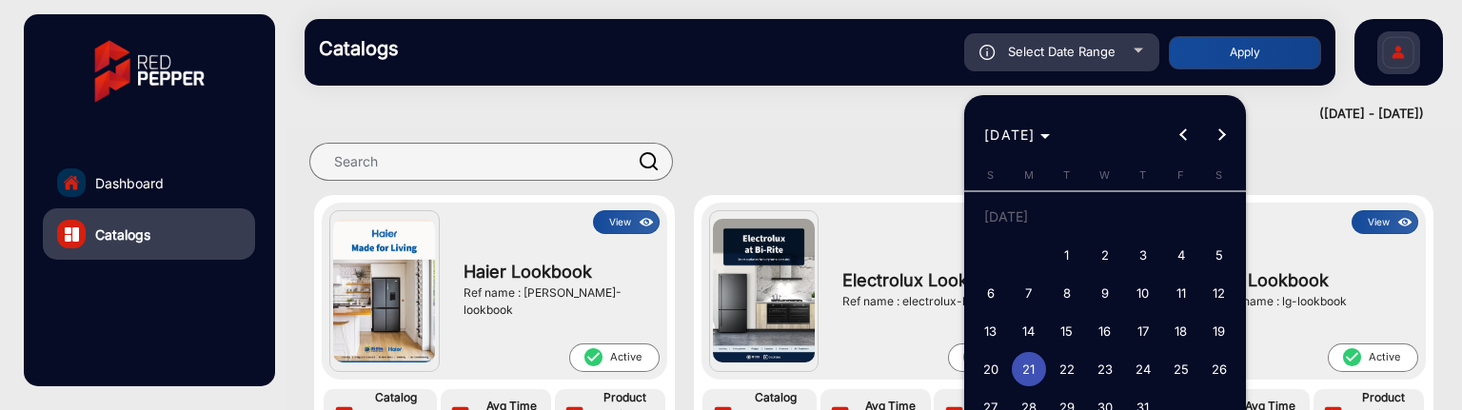
click at [849, 236] on div at bounding box center [731, 205] width 1462 height 410
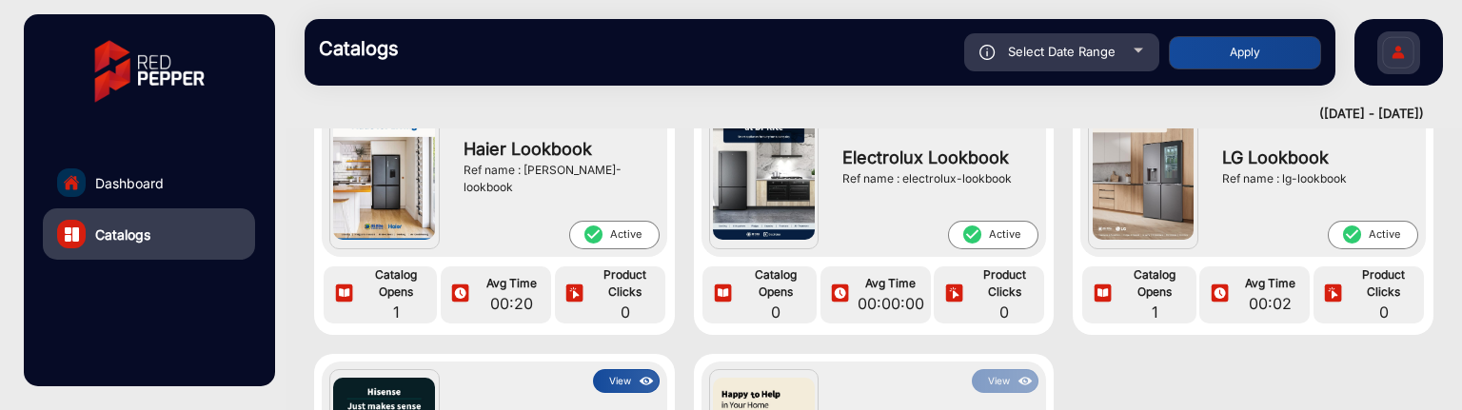
scroll to position [109, 0]
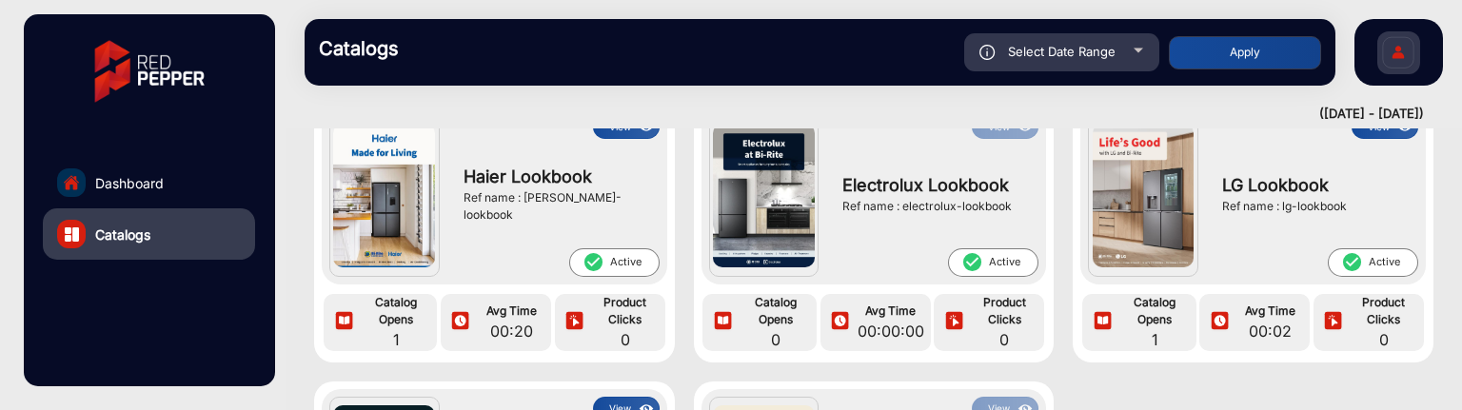
click at [1104, 62] on div "Select Date Range" at bounding box center [1061, 52] width 195 height 38
type input "[DATE]"
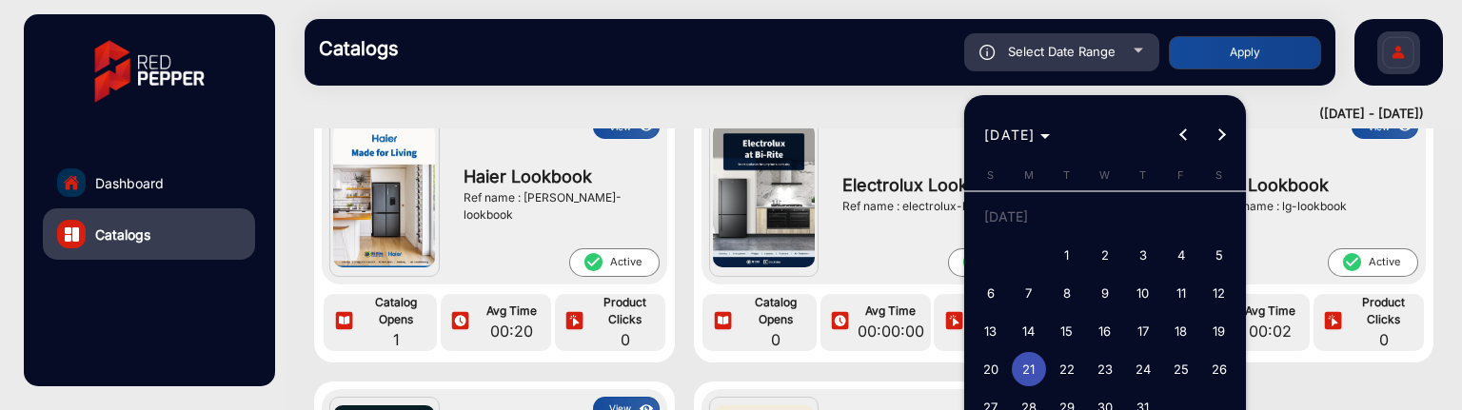
click at [1057, 369] on span "22" at bounding box center [1067, 369] width 34 height 34
type input "[DATE]"
click at [1057, 369] on span "22" at bounding box center [1067, 369] width 34 height 34
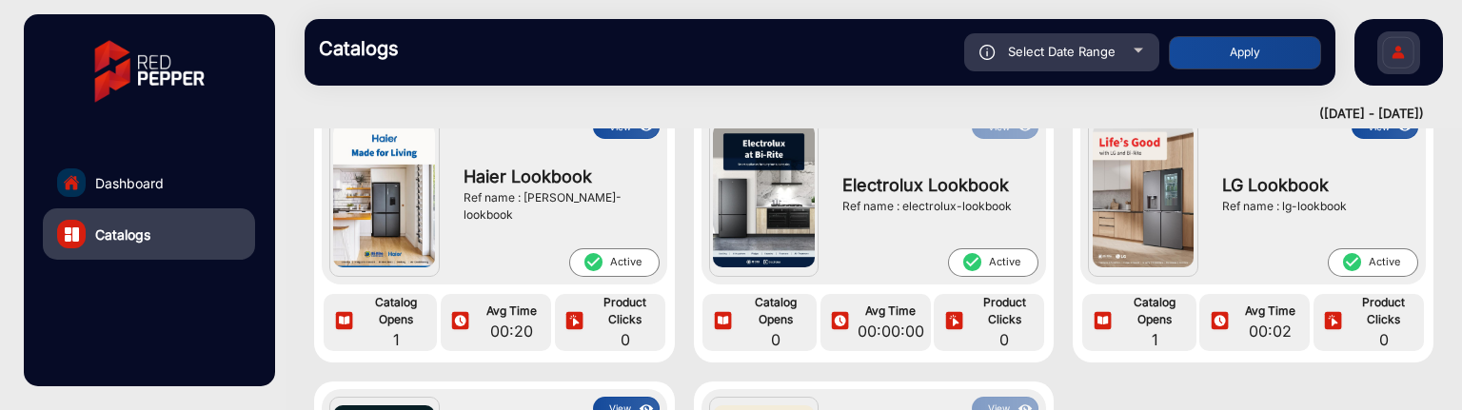
type input "[DATE]"
click at [1199, 48] on button "Apply" at bounding box center [1245, 52] width 152 height 33
type input "[DATE]"
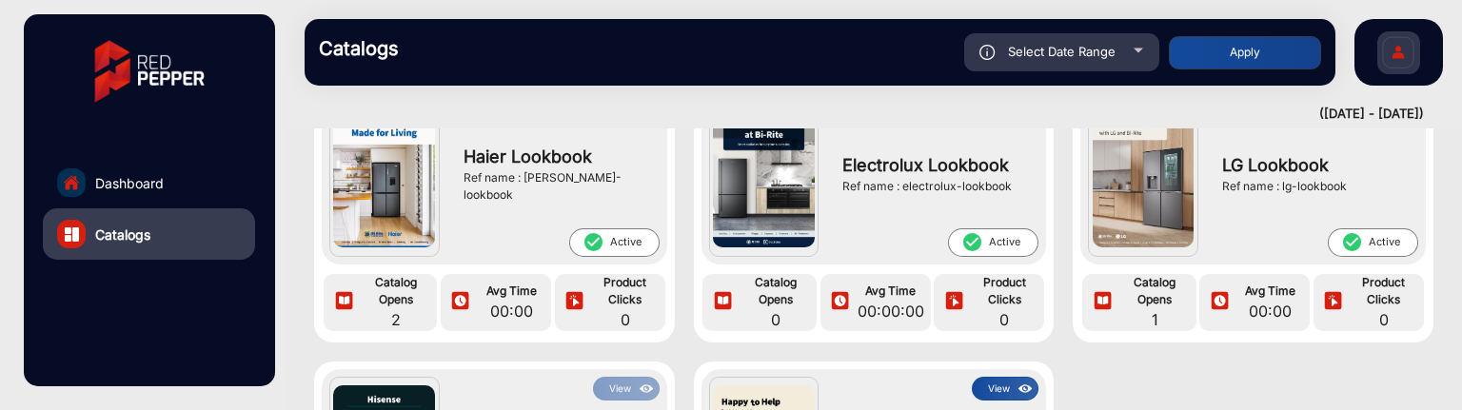
scroll to position [14, 0]
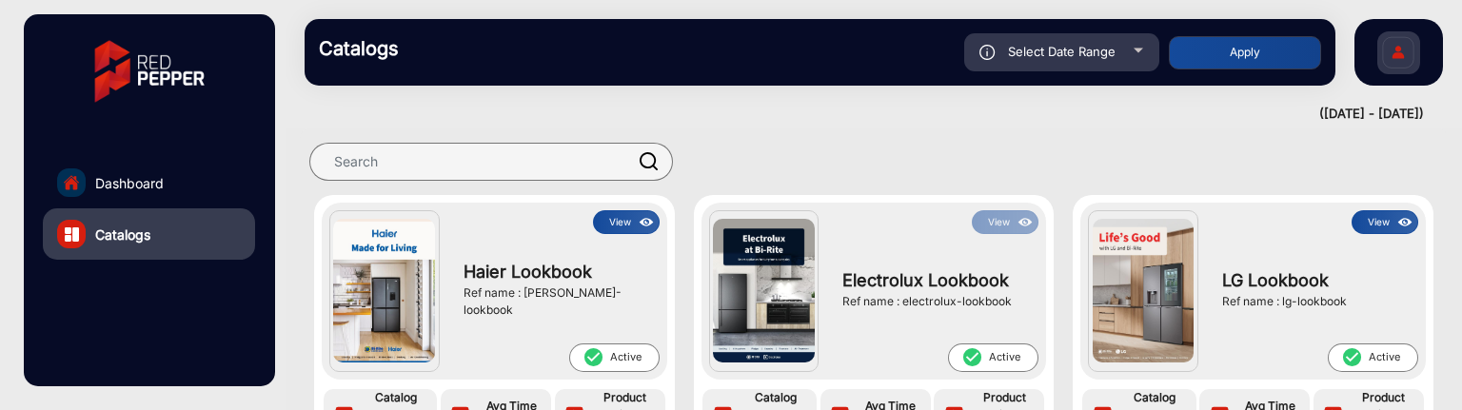
click at [930, 298] on div "Ref name : electrolux-lookbook" at bounding box center [935, 301] width 187 height 17
drag, startPoint x: 952, startPoint y: 295, endPoint x: 982, endPoint y: 300, distance: 30.8
click at [954, 295] on div "Ref name : electrolux-lookbook" at bounding box center [935, 301] width 187 height 17
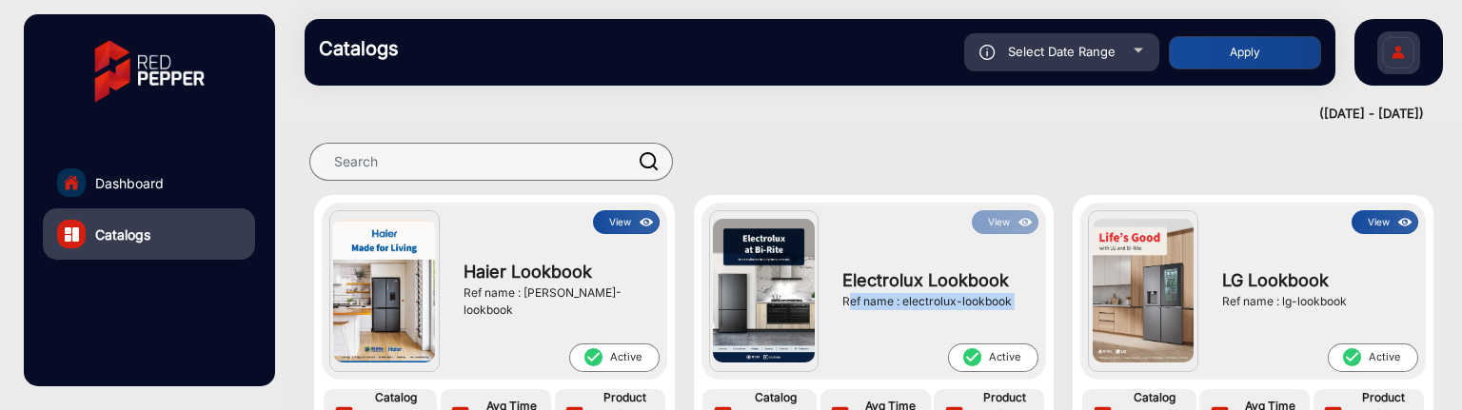
click at [1033, 301] on div "Electrolux Lookbook Ref name : electrolux-lookbook" at bounding box center [936, 288] width 206 height 109
drag, startPoint x: 1007, startPoint y: 304, endPoint x: 903, endPoint y: 298, distance: 103.9
click at [903, 298] on div "Ref name : electrolux-lookbook" at bounding box center [935, 301] width 187 height 17
copy div "electrolux-lookbook"
click at [1067, 44] on span "Select Date Range" at bounding box center [1062, 51] width 108 height 15
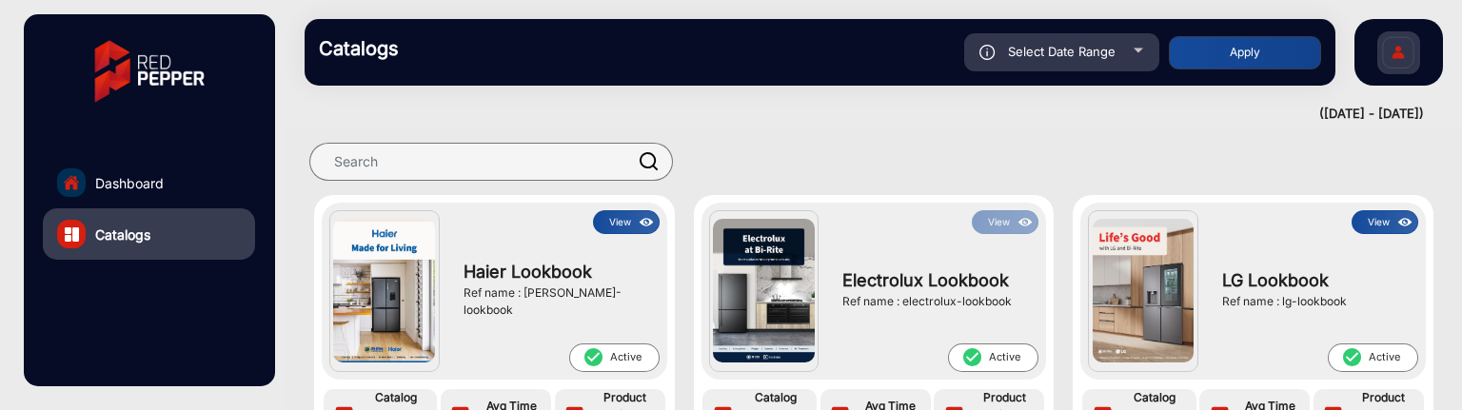
type input "[DATE]"
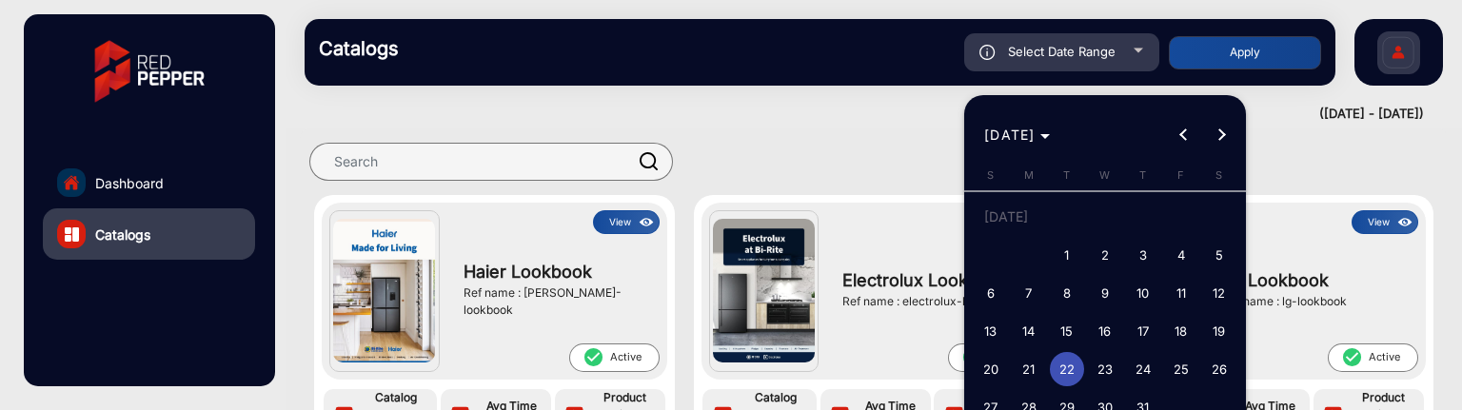
click at [1131, 357] on span "24" at bounding box center [1143, 369] width 34 height 34
click at [1211, 364] on span "26" at bounding box center [1219, 369] width 34 height 34
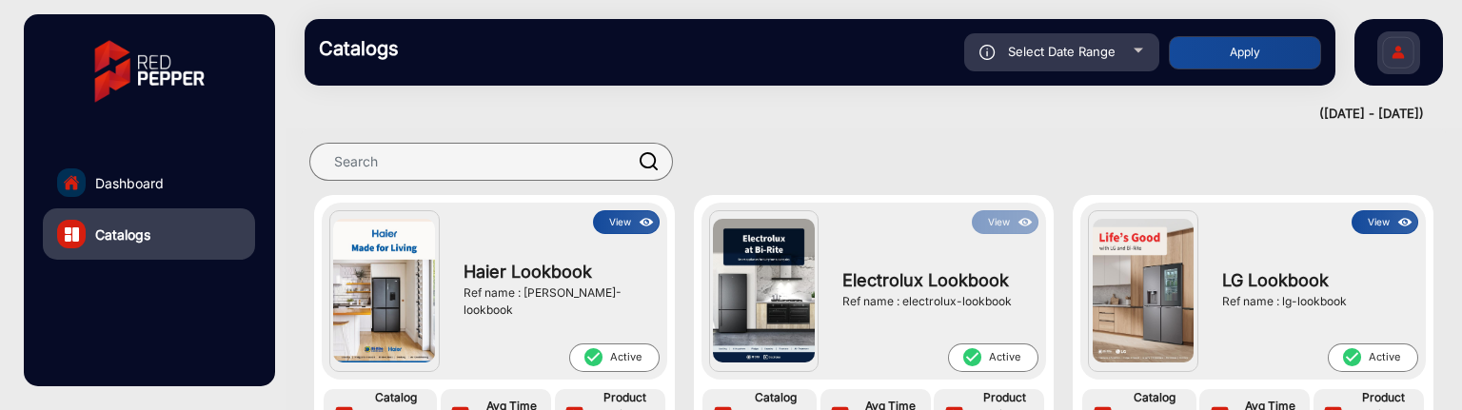
click at [1236, 53] on button "Apply" at bounding box center [1245, 52] width 152 height 33
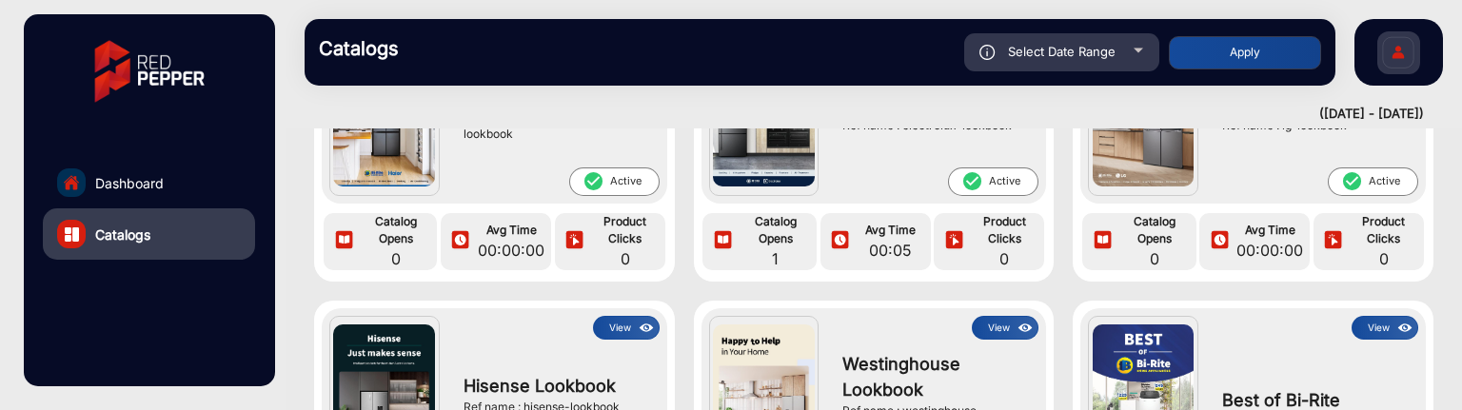
scroll to position [95, 0]
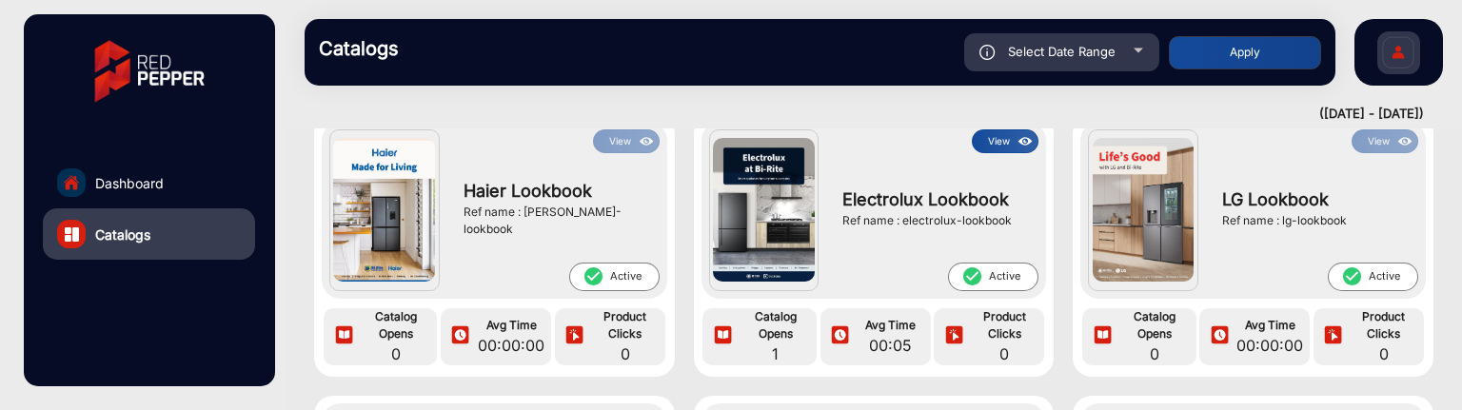
click at [994, 144] on button "View" at bounding box center [1005, 141] width 67 height 24
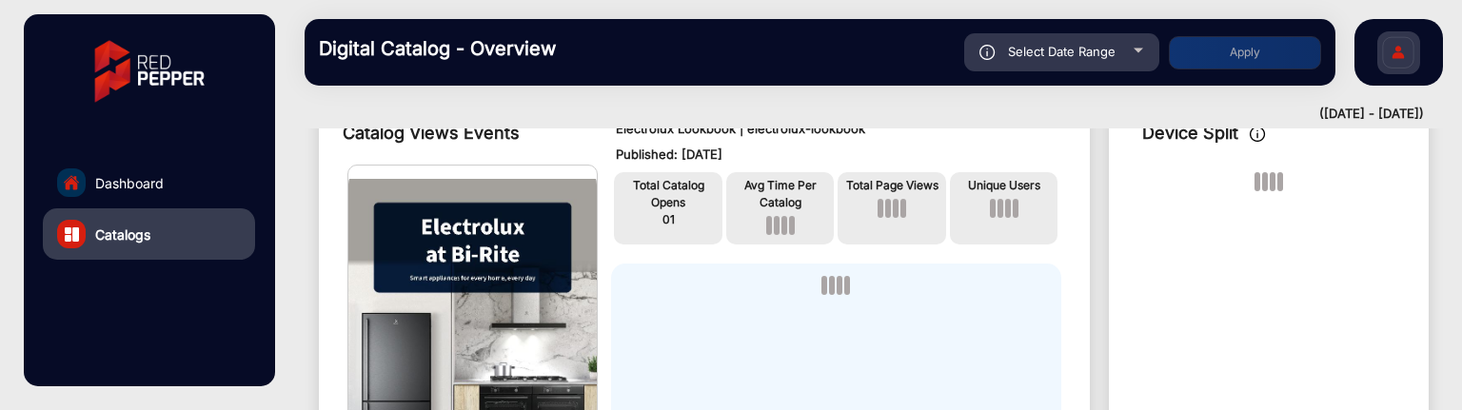
scroll to position [14, 0]
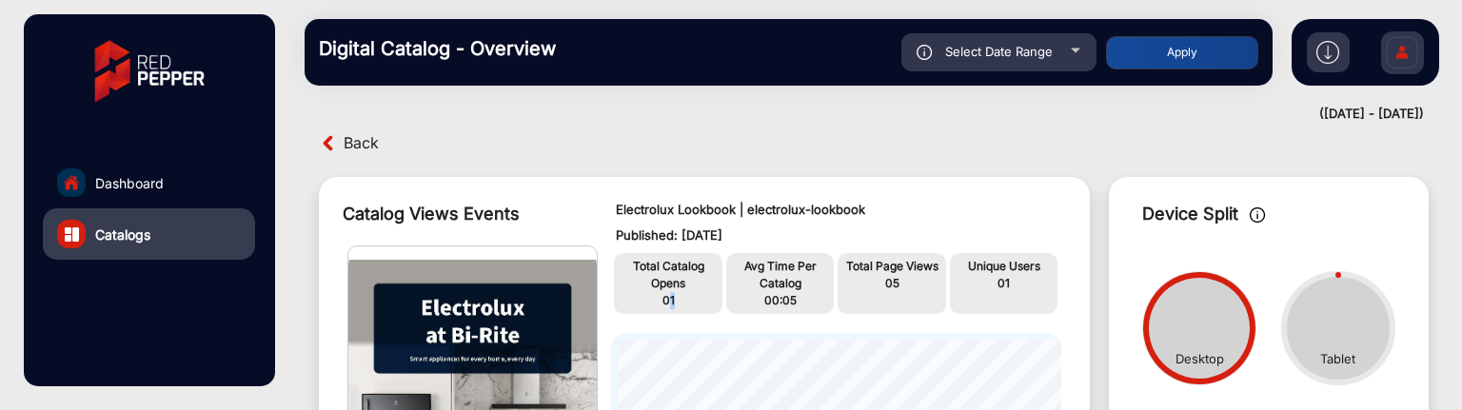
click at [669, 305] on p "01" at bounding box center [668, 300] width 99 height 17
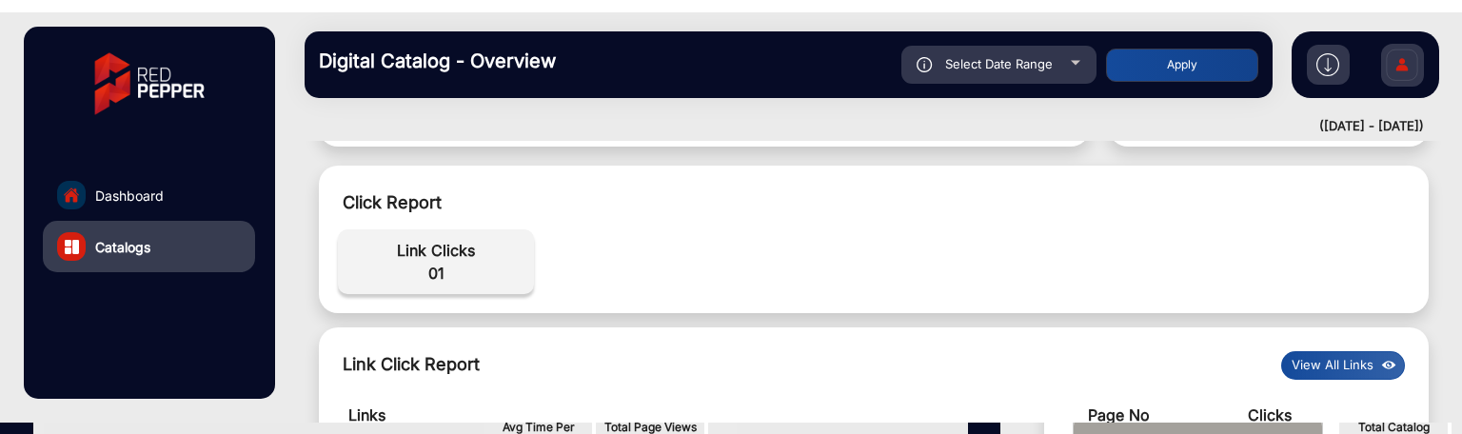
scroll to position [585, 0]
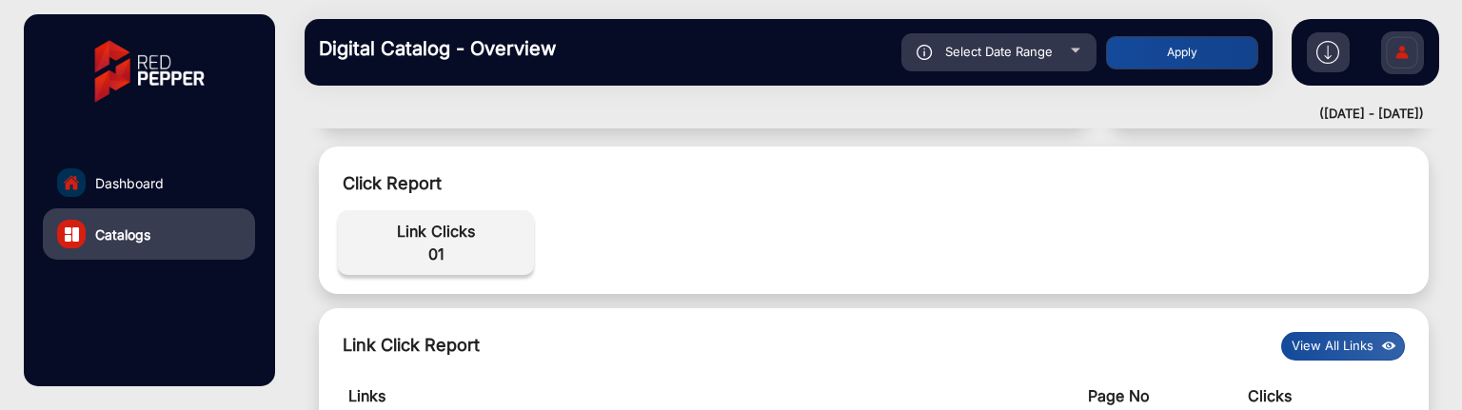
click at [1325, 342] on button "View All Links" at bounding box center [1343, 346] width 124 height 29
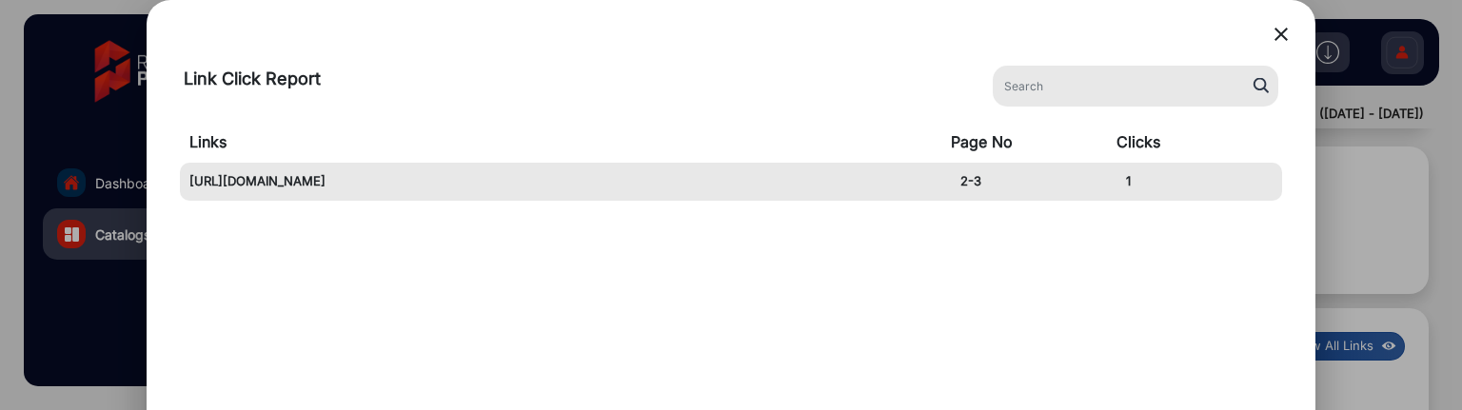
click at [1278, 41] on mat-icon "close" at bounding box center [1281, 34] width 23 height 23
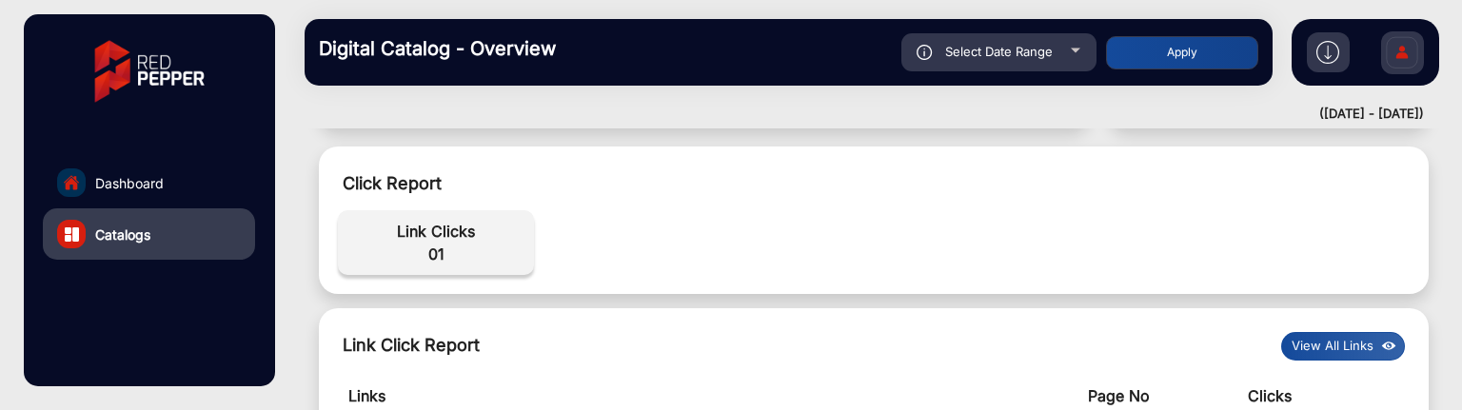
click at [1018, 68] on div "Select Date Range" at bounding box center [998, 52] width 195 height 38
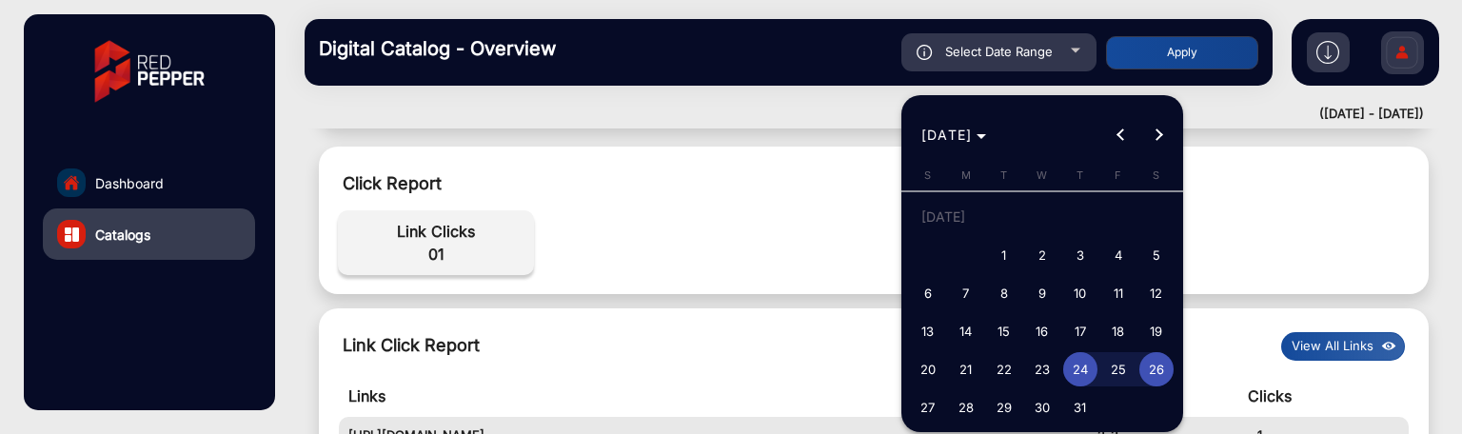
click at [929, 390] on span "27" at bounding box center [928, 407] width 34 height 34
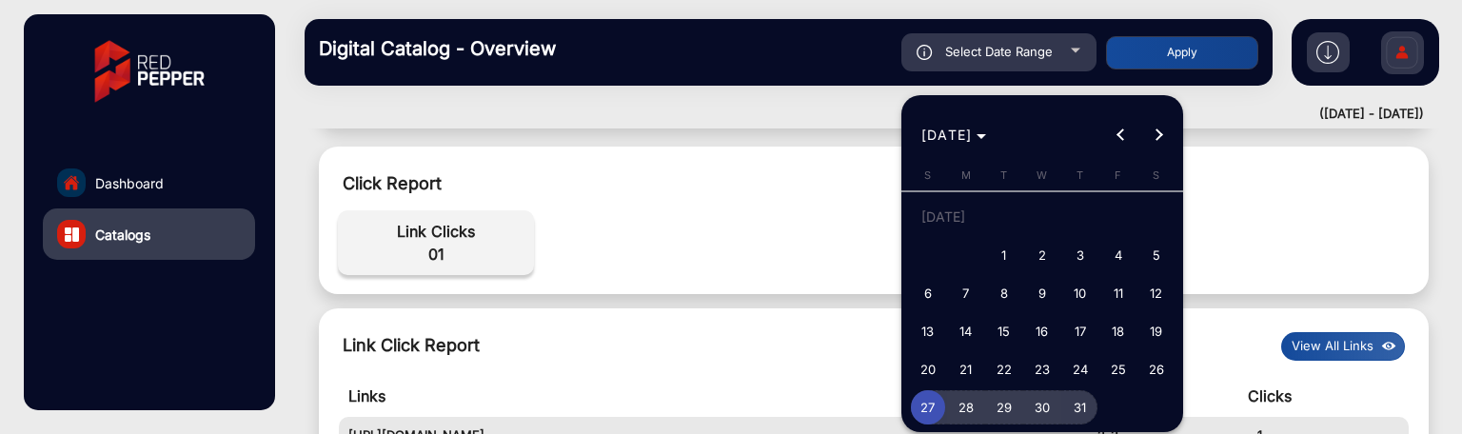
click at [1073, 390] on span "31" at bounding box center [1080, 407] width 34 height 34
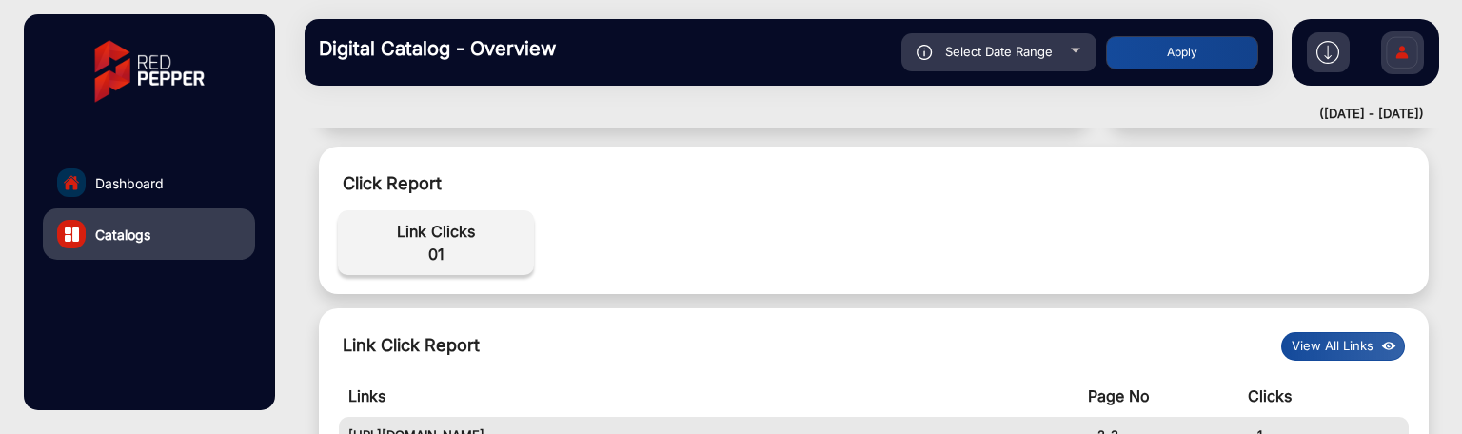
click at [1145, 29] on div "Digital Catalog - Overview Select Date Range [DATE] [DATE] – [DATE] End date Bi…" at bounding box center [789, 52] width 968 height 67
click at [1153, 56] on button "Apply" at bounding box center [1182, 52] width 152 height 33
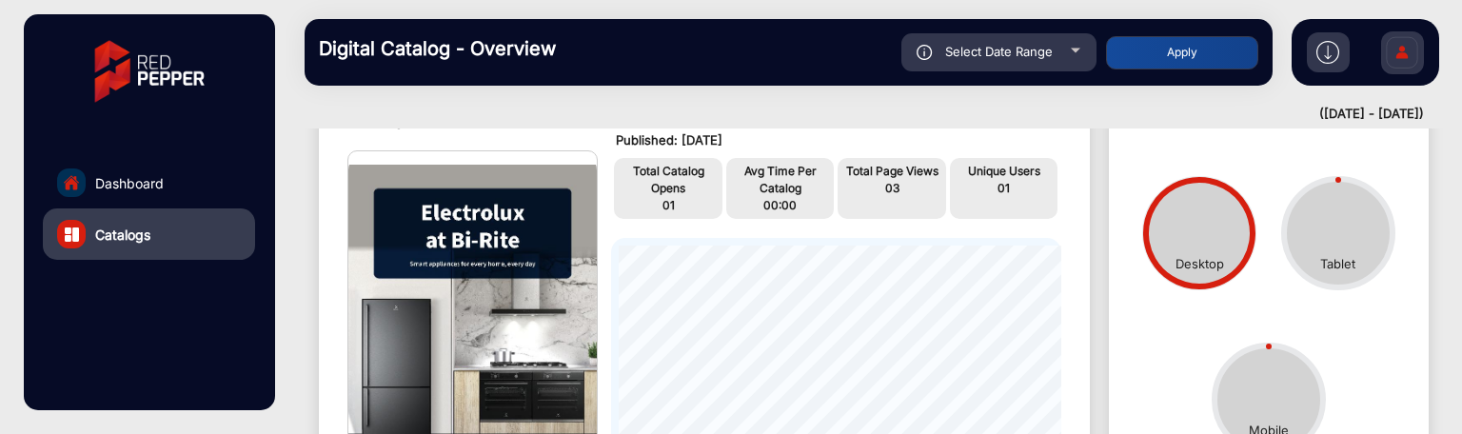
scroll to position [0, 0]
